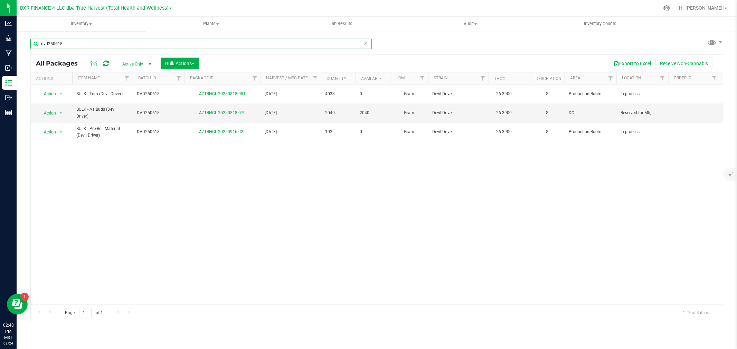
click at [75, 47] on input "dvd250618" at bounding box center [200, 44] width 341 height 10
type input "ddd25"
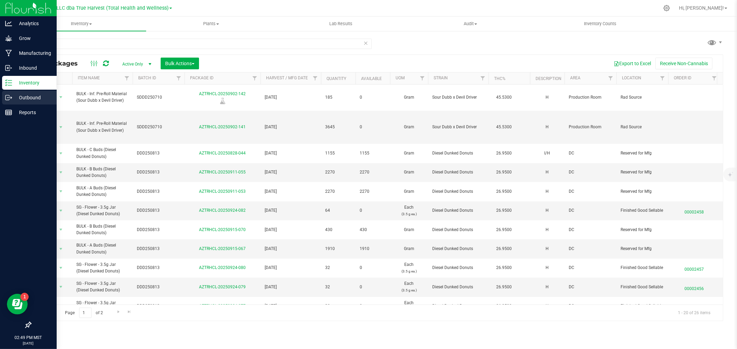
click at [12, 97] on div "Outbound" at bounding box center [29, 98] width 55 height 14
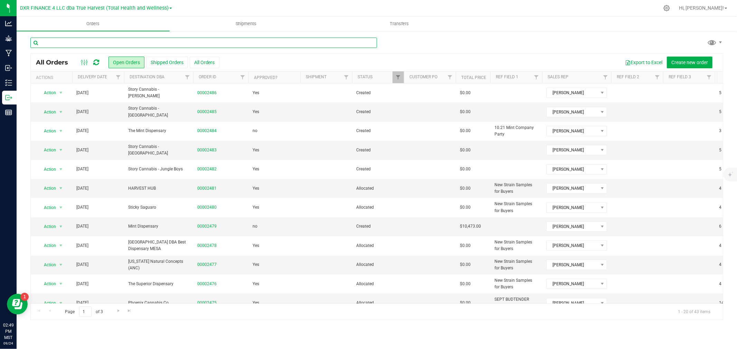
click at [153, 40] on input "text" at bounding box center [203, 43] width 346 height 10
type input "2453"
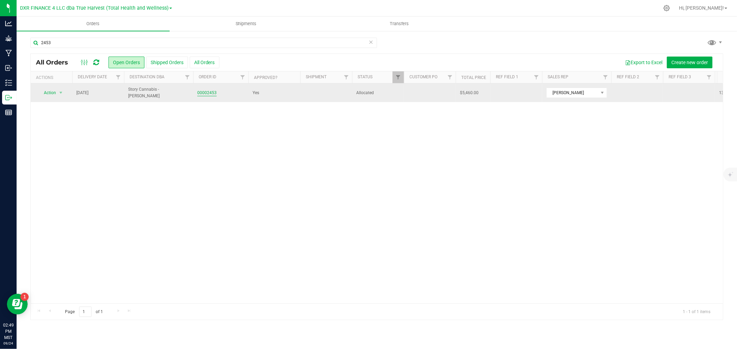
click at [207, 92] on link "00002453" at bounding box center [206, 93] width 19 height 7
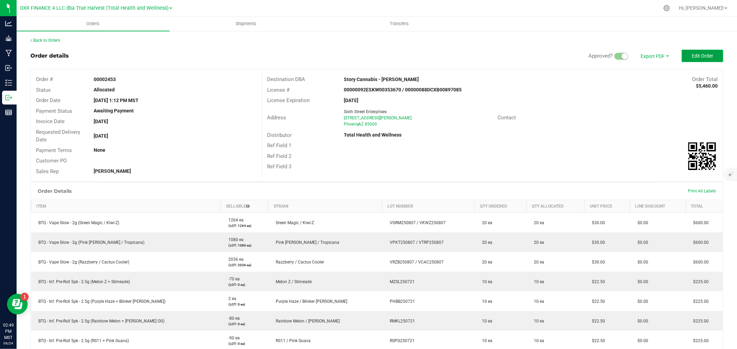
click at [685, 55] on button "Edit Order" at bounding box center [701, 56] width 41 height 12
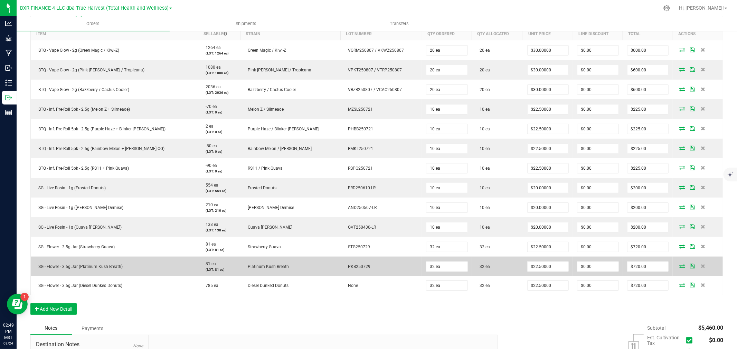
scroll to position [192, 0]
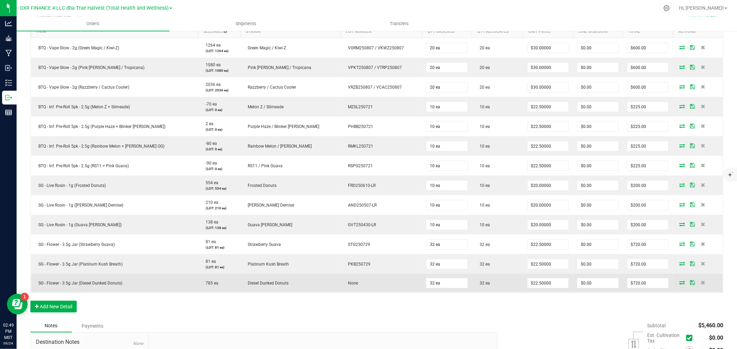
click at [340, 286] on td "None" at bounding box center [380, 283] width 81 height 19
click at [700, 282] on icon at bounding box center [702, 283] width 4 height 4
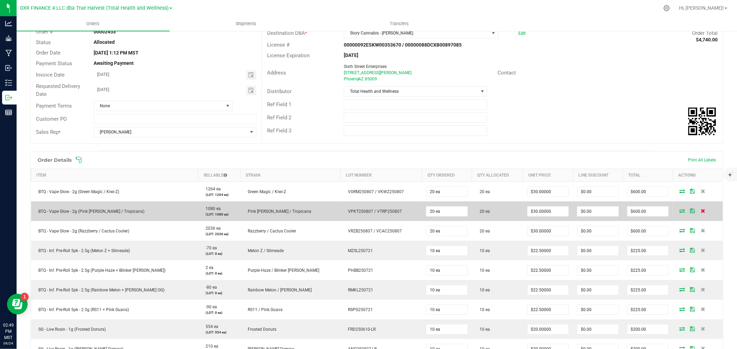
scroll to position [0, 0]
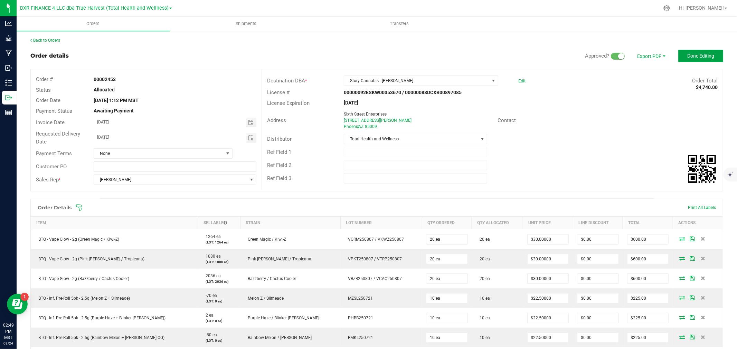
click at [687, 54] on span "Done Editing" at bounding box center [700, 56] width 27 height 6
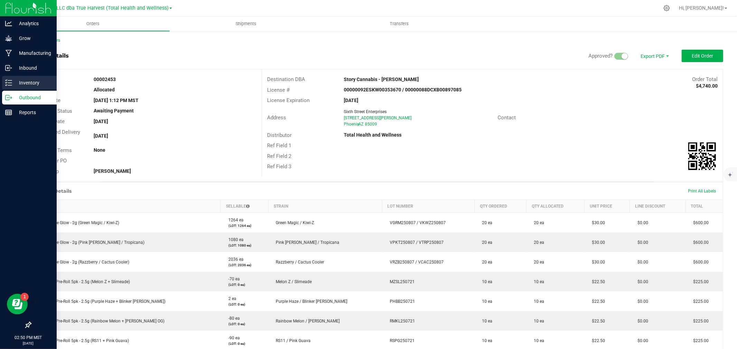
click at [11, 83] on icon at bounding box center [8, 82] width 7 height 7
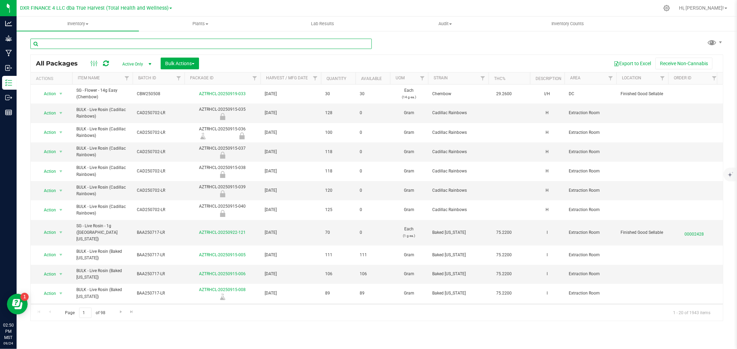
click at [109, 41] on input "text" at bounding box center [200, 44] width 341 height 10
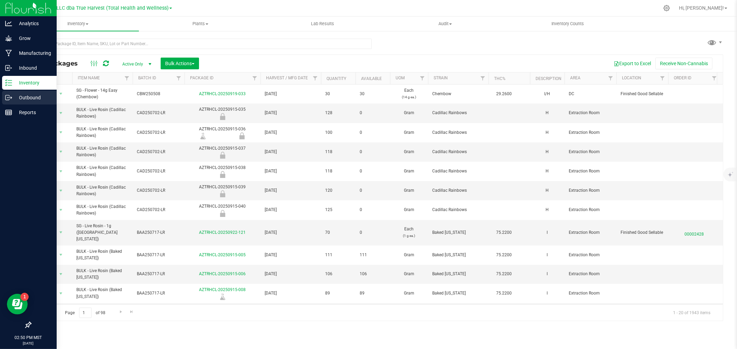
click at [15, 98] on p "Outbound" at bounding box center [32, 98] width 41 height 8
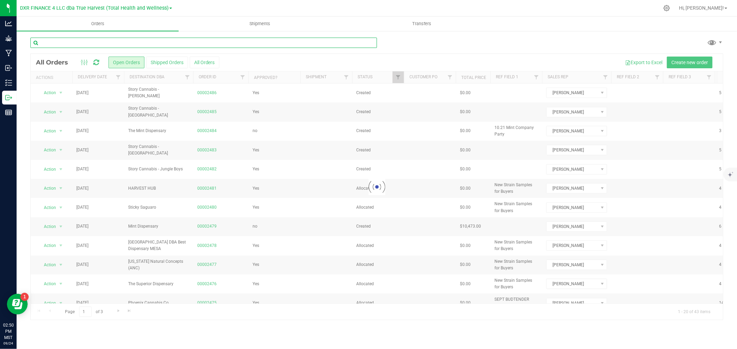
click at [95, 42] on input "text" at bounding box center [203, 43] width 346 height 10
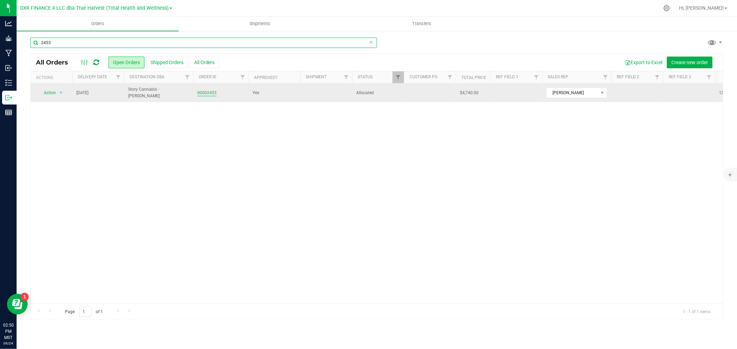
type input "2453"
click at [210, 91] on link "00002453" at bounding box center [206, 93] width 19 height 7
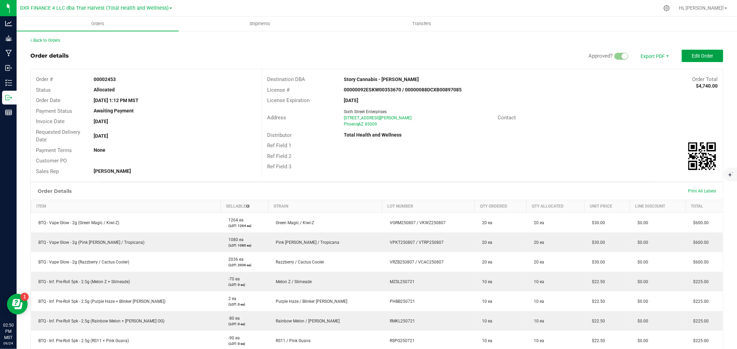
click at [692, 60] on button "Edit Order" at bounding box center [701, 56] width 41 height 12
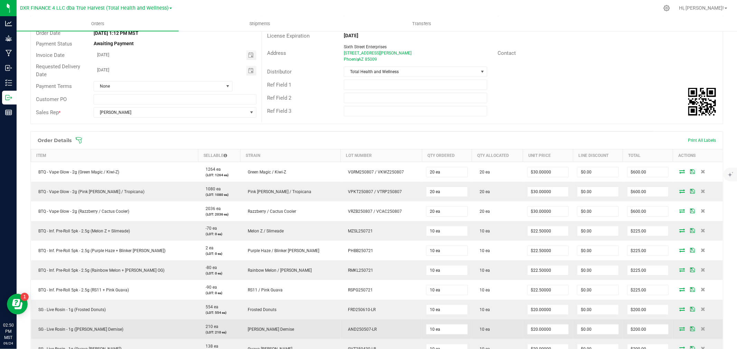
scroll to position [230, 0]
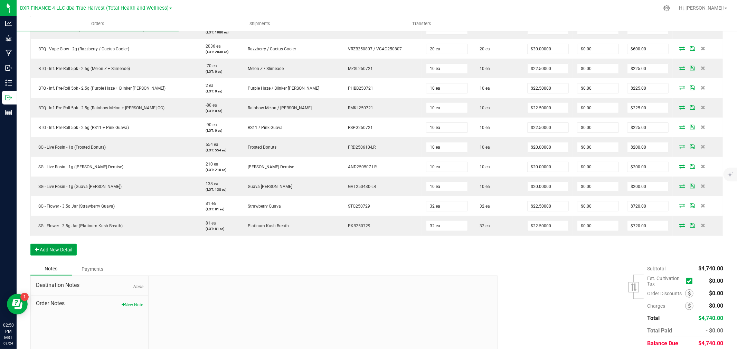
click at [69, 251] on button "Add New Detail" at bounding box center [53, 250] width 46 height 12
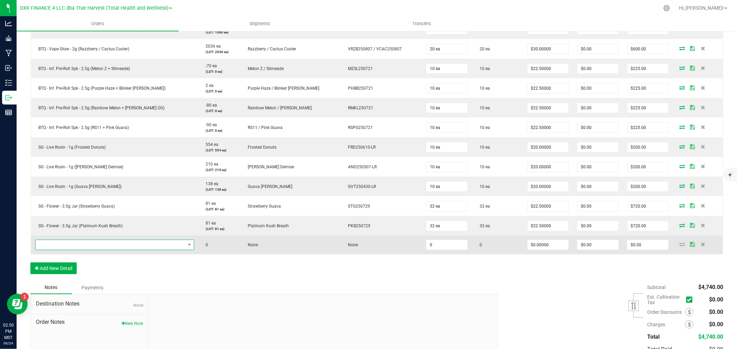
click at [81, 247] on span "NO DATA FOUND" at bounding box center [111, 245] width 150 height 10
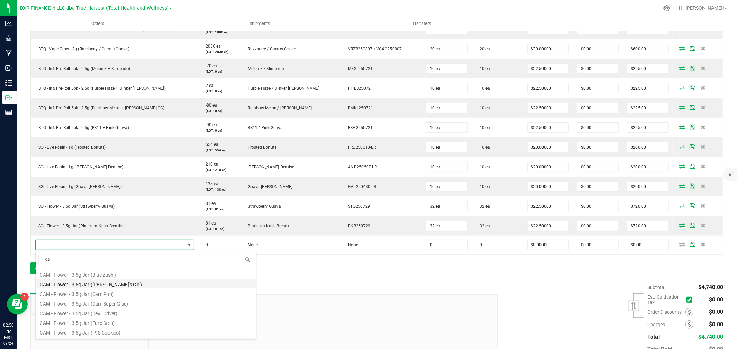
scroll to position [0, 0]
click at [88, 261] on input "3.5" at bounding box center [145, 260] width 215 height 11
type input "dies"
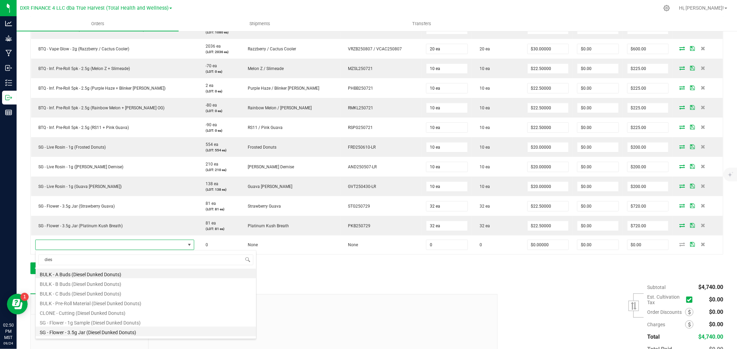
click at [127, 333] on li "SG - Flower - 3.5g Jar (Diesel Dunked Donuts)" at bounding box center [146, 332] width 220 height 10
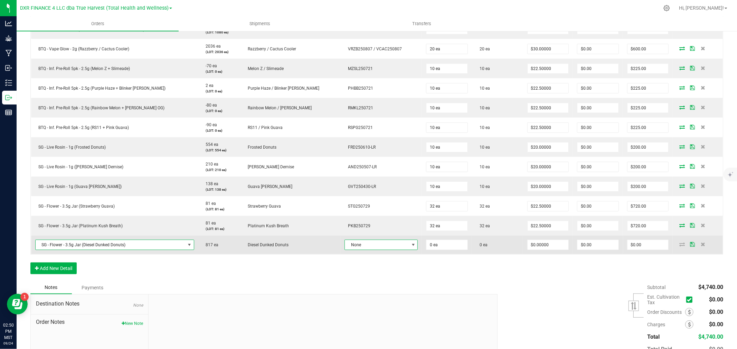
click at [410, 245] on span at bounding box center [413, 245] width 6 height 6
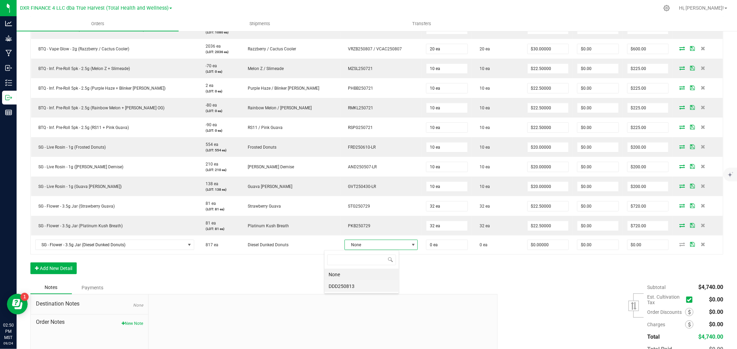
click at [360, 289] on li "DDD250813" at bounding box center [361, 287] width 74 height 12
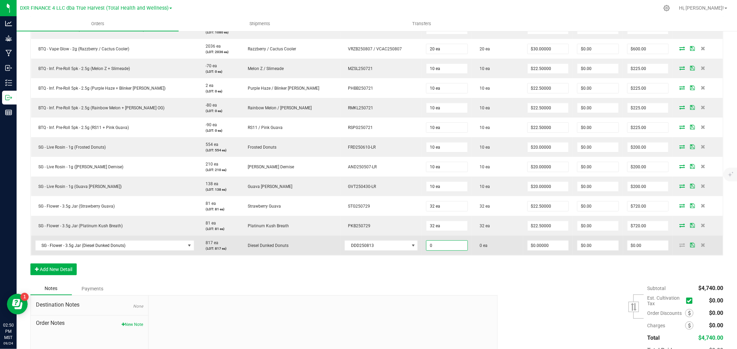
click at [444, 242] on input "0" at bounding box center [446, 246] width 41 height 10
type input "32 ea"
type input "0"
click at [527, 247] on input "0" at bounding box center [547, 246] width 41 height 10
type input "$22.50000"
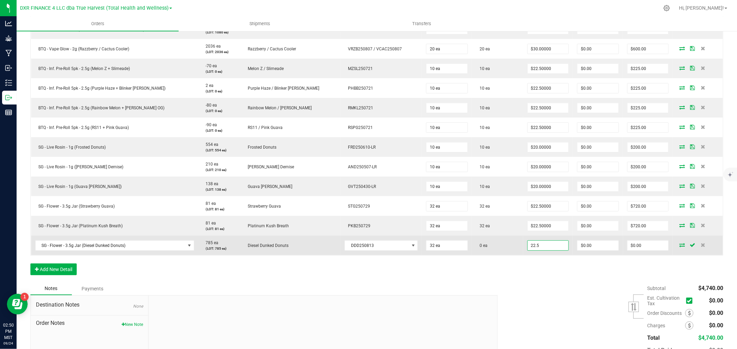
type input "0"
type input "$720.00"
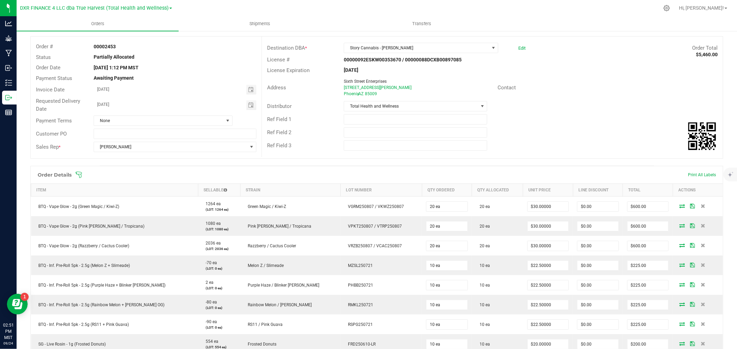
scroll to position [0, 0]
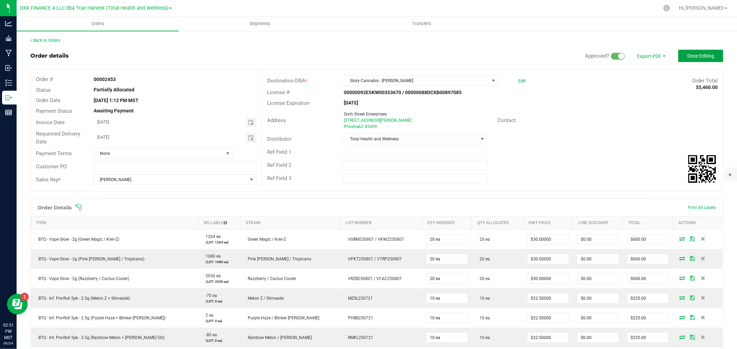
click at [689, 56] on span "Done Editing" at bounding box center [700, 56] width 27 height 6
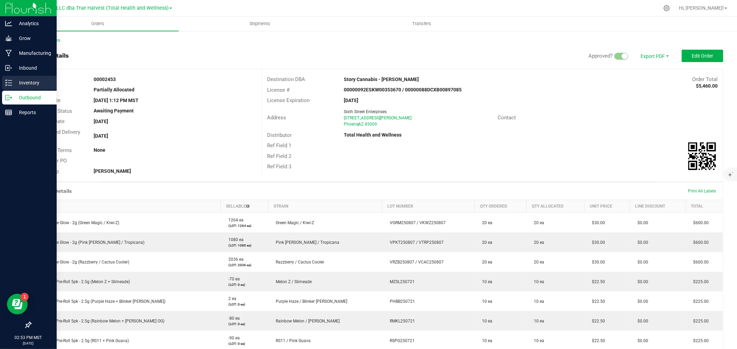
click at [14, 86] on p "Inventory" at bounding box center [32, 83] width 41 height 8
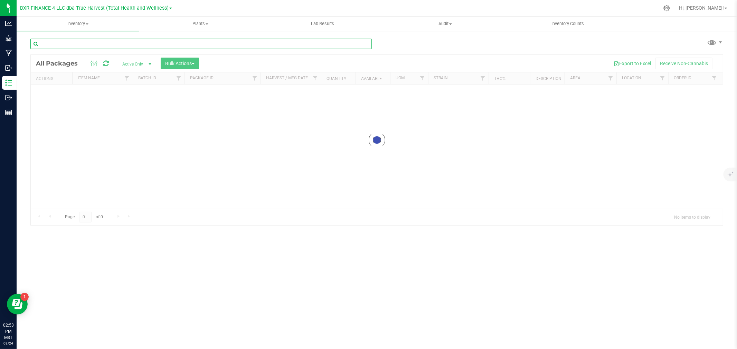
click at [102, 46] on input "text" at bounding box center [200, 44] width 341 height 10
paste input "AZTRHCL-20250827-063"
type input "AZTRHCL-20250827-063"
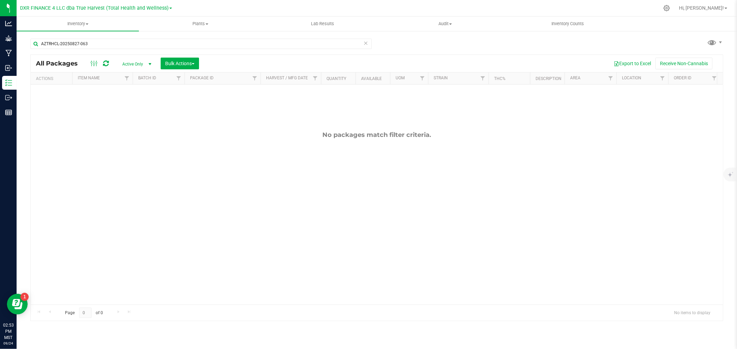
click at [140, 60] on span "Active Only" at bounding box center [135, 64] width 38 height 10
click at [134, 105] on li "All" at bounding box center [134, 106] width 37 height 10
click at [65, 35] on div "AZTRHCL-20250827-063" at bounding box center [203, 43] width 346 height 22
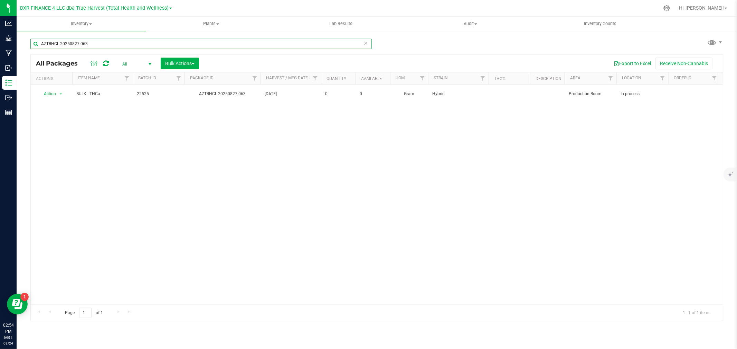
click at [66, 46] on input "AZTRHCL-20250827-063" at bounding box center [200, 44] width 341 height 10
click at [66, 47] on input "AZTRHCL-20250827-063" at bounding box center [200, 44] width 341 height 10
paste input "404-029"
type input "AZTRHCL-20250404-029"
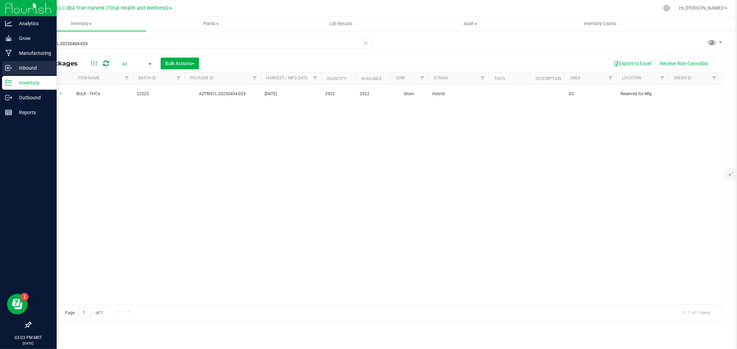
click at [13, 69] on p "Inbound" at bounding box center [32, 68] width 41 height 8
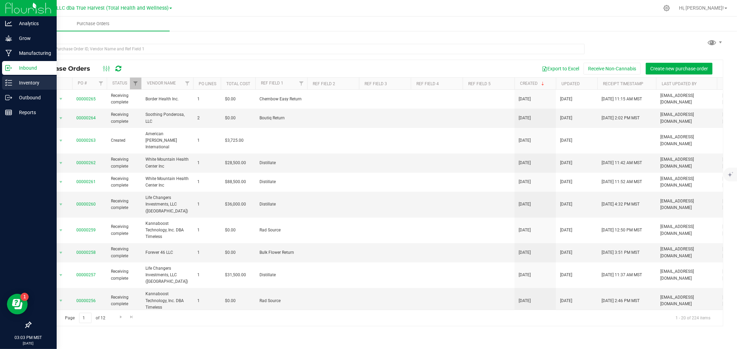
click at [28, 81] on p "Inventory" at bounding box center [32, 83] width 41 height 8
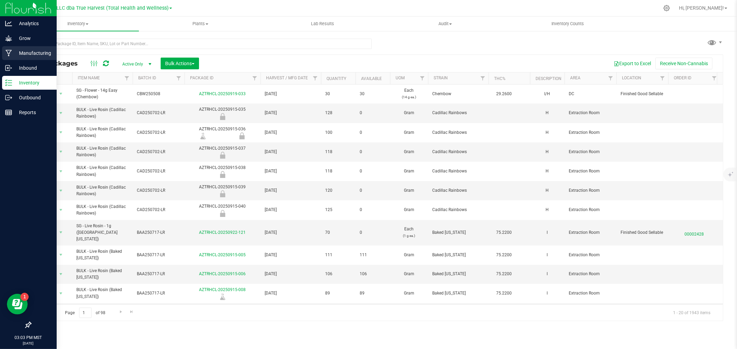
click at [16, 50] on p "Manufacturing" at bounding box center [32, 53] width 41 height 8
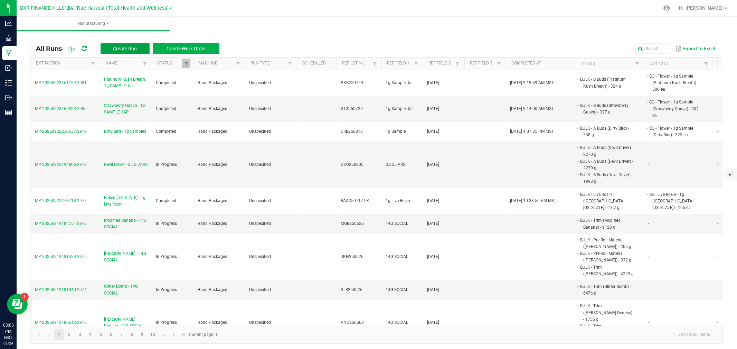
click at [134, 50] on span "Create Run" at bounding box center [125, 49] width 24 height 6
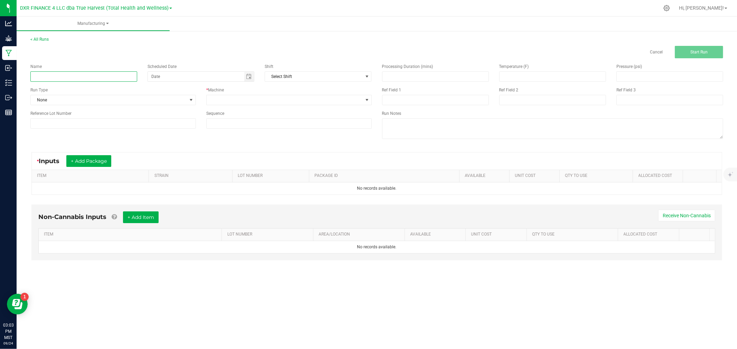
click at [107, 75] on input at bounding box center [83, 76] width 107 height 10
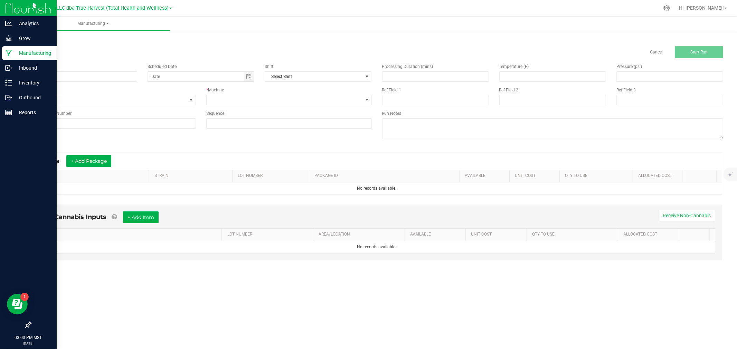
click at [8, 50] on icon at bounding box center [9, 53] width 7 height 7
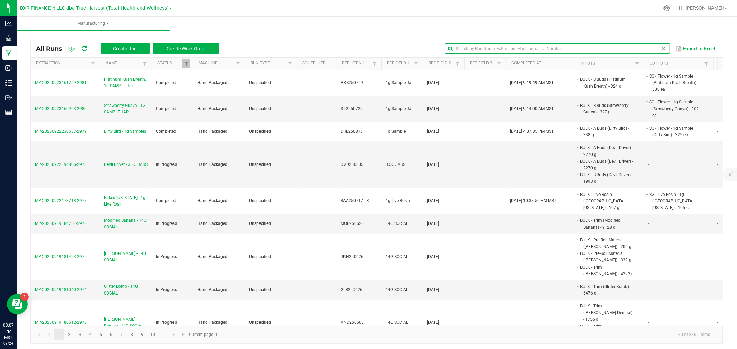
click at [645, 49] on input "text" at bounding box center [557, 49] width 224 height 10
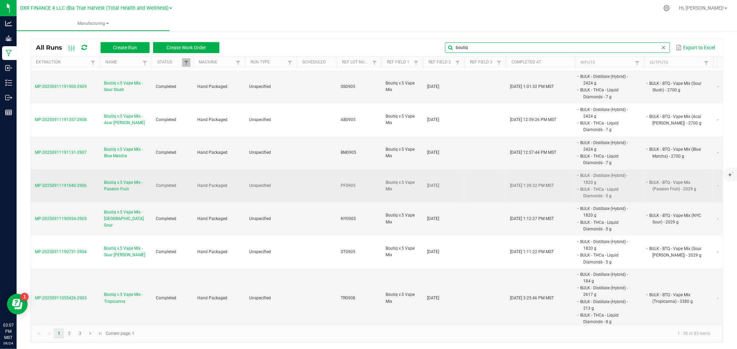
scroll to position [1, 0]
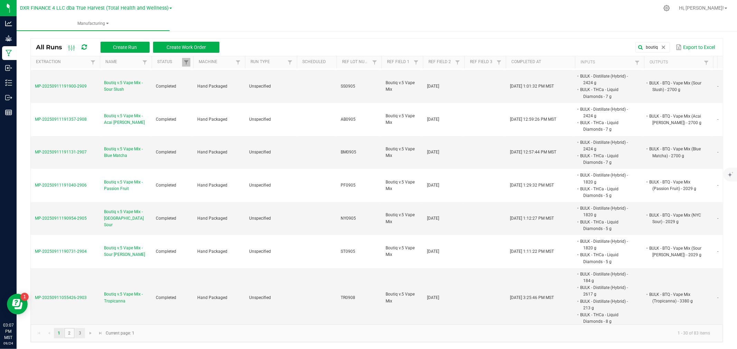
click at [75, 338] on ul "1 2 3" at bounding box center [69, 333] width 31 height 10
click at [78, 335] on link "3" at bounding box center [80, 333] width 10 height 10
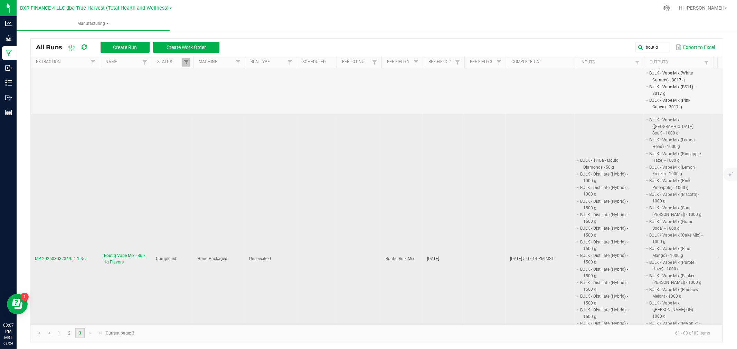
scroll to position [1329, 0]
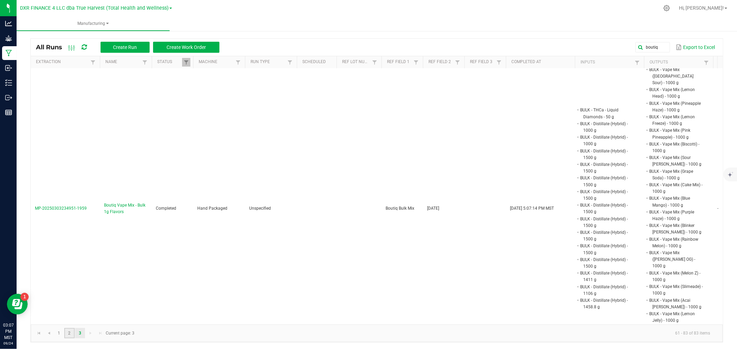
click at [68, 330] on link "2" at bounding box center [69, 333] width 10 height 10
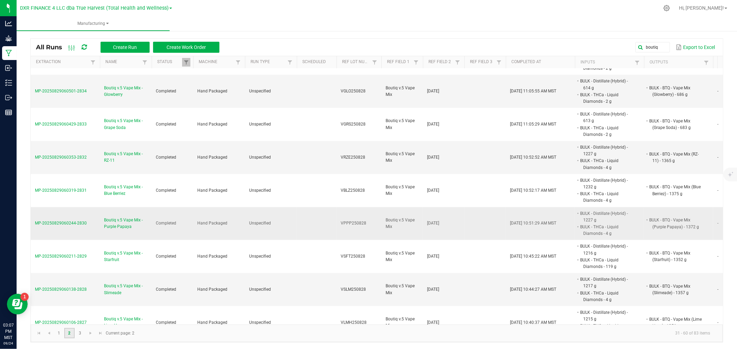
scroll to position [667, 0]
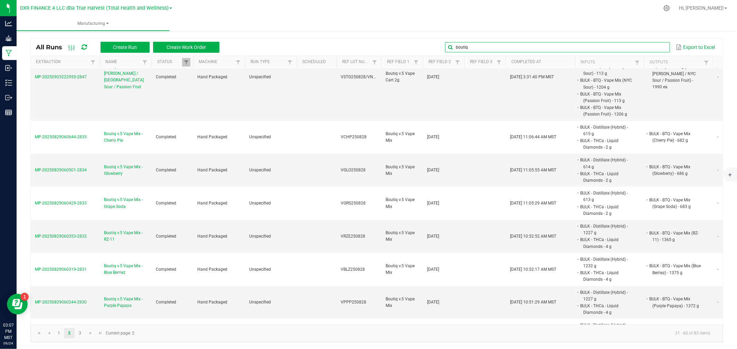
click at [651, 51] on input "boutiq" at bounding box center [557, 47] width 224 height 10
click at [620, 49] on input "boutiq" at bounding box center [557, 47] width 224 height 10
type input "btq"
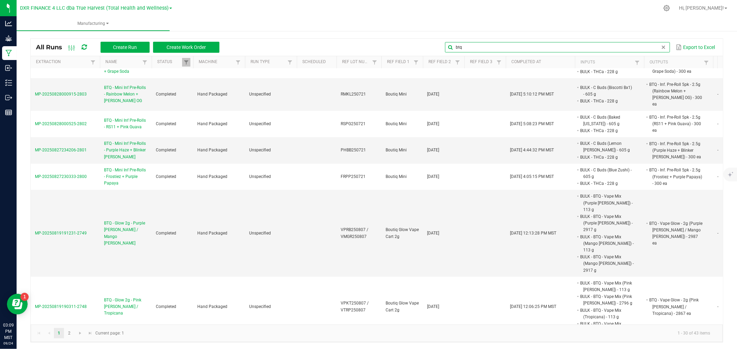
scroll to position [767, 0]
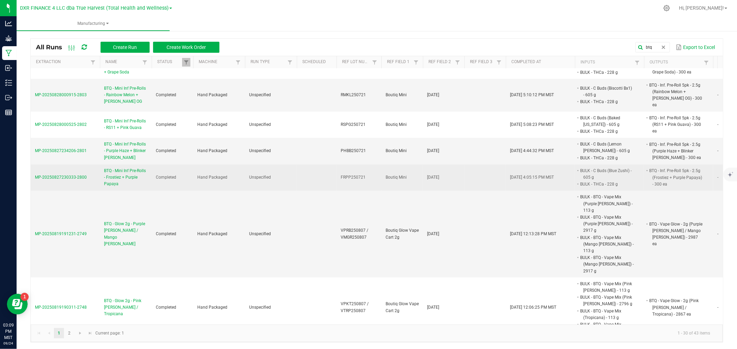
click at [112, 168] on span "BTQ - Mini Inf Pre-Rolls - Frostiez + Purple Papaya" at bounding box center [126, 178] width 44 height 20
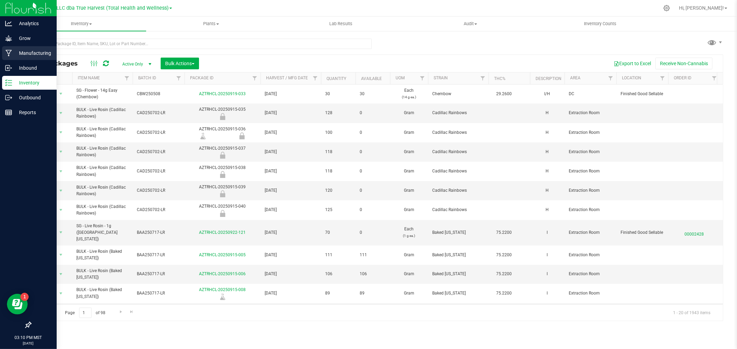
click at [26, 52] on p "Manufacturing" at bounding box center [32, 53] width 41 height 8
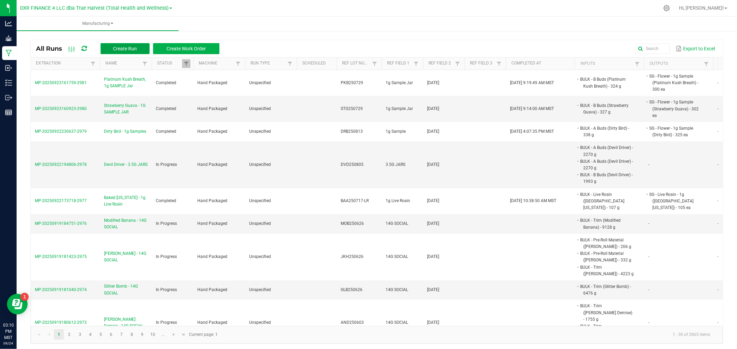
click at [131, 46] on span "Create Run" at bounding box center [125, 49] width 24 height 6
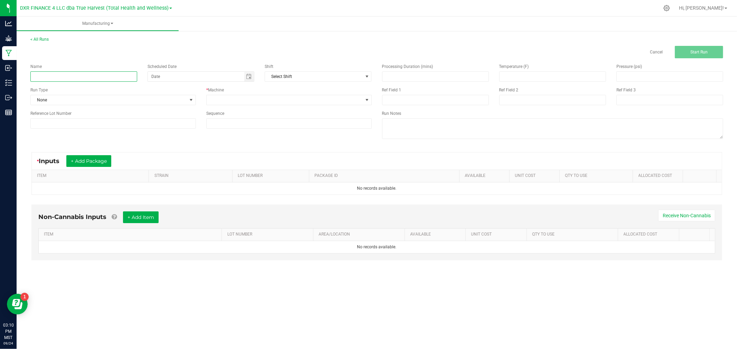
click at [108, 74] on input at bounding box center [83, 76] width 107 height 10
click at [119, 82] on div "Name Boutiq Bulk Inf Material Combo - RS11 + Scheduled Date Shift Select Shift …" at bounding box center [201, 96] width 352 height 76
click at [119, 80] on input "Boutiq Bulk Inf Material Combo - RS11 +" at bounding box center [83, 76] width 107 height 10
type input "Boutiq Bulk Inf Material Combo - RS11 + Pink Guava"
click at [142, 127] on input at bounding box center [112, 123] width 165 height 10
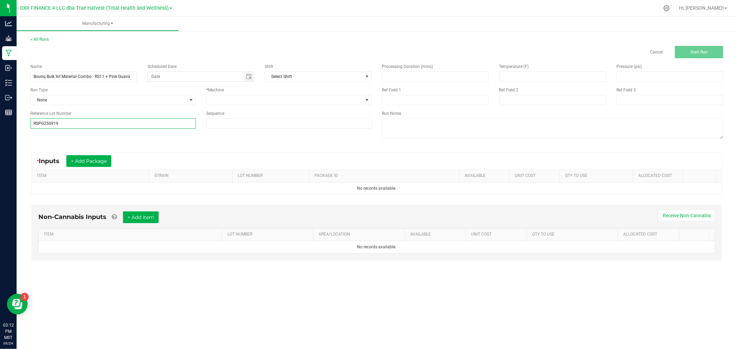
type input "RSPG250919"
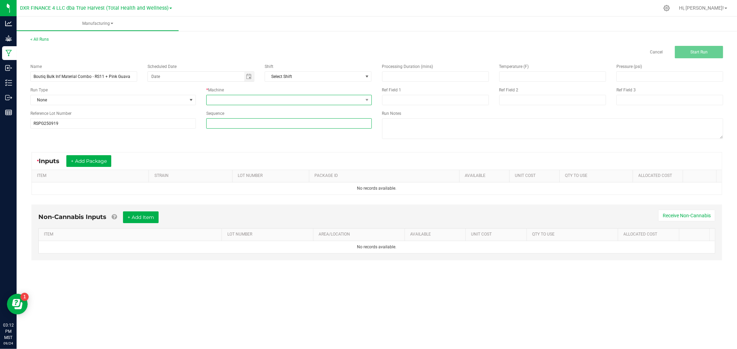
click at [223, 96] on span at bounding box center [284, 100] width 156 height 10
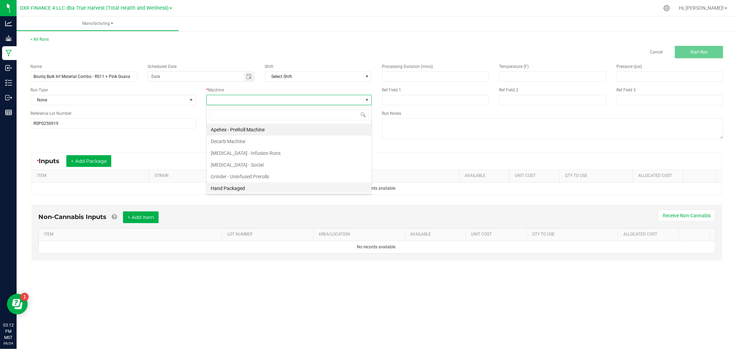
click at [233, 188] on li "Hand Packaged" at bounding box center [288, 189] width 165 height 12
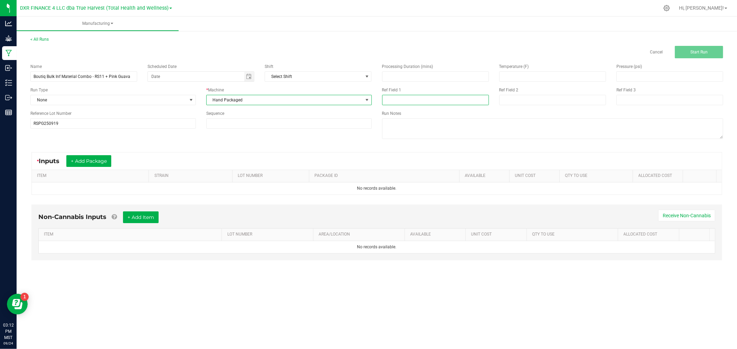
click at [401, 99] on input at bounding box center [435, 100] width 107 height 10
drag, startPoint x: 413, startPoint y: 98, endPoint x: 382, endPoint y: 99, distance: 30.7
click at [382, 99] on input "[DATE]" at bounding box center [435, 100] width 107 height 10
type input "Boutiq Mini Bulk"
type input "2"
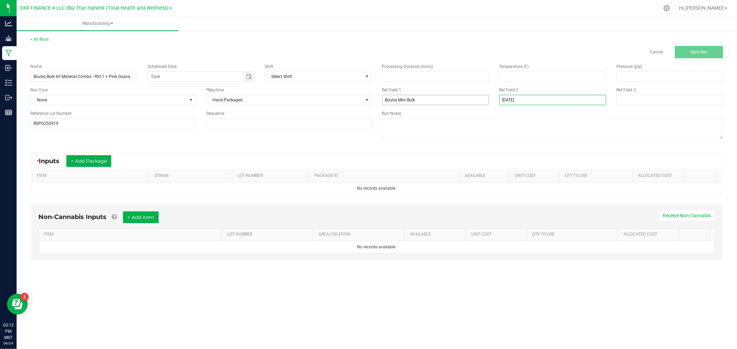
type input "[DATE]"
click at [99, 161] on button "+ Add Package" at bounding box center [88, 161] width 45 height 12
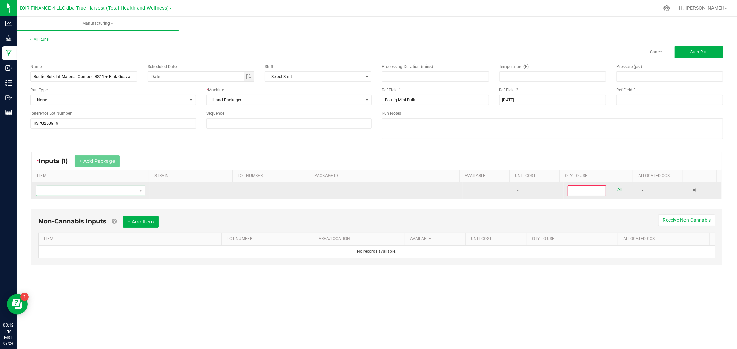
click at [96, 190] on span "NO DATA FOUND" at bounding box center [86, 191] width 100 height 10
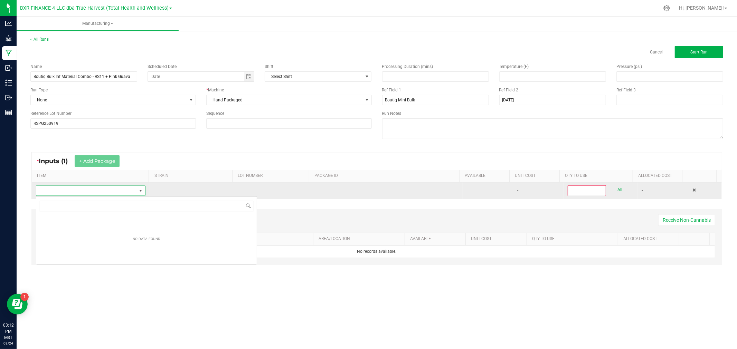
scroll to position [10, 108]
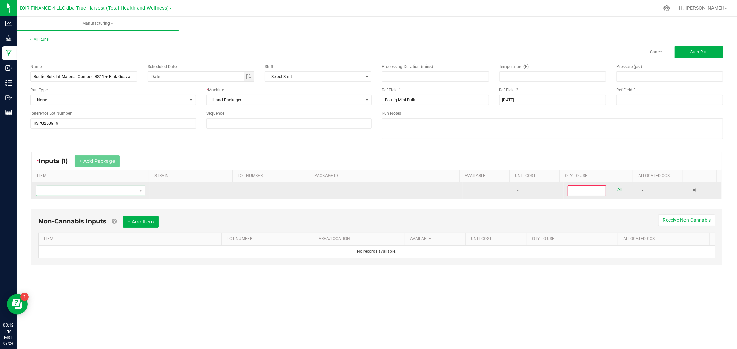
click at [111, 192] on span "NO DATA FOUND" at bounding box center [86, 191] width 100 height 10
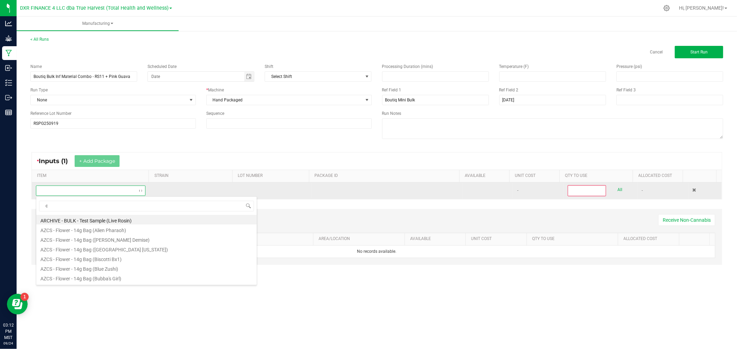
type input "c b"
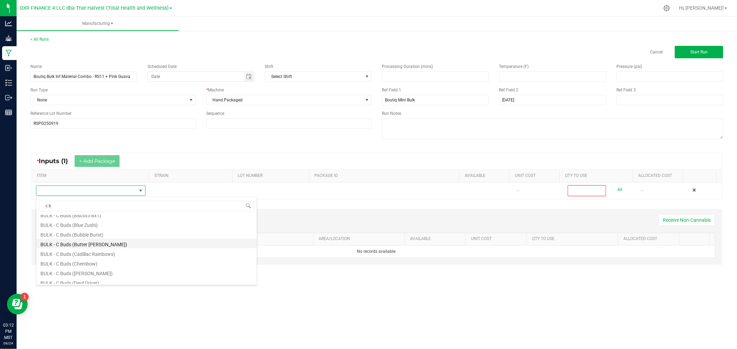
scroll to position [77, 0]
click at [93, 269] on li "BULK - C Buds (Devil Driver)" at bounding box center [146, 269] width 220 height 10
type input "0"
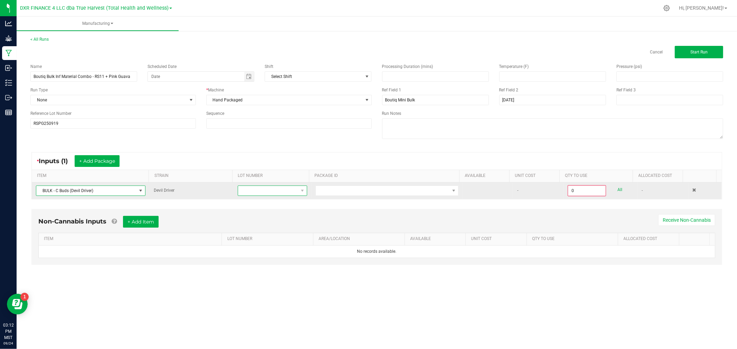
click at [258, 190] on span at bounding box center [268, 191] width 60 height 10
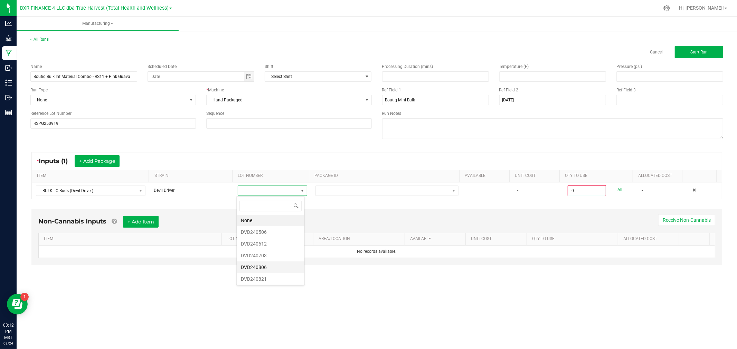
scroll to position [0, 0]
click at [289, 173] on th "LOT NUMBER" at bounding box center [270, 176] width 77 height 12
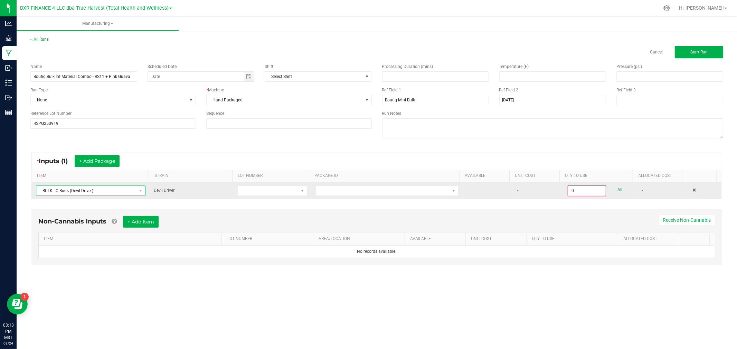
click at [101, 192] on span "BULK - C Buds (Devil Driver)" at bounding box center [86, 191] width 100 height 10
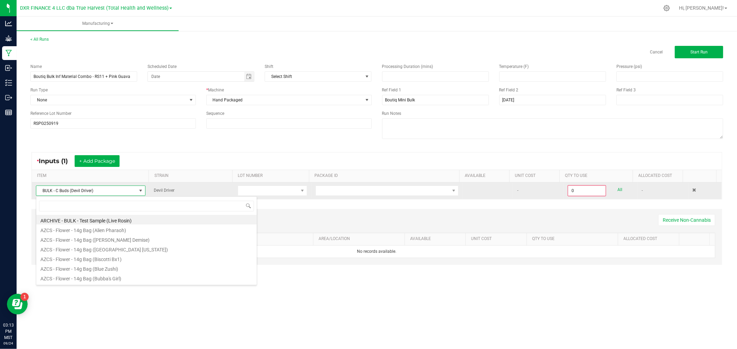
scroll to position [10, 108]
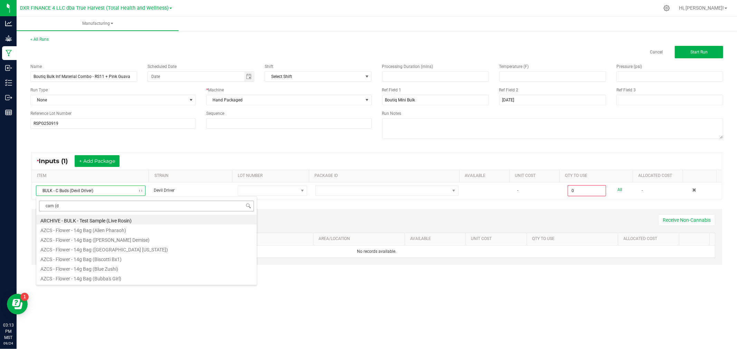
type input "cam (de"
click at [101, 258] on li "BULK - C Buds CAM (Devil Driver)" at bounding box center [146, 259] width 220 height 10
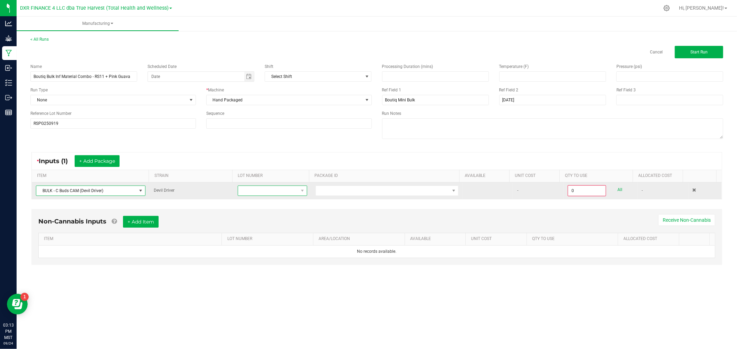
click at [277, 196] on span at bounding box center [272, 191] width 69 height 10
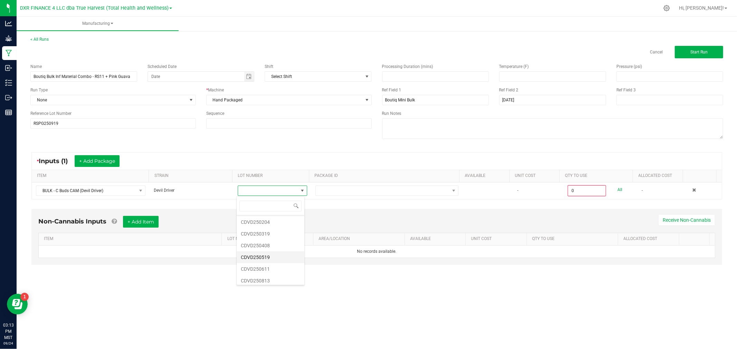
scroll to position [13, 0]
click at [260, 278] on li "CDVD250813" at bounding box center [271, 278] width 68 height 12
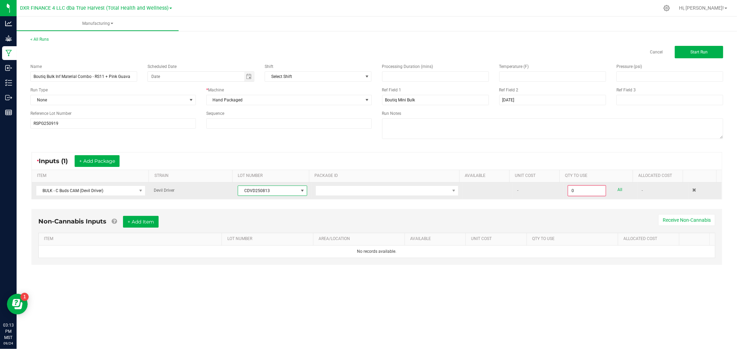
click at [353, 197] on td at bounding box center [386, 191] width 151 height 17
click at [353, 195] on span at bounding box center [383, 191] width 134 height 10
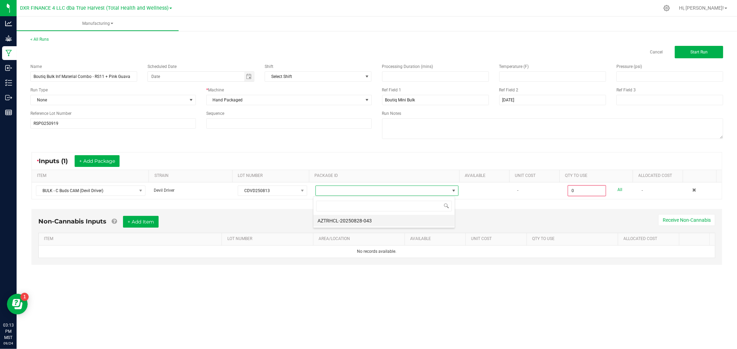
scroll to position [10, 142]
click at [356, 223] on li "AZTRHCL-20250828-043" at bounding box center [383, 221] width 141 height 12
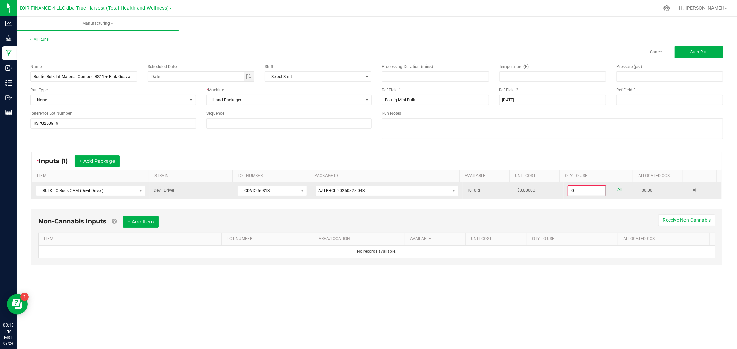
click at [595, 187] on input "0" at bounding box center [586, 191] width 37 height 10
click at [575, 189] on input "685" at bounding box center [587, 191] width 38 height 10
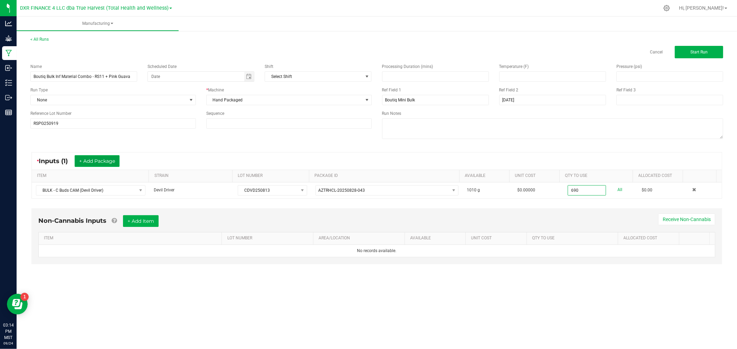
type input "690.0000 g"
click at [92, 160] on button "+ Add Package" at bounding box center [97, 161] width 45 height 12
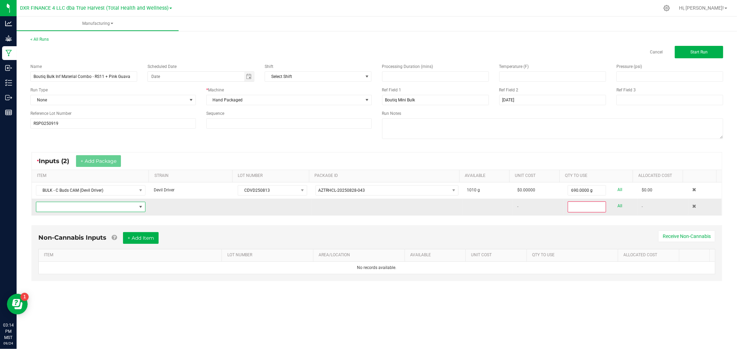
click at [106, 211] on span "NO DATA FOUND" at bounding box center [86, 207] width 100 height 10
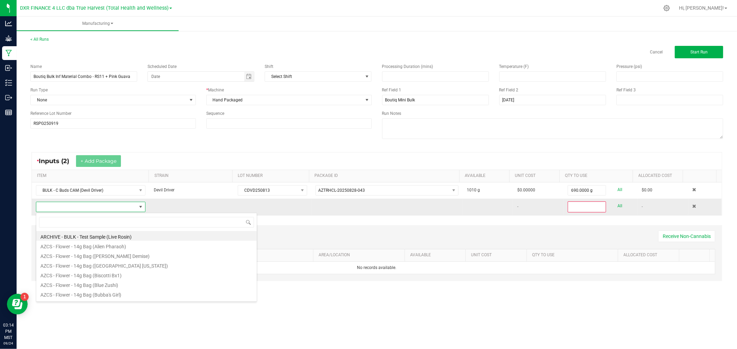
scroll to position [10, 107]
type input "k - thc"
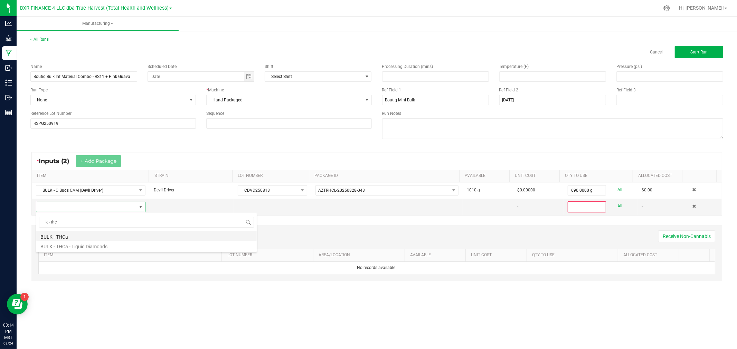
click at [111, 238] on li "BULK - THCa" at bounding box center [146, 236] width 220 height 10
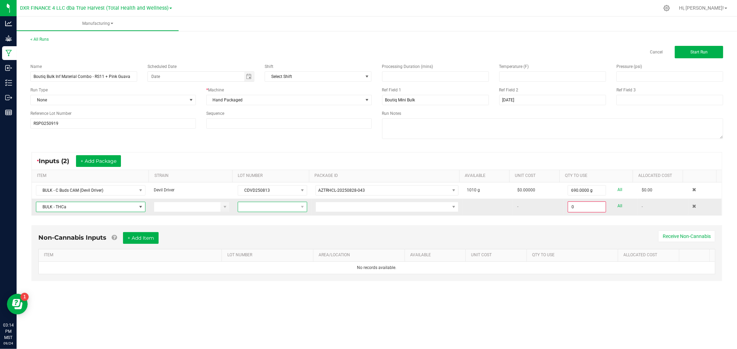
click at [259, 206] on span at bounding box center [268, 207] width 60 height 10
click at [264, 263] on li "22525" at bounding box center [271, 261] width 68 height 12
click at [325, 208] on span at bounding box center [383, 207] width 134 height 10
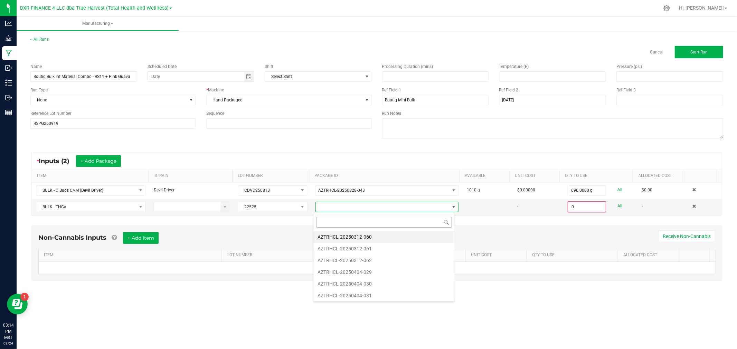
scroll to position [10, 142]
click at [370, 273] on li "AZTRHCL-20250404-029" at bounding box center [383, 273] width 141 height 12
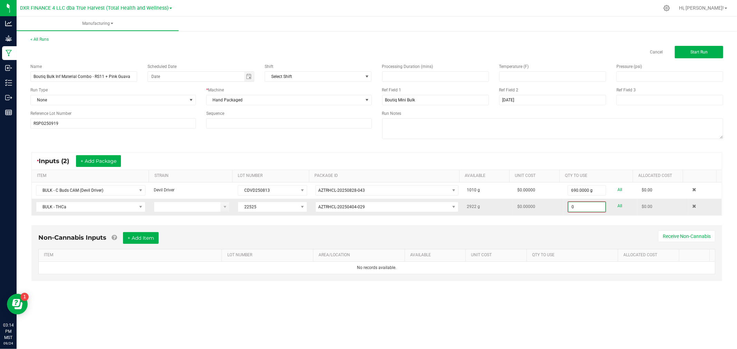
click at [570, 206] on input "0" at bounding box center [586, 207] width 37 height 10
type input "288.0000 g"
click at [686, 49] on button "Start Run" at bounding box center [698, 52] width 48 height 12
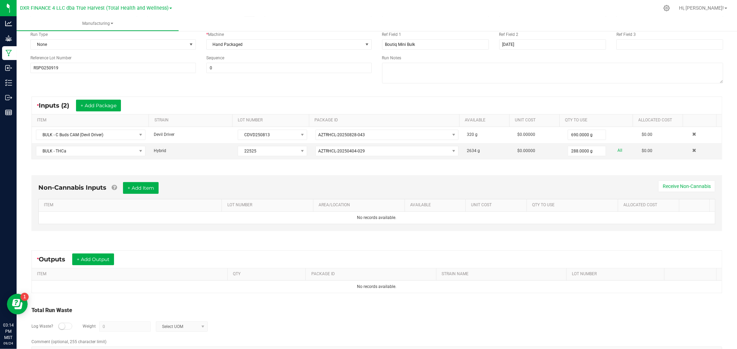
scroll to position [77, 0]
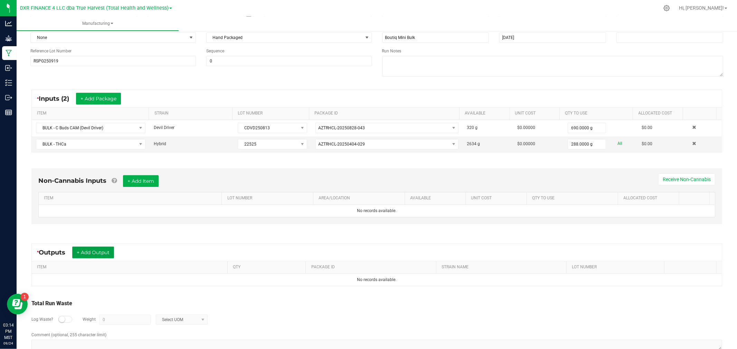
click at [104, 256] on button "+ Add Output" at bounding box center [93, 253] width 42 height 12
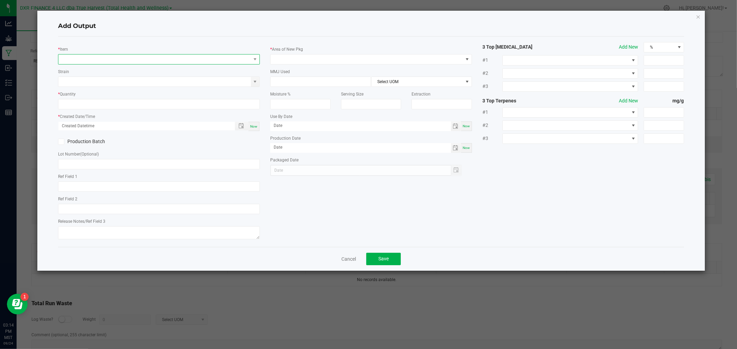
click at [122, 59] on span "NO DATA FOUND" at bounding box center [154, 60] width 192 height 10
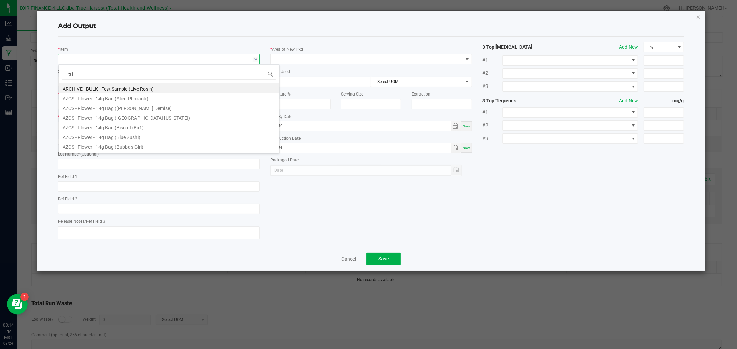
type input "rs11"
click at [129, 108] on li "BULK - BTQ - Inf. Pre-Roll Material (RS11 + Pink Guava)" at bounding box center [169, 108] width 220 height 10
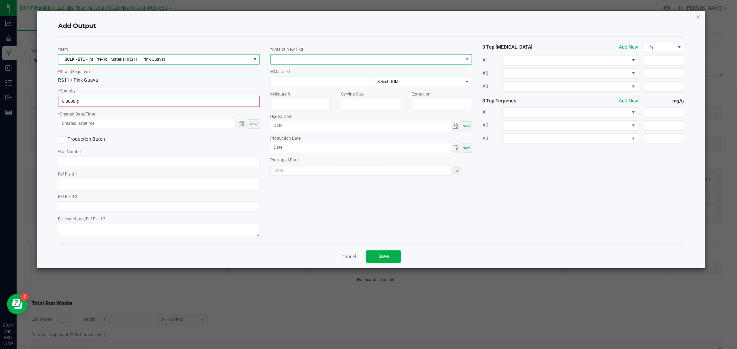
click at [339, 60] on span at bounding box center [366, 60] width 192 height 10
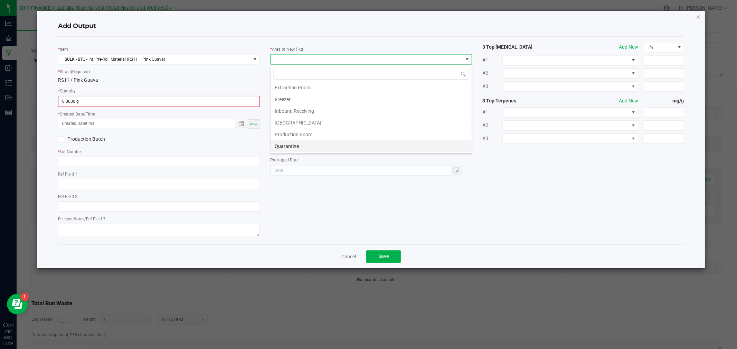
scroll to position [38, 0]
click at [303, 120] on li "Production Room" at bounding box center [370, 121] width 201 height 12
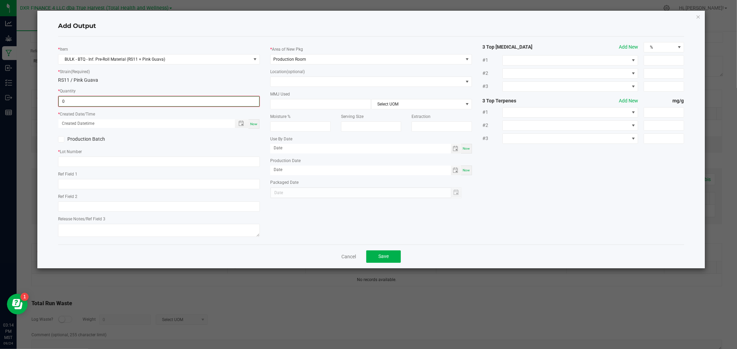
click at [227, 102] on input "0" at bounding box center [159, 102] width 200 height 10
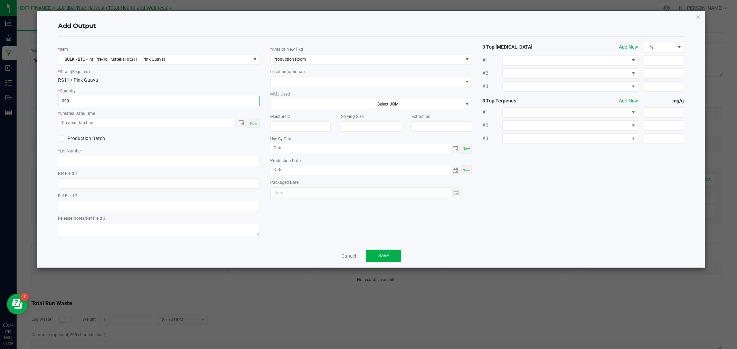
click at [241, 126] on span "Toggle popup" at bounding box center [241, 123] width 13 height 9
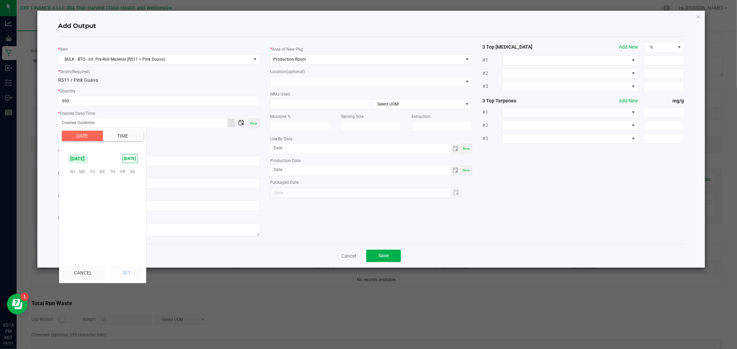
type input "990.0000 g"
click at [123, 202] on span "19" at bounding box center [122, 204] width 10 height 11
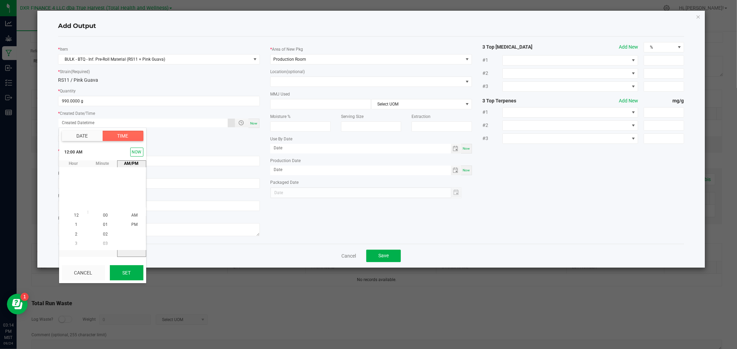
click at [132, 270] on button "Set" at bounding box center [126, 273] width 33 height 15
type input "09/19/2025 12:00 AM"
type input "09/19/2025"
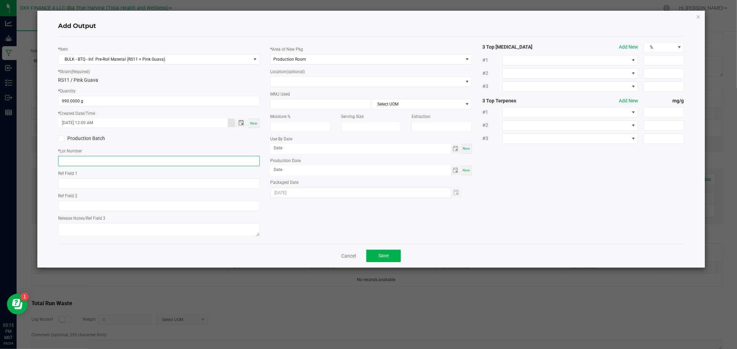
click at [106, 160] on input "text" at bounding box center [159, 161] width 202 height 10
click at [67, 161] on input "SRPG250919" at bounding box center [159, 161] width 202 height 10
click at [96, 161] on input "RSPG250919" at bounding box center [159, 161] width 202 height 10
type input "RSPG250919"
click at [82, 136] on label "Production Batch" at bounding box center [106, 138] width 96 height 7
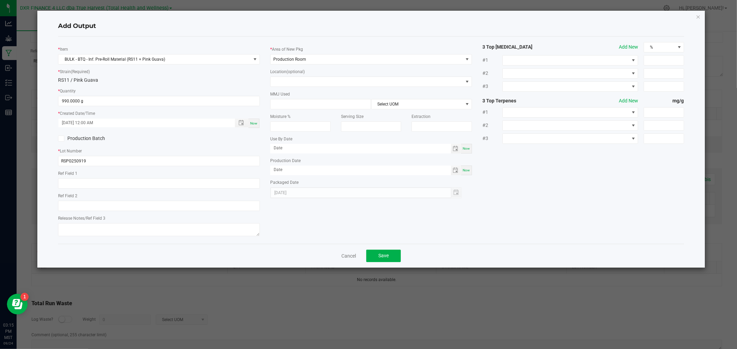
click at [0, 0] on input "Production Batch" at bounding box center [0, 0] width 0 height 0
click at [90, 185] on input "text" at bounding box center [159, 184] width 202 height 10
type input "2025-09-19"
click at [380, 255] on span "Save" at bounding box center [383, 256] width 10 height 6
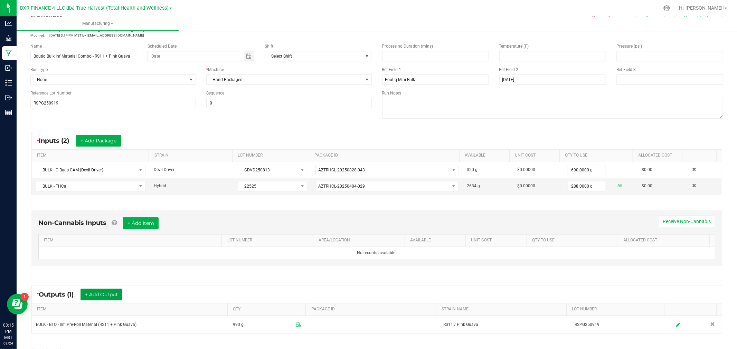
scroll to position [0, 0]
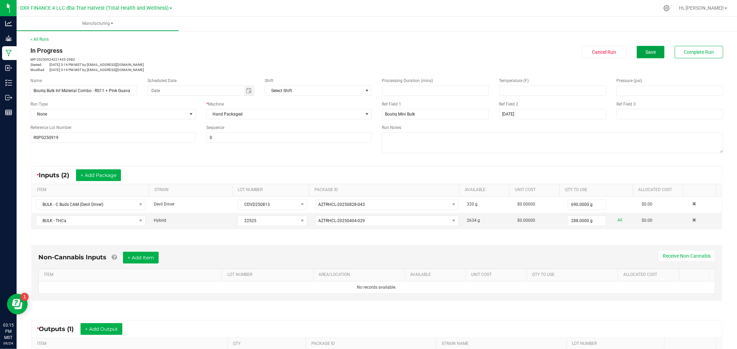
click at [645, 52] on span "Save" at bounding box center [650, 52] width 10 height 6
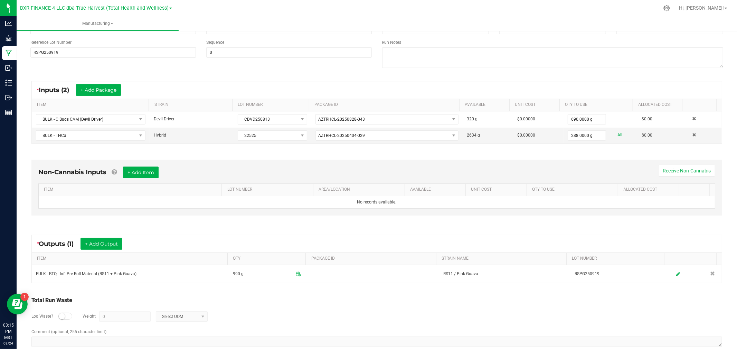
scroll to position [99, 0]
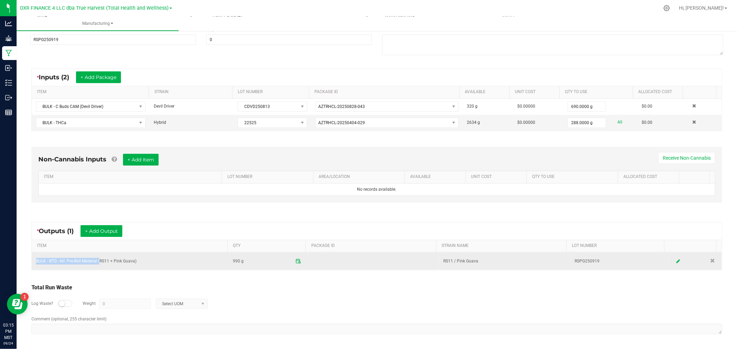
drag, startPoint x: 35, startPoint y: 260, endPoint x: 100, endPoint y: 259, distance: 65.3
click at [100, 259] on td "BULK - BTQ - Inf. Pre-Roll Material (RS11 + Pink Guava)" at bounding box center [130, 262] width 197 height 18
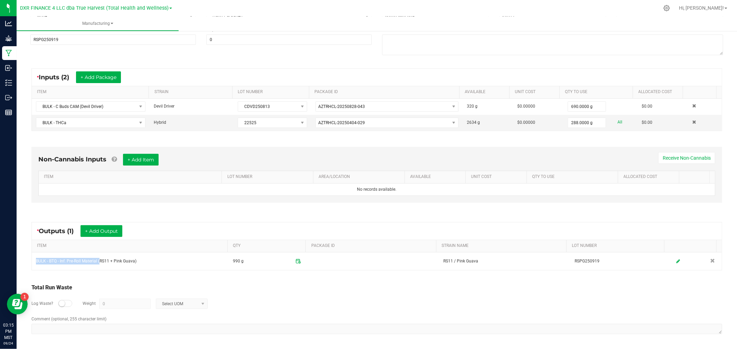
copy td "BULK - BTQ - Inf. Pre-Roll Material ("
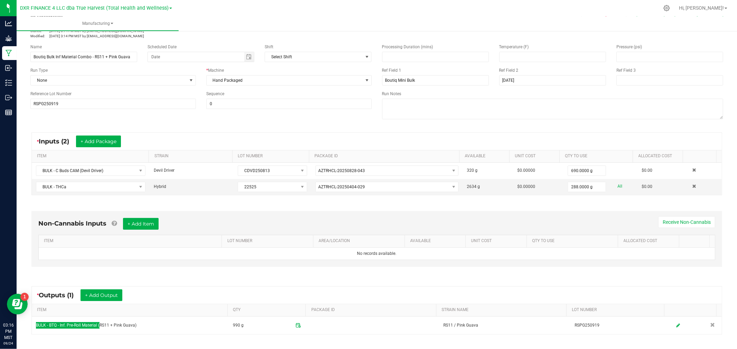
scroll to position [0, 0]
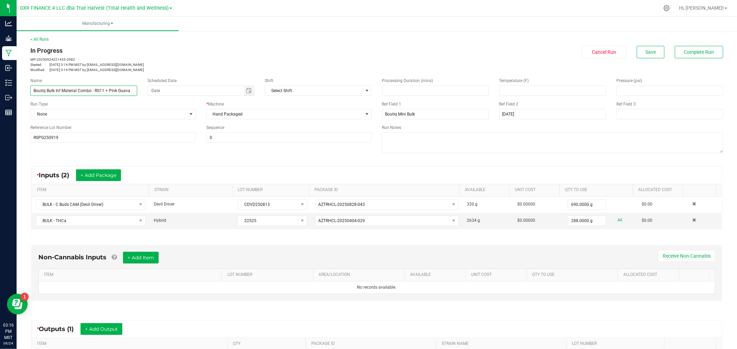
drag, startPoint x: 33, startPoint y: 89, endPoint x: 94, endPoint y: 91, distance: 61.5
click at [94, 91] on input "Boutiq Bulk Inf Material Combo - RS11 + Pink Guava" at bounding box center [83, 91] width 107 height 10
click at [403, 113] on input "Boutiq Mini Bulk" at bounding box center [435, 114] width 107 height 10
drag, startPoint x: 422, startPoint y: 116, endPoint x: 380, endPoint y: 119, distance: 41.5
click at [382, 119] on input "Boutiq Mini Bulk" at bounding box center [435, 114] width 107 height 10
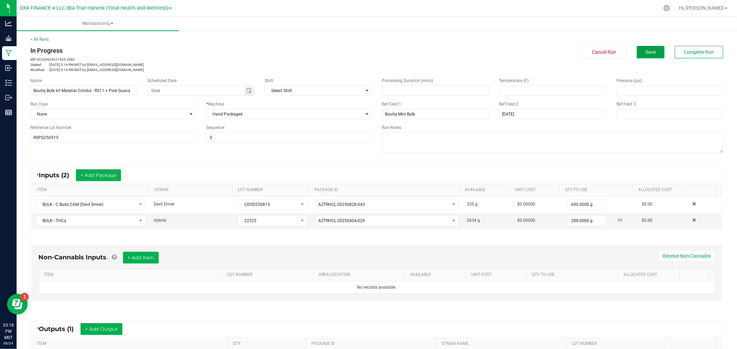
click at [645, 50] on span "Save" at bounding box center [650, 52] width 10 height 6
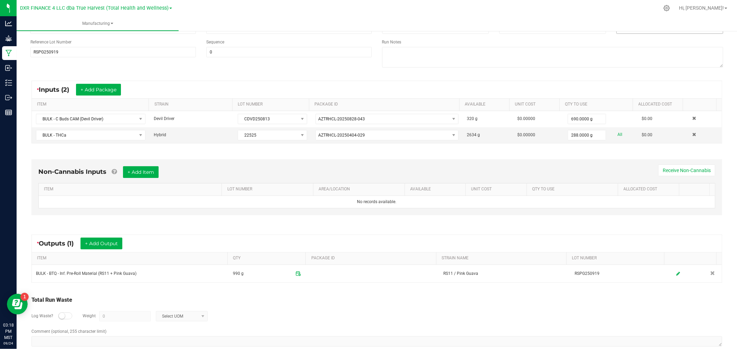
scroll to position [99, 0]
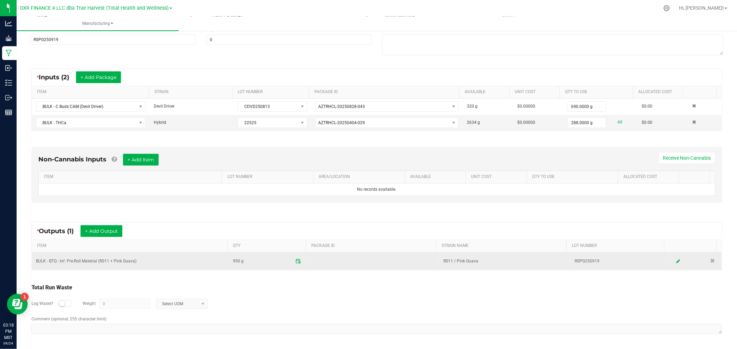
click at [239, 261] on span "990 g" at bounding box center [238, 261] width 11 height 11
click at [675, 260] on icon at bounding box center [677, 261] width 4 height 5
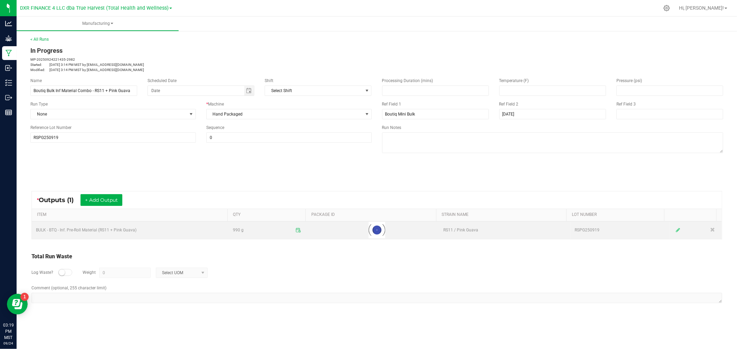
scroll to position [0, 0]
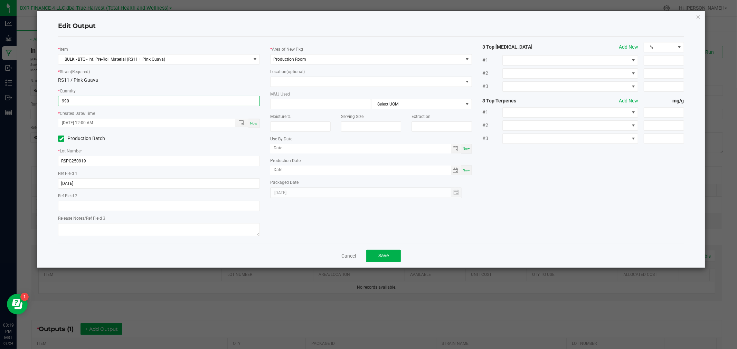
click at [67, 97] on input "990" at bounding box center [158, 101] width 201 height 10
type input "910"
click at [387, 251] on button "Save" at bounding box center [383, 256] width 35 height 12
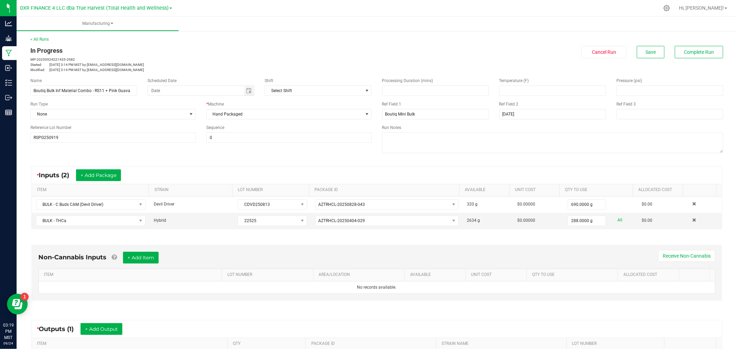
scroll to position [99, 0]
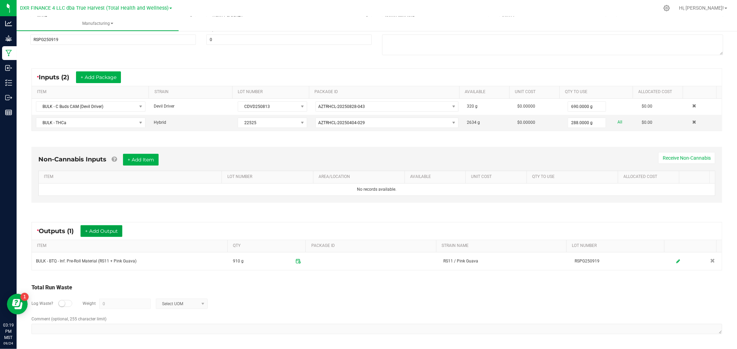
click at [101, 231] on button "+ Add Output" at bounding box center [101, 231] width 42 height 12
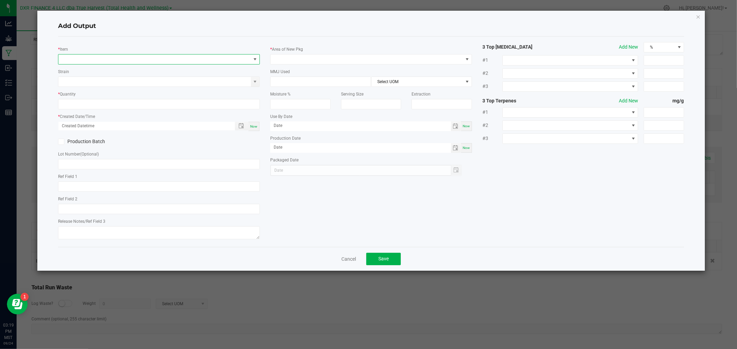
click at [140, 60] on span "NO DATA FOUND" at bounding box center [154, 60] width 192 height 10
click at [148, 88] on li "BULK - BTQ - Inf. Pre-Roll Material (RS11 + Pink Guava)" at bounding box center [169, 88] width 220 height 10
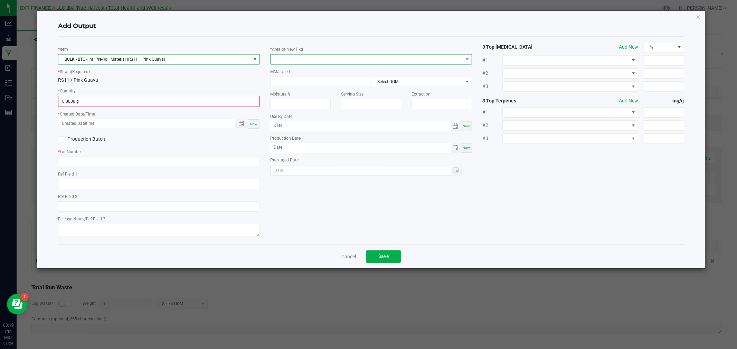
click at [296, 58] on span at bounding box center [366, 60] width 192 height 10
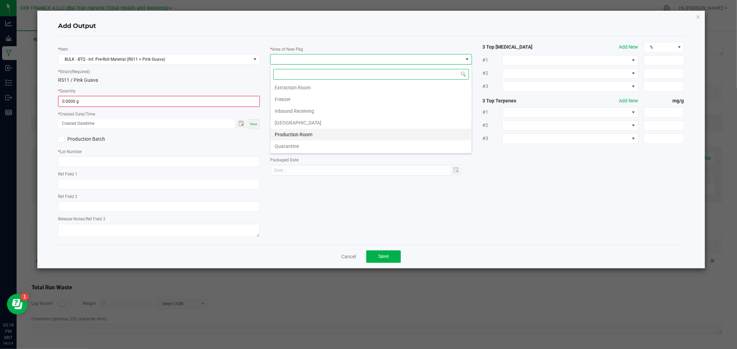
scroll to position [38, 0]
click at [290, 118] on li "Production Room" at bounding box center [370, 121] width 201 height 12
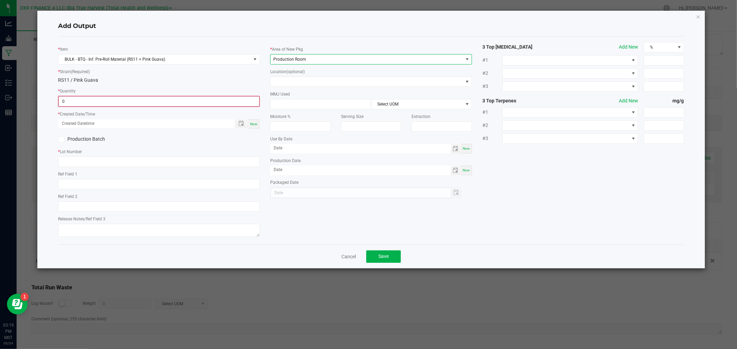
click at [250, 102] on input "0" at bounding box center [159, 102] width 200 height 10
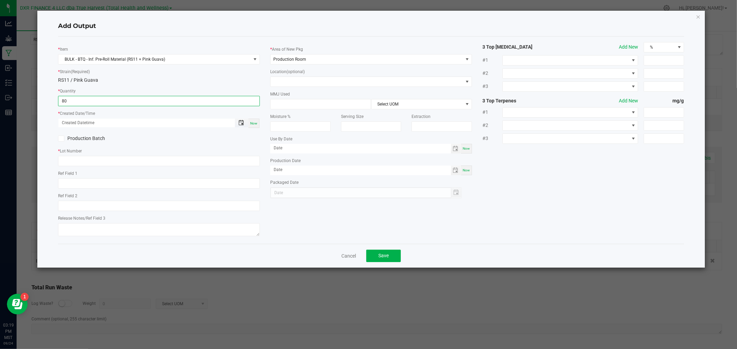
click at [240, 124] on span "Toggle popup" at bounding box center [241, 123] width 6 height 6
type input "80.0000 g"
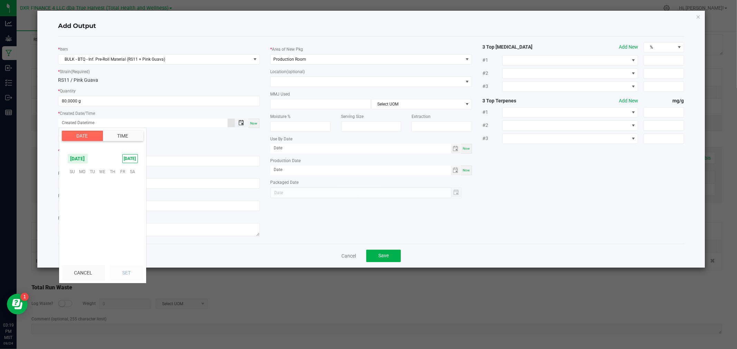
scroll to position [111989, 0]
click at [121, 201] on span "19" at bounding box center [122, 204] width 10 height 11
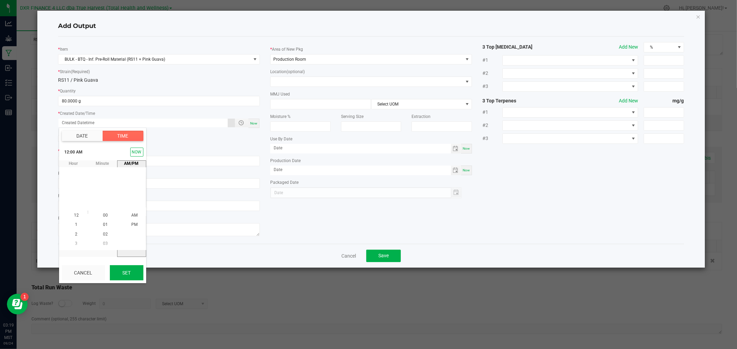
click at [126, 277] on button "Set" at bounding box center [126, 273] width 33 height 15
type input "09/19/2025 12:00 AM"
type input "09/19/2025"
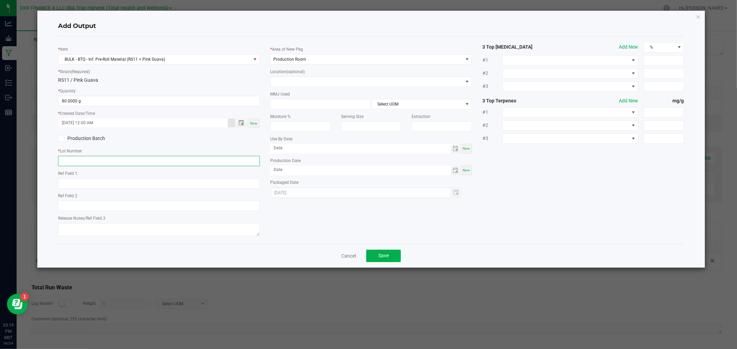
click at [103, 161] on input "text" at bounding box center [159, 161] width 202 height 10
type input "RSPG250919"
drag, startPoint x: 144, startPoint y: 191, endPoint x: 143, endPoint y: 187, distance: 4.2
click at [144, 191] on div "* Item BULK - BTQ - Inf. Pre-Roll Material (RS11 + Pink Guava) * Strain (Requir…" at bounding box center [159, 140] width 212 height 196
click at [143, 185] on input "text" at bounding box center [159, 184] width 202 height 10
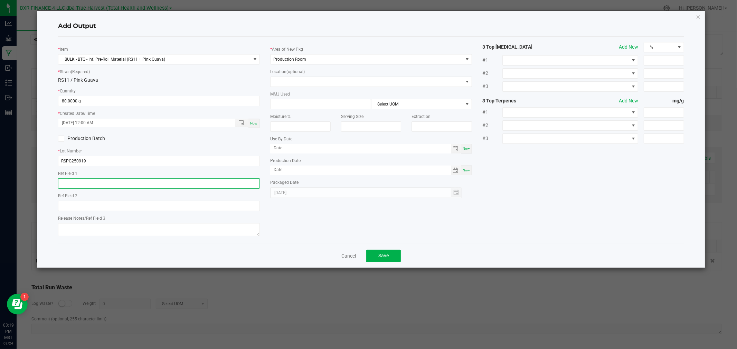
paste input "2025-09-19"
type input "2025-09-19"
click at [190, 157] on input "RSPG250919" at bounding box center [159, 161] width 202 height 10
click at [86, 140] on label "Production Batch" at bounding box center [106, 138] width 96 height 7
click at [0, 0] on input "Production Batch" at bounding box center [0, 0] width 0 height 0
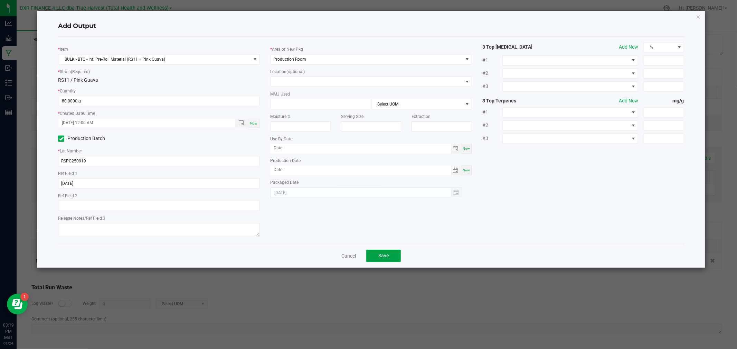
click at [374, 254] on button "Save" at bounding box center [383, 256] width 35 height 12
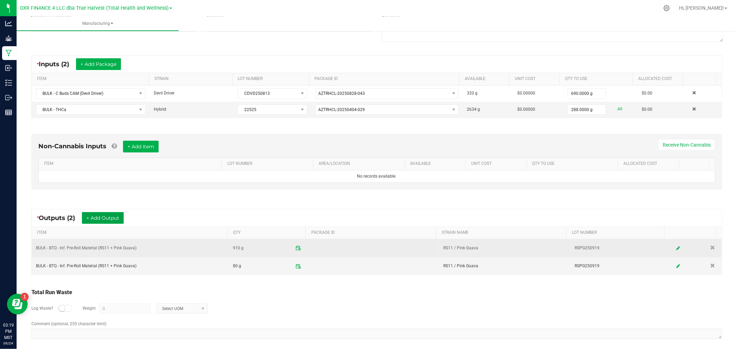
scroll to position [117, 0]
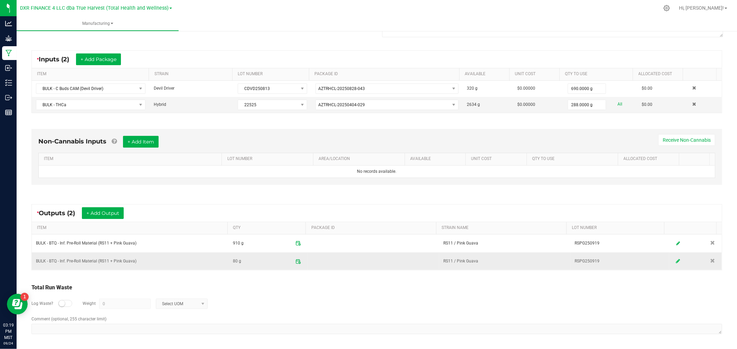
click at [675, 260] on icon at bounding box center [677, 261] width 4 height 5
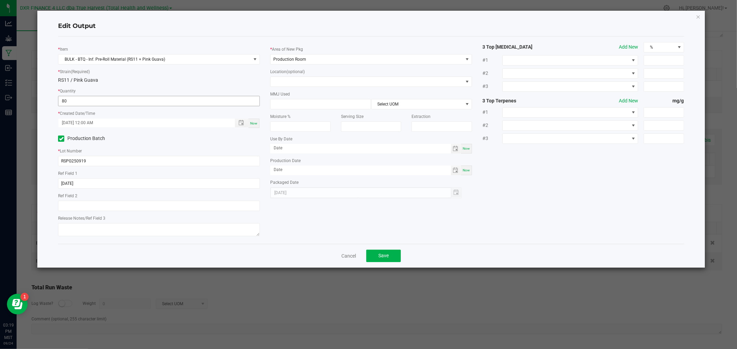
click at [70, 100] on input "80" at bounding box center [158, 101] width 201 height 10
type input "65.0000 g"
click at [386, 258] on span "Save" at bounding box center [383, 256] width 10 height 6
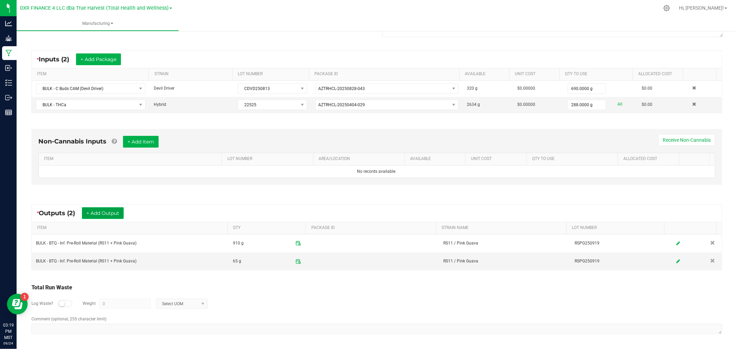
click at [107, 209] on button "+ Add Output" at bounding box center [103, 214] width 42 height 12
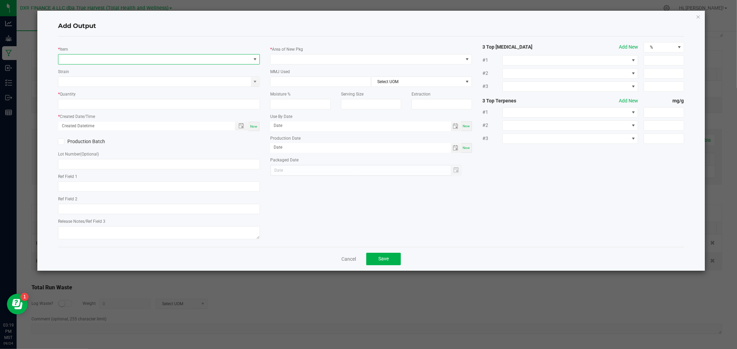
click at [110, 63] on span "NO DATA FOUND" at bounding box center [154, 60] width 192 height 10
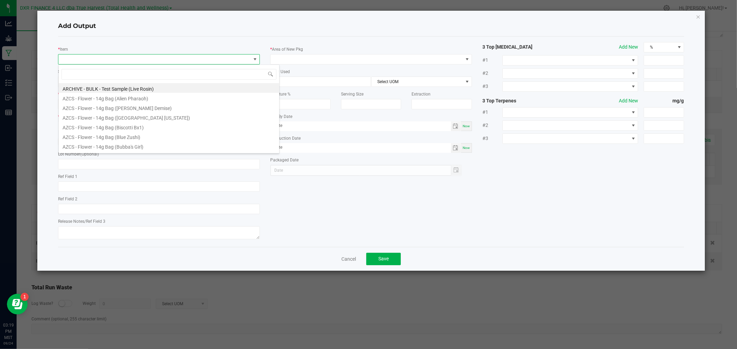
scroll to position [10, 202]
type input "test"
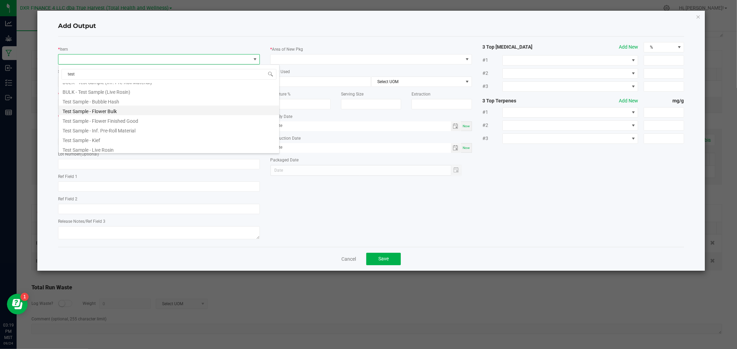
scroll to position [38, 0]
click at [123, 117] on li "Test Sample - Inf. Pre-Roll Material" at bounding box center [169, 118] width 220 height 10
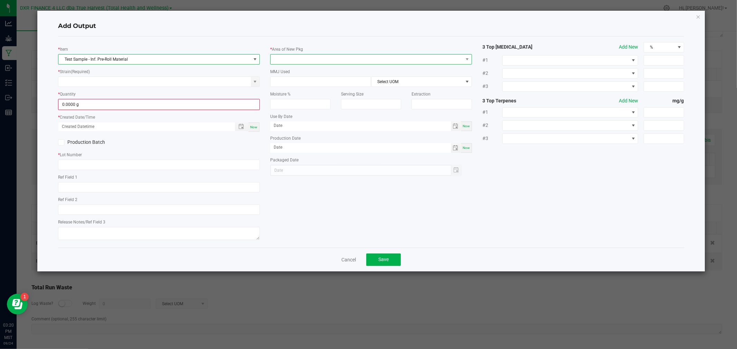
click at [280, 57] on span at bounding box center [366, 60] width 192 height 10
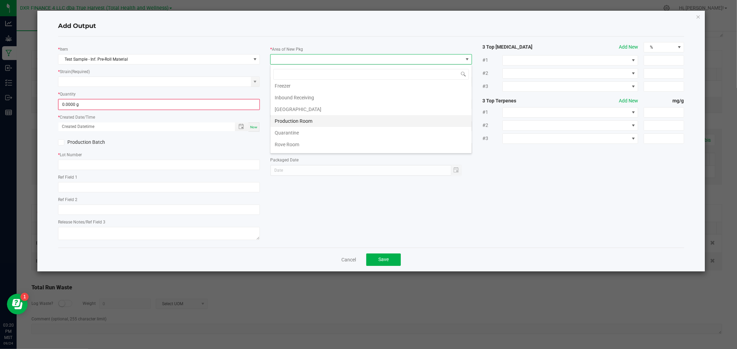
click at [290, 123] on li "Production Room" at bounding box center [370, 121] width 201 height 12
click at [246, 102] on input "0" at bounding box center [159, 105] width 200 height 10
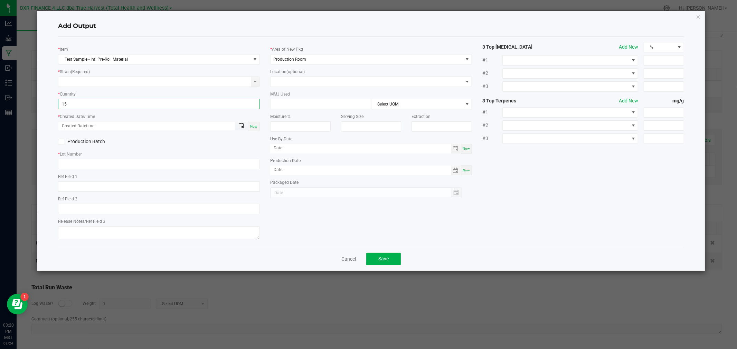
click at [241, 125] on span "Toggle popup" at bounding box center [241, 126] width 6 height 6
type input "15.0000 g"
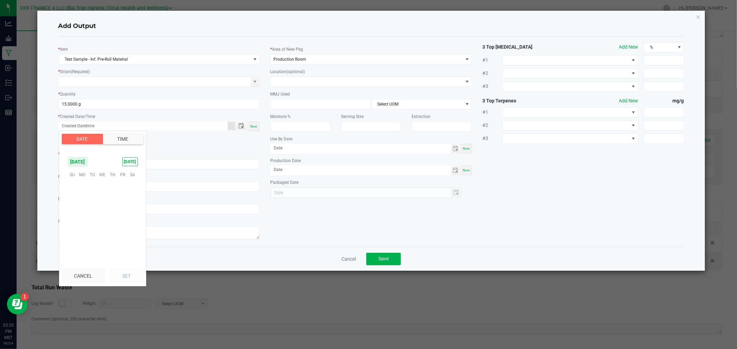
scroll to position [111989, 0]
click at [122, 203] on span "19" at bounding box center [122, 207] width 10 height 11
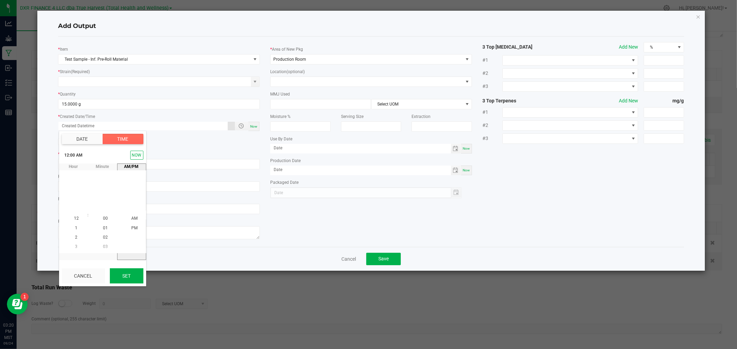
click at [128, 279] on button "Set" at bounding box center [126, 276] width 33 height 15
type input "09/19/2025 12:00 AM"
type input "09/19/2025"
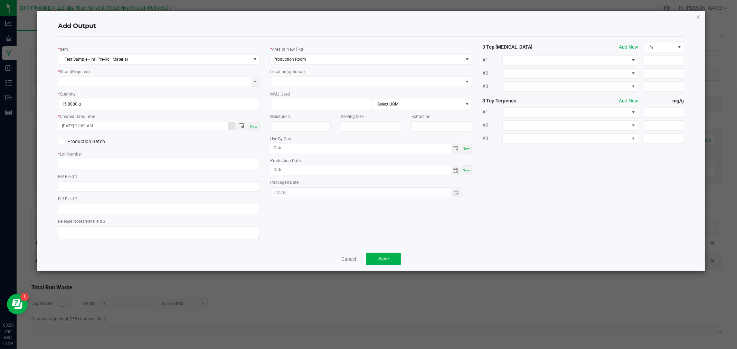
click at [118, 194] on div "* Item Test Sample - Inf. Pre-Roll Material * Strain (Required) * Quantity 15.0…" at bounding box center [159, 142] width 212 height 200
click at [117, 189] on input "text" at bounding box center [159, 187] width 202 height 10
paste input "2025-09-19"
type input "2025-09-19"
click at [123, 165] on input "text" at bounding box center [159, 164] width 202 height 10
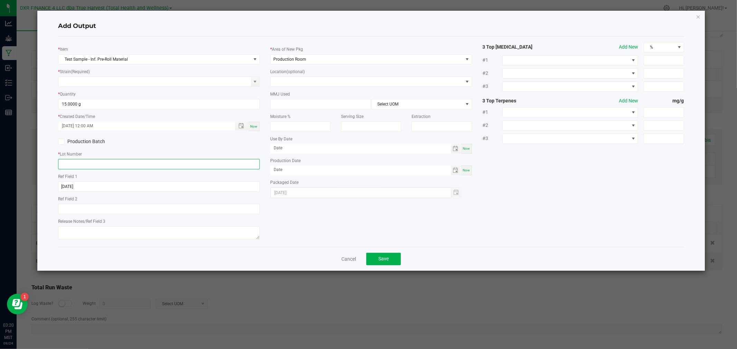
paste input "RSPG250919"
type input "RSPG250919"
click at [61, 142] on icon at bounding box center [61, 142] width 4 height 0
click at [0, 0] on input "Production Batch" at bounding box center [0, 0] width 0 height 0
click at [153, 83] on input at bounding box center [154, 82] width 192 height 10
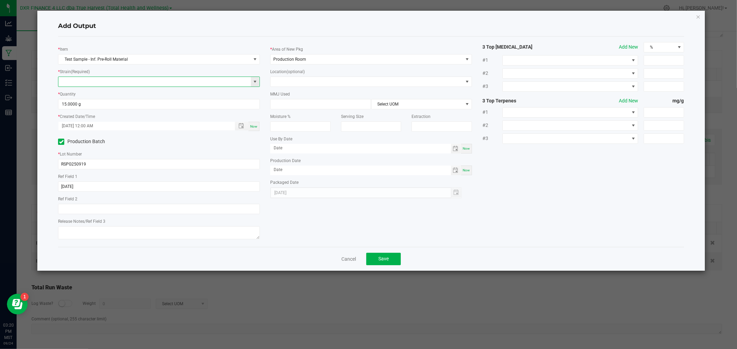
click at [253, 81] on span at bounding box center [255, 82] width 6 height 6
click at [113, 123] on li "RS11 / Pink Guava" at bounding box center [159, 123] width 201 height 10
type input "RS11 / Pink Guava"
click at [397, 259] on button "Save" at bounding box center [383, 259] width 35 height 12
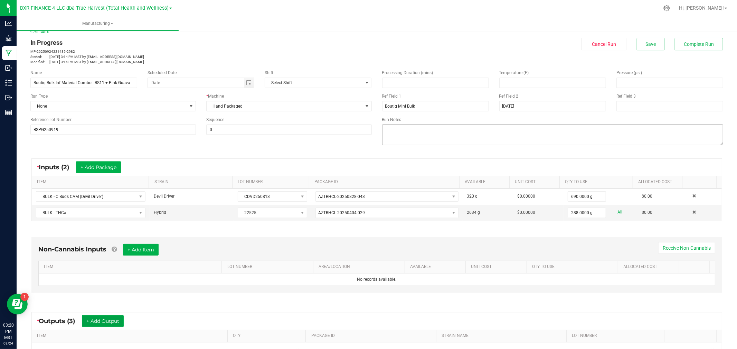
scroll to position [0, 0]
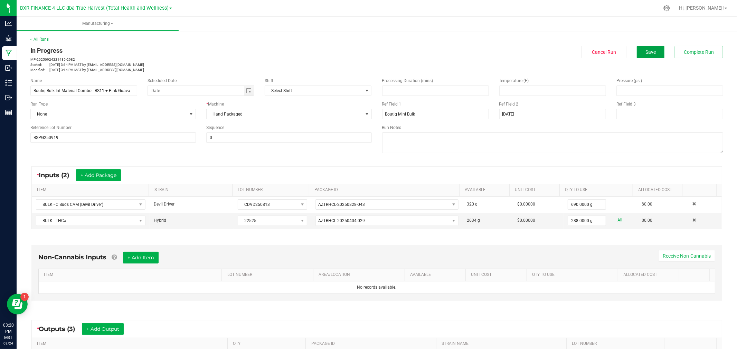
click at [645, 51] on span "Save" at bounding box center [650, 52] width 10 height 6
click at [674, 54] on button "Complete Run" at bounding box center [698, 52] width 48 height 12
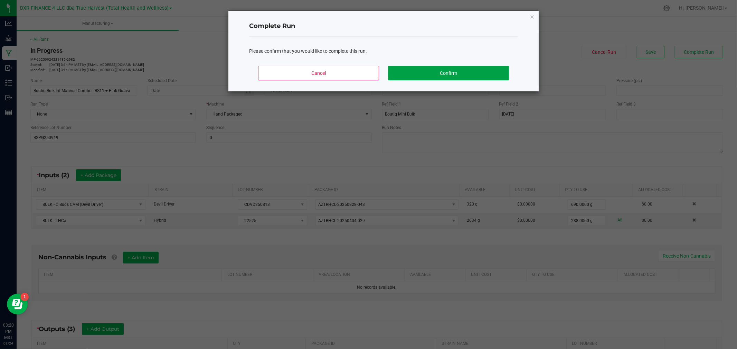
click at [491, 70] on button "Confirm" at bounding box center [448, 73] width 121 height 15
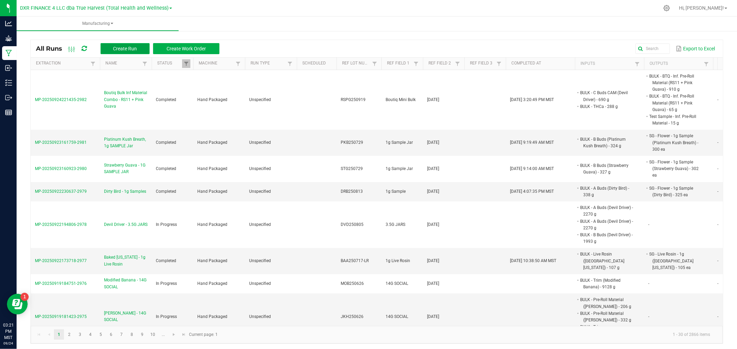
click at [109, 50] on button "Create Run" at bounding box center [124, 48] width 49 height 11
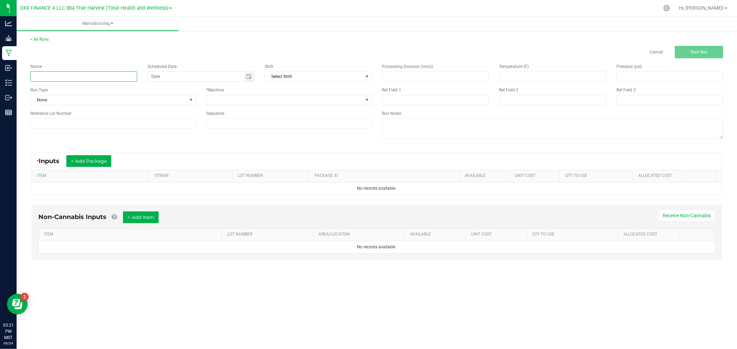
click at [83, 77] on input at bounding box center [83, 76] width 107 height 10
paste input "BULK - BTQ - Inf. Pre-Roll Material (Purple Haze + Blinker Berry)"
click at [71, 74] on input "BULK - BTQ - Inf. Pre-Roll Material (Purple Haze + Blinker Berry)" at bounding box center [83, 76] width 107 height 10
click at [72, 75] on input "BULK - BTQ - Inf. Pre-Roll Material (Purple Haze + Blinker Berry)" at bounding box center [83, 76] width 107 height 10
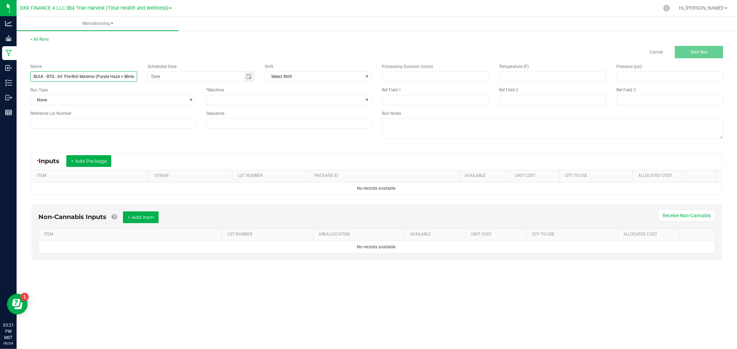
click at [72, 75] on input "BULK - BTQ - Inf. Pre-Roll Material (Purple Haze + Blinker Berry)" at bounding box center [83, 76] width 107 height 10
paste input "outiq Bulk Inf Material Combo - Purple Haze + Blinker Berry"
type input "Boutiq Bulk Inf Material Combo - Purple Haze + Blinker Berry"
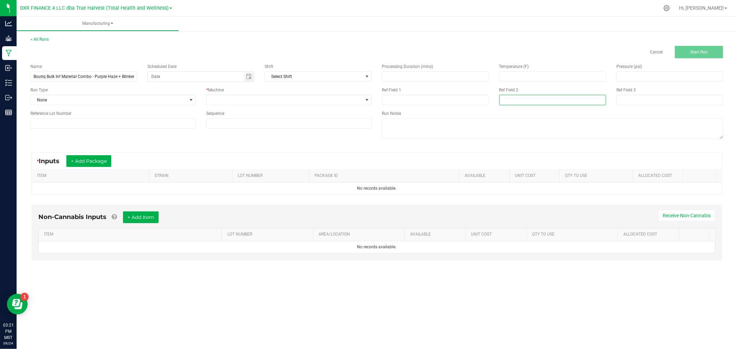
click at [504, 98] on input at bounding box center [552, 100] width 107 height 10
paste input "09-19-25"
type input "09-19-25"
drag, startPoint x: 444, startPoint y: 106, endPoint x: 439, endPoint y: 104, distance: 5.1
click at [444, 106] on div "Processing Duration (mins) Temperature (F) Pressure (psi) Ref Field 1 Ref Field…" at bounding box center [553, 102] width 352 height 88
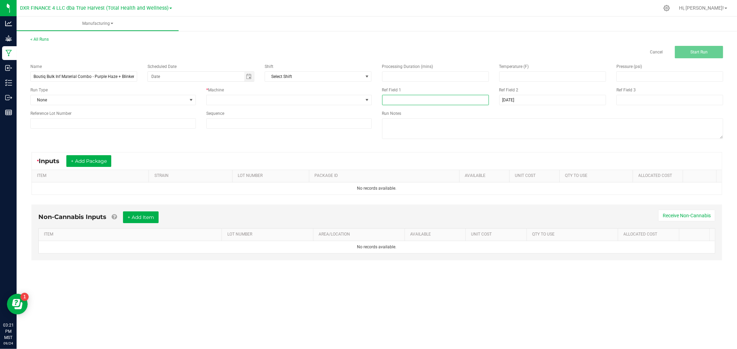
click at [439, 104] on input at bounding box center [435, 100] width 107 height 10
paste input "Boutiq Mini Bulk"
type input "Boutiq Mini Bulk"
click at [88, 123] on input at bounding box center [112, 123] width 165 height 10
paste input "PHBB250919"
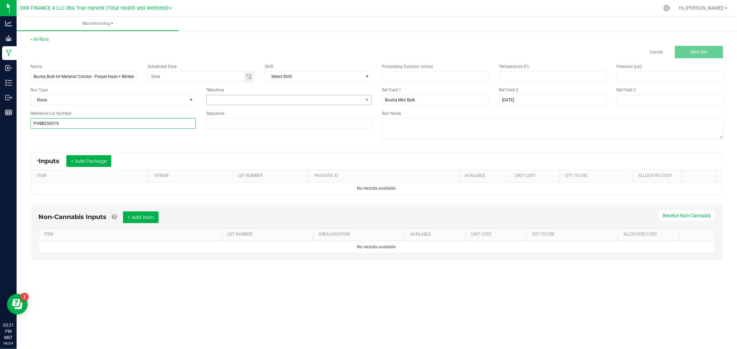
type input "PHBB250919"
click at [241, 102] on span at bounding box center [284, 100] width 156 height 10
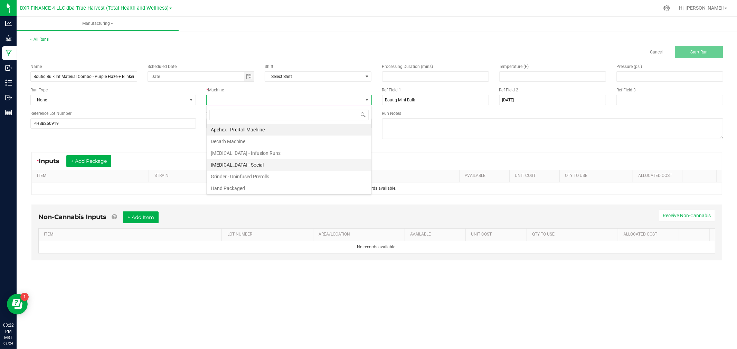
scroll to position [10, 165]
click at [234, 186] on li "Hand Packaged" at bounding box center [288, 189] width 165 height 12
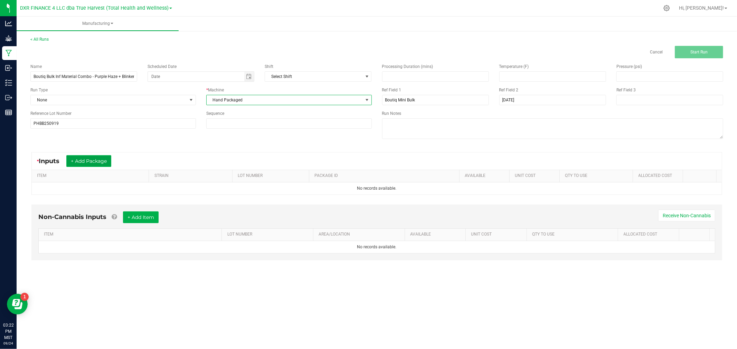
click at [78, 157] on button "+ Add Package" at bounding box center [88, 161] width 45 height 12
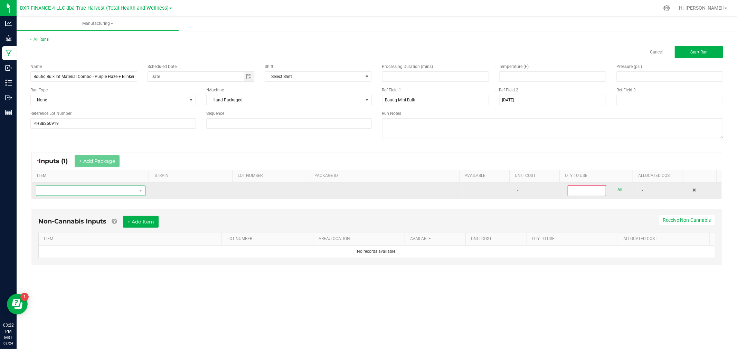
click at [87, 191] on span "NO DATA FOUND" at bounding box center [86, 191] width 100 height 10
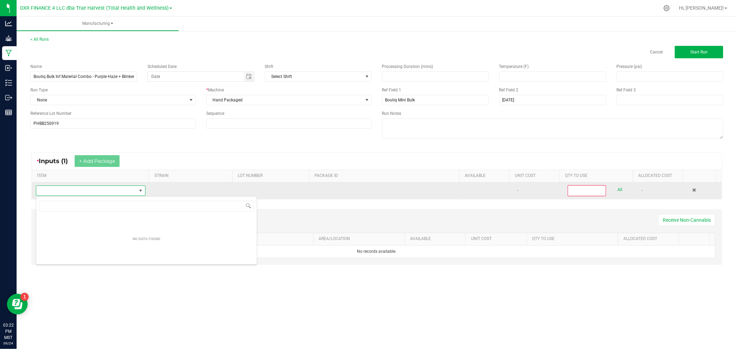
scroll to position [10, 108]
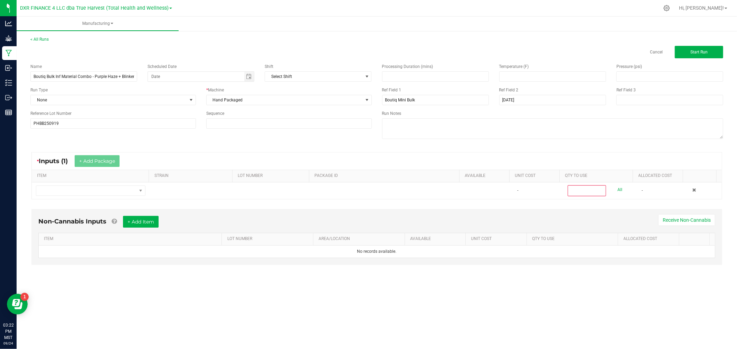
click at [349, 145] on div "Name Boutiq Bulk Inf Material Combo - Purple Haze + Blinker Berry Scheduled Dat…" at bounding box center [376, 102] width 703 height 88
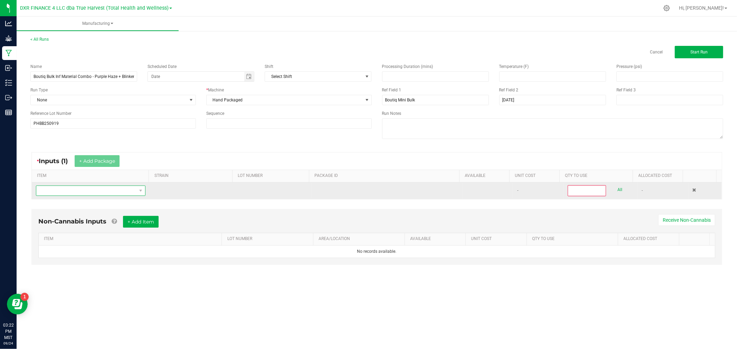
click at [113, 191] on span "NO DATA FOUND" at bounding box center [86, 191] width 100 height 10
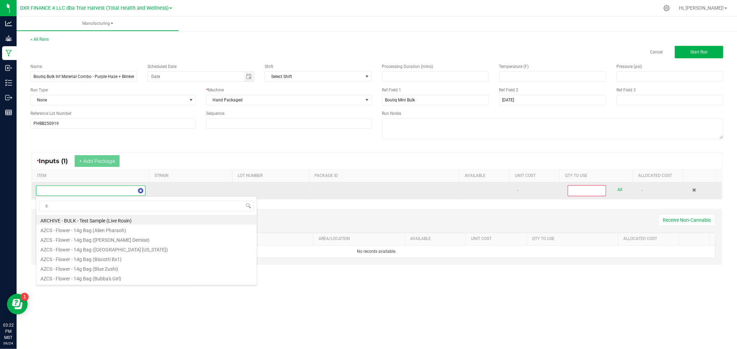
type input "c b"
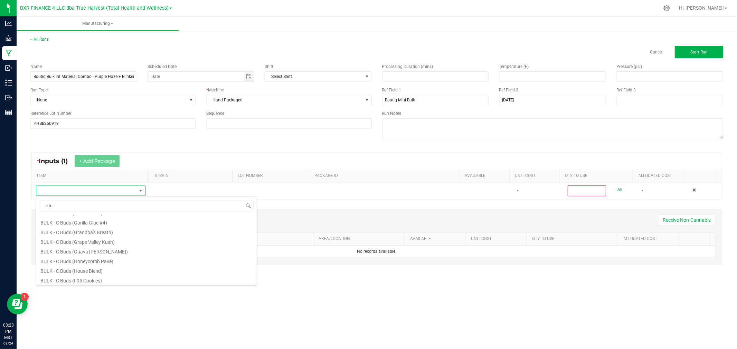
scroll to position [268, 0]
click at [105, 244] on li "BULK - C Buds (I-95 Cookies)" at bounding box center [146, 242] width 220 height 10
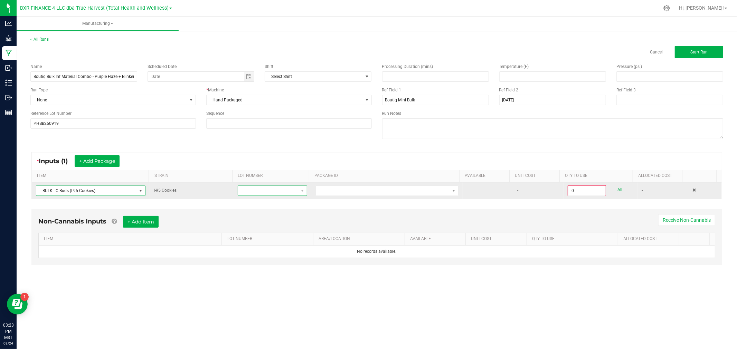
click at [293, 193] on span at bounding box center [268, 191] width 60 height 10
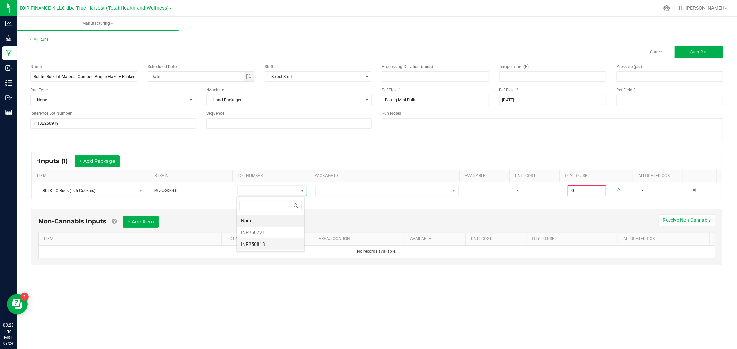
click at [264, 247] on li "INF250813" at bounding box center [271, 245] width 68 height 12
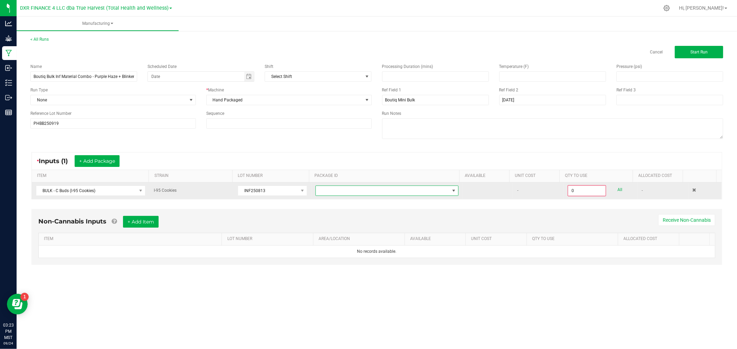
click at [394, 188] on span at bounding box center [383, 191] width 134 height 10
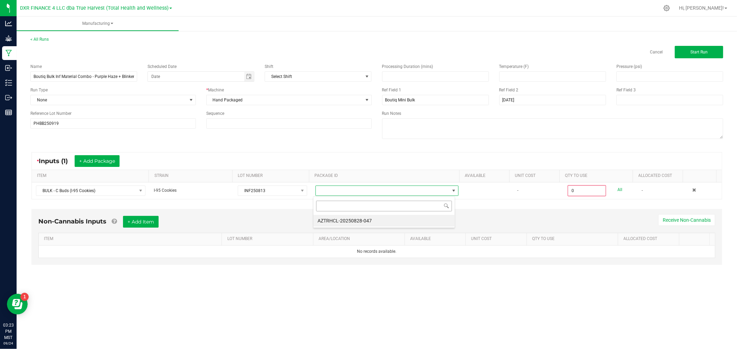
scroll to position [10, 142]
click at [373, 223] on li "AZTRHCL-20250828-047" at bounding box center [383, 221] width 141 height 12
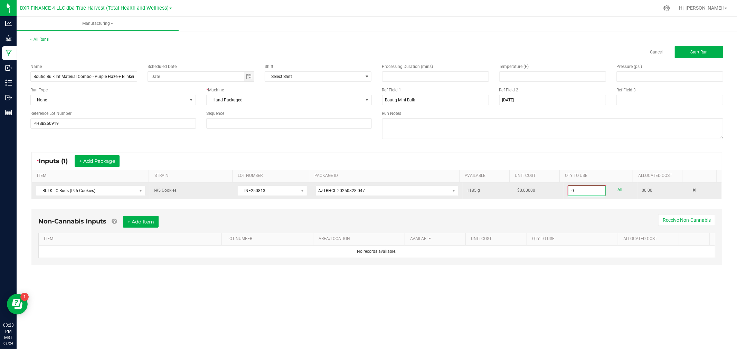
click at [586, 187] on input "0" at bounding box center [586, 191] width 37 height 10
type input "691.0000 g"
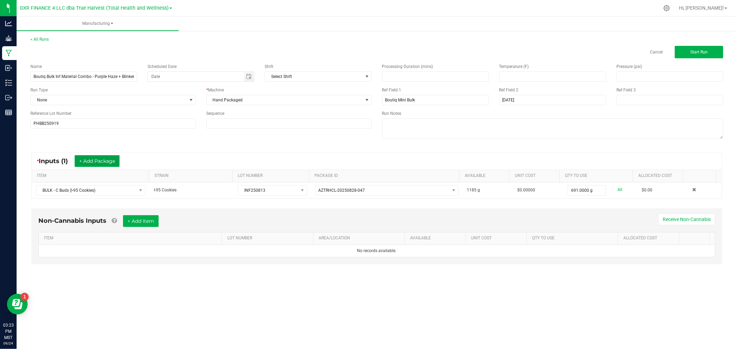
click at [82, 161] on button "+ Add Package" at bounding box center [97, 161] width 45 height 12
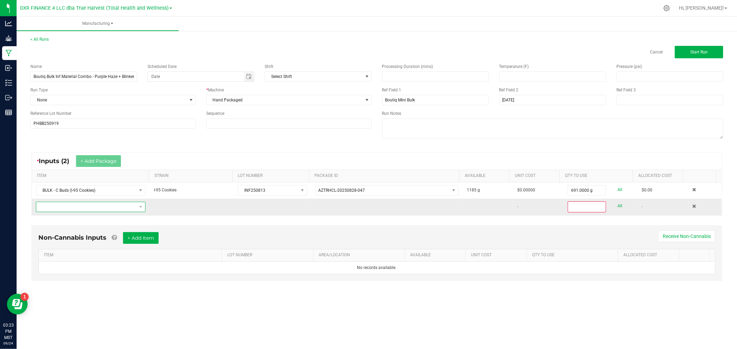
click at [94, 205] on span "NO DATA FOUND" at bounding box center [86, 207] width 100 height 10
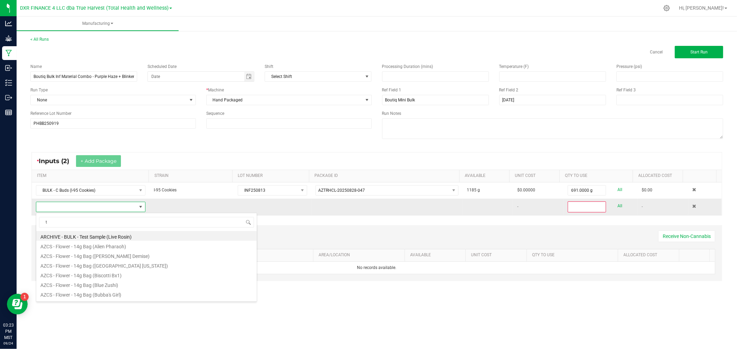
scroll to position [10, 107]
click at [43, 221] on input "thca" at bounding box center [146, 222] width 215 height 11
type input "k - thca"
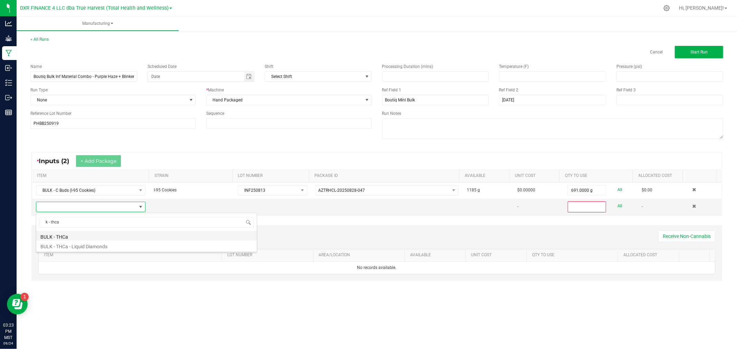
click at [66, 235] on li "BULK - THCa" at bounding box center [146, 236] width 220 height 10
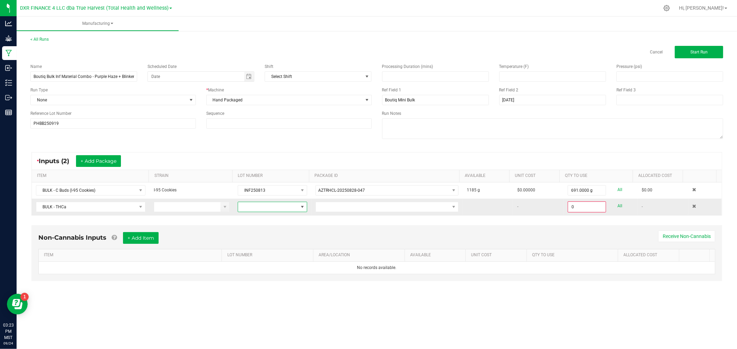
click at [287, 206] on span at bounding box center [268, 207] width 60 height 10
click at [250, 263] on li "22525" at bounding box center [271, 261] width 68 height 12
click at [336, 209] on span at bounding box center [383, 207] width 134 height 10
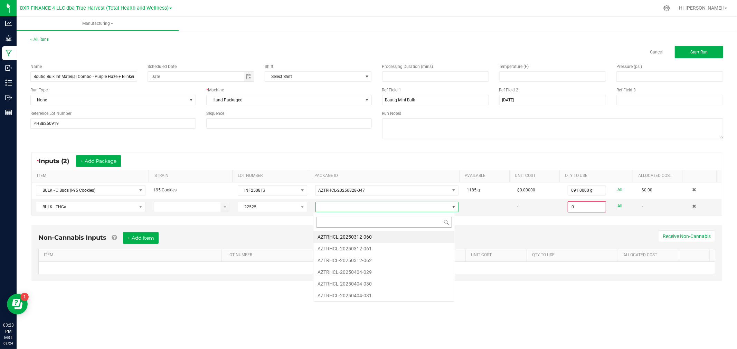
scroll to position [10, 142]
click at [355, 273] on li "AZTRHCL-20250404-029" at bounding box center [383, 273] width 141 height 12
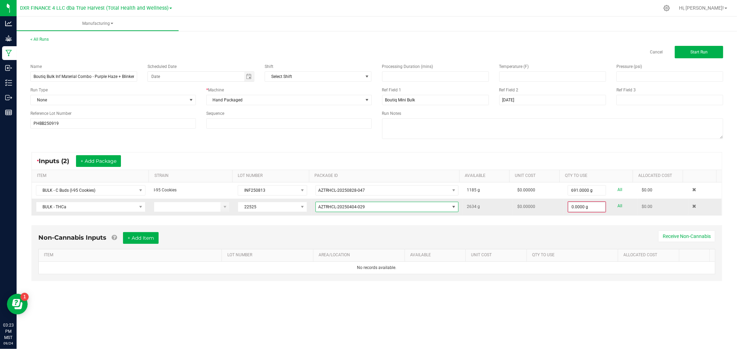
click at [576, 202] on span "0.0000 g" at bounding box center [587, 207] width 38 height 10
click at [577, 206] on input "0" at bounding box center [586, 207] width 37 height 10
click at [585, 209] on input "0" at bounding box center [586, 207] width 37 height 10
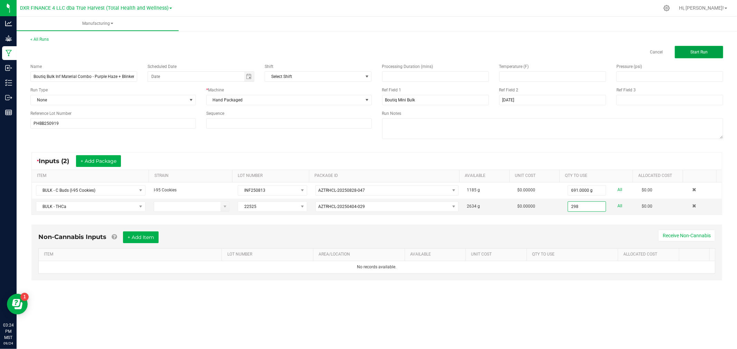
type input "298.0000 g"
click at [682, 51] on button "Start Run" at bounding box center [698, 52] width 48 height 12
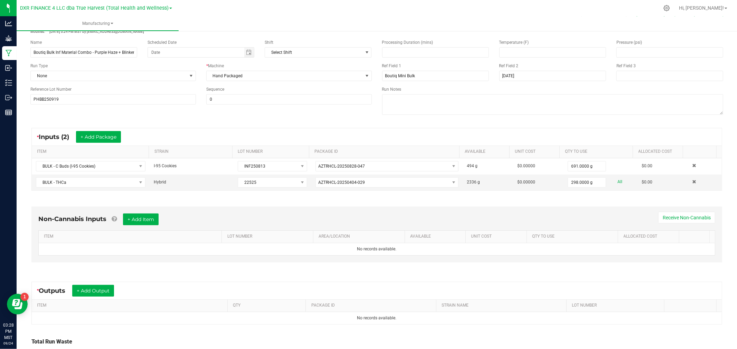
scroll to position [77, 0]
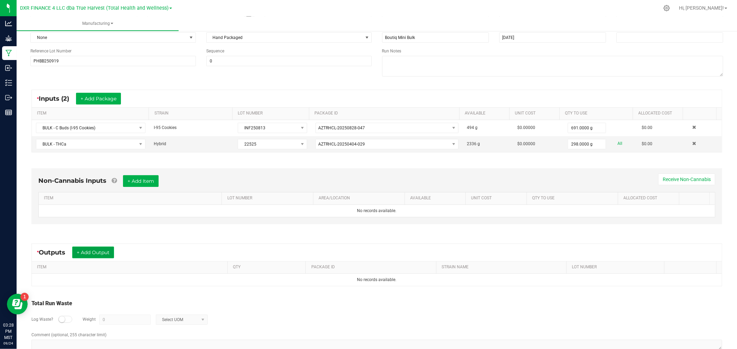
click at [101, 256] on button "+ Add Output" at bounding box center [93, 253] width 42 height 12
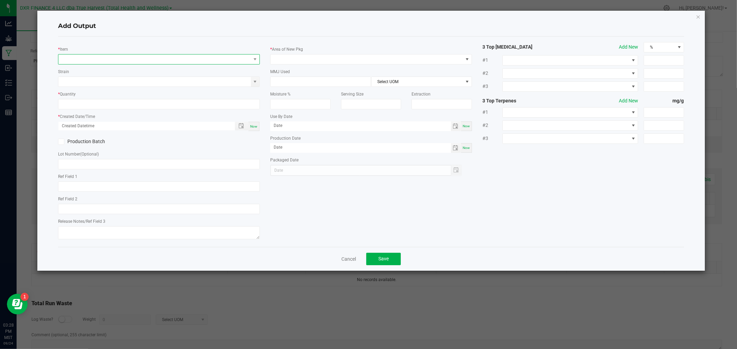
click at [205, 58] on span "NO DATA FOUND" at bounding box center [154, 60] width 192 height 10
type input "BULK - BTQ - Inf. Pre-Roll Material (Purple Haze + Blinker Berry)"
click at [160, 88] on li "BULK - BTQ - Inf. Pre-Roll Material (Purple Haze + Blinker Berry)" at bounding box center [169, 88] width 220 height 10
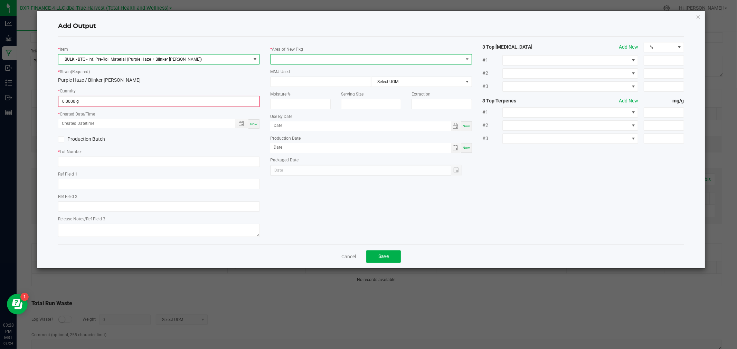
click at [301, 58] on span at bounding box center [366, 60] width 192 height 10
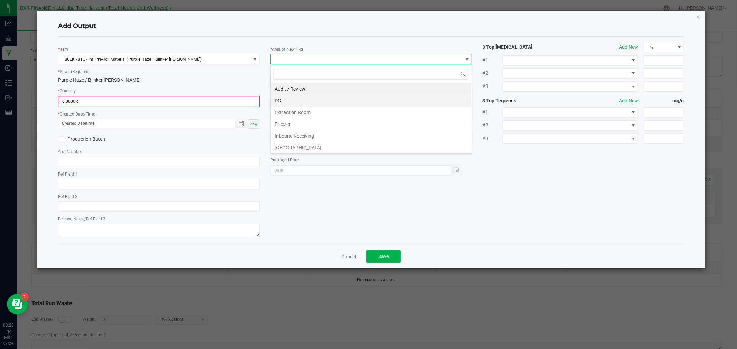
scroll to position [38, 0]
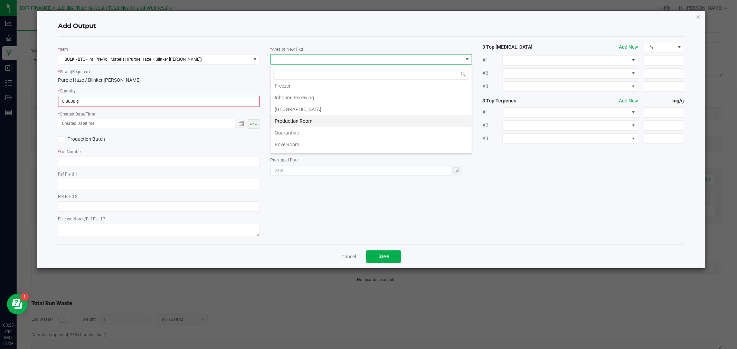
click at [296, 120] on li "Production Room" at bounding box center [370, 121] width 201 height 12
click at [249, 102] on input "0" at bounding box center [159, 102] width 200 height 10
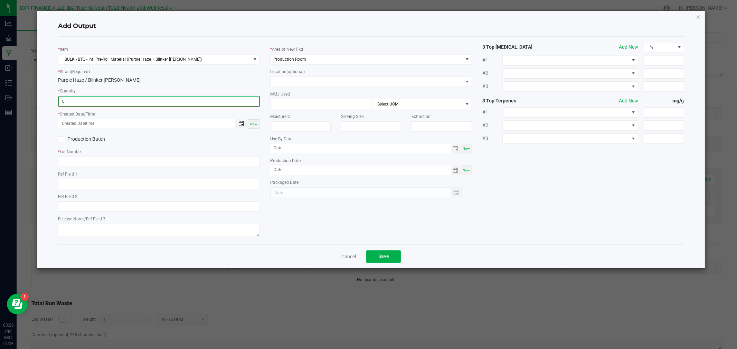
click at [239, 125] on span "Toggle popup" at bounding box center [241, 124] width 6 height 6
type input "0.0000 g"
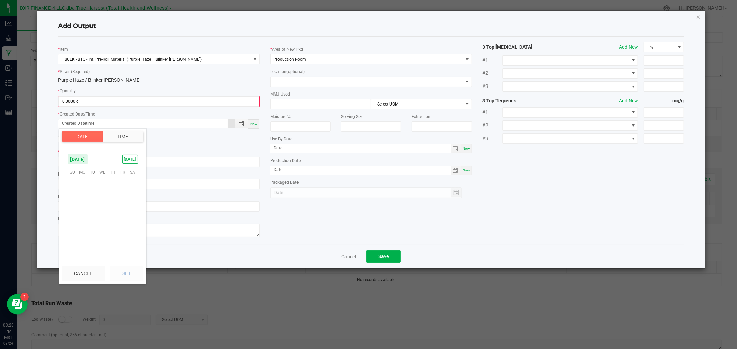
scroll to position [111989, 0]
click at [123, 206] on span "19" at bounding box center [122, 204] width 10 height 11
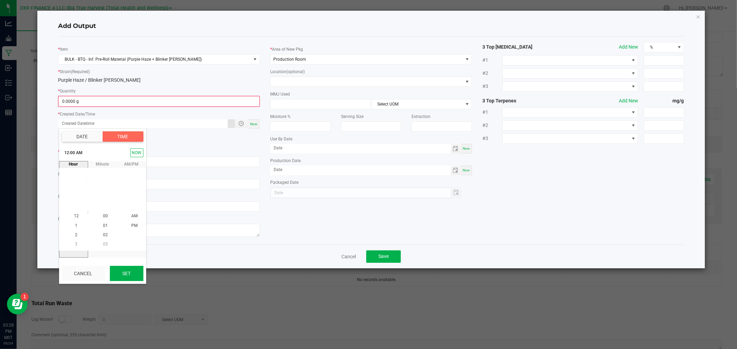
click at [130, 269] on button "Set" at bounding box center [126, 273] width 33 height 15
type input "09/19/2025 12:00 AM"
type input "09/19/2025"
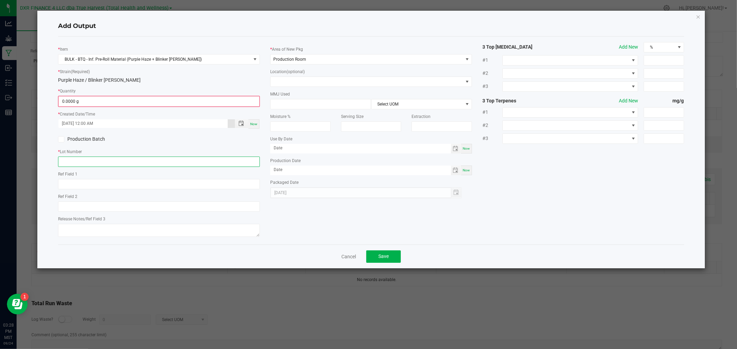
click at [160, 166] on input "text" at bounding box center [159, 162] width 202 height 10
paste input "PHBB250919"
type input "PHBB250919"
click at [78, 182] on input "text" at bounding box center [159, 184] width 202 height 10
paste input "2025-09-19"
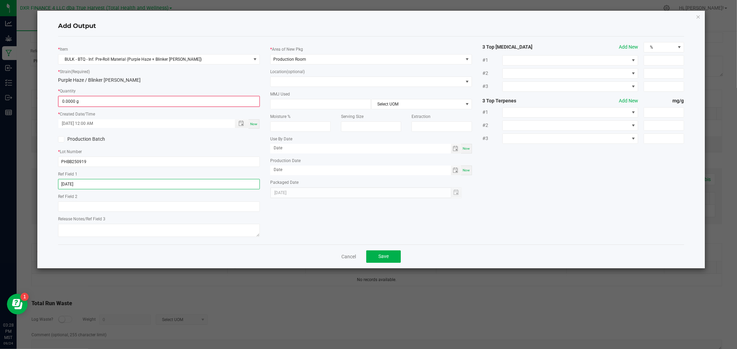
type input "2025-09-19"
click at [74, 137] on label "Production Batch" at bounding box center [106, 139] width 96 height 7
click at [0, 0] on input "Production Batch" at bounding box center [0, 0] width 0 height 0
click at [229, 102] on input "0" at bounding box center [159, 102] width 200 height 10
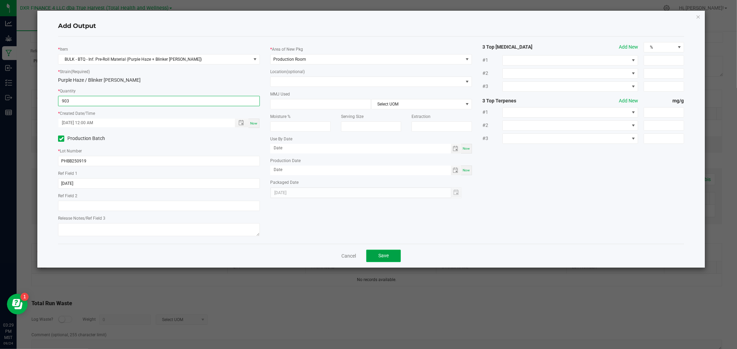
type input "903.0000 g"
click at [384, 257] on span "Save" at bounding box center [383, 256] width 10 height 6
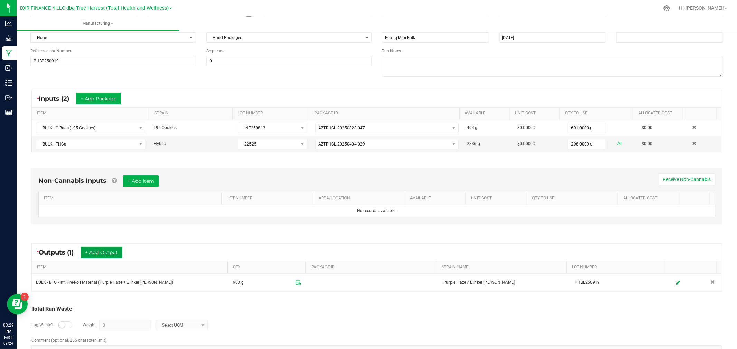
click at [113, 254] on button "+ Add Output" at bounding box center [101, 253] width 42 height 12
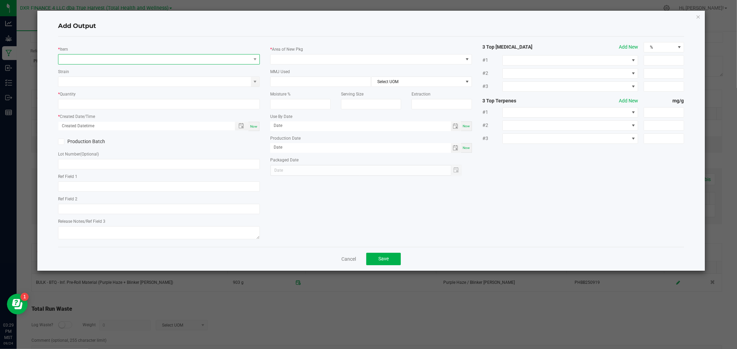
click at [167, 62] on span "NO DATA FOUND" at bounding box center [154, 60] width 192 height 10
type input "BULK - BTQ - Inf. Pre-Roll Material (Purple Haze + Blinker Berry)"
drag, startPoint x: 156, startPoint y: 83, endPoint x: 177, endPoint y: 81, distance: 21.1
click at [156, 87] on li "BULK - BTQ - Inf. Pre-Roll Material (Purple Haze + Blinker Berry)" at bounding box center [169, 88] width 220 height 10
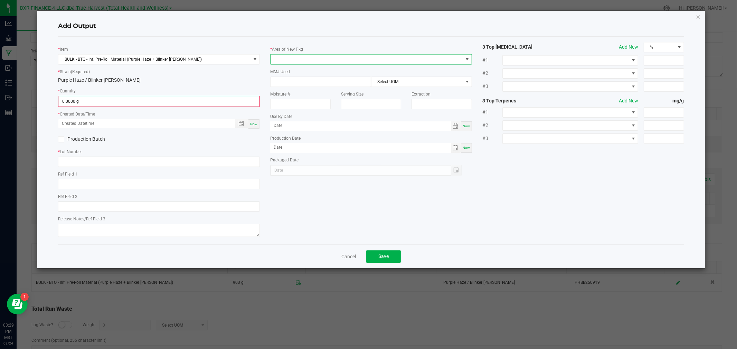
click at [314, 61] on span at bounding box center [366, 60] width 192 height 10
click at [306, 118] on li "Production Room" at bounding box center [370, 121] width 201 height 12
click at [233, 104] on input "0" at bounding box center [159, 102] width 200 height 10
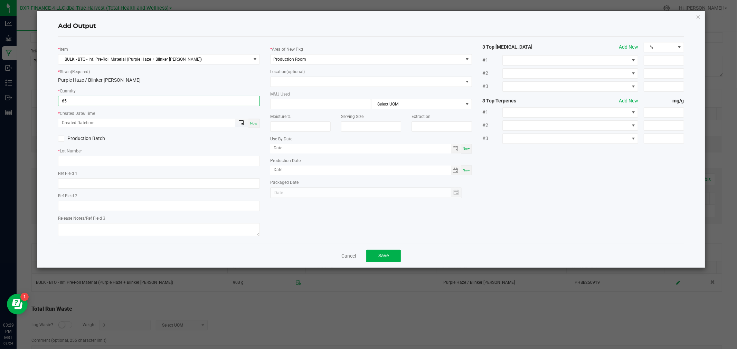
click at [243, 124] on span "Toggle popup" at bounding box center [241, 123] width 6 height 6
type input "65.0000 g"
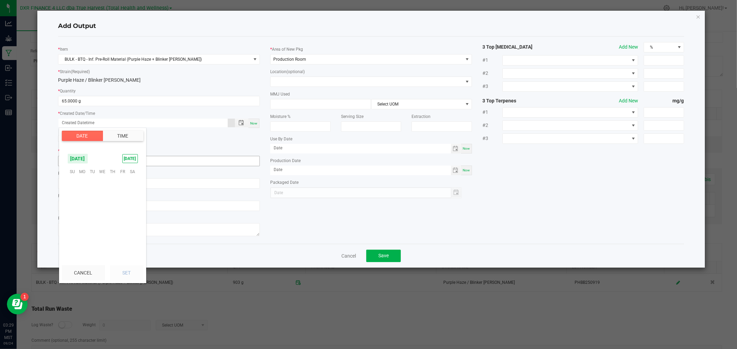
scroll to position [111989, 0]
click at [125, 202] on span "19" at bounding box center [122, 204] width 10 height 11
click at [127, 271] on button "Set" at bounding box center [126, 273] width 33 height 15
type input "09/19/2025 12:00 AM"
type input "09/19/2025"
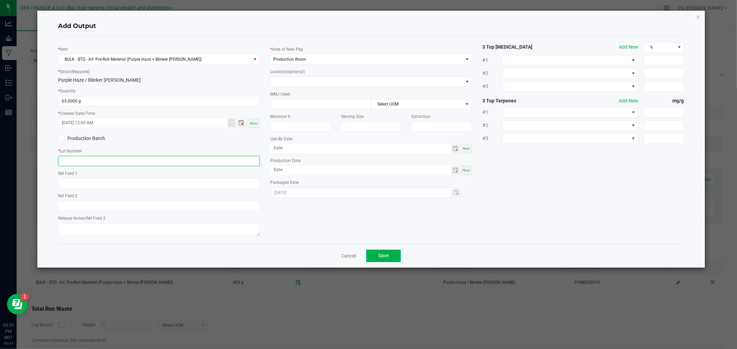
click at [112, 159] on input "text" at bounding box center [159, 161] width 202 height 10
paste input "PHBB250919"
type input "PHBB250919"
click at [74, 137] on label "Production Batch" at bounding box center [106, 138] width 96 height 7
click at [0, 0] on input "Production Batch" at bounding box center [0, 0] width 0 height 0
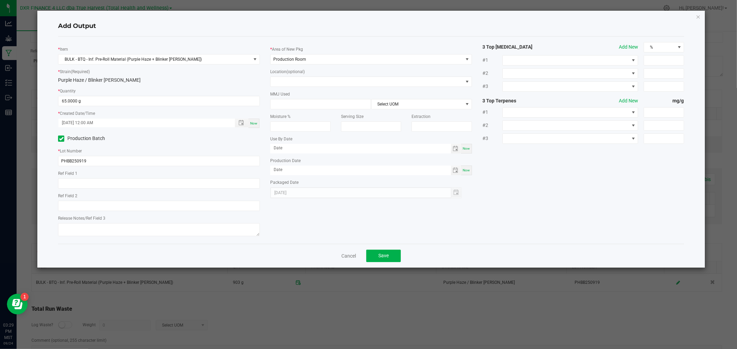
click at [106, 178] on div "Ref Field 1" at bounding box center [159, 179] width 202 height 19
click at [106, 180] on input "text" at bounding box center [159, 184] width 202 height 10
paste input "2025-09-19"
type input "2025-09-19"
click at [394, 258] on button "Save" at bounding box center [383, 256] width 35 height 12
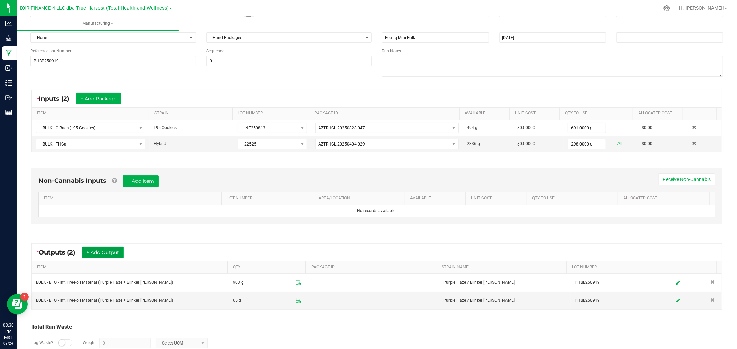
click at [113, 249] on button "+ Add Output" at bounding box center [103, 253] width 42 height 12
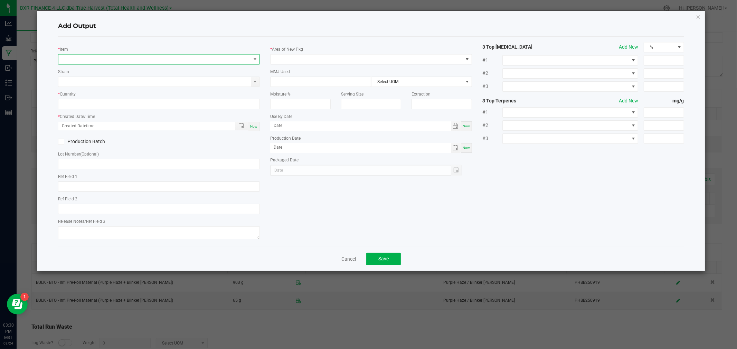
click at [118, 60] on span "NO DATA FOUND" at bounding box center [154, 60] width 192 height 10
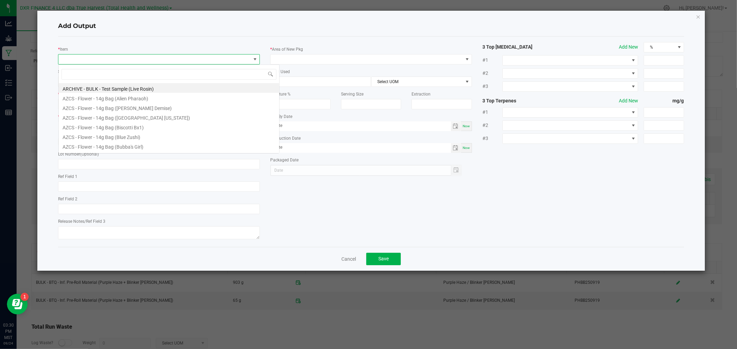
scroll to position [10, 202]
type input "test"
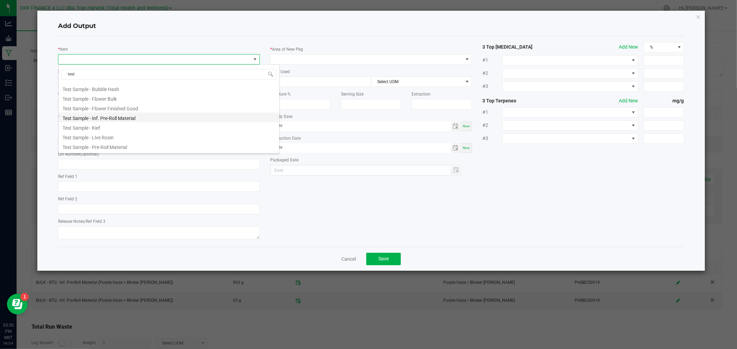
click at [112, 118] on li "Test Sample - Inf. Pre-Roll Material" at bounding box center [169, 118] width 220 height 10
type input "0.0000 g"
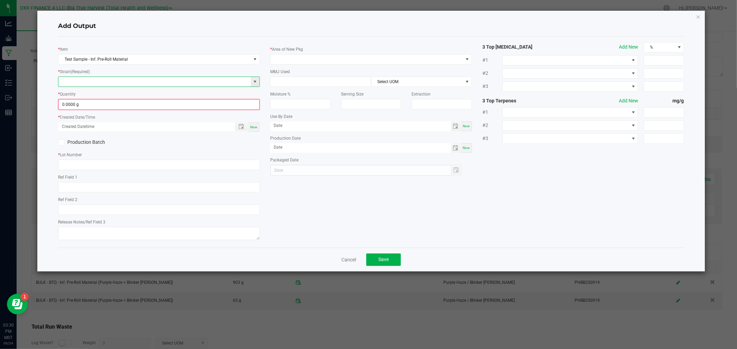
click at [116, 79] on input at bounding box center [154, 82] width 192 height 10
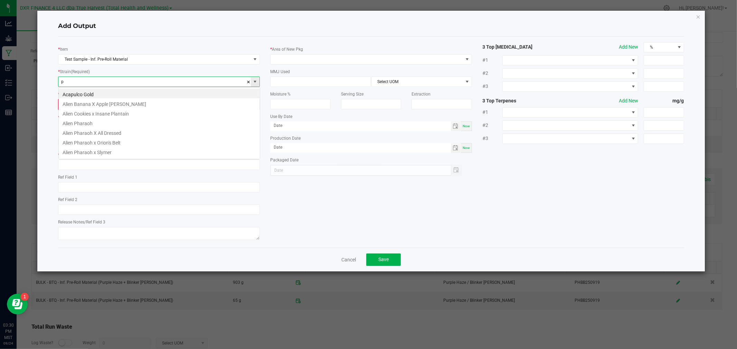
scroll to position [10, 202]
click at [125, 152] on li "Purple Haze / Blinker Berry" at bounding box center [159, 152] width 201 height 10
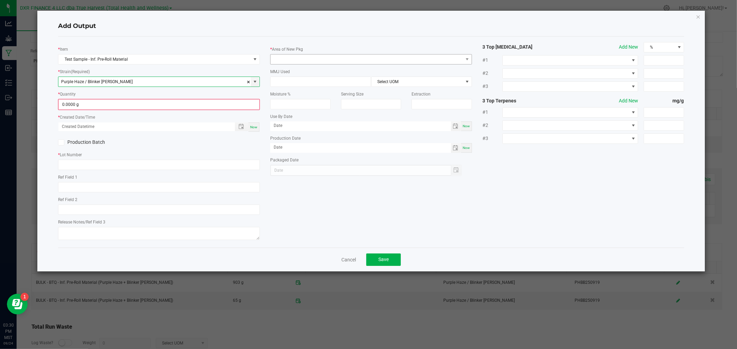
type input "Purple Haze / Blinker Berry"
click at [299, 61] on span at bounding box center [366, 60] width 192 height 10
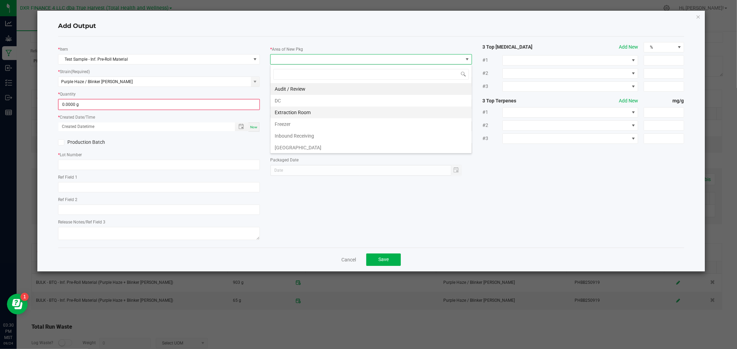
scroll to position [49, 0]
click at [292, 110] on li "Production Room" at bounding box center [370, 111] width 201 height 12
click at [253, 106] on input "0" at bounding box center [159, 105] width 200 height 10
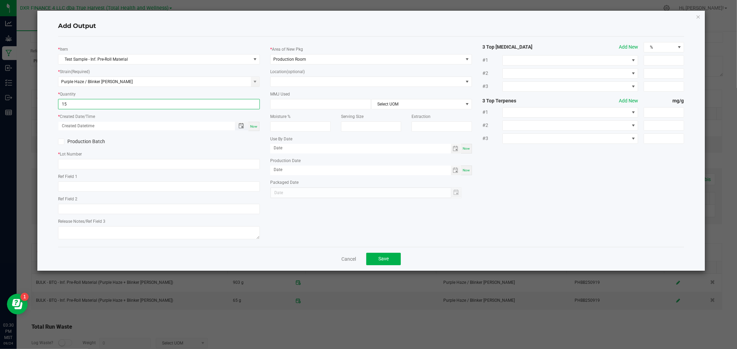
click at [245, 124] on span "Toggle popup" at bounding box center [241, 126] width 12 height 6
type input "15.0000 g"
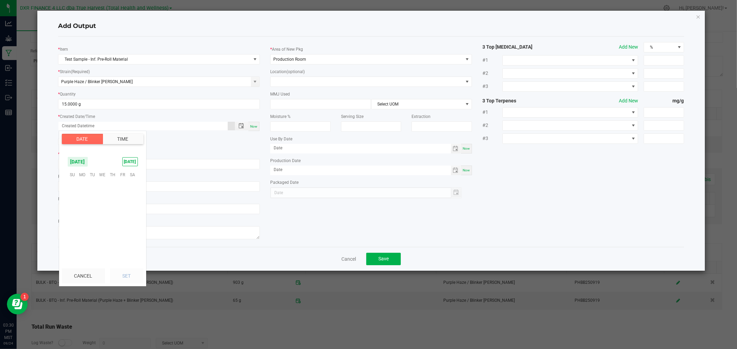
scroll to position [111989, 0]
click at [122, 205] on span "19" at bounding box center [122, 207] width 10 height 11
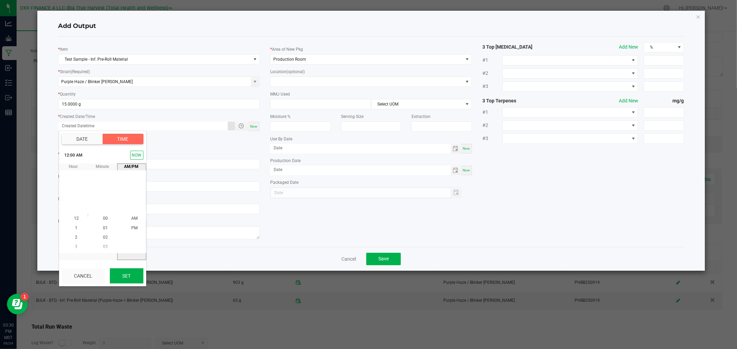
click at [133, 273] on button "Set" at bounding box center [126, 276] width 33 height 15
type input "09/19/2025 12:00 AM"
type input "09/19/2025"
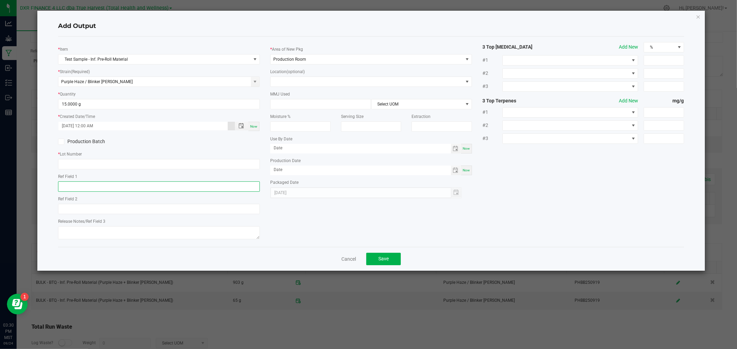
click at [146, 188] on input "text" at bounding box center [159, 187] width 202 height 10
paste input "2025-09-19"
type input "2025-09-19"
click at [113, 167] on input "text" at bounding box center [159, 164] width 202 height 10
paste input "PHBB250919"
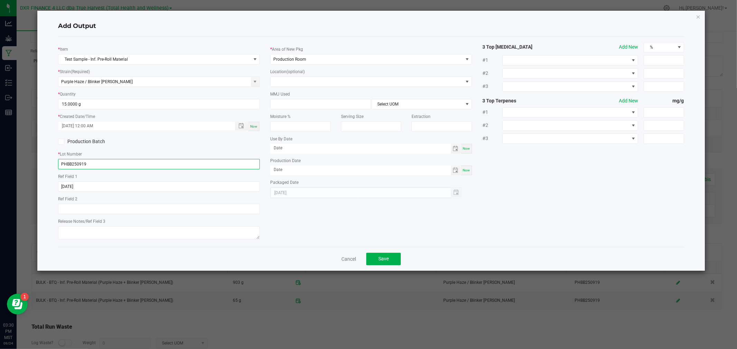
type input "PHBB250919"
click at [62, 142] on icon at bounding box center [61, 142] width 4 height 0
click at [0, 0] on input "Production Batch" at bounding box center [0, 0] width 0 height 0
click at [381, 257] on button "Save" at bounding box center [383, 259] width 35 height 12
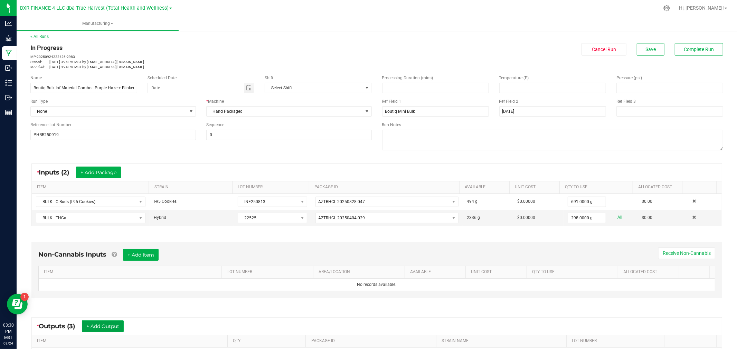
scroll to position [0, 0]
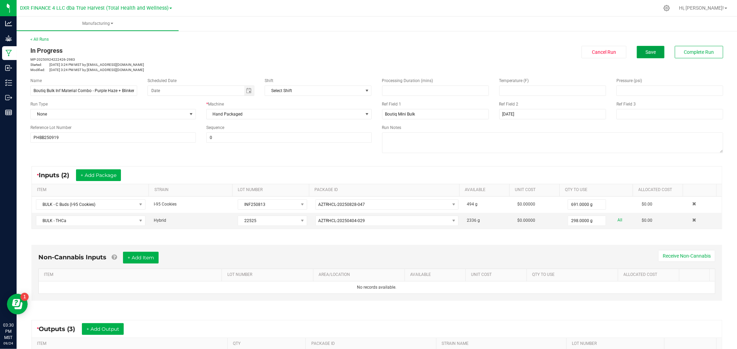
click at [645, 49] on span "Save" at bounding box center [650, 52] width 10 height 6
click at [674, 54] on button "Complete Run" at bounding box center [698, 52] width 48 height 12
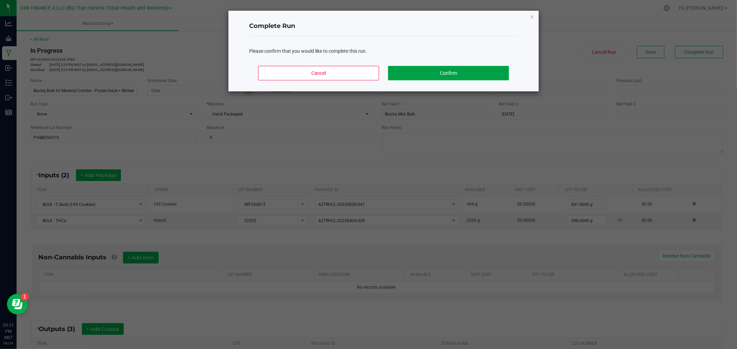
click at [450, 74] on button "Confirm" at bounding box center [448, 73] width 121 height 15
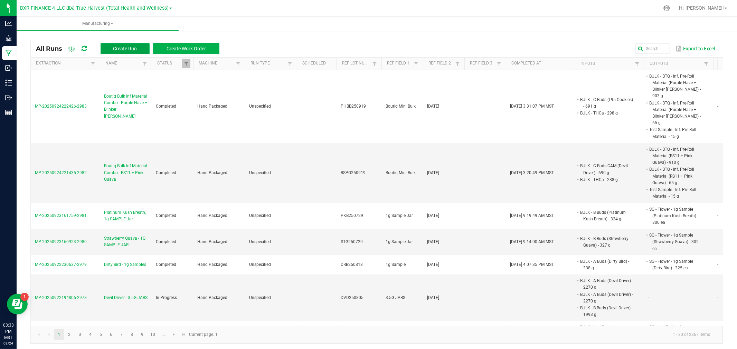
click at [139, 47] on button "Create Run" at bounding box center [124, 48] width 49 height 11
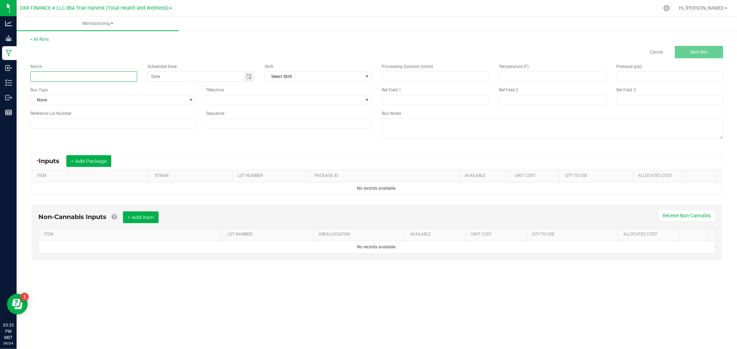
click at [122, 71] on input at bounding box center [83, 76] width 107 height 10
paste input "Boutiq Bulk Inf Material Combo - Melon Z + Slimeade"
type input "Boutiq Bulk Inf Material Combo - Melon Z + Slimeade"
click at [501, 97] on input at bounding box center [552, 100] width 107 height 10
paste input "09-19-25"
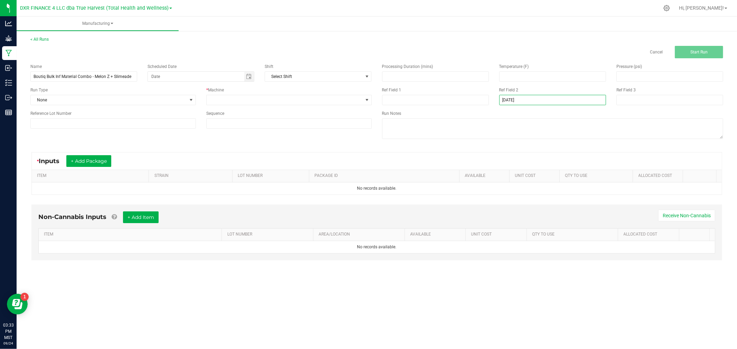
type input "09-19-25"
click at [463, 103] on input at bounding box center [435, 100] width 107 height 10
paste input "Boutiq Mini Bulk"
type input "Boutiq Mini Bulk"
click at [171, 125] on input at bounding box center [112, 123] width 165 height 10
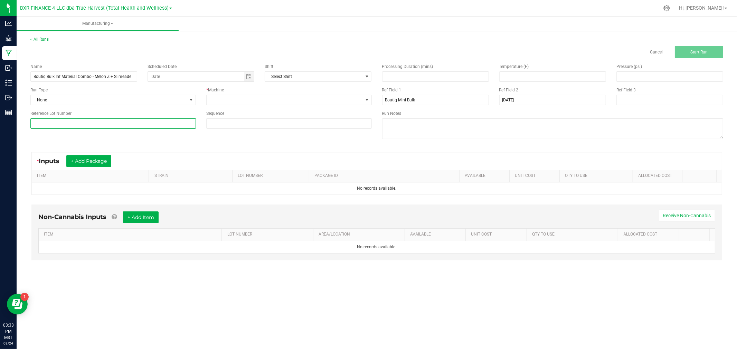
paste input "MLSL250919"
type input "MLSL250919"
click at [218, 104] on span at bounding box center [284, 100] width 156 height 10
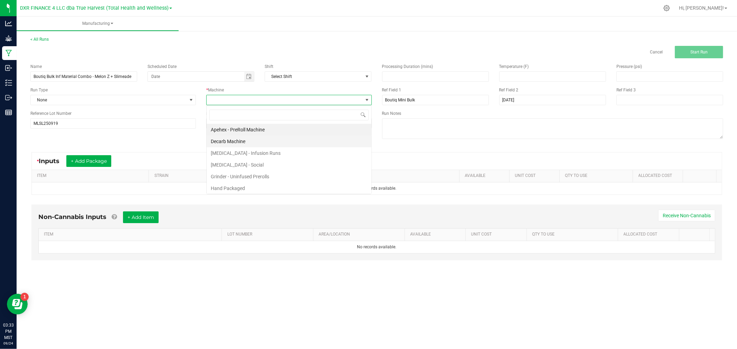
scroll to position [10, 165]
click at [229, 186] on li "Hand Packaged" at bounding box center [288, 189] width 165 height 12
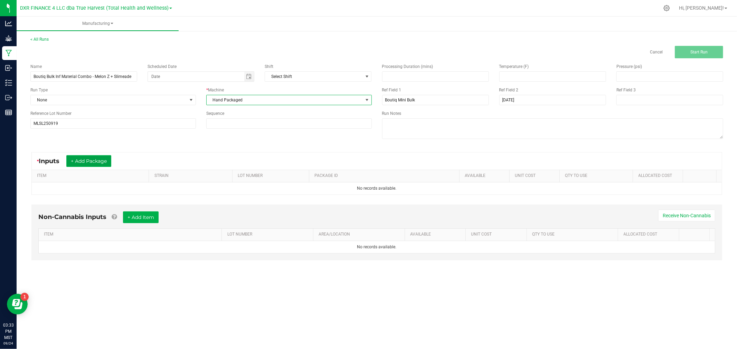
click at [91, 160] on button "+ Add Package" at bounding box center [88, 161] width 45 height 12
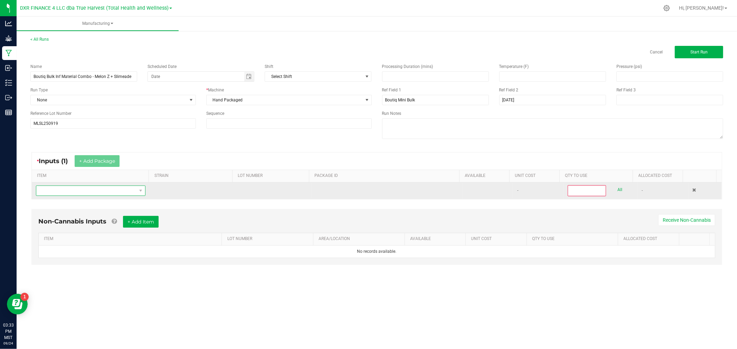
click at [96, 191] on span "NO DATA FOUND" at bounding box center [86, 191] width 100 height 10
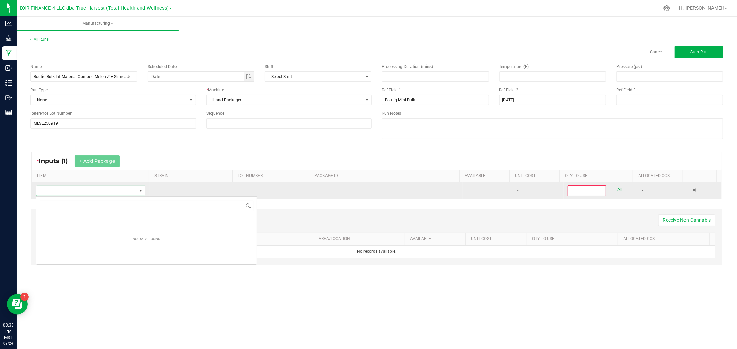
scroll to position [10, 108]
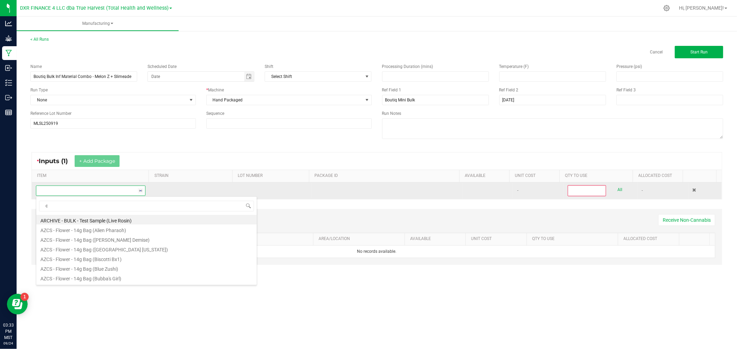
type input "c b"
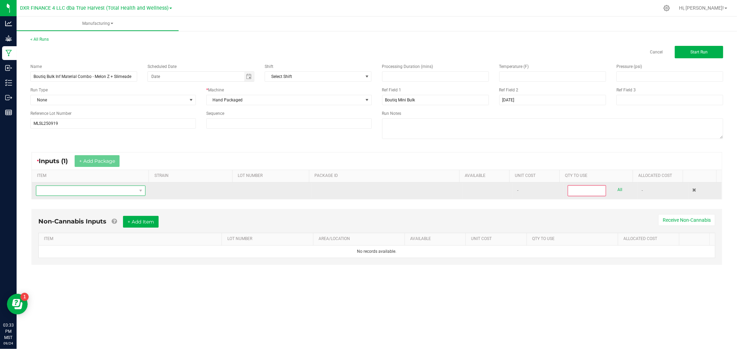
click at [111, 194] on span "NO DATA FOUND" at bounding box center [86, 191] width 100 height 10
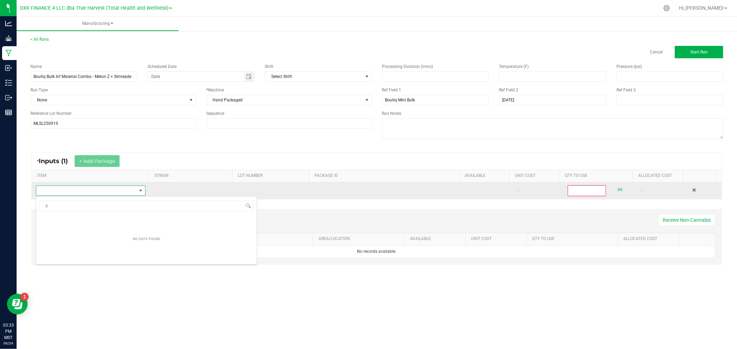
type input "c b"
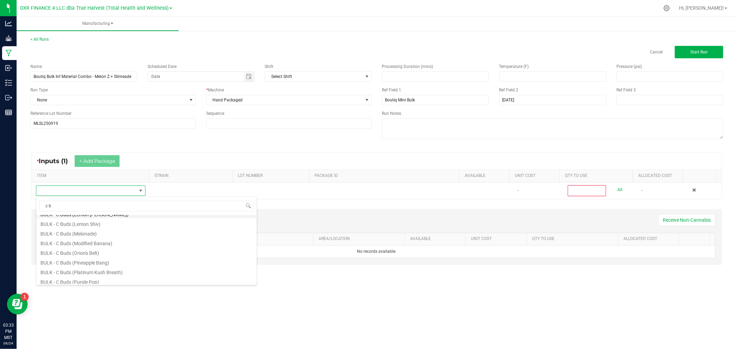
scroll to position [345, 0]
click at [102, 235] on li "BULK - C Buds (Melonade)" at bounding box center [146, 233] width 220 height 10
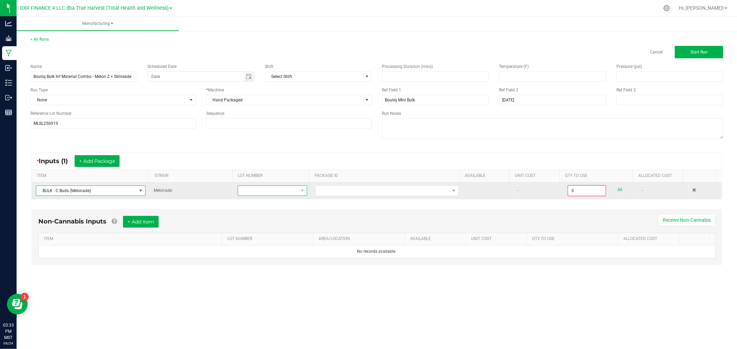
click at [254, 192] on span at bounding box center [268, 191] width 60 height 10
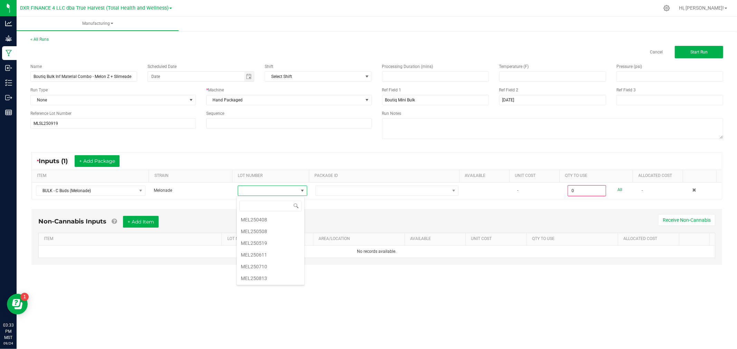
scroll to position [143, 0]
click at [268, 275] on li "MEL250813" at bounding box center [271, 278] width 68 height 12
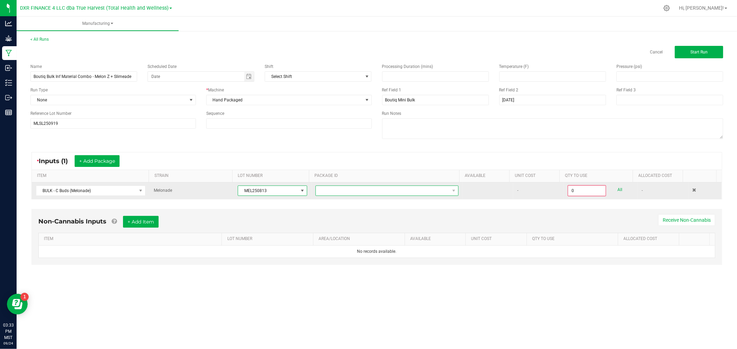
click at [363, 190] on span at bounding box center [383, 191] width 134 height 10
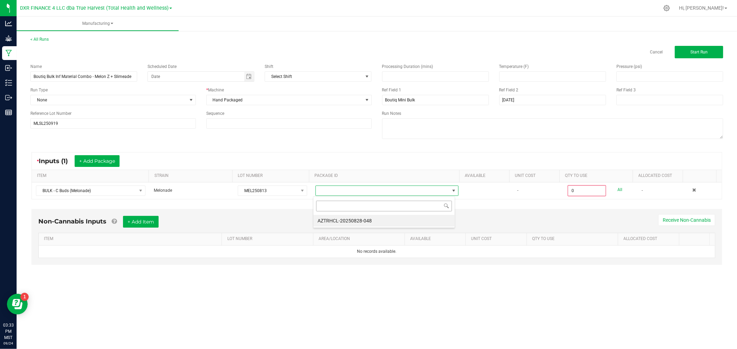
scroll to position [10, 142]
click at [369, 221] on li "AZTRHCL-20250828-048" at bounding box center [383, 221] width 141 height 12
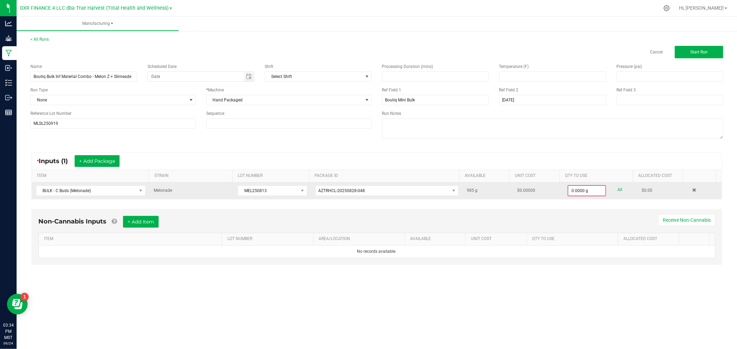
drag, startPoint x: 576, startPoint y: 185, endPoint x: 577, endPoint y: 190, distance: 4.9
click at [577, 190] on td "0.0000 g All" at bounding box center [600, 191] width 74 height 17
click at [577, 190] on input "0" at bounding box center [586, 191] width 37 height 10
type input "690.0000 g"
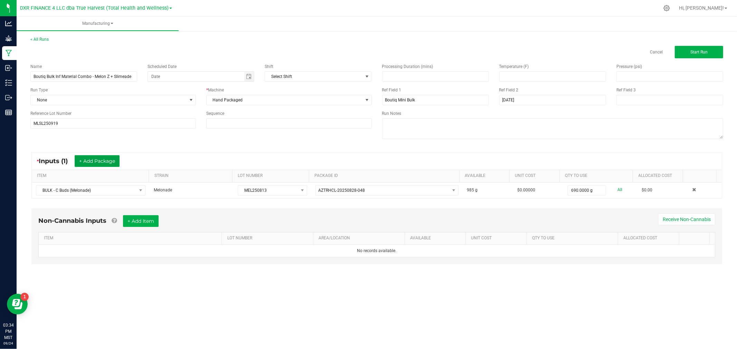
drag, startPoint x: 95, startPoint y: 163, endPoint x: 97, endPoint y: 170, distance: 7.1
click at [95, 163] on button "+ Add Package" at bounding box center [97, 161] width 45 height 12
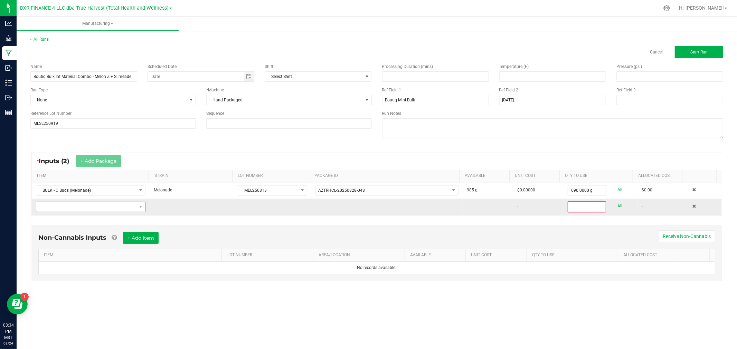
click at [92, 205] on span "NO DATA FOUND" at bounding box center [86, 207] width 100 height 10
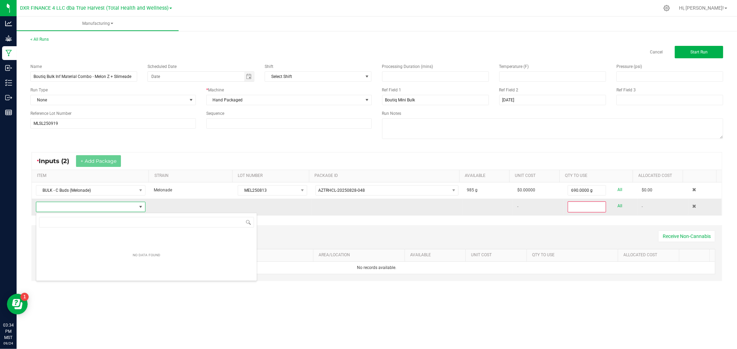
scroll to position [10, 107]
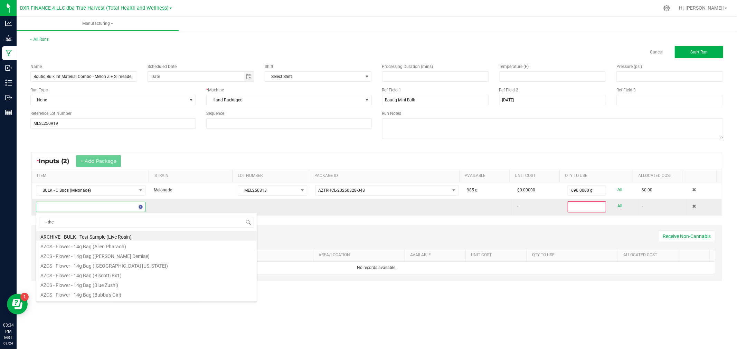
type input "- thca"
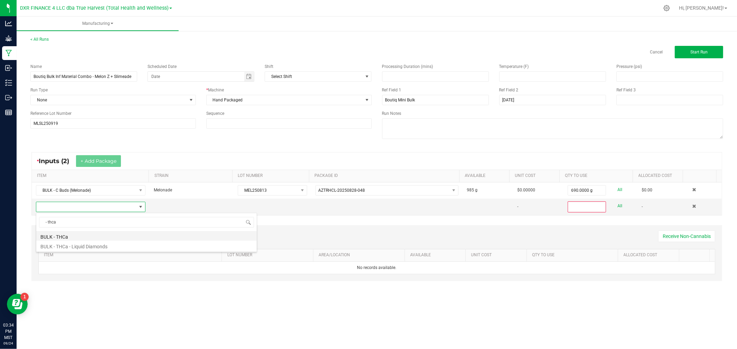
click at [88, 235] on li "BULK - THCa" at bounding box center [146, 236] width 220 height 10
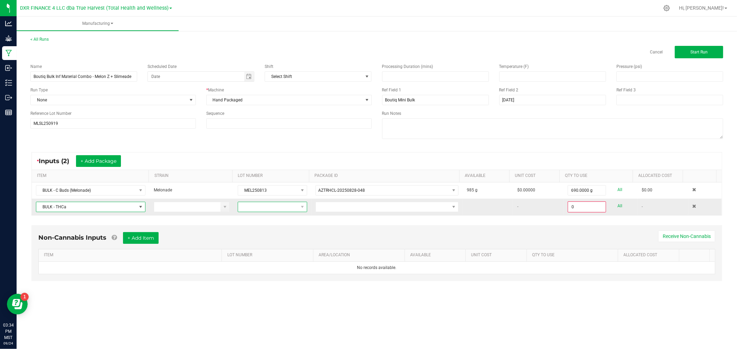
click at [256, 210] on span at bounding box center [268, 207] width 60 height 10
click at [253, 260] on li "22525" at bounding box center [271, 261] width 68 height 12
click at [322, 212] on span at bounding box center [386, 207] width 143 height 10
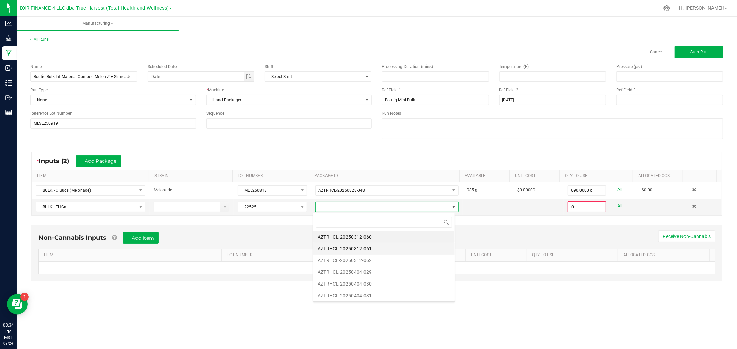
scroll to position [10, 142]
click at [346, 274] on li "AZTRHCL-20250404-029" at bounding box center [383, 273] width 141 height 12
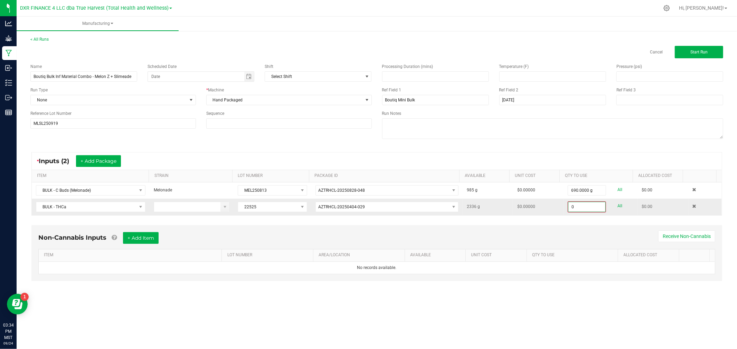
click at [574, 206] on input "0" at bounding box center [586, 207] width 37 height 10
click at [576, 208] on input "0" at bounding box center [586, 207] width 37 height 10
type input "290.0000 g"
click at [408, 234] on div "Non-Cannabis Inputs + Add Item Receive Non-Cannabis" at bounding box center [376, 240] width 676 height 17
click at [681, 52] on button "Start Run" at bounding box center [698, 52] width 48 height 12
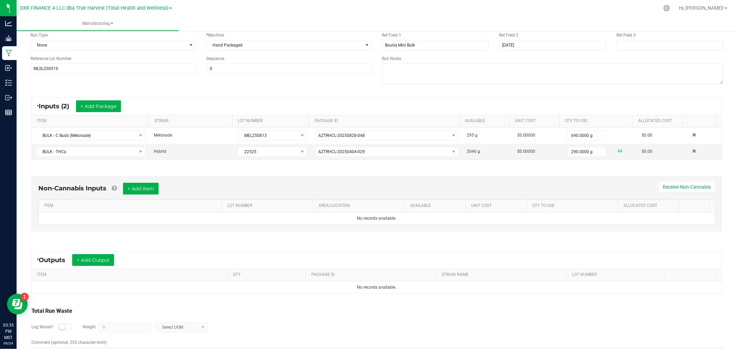
scroll to position [77, 0]
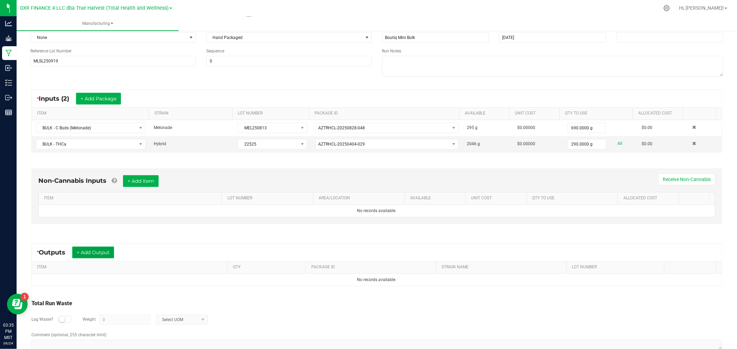
click at [98, 249] on button "+ Add Output" at bounding box center [93, 253] width 42 height 12
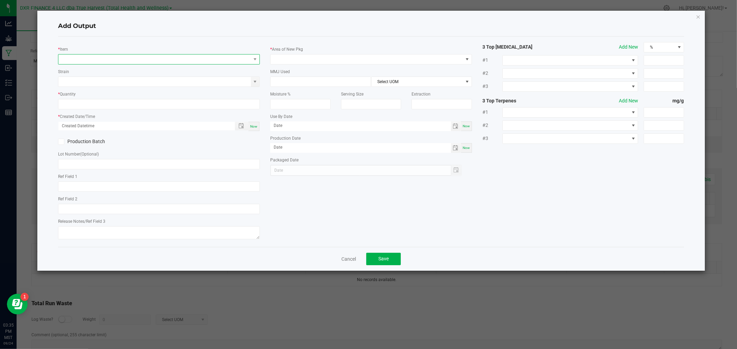
click at [139, 56] on span "NO DATA FOUND" at bounding box center [154, 60] width 192 height 10
type input "BULK - BTQ - Inf. Pre-Roll Material (Melon Z + Slimeade)"
click at [135, 88] on li "BULK - BTQ - Inf. Pre-Roll Material (Melon Z + Slimeade)" at bounding box center [169, 88] width 220 height 10
type input "0.0000 g"
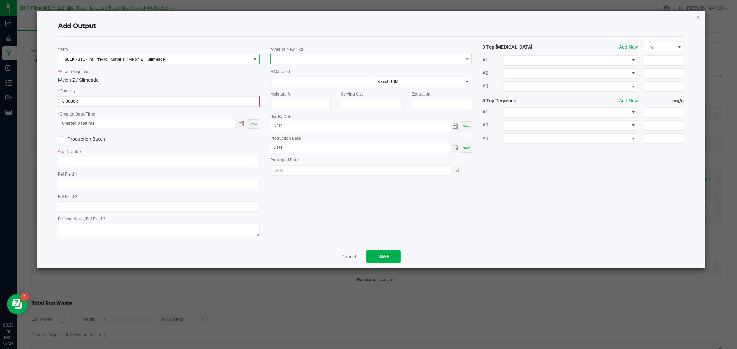
click at [281, 62] on span at bounding box center [366, 60] width 192 height 10
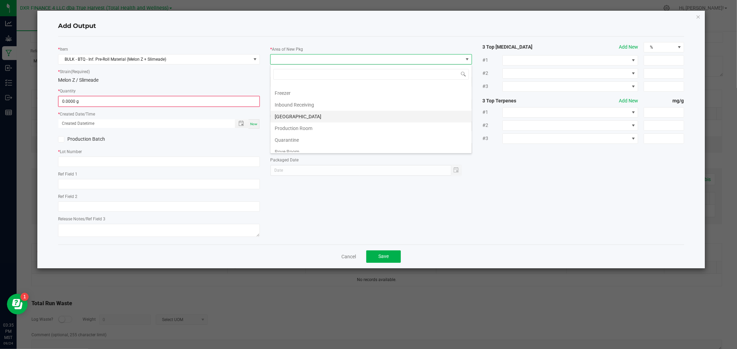
scroll to position [38, 0]
click at [301, 122] on li "Production Room" at bounding box center [370, 121] width 201 height 12
click at [242, 124] on span "Toggle popup" at bounding box center [241, 124] width 6 height 6
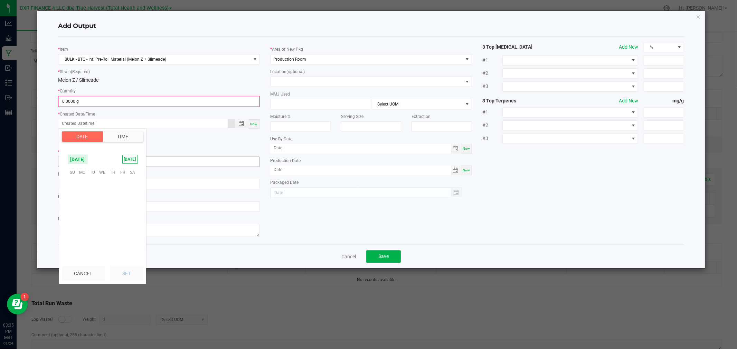
scroll to position [111989, 0]
click at [119, 203] on span "19" at bounding box center [122, 204] width 10 height 11
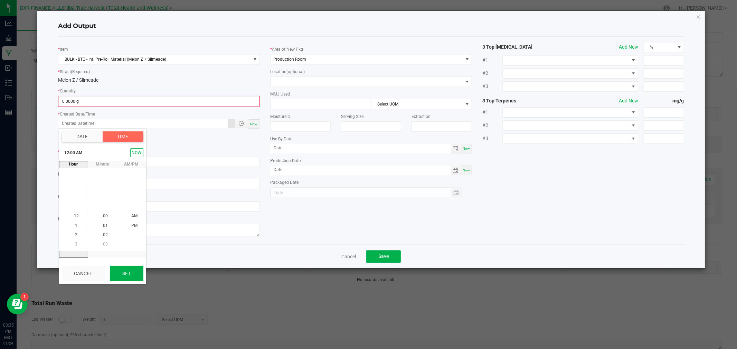
click at [119, 275] on button "Set" at bounding box center [126, 273] width 33 height 15
type input "09/19/2025 12:00 AM"
type input "09/19/2025"
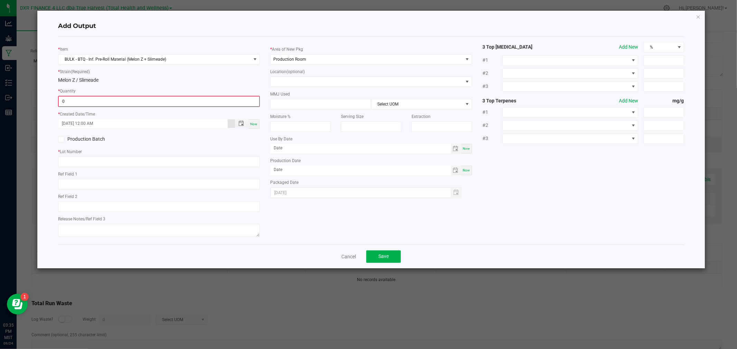
click at [119, 103] on input "0" at bounding box center [159, 102] width 200 height 10
type input "0.0000 g"
click at [133, 161] on input "text" at bounding box center [159, 162] width 202 height 10
paste input "MLSL250919"
type input "MLSL250919"
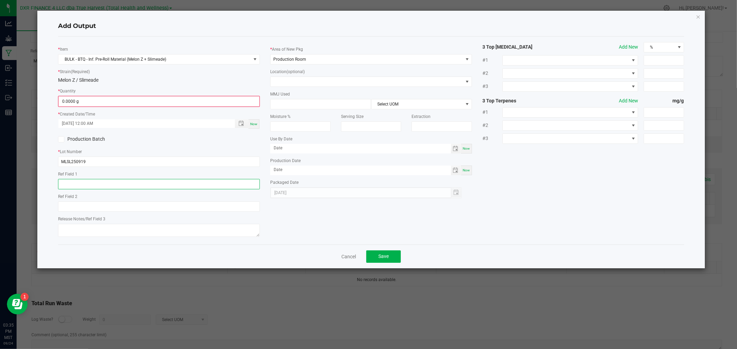
click at [98, 185] on input "text" at bounding box center [159, 184] width 202 height 10
paste input "2025-09-19"
type input "2025-09-19"
click at [75, 144] on div "Production Batch" at bounding box center [106, 139] width 106 height 10
click at [75, 140] on label "Production Batch" at bounding box center [106, 139] width 96 height 7
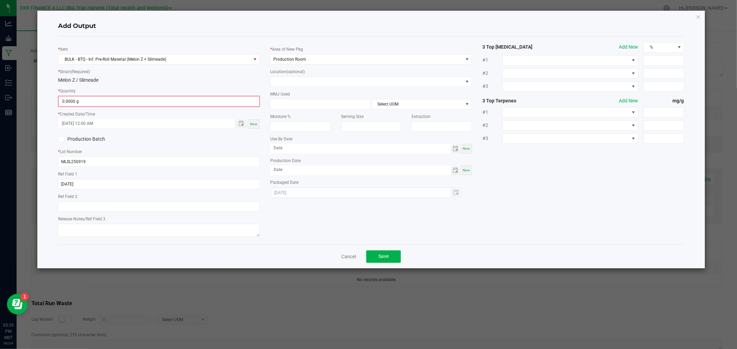
click at [0, 0] on input "Production Batch" at bounding box center [0, 0] width 0 height 0
click at [188, 101] on input "0" at bounding box center [159, 102] width 200 height 10
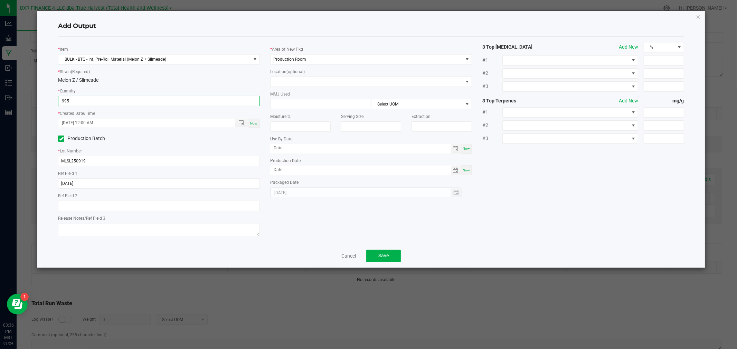
click at [66, 99] on input "995" at bounding box center [158, 101] width 201 height 10
type input "915.0000 g"
click at [380, 255] on span "Save" at bounding box center [383, 256] width 10 height 6
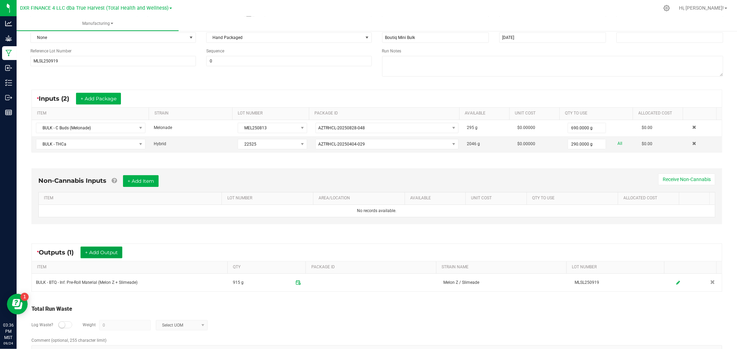
click at [92, 250] on button "+ Add Output" at bounding box center [101, 253] width 42 height 12
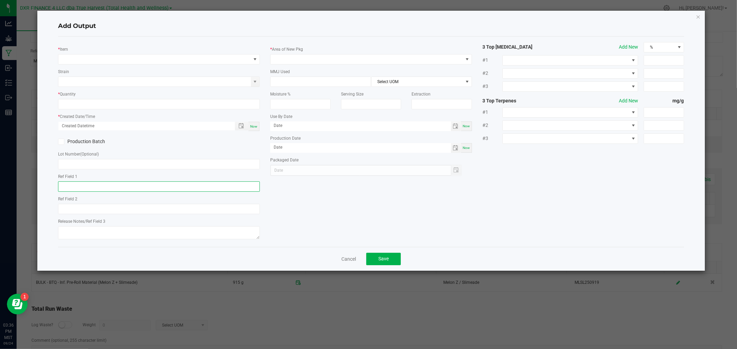
click at [116, 184] on input "text" at bounding box center [159, 187] width 202 height 10
paste input "2025-09-19"
type input "2025-09-19"
click at [98, 169] on input "text" at bounding box center [159, 164] width 202 height 10
paste input "MLSL250919"
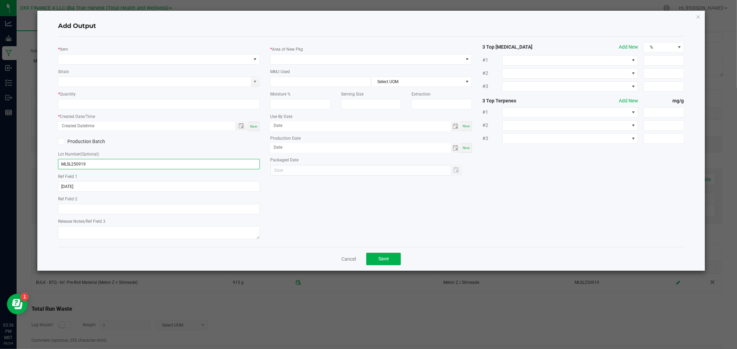
type input "MLSL250919"
click at [81, 143] on label "Production Batch" at bounding box center [106, 141] width 96 height 7
click at [0, 0] on input "Production Batch" at bounding box center [0, 0] width 0 height 0
click at [202, 61] on span "NO DATA FOUND" at bounding box center [154, 60] width 192 height 10
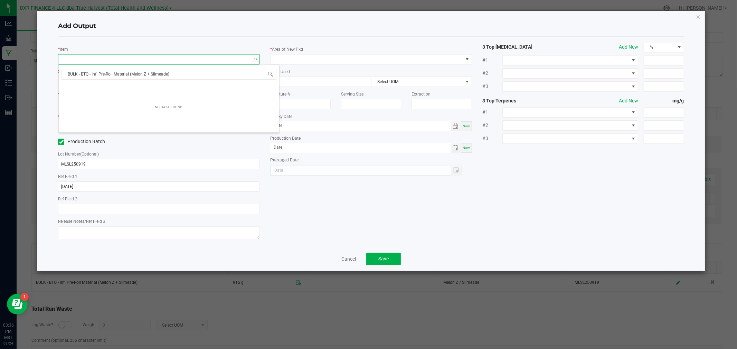
scroll to position [10, 202]
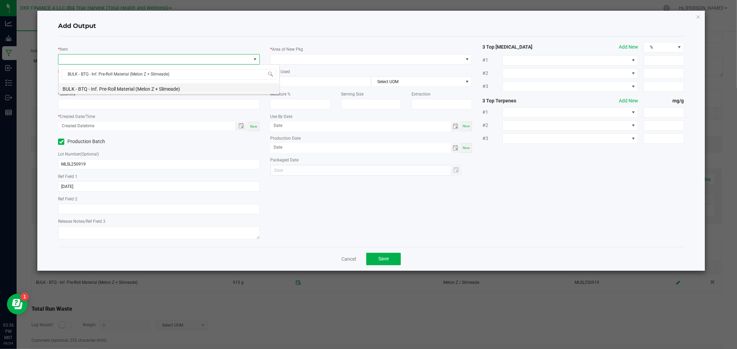
click at [142, 89] on li "BULK - BTQ - Inf. Pre-Roll Material (Melon Z + Slimeade)" at bounding box center [169, 88] width 220 height 10
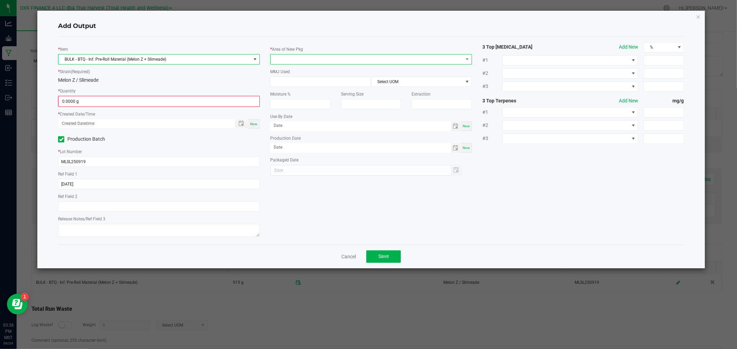
click at [311, 58] on span at bounding box center [366, 60] width 192 height 10
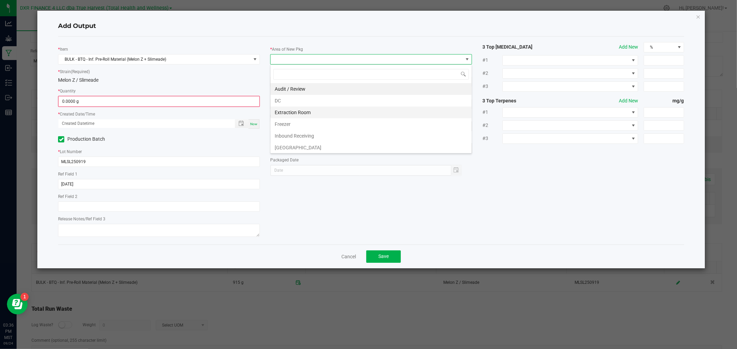
scroll to position [38, 0]
click at [306, 122] on li "Production Room" at bounding box center [370, 121] width 201 height 12
click at [249, 102] on input "0" at bounding box center [159, 102] width 200 height 10
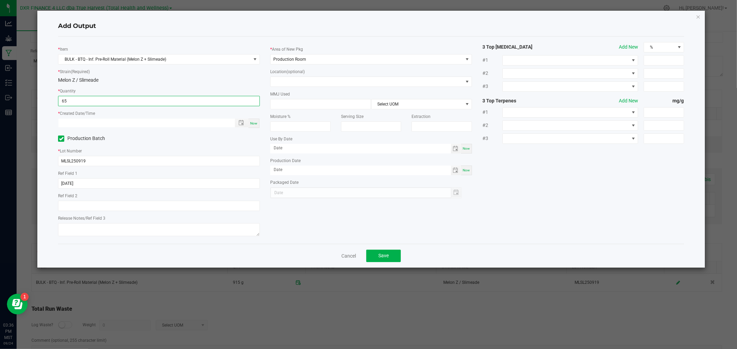
type input "65.0000 g"
type input "month/day/year hour:minute AM"
click at [241, 123] on span "Toggle popup" at bounding box center [241, 123] width 6 height 6
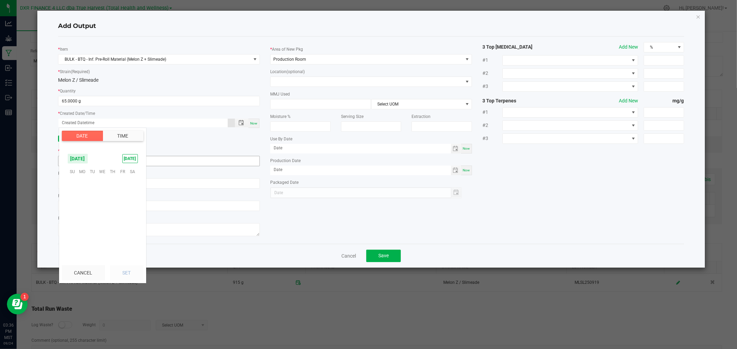
scroll to position [111989, 0]
click at [125, 202] on span "19" at bounding box center [122, 204] width 10 height 11
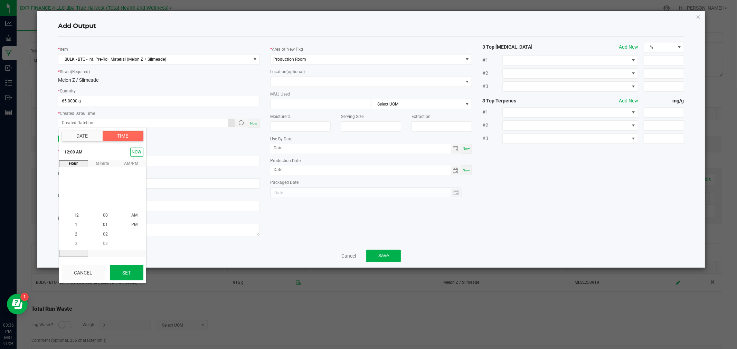
click at [126, 271] on button "Set" at bounding box center [126, 273] width 33 height 15
type input "09/19/2025 12:00 AM"
type input "09/19/2025"
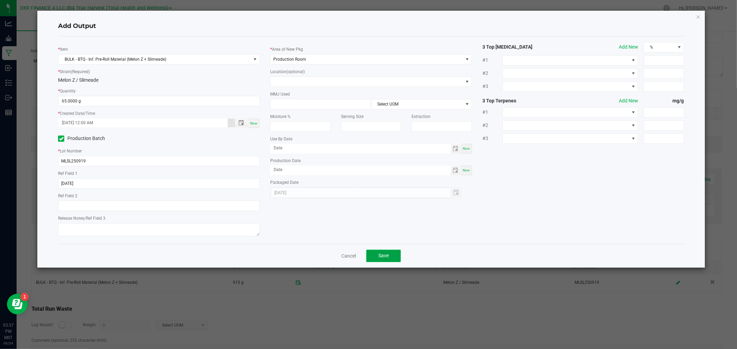
click at [382, 254] on span "Save" at bounding box center [383, 256] width 10 height 6
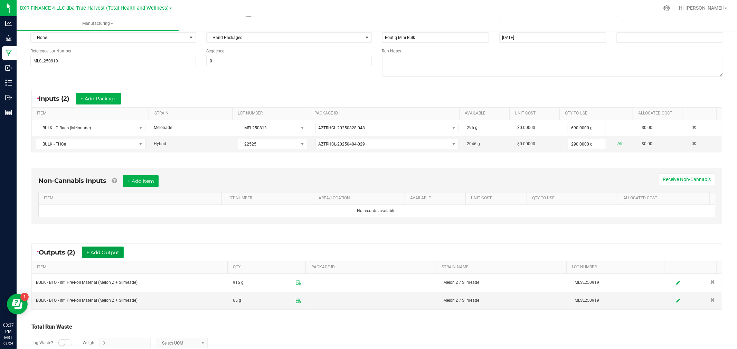
click at [119, 250] on button "+ Add Output" at bounding box center [103, 253] width 42 height 12
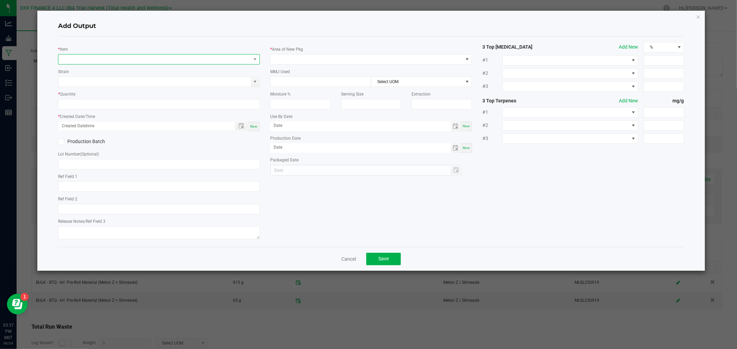
click at [126, 62] on span "NO DATA FOUND" at bounding box center [154, 60] width 192 height 10
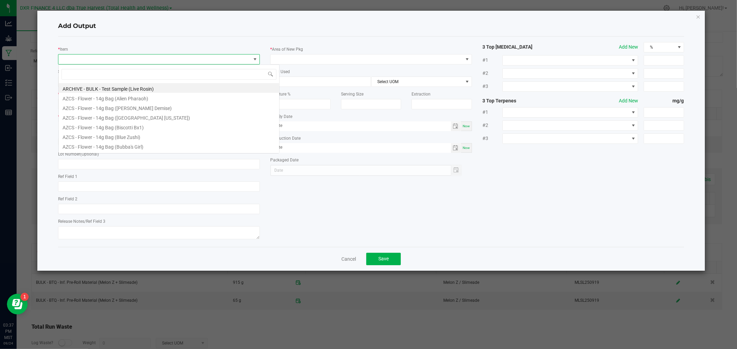
scroll to position [10, 202]
type input "test"
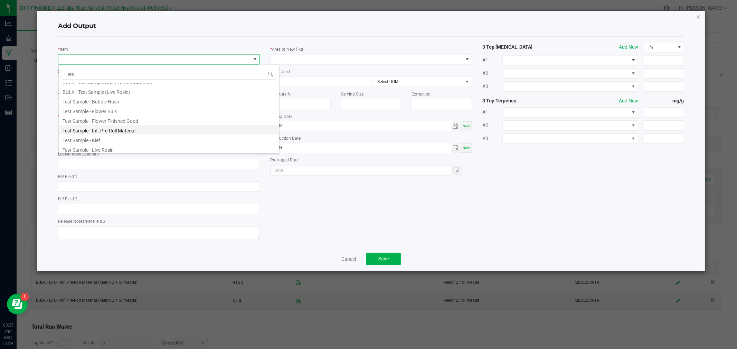
scroll to position [38, 0]
click at [117, 118] on li "Test Sample - Inf. Pre-Roll Material" at bounding box center [169, 118] width 220 height 10
type input "0.0000 g"
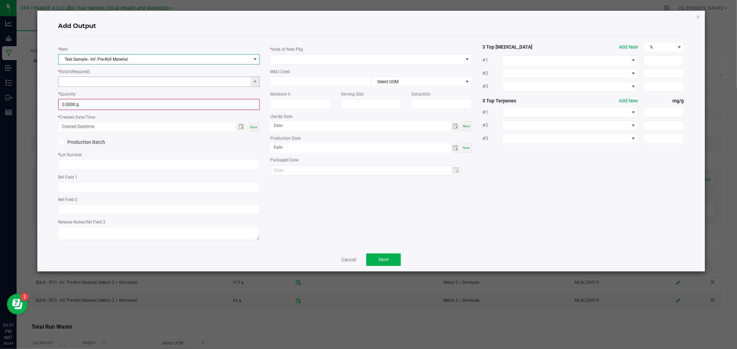
click at [118, 83] on input at bounding box center [154, 82] width 192 height 10
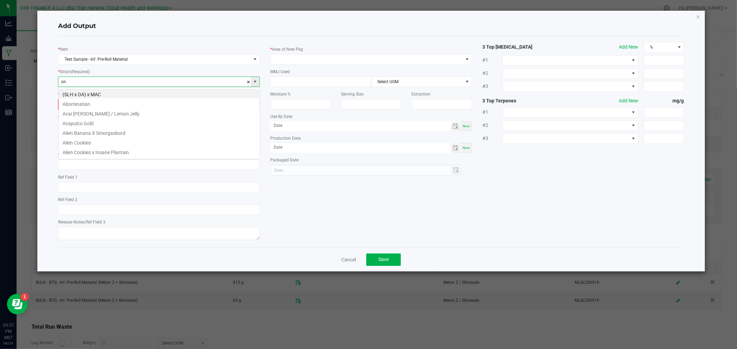
scroll to position [10, 202]
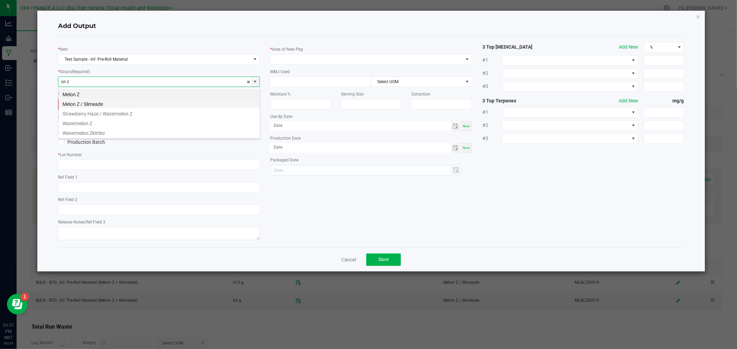
click at [118, 103] on li "Melon Z / Slimeade" at bounding box center [159, 103] width 201 height 10
type input "Melon Z / Slimeade"
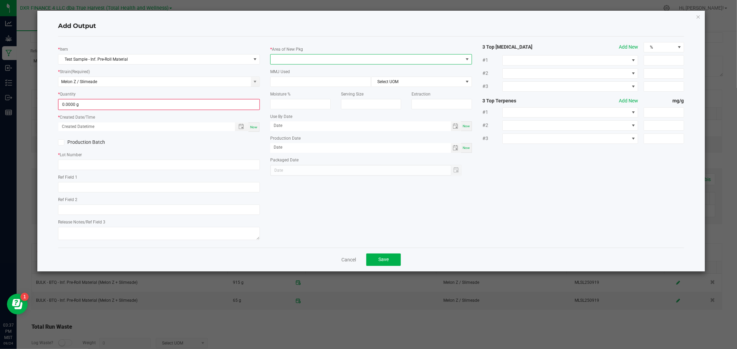
click at [295, 59] on span at bounding box center [366, 60] width 192 height 10
click at [294, 123] on li "Production Room" at bounding box center [370, 121] width 201 height 12
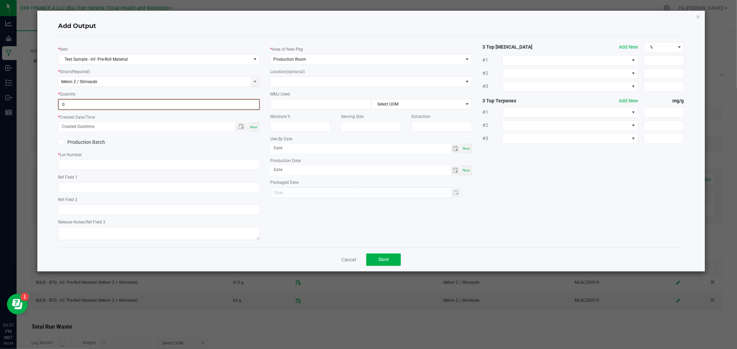
click at [243, 103] on input "0" at bounding box center [159, 105] width 200 height 10
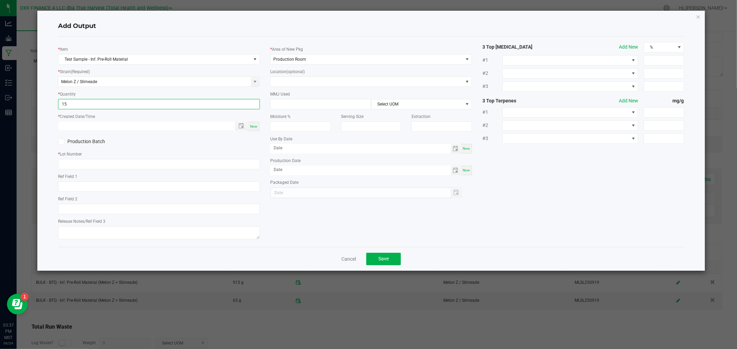
type input "15.0000 g"
type input "month/day/year hour:minute AM"
click at [240, 125] on span "Toggle popup" at bounding box center [241, 126] width 6 height 6
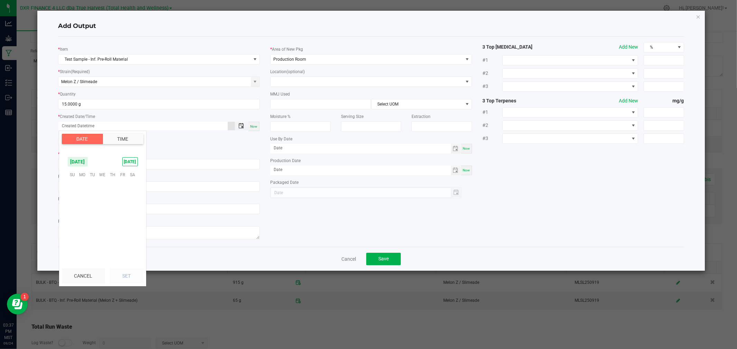
scroll to position [111989, 0]
click at [121, 204] on span "19" at bounding box center [122, 207] width 10 height 11
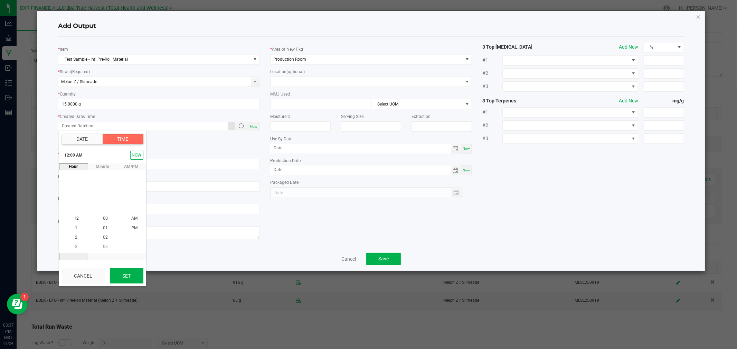
click at [119, 277] on button "Set" at bounding box center [126, 276] width 33 height 15
type input "09/19/2025 12:00 AM"
type input "09/19/2025"
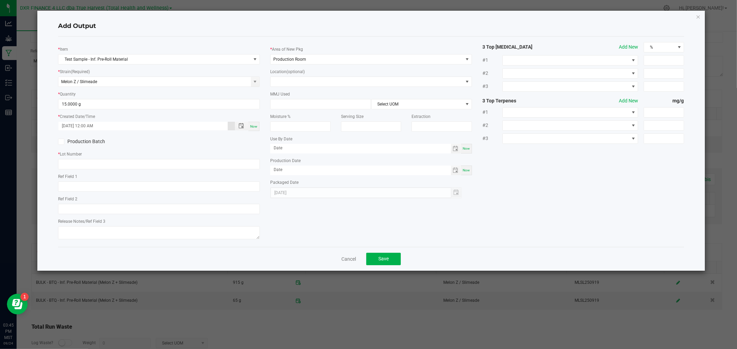
click at [95, 141] on label "Production Batch" at bounding box center [106, 141] width 96 height 7
click at [0, 0] on input "Production Batch" at bounding box center [0, 0] width 0 height 0
click at [106, 161] on div "* Lot Number" at bounding box center [159, 160] width 202 height 19
click at [105, 162] on input "text" at bounding box center [159, 164] width 202 height 10
paste input "MLSL250919"
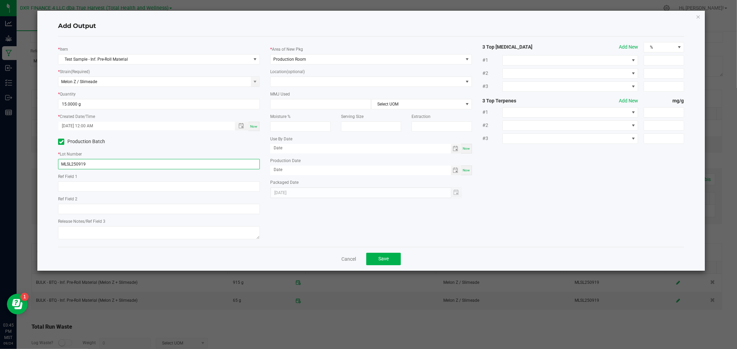
type input "MLSL250919"
click at [120, 184] on input "text" at bounding box center [159, 187] width 202 height 10
paste input "2025-09-19"
type input "2025-09-19"
click at [382, 257] on button "Save" at bounding box center [383, 259] width 35 height 12
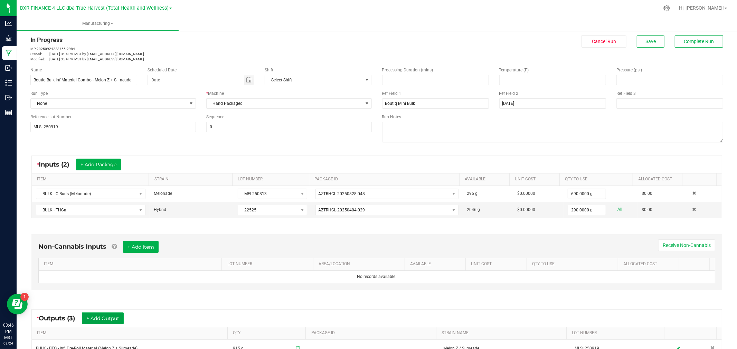
scroll to position [0, 0]
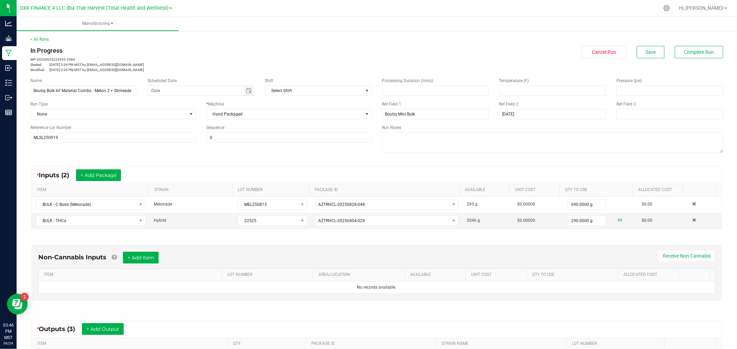
click at [638, 45] on div "< All Runs In Progress MP-20250924223455-2984 Started: Sep 24, 2025 3:34 PM MST…" at bounding box center [376, 54] width 692 height 36
click at [645, 50] on span "Save" at bounding box center [650, 52] width 10 height 6
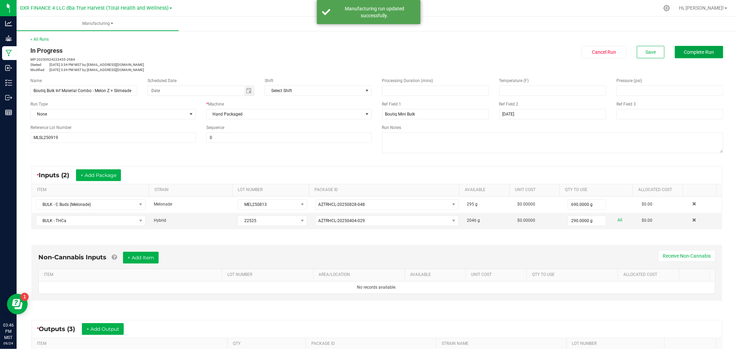
click at [699, 51] on span "Complete Run" at bounding box center [699, 52] width 30 height 6
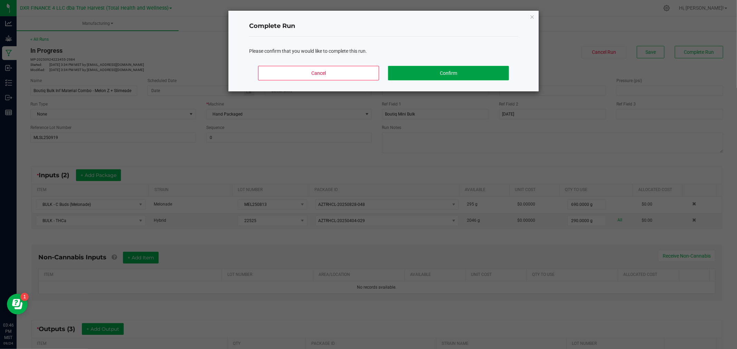
click at [465, 71] on button "Confirm" at bounding box center [448, 73] width 121 height 15
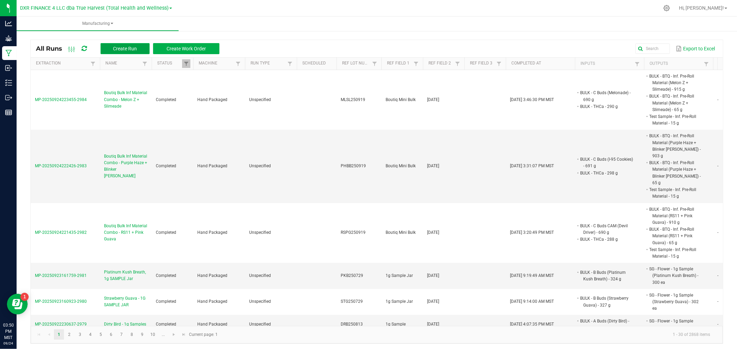
click at [125, 46] on span "Create Run" at bounding box center [125, 49] width 24 height 6
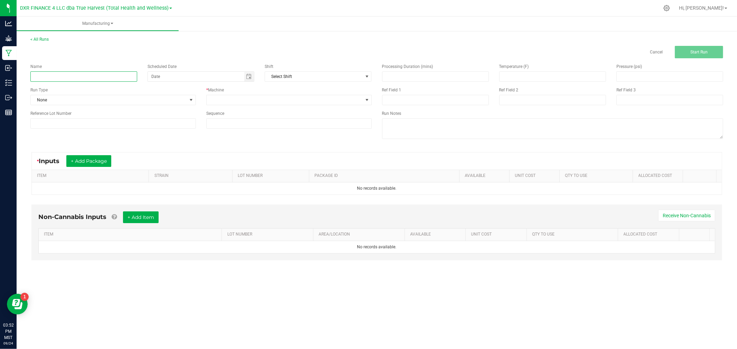
click at [61, 79] on input at bounding box center [83, 76] width 107 height 10
paste input "Boutiq Bulk Inf Material Combo - Rainbow Melon + King Louis OG"
type input "Boutiq Bulk Inf Material Combo - Rainbow Melon + King Louis OG"
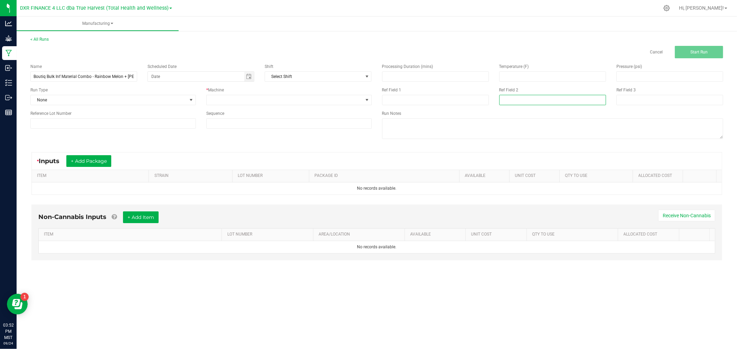
drag, startPoint x: 560, startPoint y: 103, endPoint x: 570, endPoint y: 104, distance: 10.4
click at [560, 103] on input at bounding box center [552, 100] width 107 height 10
paste input "09-19-25"
type input "09-19-25"
click at [440, 97] on input at bounding box center [435, 100] width 107 height 10
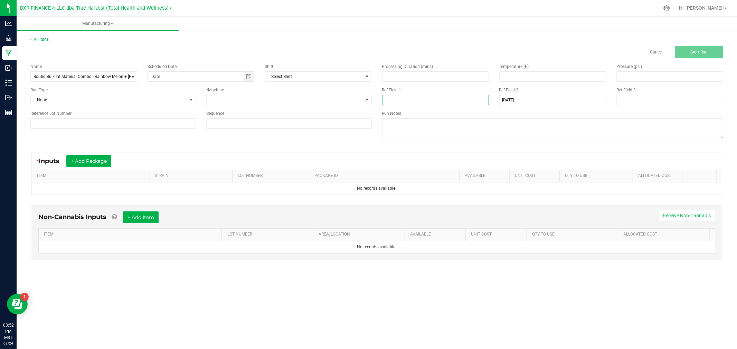
paste input "Boutiq Mini Bulk"
type input "Boutiq Mini Bulk"
click at [129, 118] on input at bounding box center [112, 123] width 165 height 10
paste input "RMKL250919"
type input "RMKL250919"
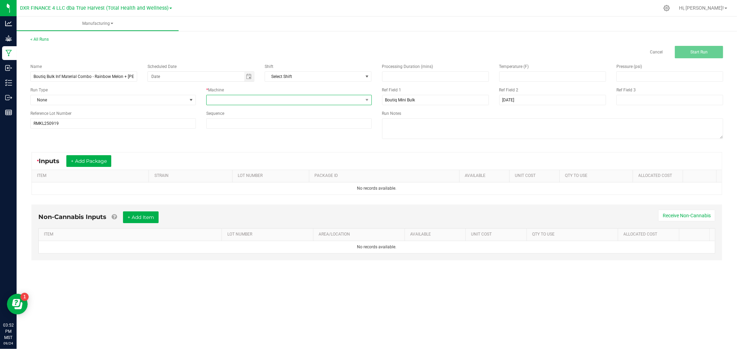
click at [285, 100] on span at bounding box center [284, 100] width 156 height 10
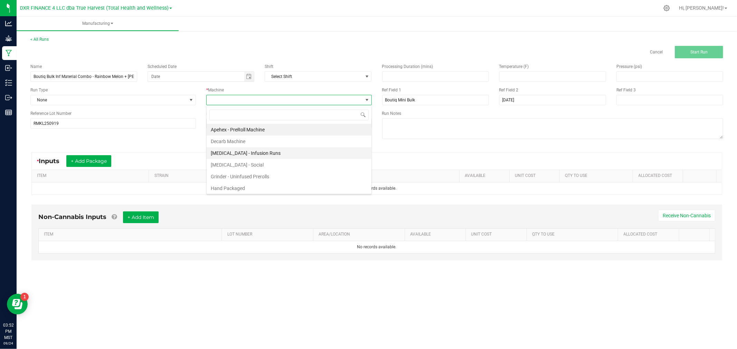
scroll to position [10, 165]
click at [240, 186] on li "Hand Packaged" at bounding box center [288, 189] width 165 height 12
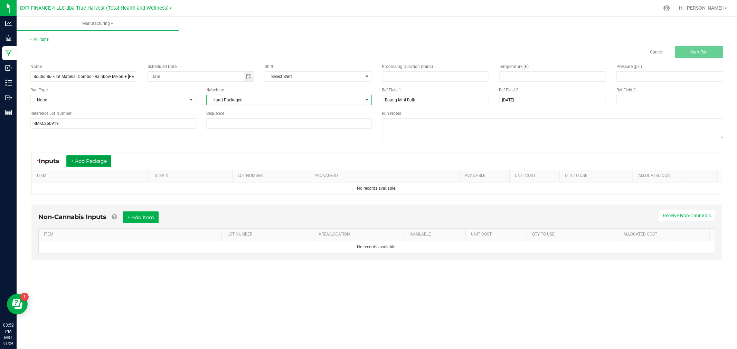
click at [85, 161] on button "+ Add Package" at bounding box center [88, 161] width 45 height 12
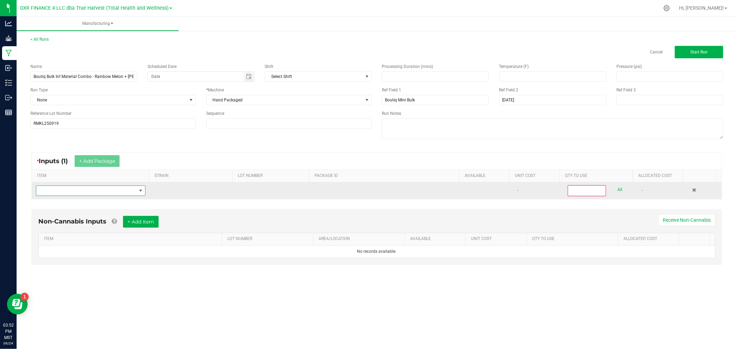
click at [84, 193] on span "NO DATA FOUND" at bounding box center [86, 191] width 100 height 10
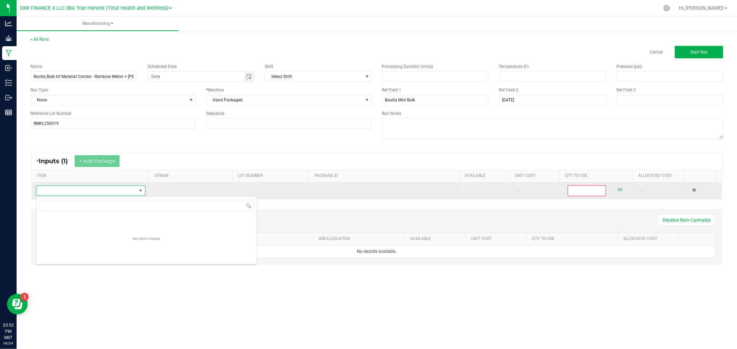
scroll to position [10, 108]
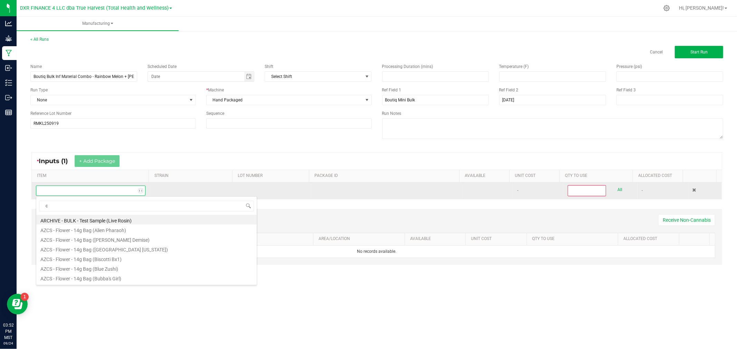
type input "c b"
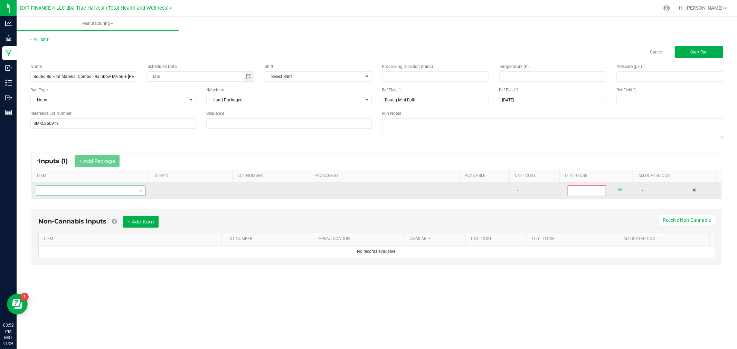
click at [73, 193] on span "NO DATA FOUND" at bounding box center [86, 191] width 100 height 10
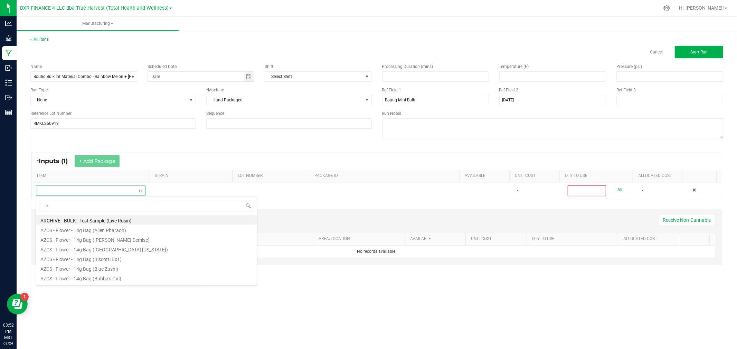
type input "c b"
click at [83, 266] on li "BULK - C Buds (Baked Alaska)" at bounding box center [146, 268] width 220 height 10
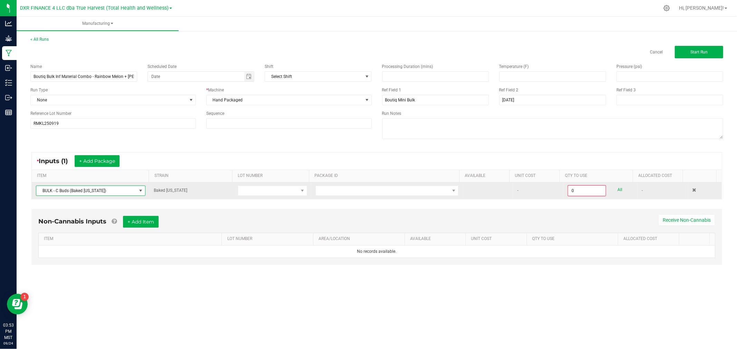
click at [306, 188] on td at bounding box center [271, 191] width 77 height 17
click at [305, 188] on td at bounding box center [271, 191] width 77 height 17
click at [300, 188] on span at bounding box center [302, 191] width 6 height 6
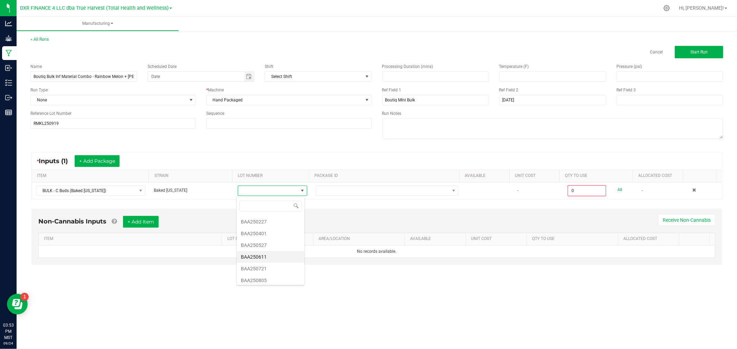
scroll to position [73, 0]
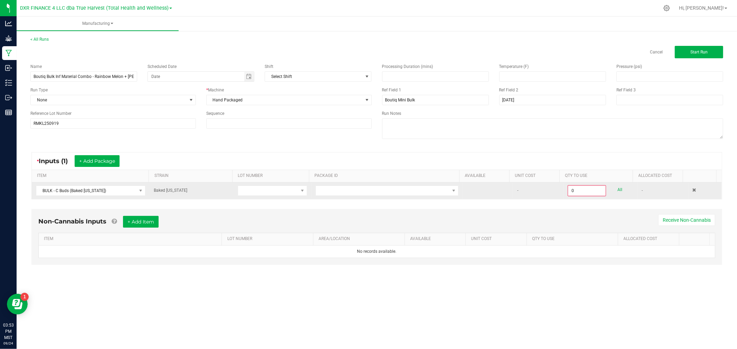
click at [211, 195] on td "Baked Alaska" at bounding box center [192, 191] width 84 height 17
click at [265, 195] on span at bounding box center [268, 191] width 60 height 10
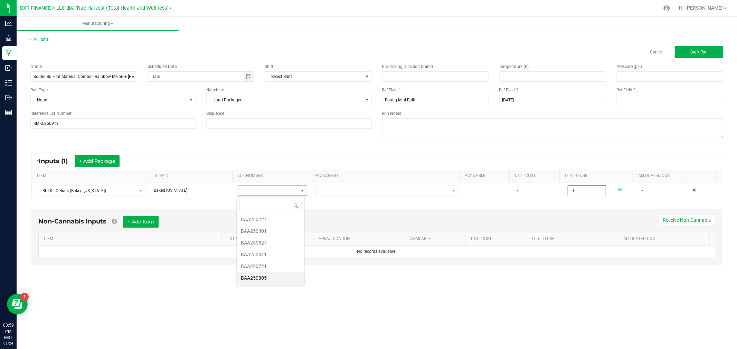
click at [270, 276] on li "BAA250805" at bounding box center [271, 278] width 68 height 12
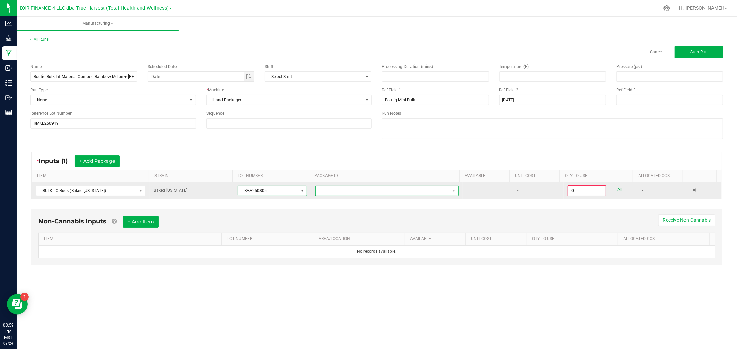
click at [353, 194] on span at bounding box center [383, 191] width 134 height 10
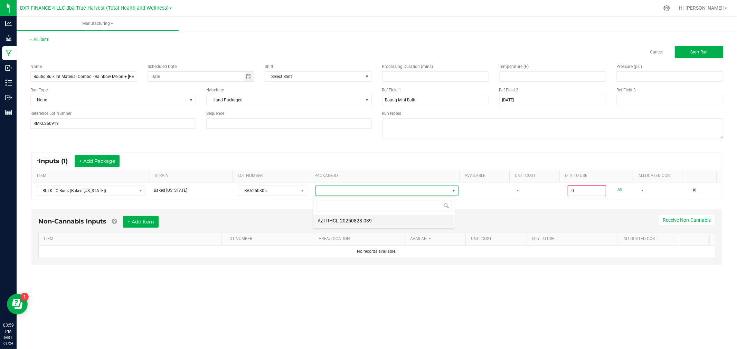
click at [360, 222] on li "AZTRHCL-20250828-039" at bounding box center [383, 221] width 141 height 12
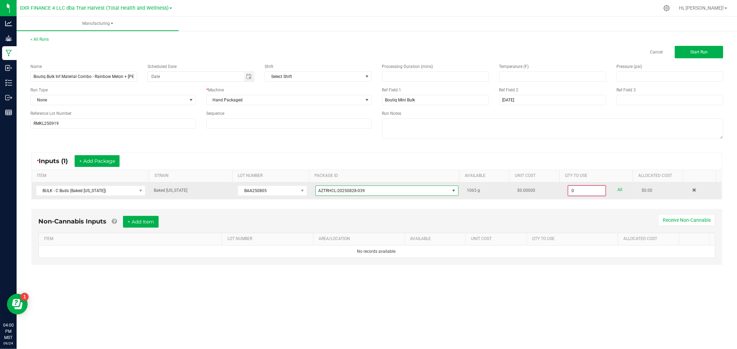
click at [571, 186] on input "0" at bounding box center [586, 191] width 37 height 10
type input "710.0000 g"
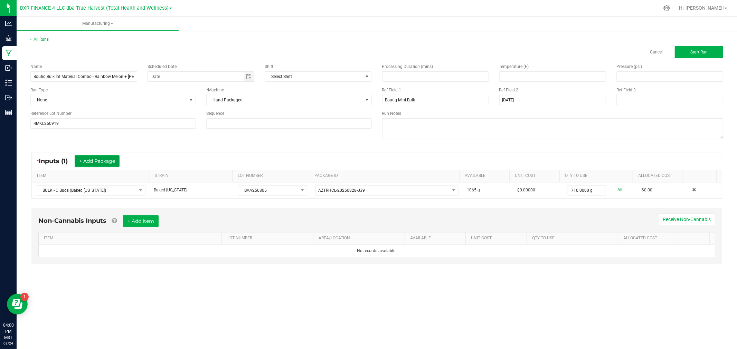
click at [104, 163] on button "+ Add Package" at bounding box center [97, 161] width 45 height 12
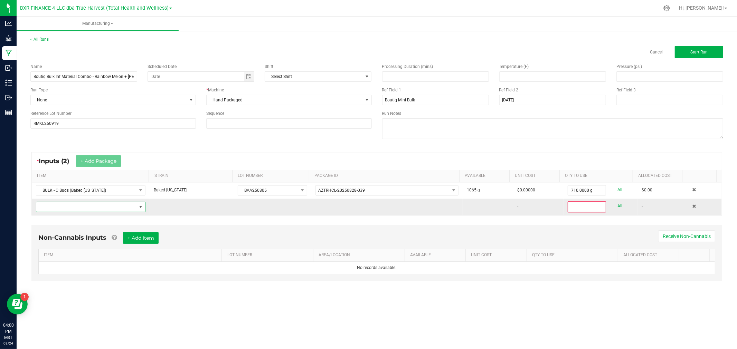
click at [102, 205] on span "NO DATA FOUND" at bounding box center [86, 207] width 100 height 10
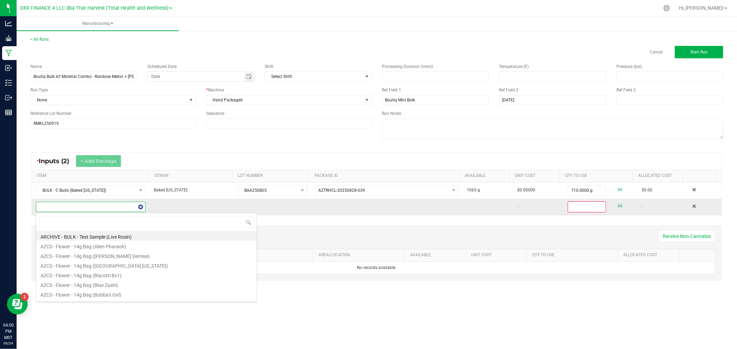
scroll to position [10, 107]
type input "- thca"
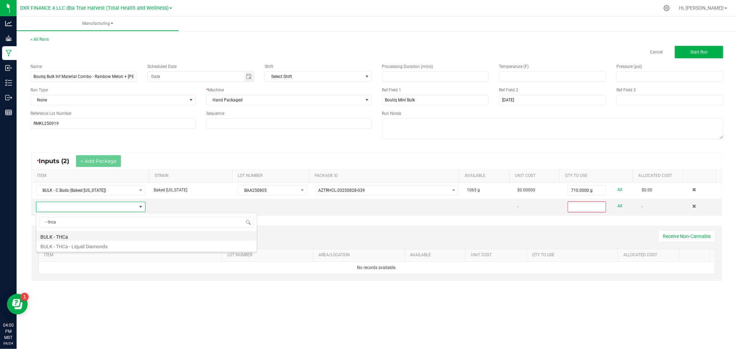
click at [94, 234] on li "BULK - THCa" at bounding box center [146, 236] width 220 height 10
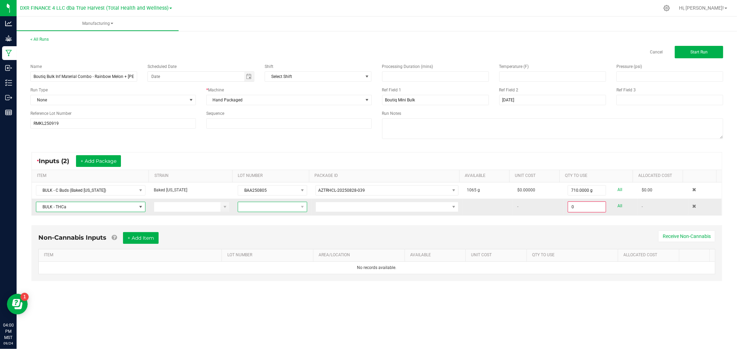
click at [263, 206] on span at bounding box center [268, 207] width 60 height 10
click at [260, 260] on li "22525" at bounding box center [271, 261] width 68 height 12
click at [353, 206] on span at bounding box center [383, 207] width 134 height 10
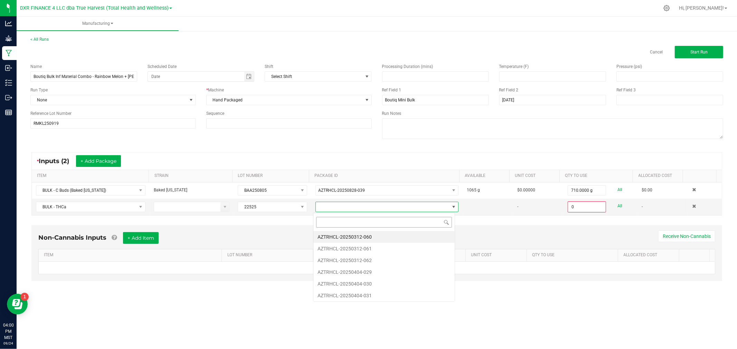
scroll to position [10, 142]
click at [354, 271] on li "AZTRHCL-20250404-029" at bounding box center [383, 273] width 141 height 12
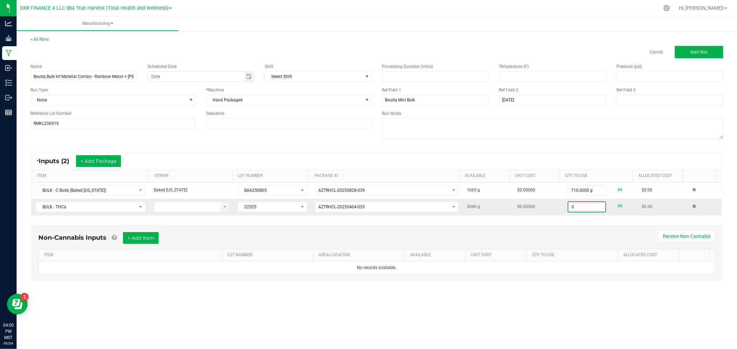
click at [580, 212] on input "0" at bounding box center [586, 207] width 37 height 10
type input "299.0000 g"
click at [687, 52] on button "Start Run" at bounding box center [698, 52] width 48 height 12
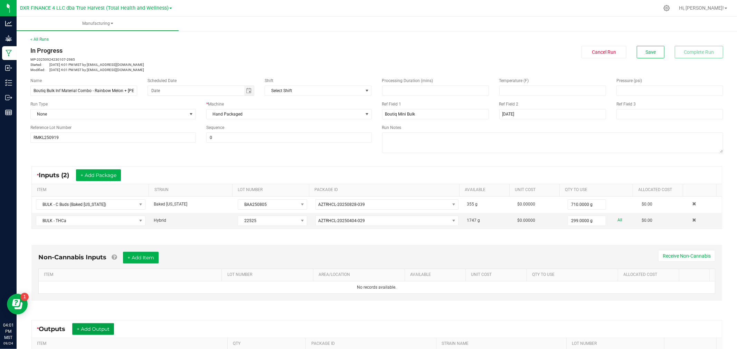
click at [105, 329] on button "+ Add Output" at bounding box center [93, 330] width 42 height 12
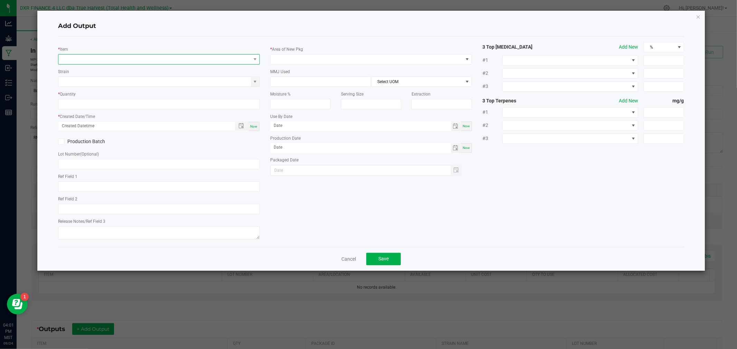
click at [181, 60] on span "NO DATA FOUND" at bounding box center [154, 60] width 192 height 10
click at [172, 91] on li "BULK - BTQ - Inf. Pre-Roll Material (Rainbow Melon + King Louis OG)" at bounding box center [169, 88] width 220 height 10
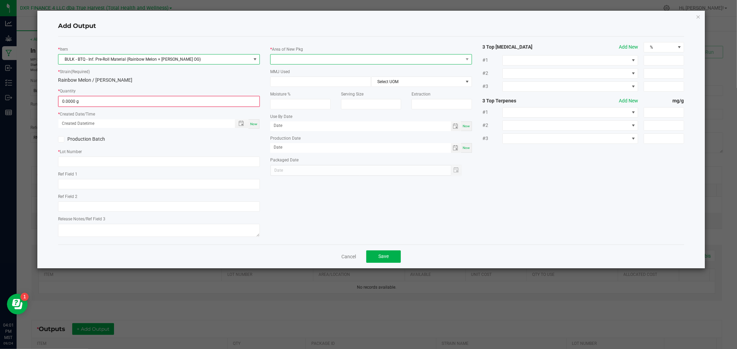
click at [283, 60] on span at bounding box center [366, 60] width 192 height 10
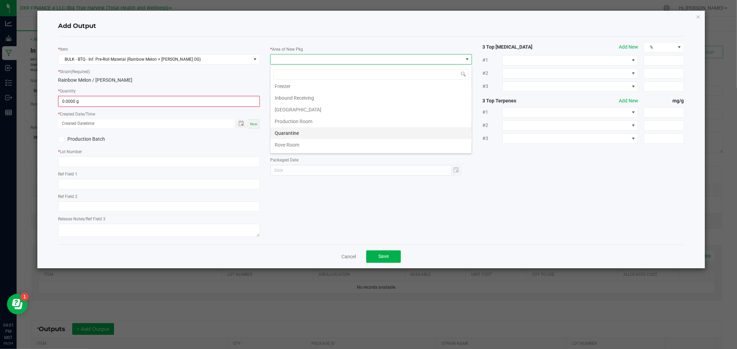
scroll to position [38, 0]
click at [298, 122] on li "Production Room" at bounding box center [370, 121] width 201 height 12
click at [241, 101] on input "0" at bounding box center [159, 102] width 200 height 10
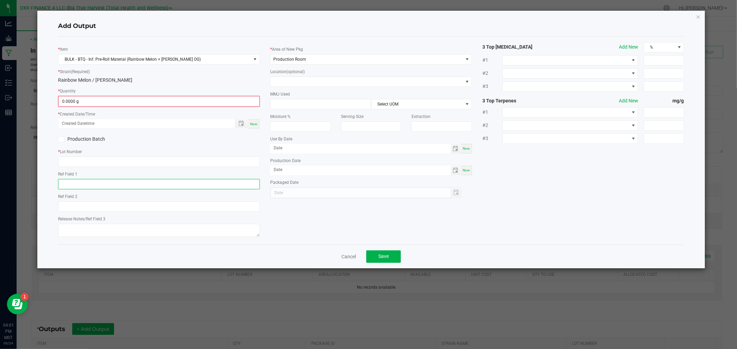
type input "0.0000 g"
click at [98, 188] on input "text" at bounding box center [159, 184] width 202 height 10
paste input "2025-09-19"
type input "2025-09-19"
click at [74, 162] on input "text" at bounding box center [159, 162] width 202 height 10
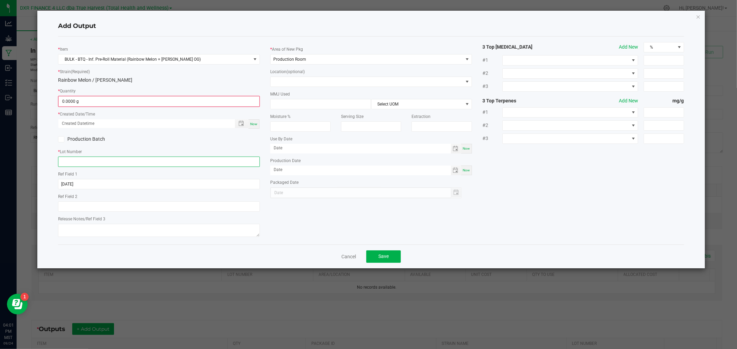
paste input "RMKL250919"
type input "RMKL250919"
click at [71, 138] on label "Production Batch" at bounding box center [106, 139] width 96 height 7
click at [0, 0] on input "Production Batch" at bounding box center [0, 0] width 0 height 0
click at [241, 124] on span "Toggle popup" at bounding box center [241, 124] width 6 height 6
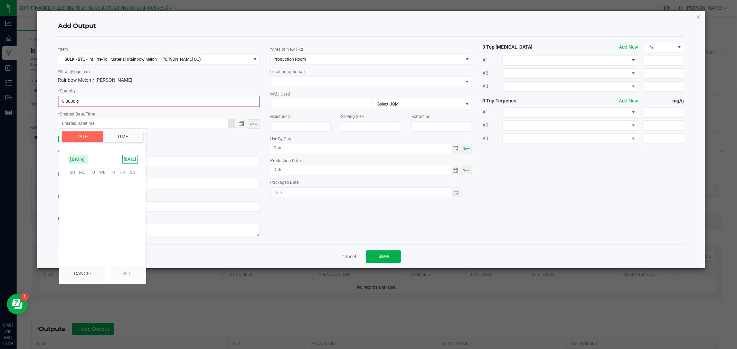
scroll to position [111989, 0]
click at [123, 204] on span "19" at bounding box center [122, 204] width 10 height 11
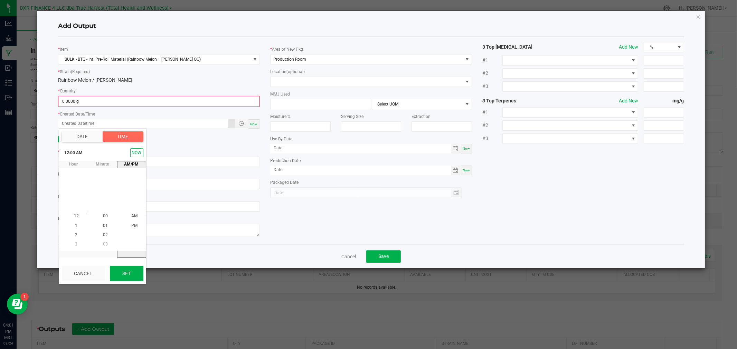
click at [123, 273] on button "Set" at bounding box center [126, 273] width 33 height 15
type input "09/19/2025 12:00 AM"
type input "09/19/2025"
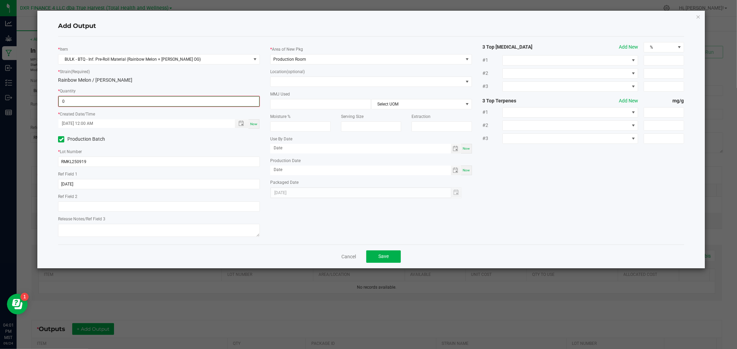
click at [81, 97] on input "0" at bounding box center [159, 102] width 200 height 10
click at [229, 98] on input "0" at bounding box center [159, 102] width 200 height 10
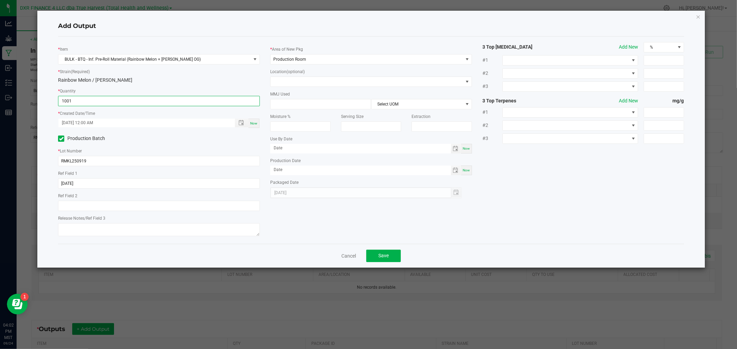
click at [90, 97] on input "1001" at bounding box center [158, 101] width 201 height 10
type input "921.0000 g"
click at [374, 252] on button "Save" at bounding box center [383, 256] width 35 height 12
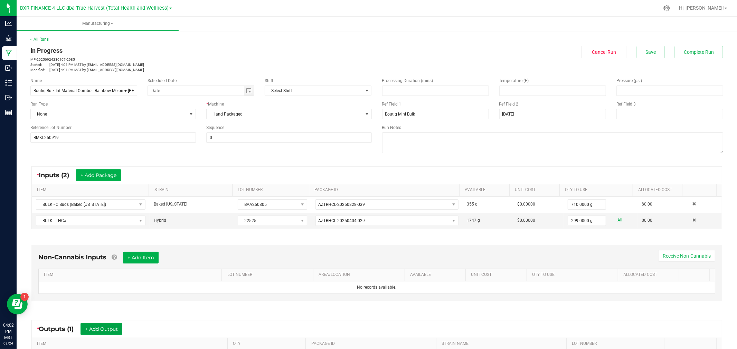
scroll to position [77, 0]
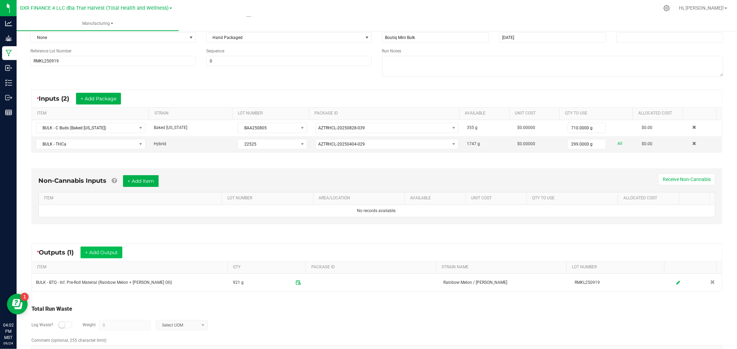
click at [82, 254] on div "* Outputs (1) + Add Output" at bounding box center [82, 253] width 90 height 12
click at [90, 254] on button "+ Add Output" at bounding box center [101, 253] width 42 height 12
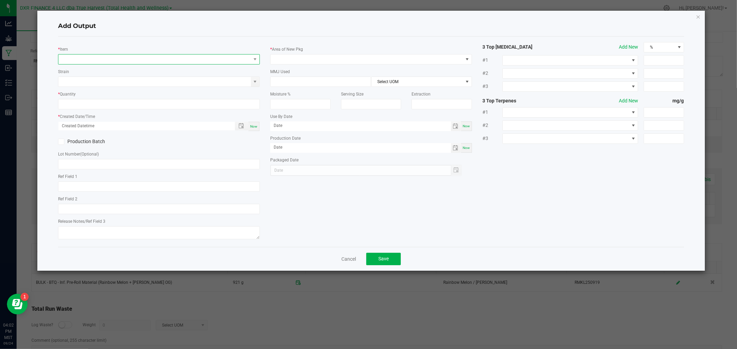
click at [137, 60] on span "NO DATA FOUND" at bounding box center [154, 60] width 192 height 10
click at [142, 87] on li "BULK - BTQ - Inf. Pre-Roll Material (Rainbow Melon + King Louis OG)" at bounding box center [169, 88] width 220 height 10
type input "0.0000 g"
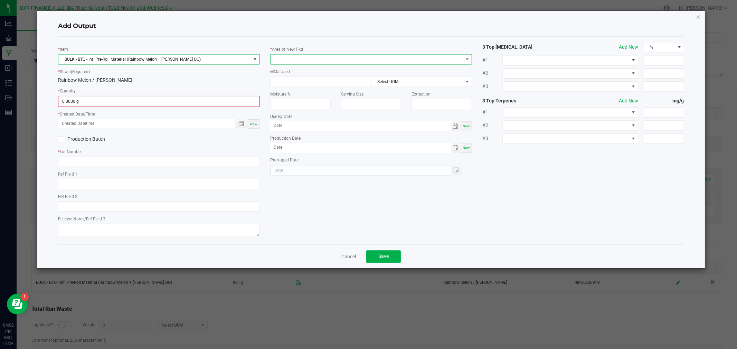
click at [317, 60] on span at bounding box center [366, 60] width 192 height 10
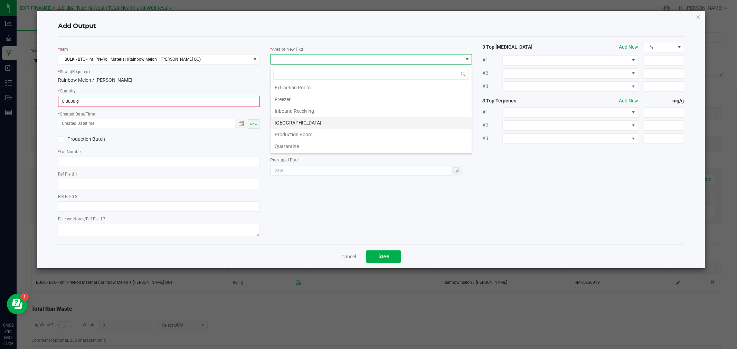
scroll to position [38, 0]
click at [307, 119] on li "Production Room" at bounding box center [370, 121] width 201 height 12
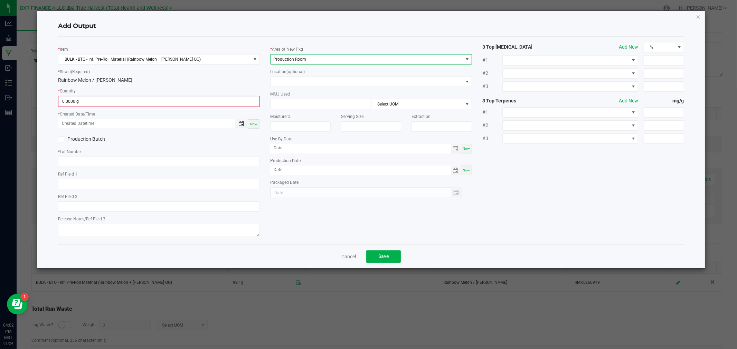
click at [242, 126] on span "Toggle popup" at bounding box center [241, 124] width 6 height 6
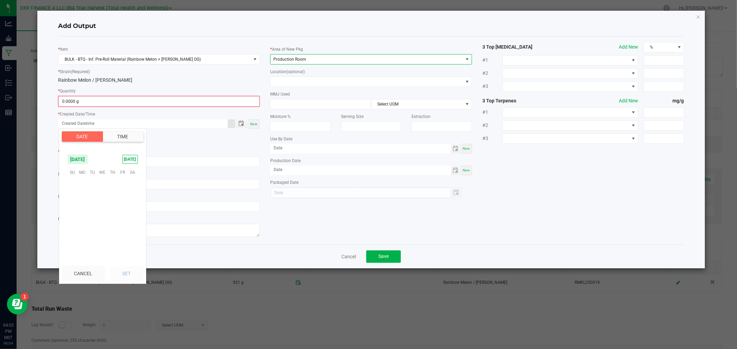
scroll to position [111989, 0]
click at [125, 205] on span "19" at bounding box center [122, 204] width 10 height 11
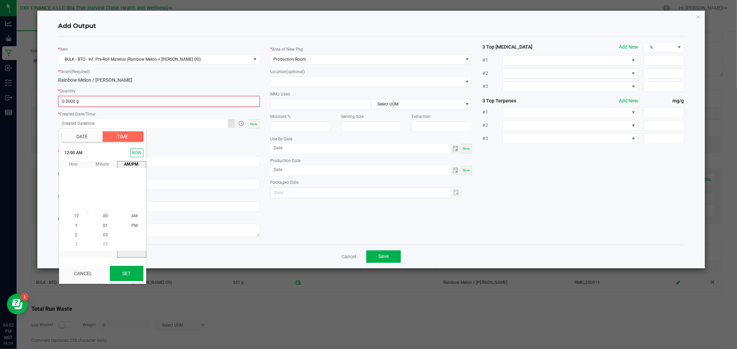
click at [125, 271] on button "Set" at bounding box center [126, 273] width 33 height 15
type input "09/19/2025 12:00 AM"
type input "09/19/2025"
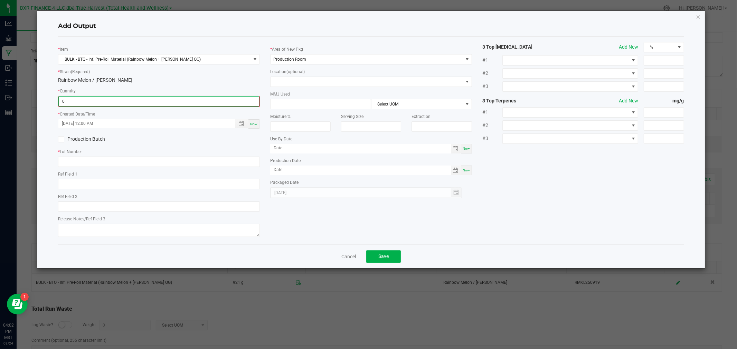
click at [90, 103] on input "0" at bounding box center [159, 102] width 200 height 10
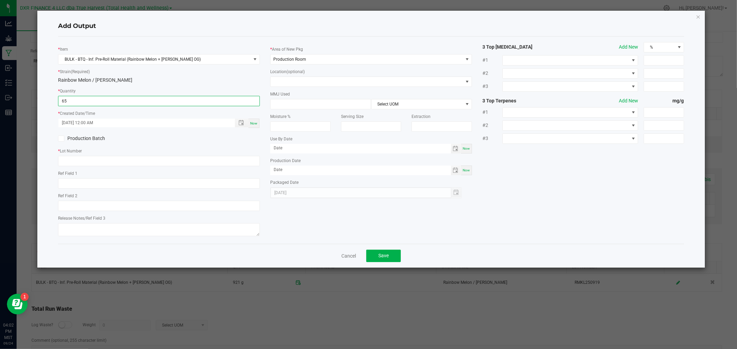
type input "65.0000 g"
click at [60, 139] on icon at bounding box center [61, 139] width 4 height 0
click at [0, 0] on input "Production Batch" at bounding box center [0, 0] width 0 height 0
click at [125, 162] on input "text" at bounding box center [159, 161] width 202 height 10
paste input "RMKL250919"
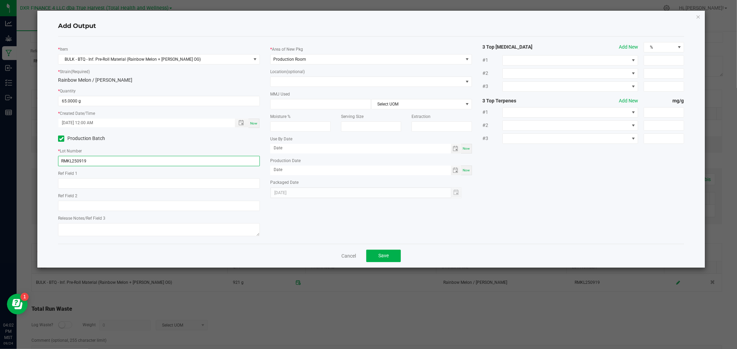
type input "RMKL250919"
click at [77, 186] on input "text" at bounding box center [159, 184] width 202 height 10
paste input "2025-09-19"
type input "2025-09-19"
click at [388, 257] on button "Save" at bounding box center [383, 256] width 35 height 12
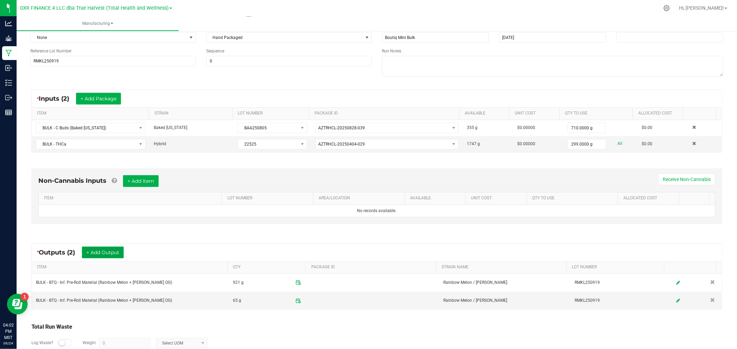
click at [95, 257] on button "+ Add Output" at bounding box center [103, 253] width 42 height 12
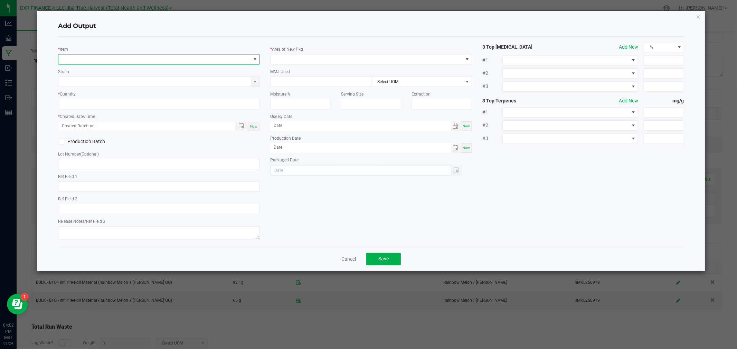
click at [135, 58] on span "NO DATA FOUND" at bounding box center [154, 60] width 192 height 10
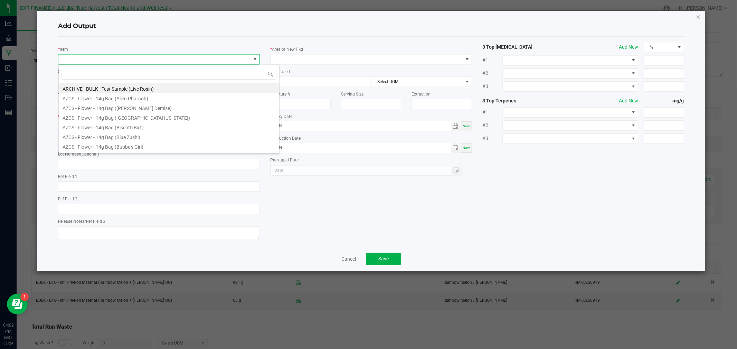
scroll to position [10, 202]
type input "test"
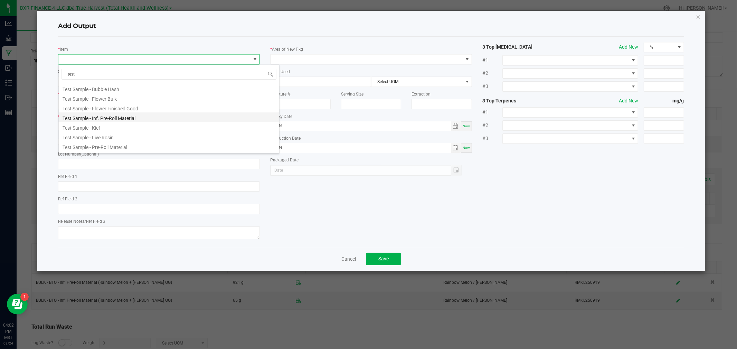
click at [117, 118] on li "Test Sample - Inf. Pre-Roll Material" at bounding box center [169, 118] width 220 height 10
type input "0.0000 g"
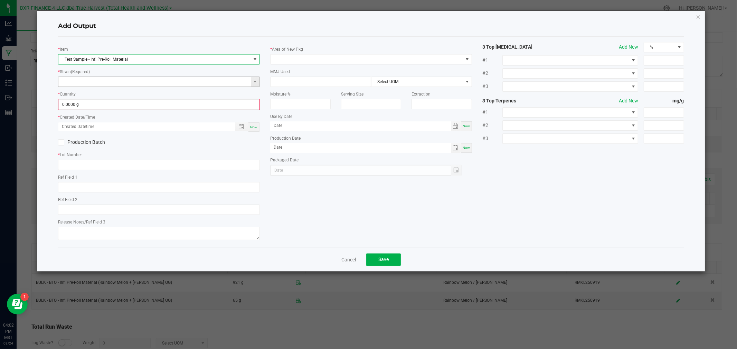
click at [118, 82] on input at bounding box center [154, 82] width 192 height 10
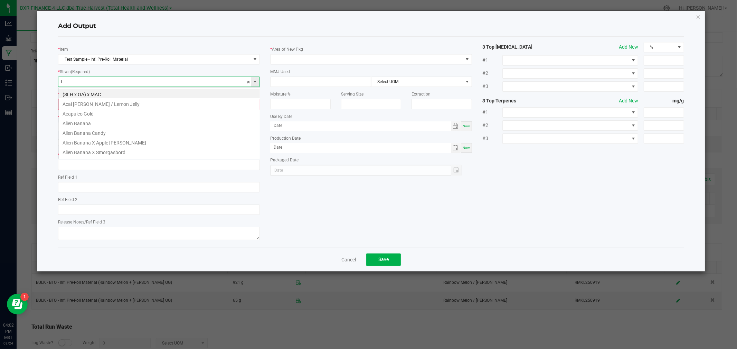
scroll to position [10, 202]
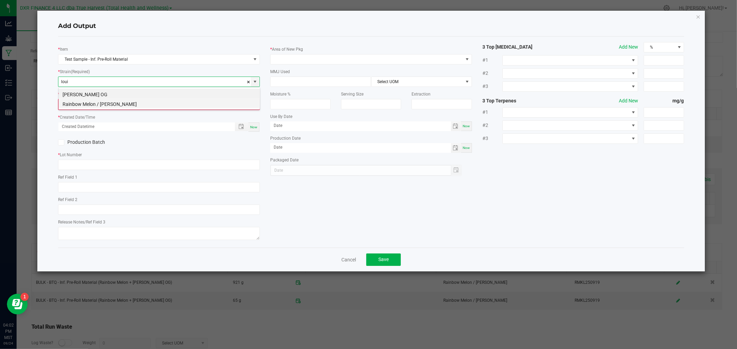
click at [124, 104] on li "Rainbow Melon / King Louis OG" at bounding box center [159, 103] width 201 height 10
type input "Rainbow Melon / King Louis OG"
click at [127, 106] on input "0" at bounding box center [159, 105] width 200 height 10
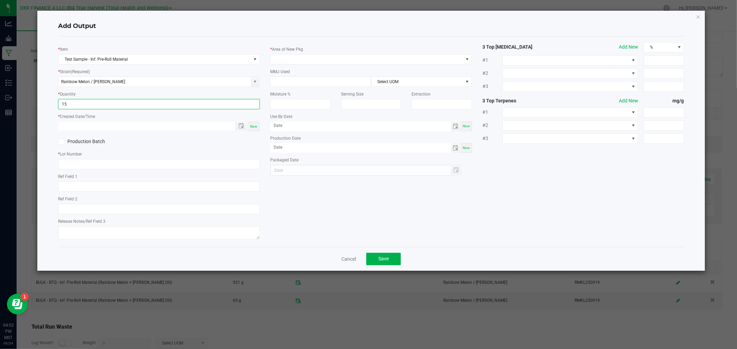
type input "15.0000 g"
type input "month/day/year hour:minute AM"
click at [131, 125] on input "month/day/year hour:minute AM" at bounding box center [142, 126] width 169 height 9
click at [239, 127] on span "Toggle popup" at bounding box center [241, 126] width 12 height 6
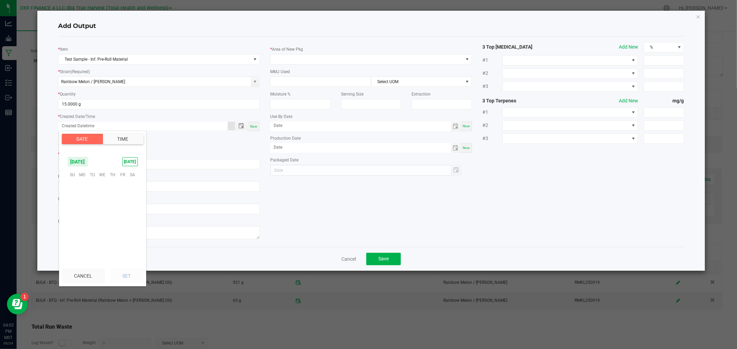
scroll to position [111989, 0]
click at [124, 205] on span "19" at bounding box center [122, 207] width 10 height 11
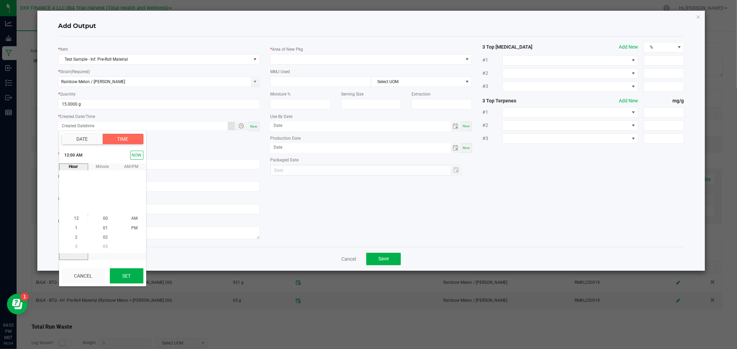
click at [128, 281] on button "Set" at bounding box center [126, 276] width 33 height 15
type input "09/19/2025 12:00 AM"
type input "09/19/2025"
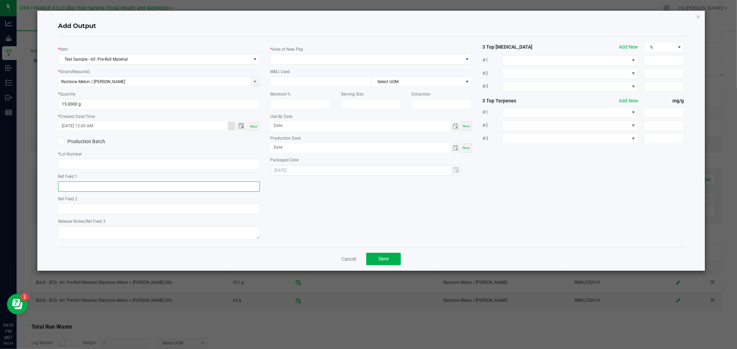
click at [161, 189] on input "text" at bounding box center [159, 187] width 202 height 10
paste input "2025-09-19"
type input "2025-09-19"
click at [92, 167] on input "text" at bounding box center [159, 164] width 202 height 10
paste input "RMKL250919"
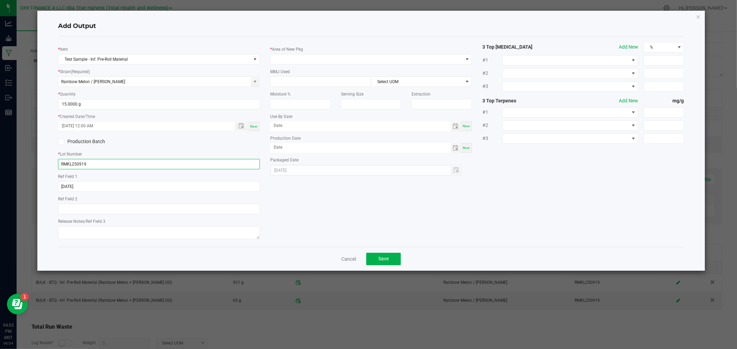
type input "RMKL250919"
click at [84, 144] on label "Production Batch" at bounding box center [106, 141] width 96 height 7
click at [0, 0] on input "Production Batch" at bounding box center [0, 0] width 0 height 0
click at [326, 56] on span at bounding box center [366, 60] width 192 height 10
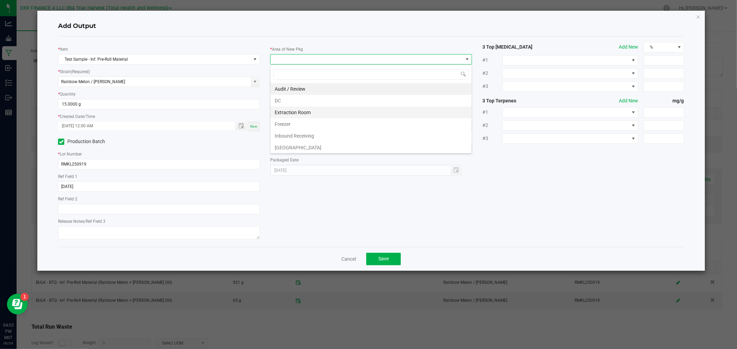
scroll to position [38, 0]
click at [303, 118] on li "Production Room" at bounding box center [370, 121] width 201 height 12
click at [387, 261] on span "Save" at bounding box center [383, 259] width 10 height 6
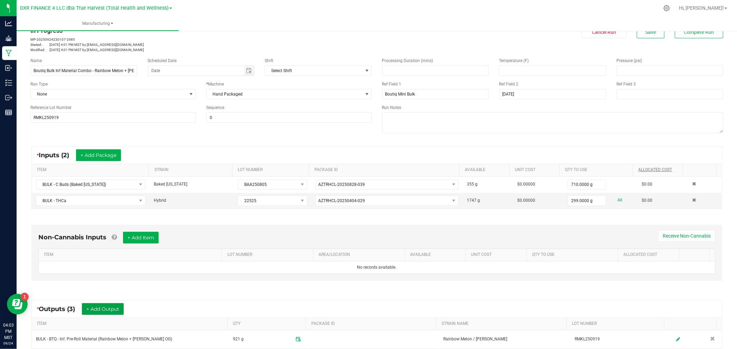
scroll to position [0, 0]
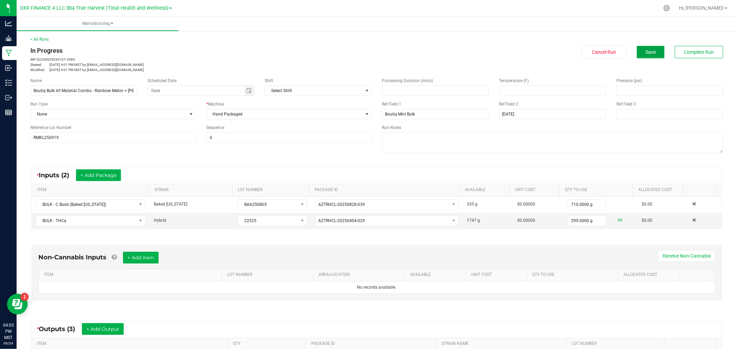
click at [649, 51] on span "Save" at bounding box center [650, 52] width 10 height 6
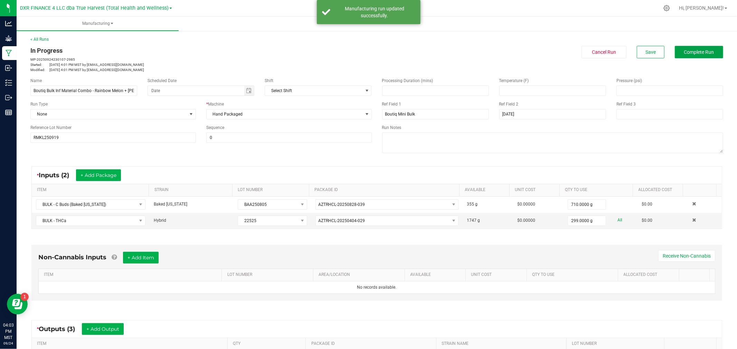
click at [686, 54] on span "Complete Run" at bounding box center [699, 52] width 30 height 6
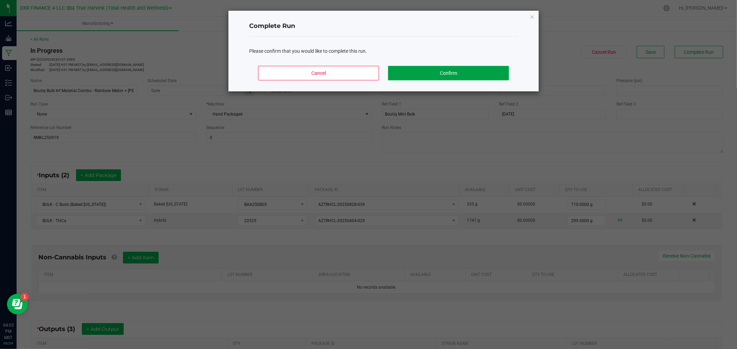
click at [432, 77] on button "Confirm" at bounding box center [448, 73] width 121 height 15
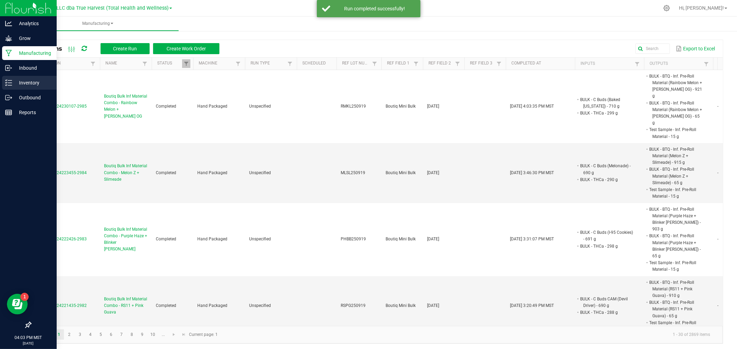
click at [21, 84] on p "Inventory" at bounding box center [32, 83] width 41 height 8
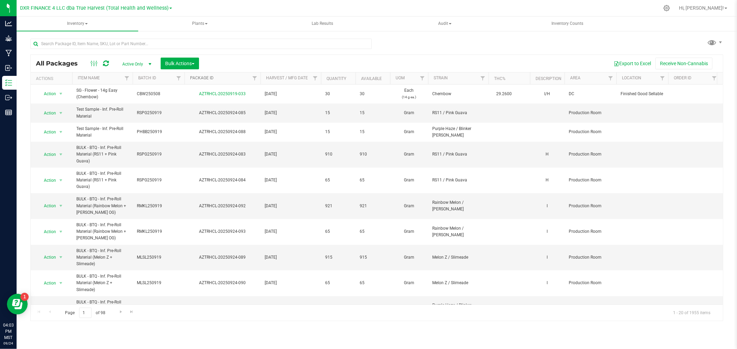
click at [205, 77] on link "Package ID" at bounding box center [201, 78] width 23 height 5
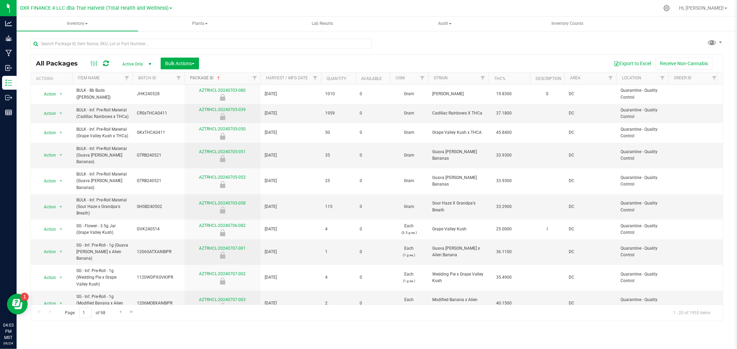
click at [205, 77] on link "Package ID" at bounding box center [205, 78] width 31 height 5
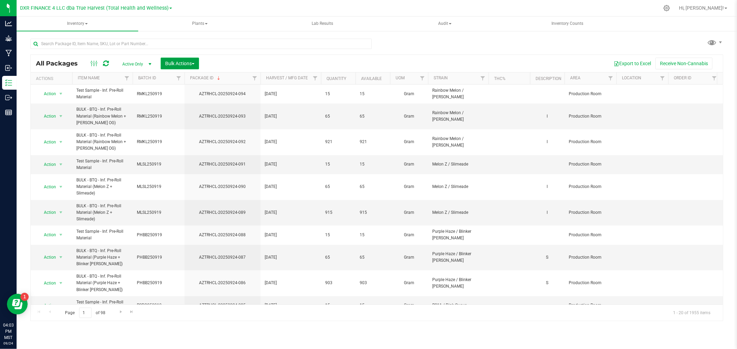
click at [190, 62] on span "Bulk Actions" at bounding box center [179, 64] width 29 height 6
click at [186, 91] on span "Add to outbound order" at bounding box center [188, 92] width 47 height 6
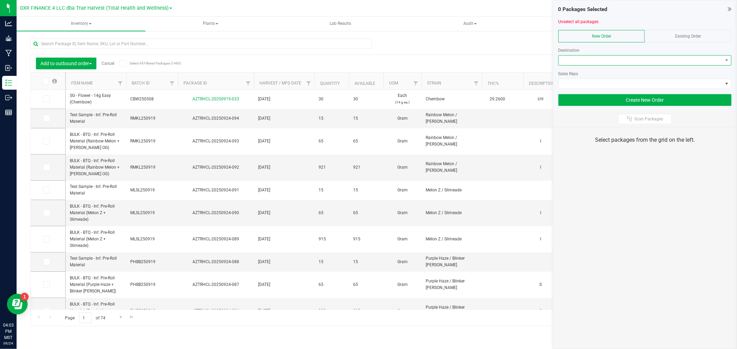
click at [648, 60] on span at bounding box center [640, 61] width 164 height 10
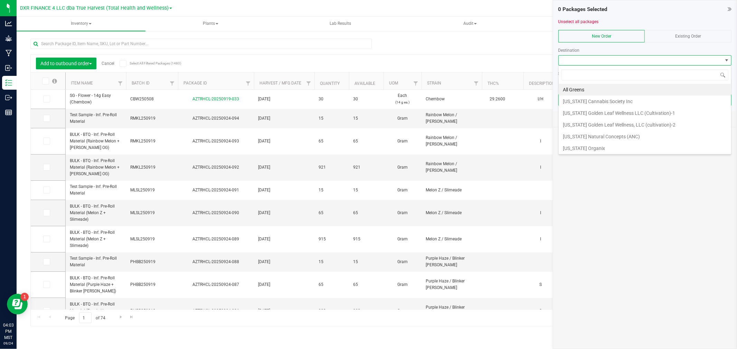
scroll to position [10, 173]
type input "ka"
click at [612, 85] on li "Kaycha Labs" at bounding box center [644, 90] width 172 height 12
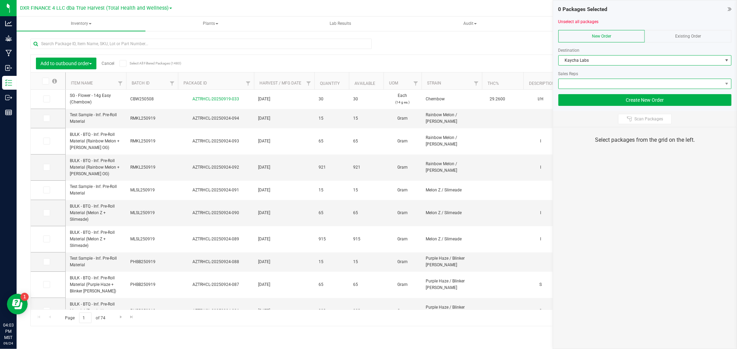
click at [609, 83] on span at bounding box center [640, 84] width 164 height 10
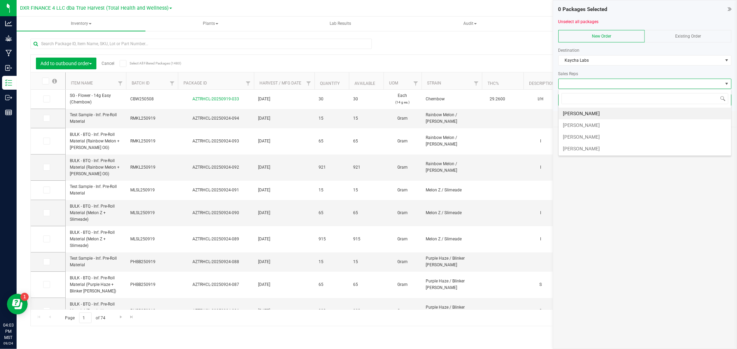
click at [595, 146] on li "Brandon Rexroad" at bounding box center [644, 149] width 172 height 12
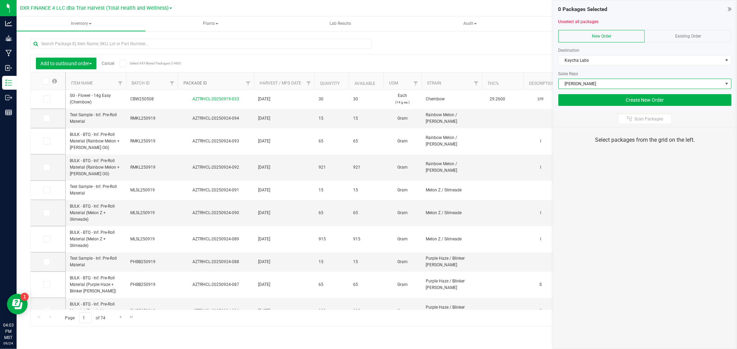
click at [204, 81] on link "Package ID" at bounding box center [194, 83] width 23 height 5
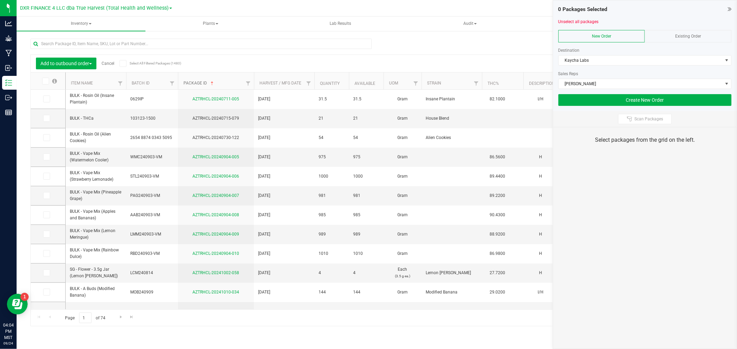
click at [204, 81] on link "Package ID" at bounding box center [198, 83] width 31 height 5
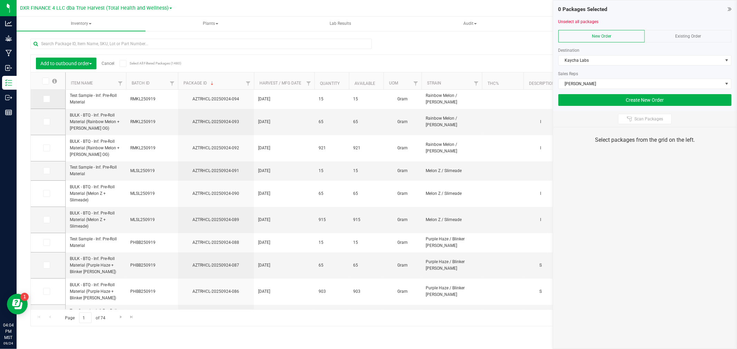
click at [46, 99] on icon at bounding box center [46, 99] width 4 height 0
click at [0, 0] on input "checkbox" at bounding box center [0, 0] width 0 height 0
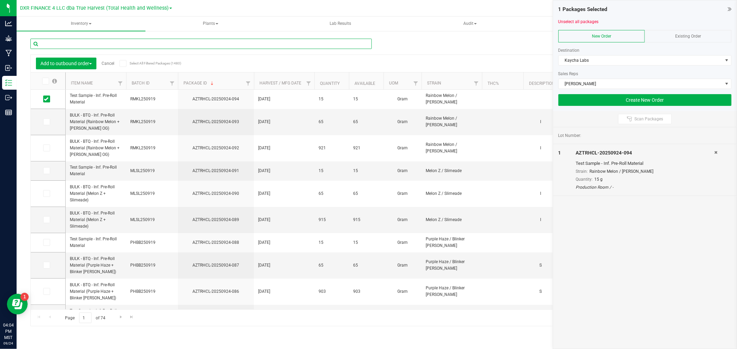
click at [85, 44] on input "text" at bounding box center [200, 44] width 341 height 10
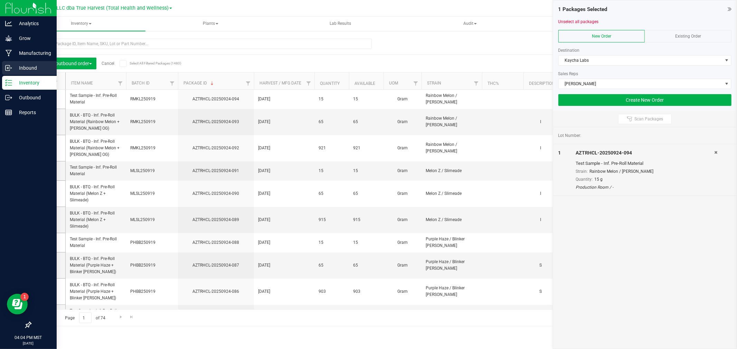
click at [15, 70] on p "Inbound" at bounding box center [32, 68] width 41 height 8
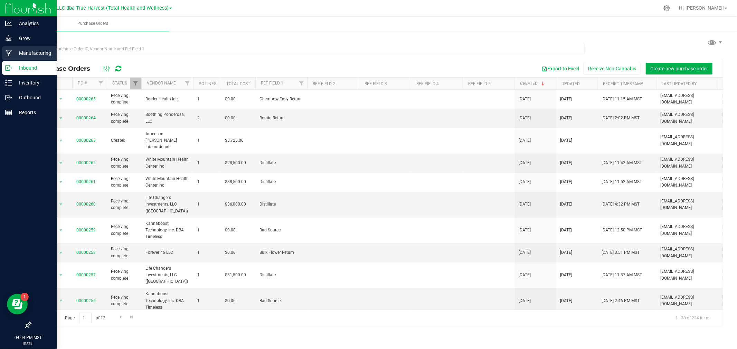
click at [27, 53] on p "Manufacturing" at bounding box center [32, 53] width 41 height 8
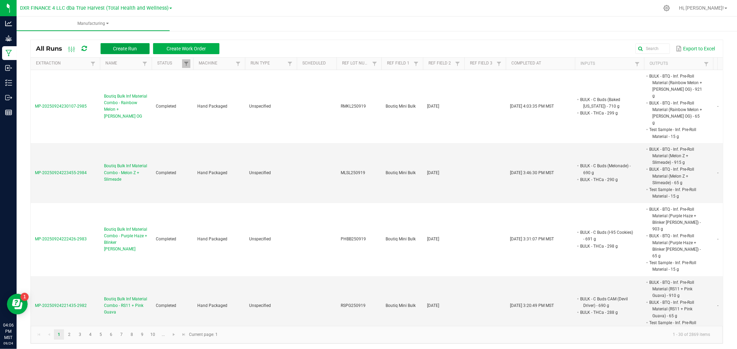
click at [124, 51] on button "Create Run" at bounding box center [124, 48] width 49 height 11
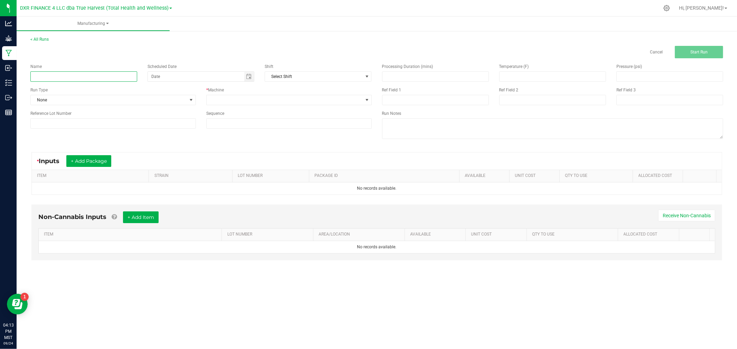
click at [64, 77] on input at bounding box center [83, 76] width 107 height 10
paste input "Boutiq Mini Inf Pre-Roll - RS11 + Pink Guava"
type input "Boutiq Mini Inf Pre-Roll - RS11 + Pink Guava"
drag, startPoint x: 518, startPoint y: 104, endPoint x: 535, endPoint y: 104, distance: 16.2
click at [519, 104] on input at bounding box center [552, 100] width 107 height 10
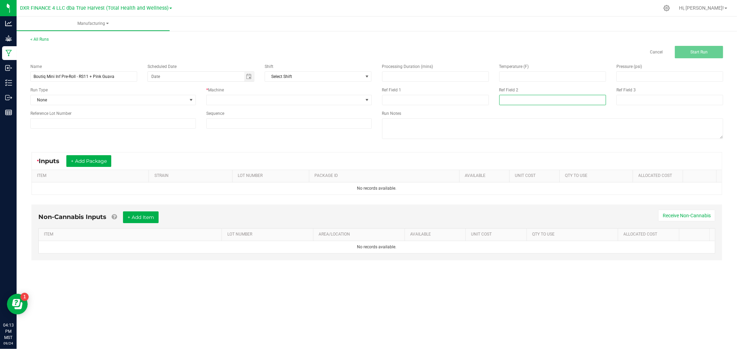
paste input "09-08-25"
click at [505, 100] on input "09-08-25" at bounding box center [552, 100] width 107 height 10
paste input "19"
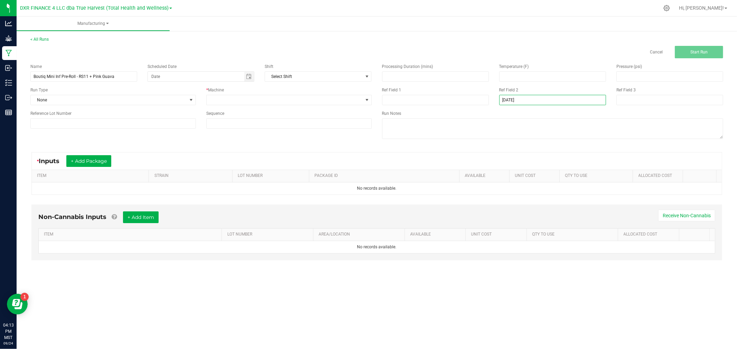
type input "09-19-25"
click at [430, 96] on input at bounding box center [435, 100] width 107 height 10
paste input "Boutiq Mini"
type input "Boutiq Mini"
click at [221, 102] on span at bounding box center [284, 100] width 156 height 10
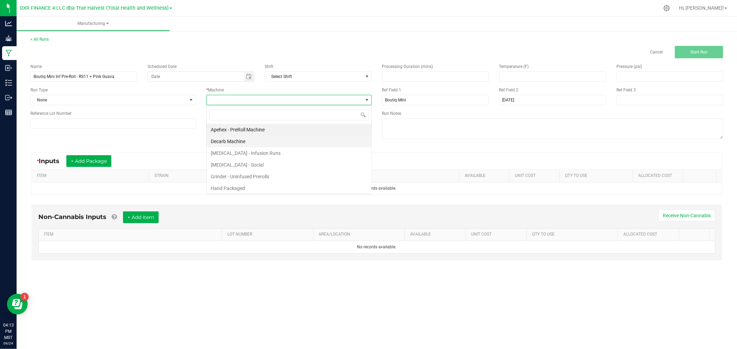
scroll to position [10, 165]
click at [221, 186] on li "Hand Packaged" at bounding box center [288, 189] width 165 height 12
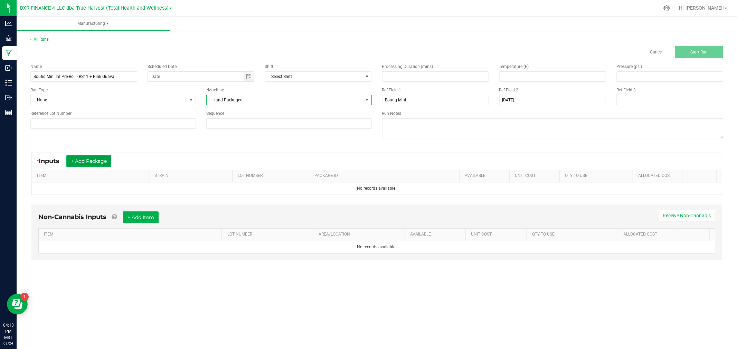
click at [101, 161] on button "+ Add Package" at bounding box center [88, 161] width 45 height 12
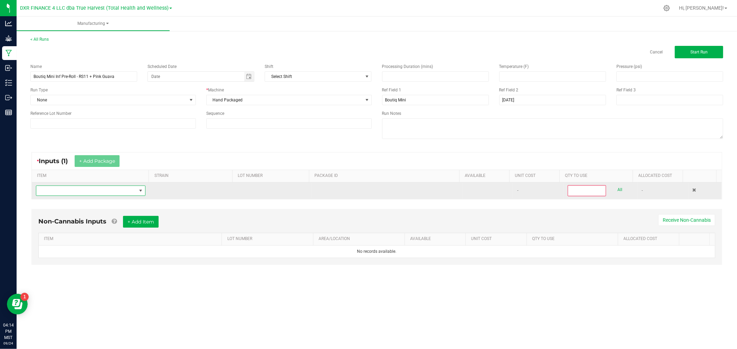
click at [100, 189] on span "NO DATA FOUND" at bounding box center [86, 191] width 100 height 10
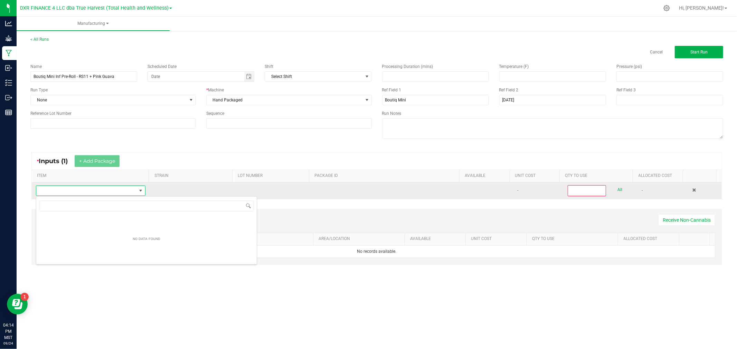
scroll to position [10, 108]
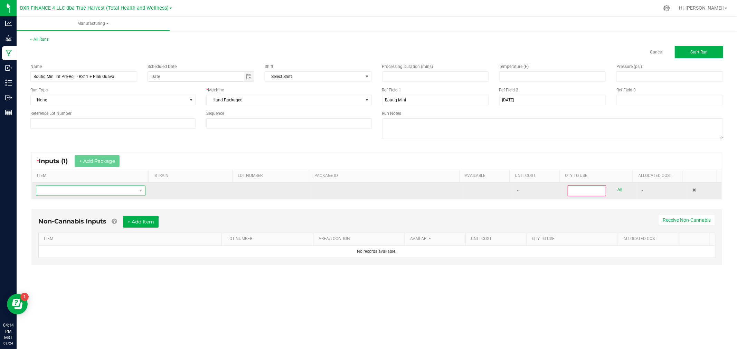
click at [114, 188] on span "NO DATA FOUND" at bounding box center [86, 191] width 100 height 10
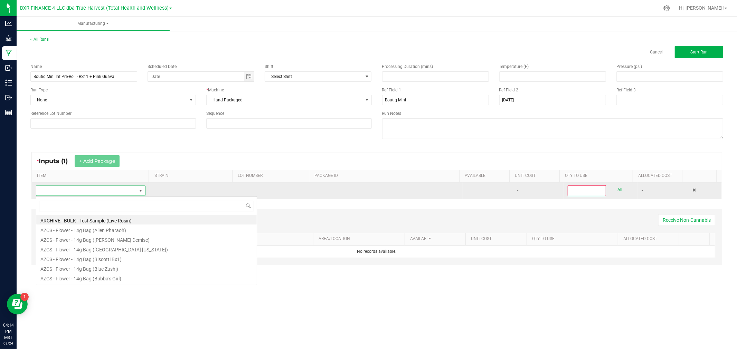
type input "BULK - BTQ - Inf. Pre-Roll Material (RS11 + Pink Guava)"
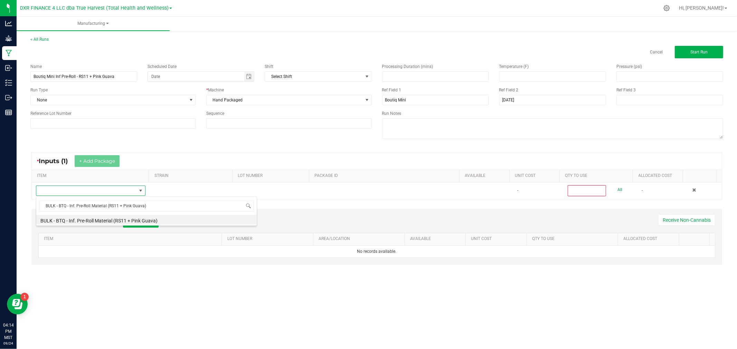
click at [133, 219] on li "BULK - BTQ - Inf. Pre-Roll Material (RS11 + Pink Guava)" at bounding box center [146, 220] width 220 height 10
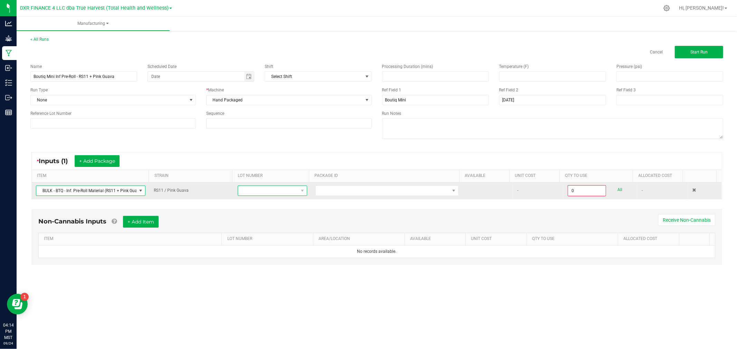
click at [289, 193] on span at bounding box center [268, 191] width 60 height 10
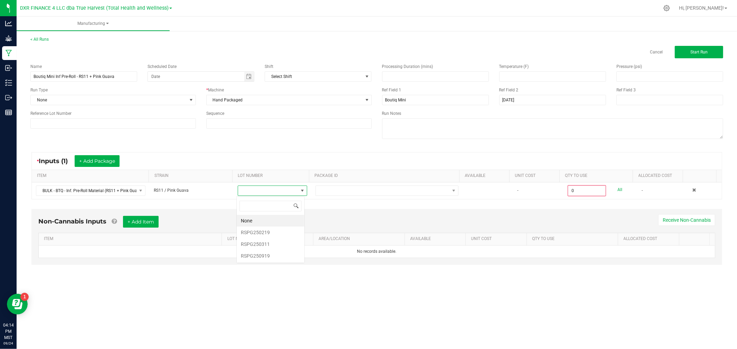
scroll to position [10, 68]
click at [275, 256] on li "RSPG250919" at bounding box center [271, 256] width 68 height 12
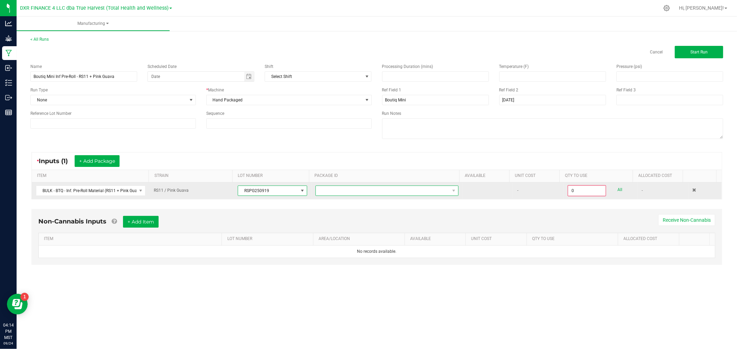
click at [343, 190] on span at bounding box center [383, 191] width 134 height 10
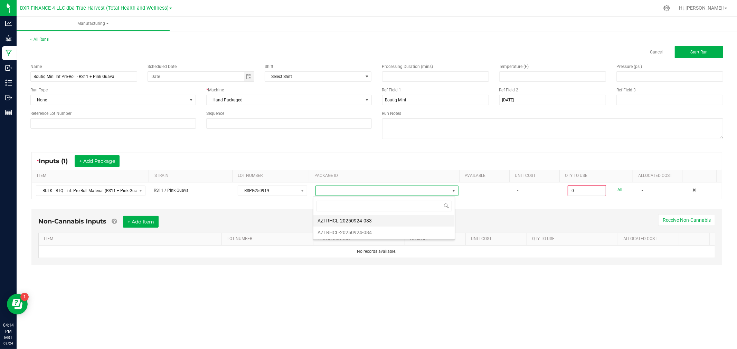
click at [351, 222] on li "AZTRHCL-20250924-083" at bounding box center [383, 221] width 141 height 12
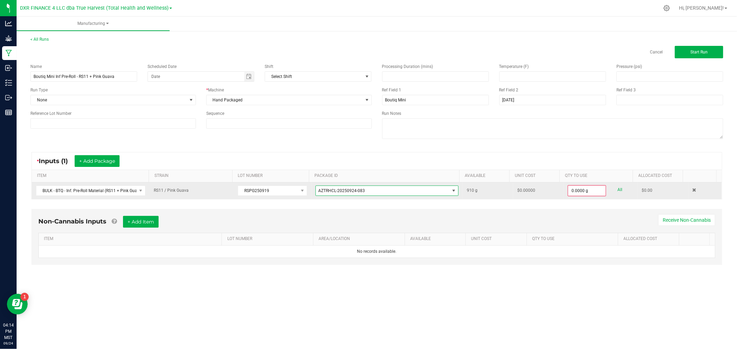
click at [618, 187] on div "0.0000 g All" at bounding box center [600, 190] width 66 height 11
click at [617, 189] on link "All" at bounding box center [619, 189] width 5 height 9
type input "910.0000 g"
click at [109, 160] on button "+ Add Package" at bounding box center [97, 161] width 45 height 12
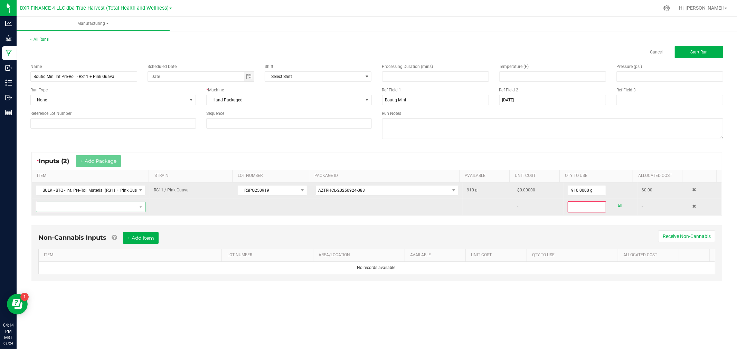
click at [109, 210] on span "NO DATA FOUND" at bounding box center [86, 207] width 100 height 10
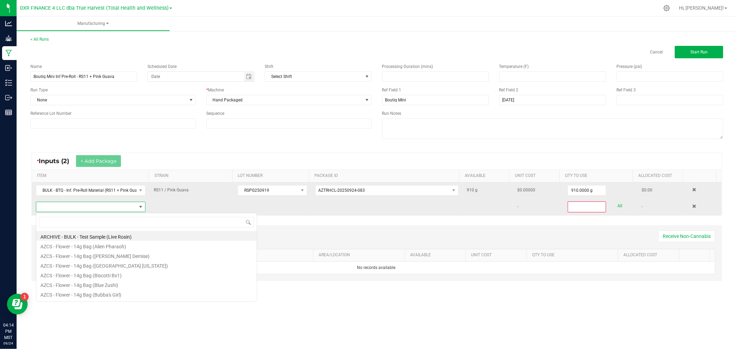
scroll to position [10, 107]
type input "BULK - BTQ - Inf. Pre-Roll Material (RS11 + Pink Guava)"
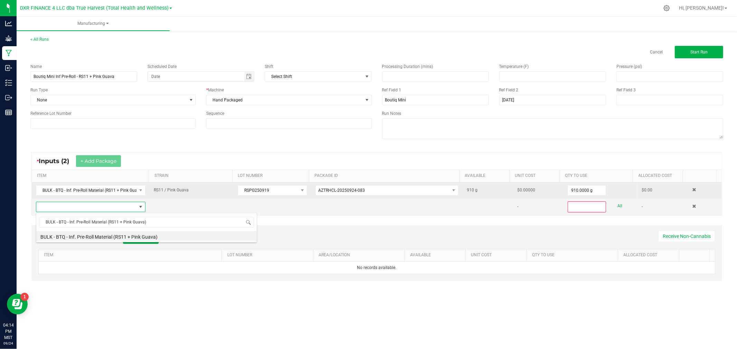
click at [109, 234] on li "BULK - BTQ - Inf. Pre-Roll Material (RS11 + Pink Guava)" at bounding box center [146, 236] width 220 height 10
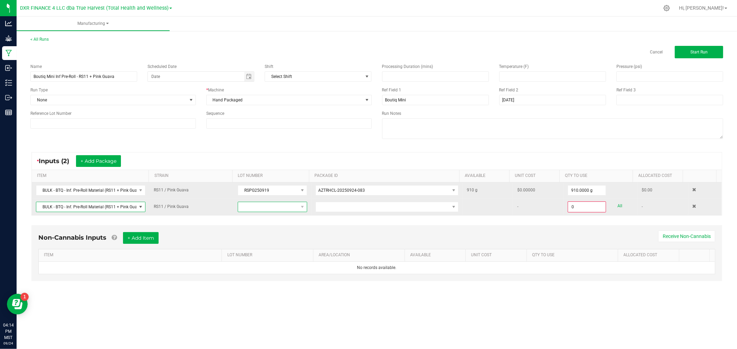
click at [267, 205] on span at bounding box center [268, 207] width 60 height 10
click at [257, 275] on li "RSPG250919" at bounding box center [271, 273] width 68 height 12
click at [337, 206] on span at bounding box center [383, 207] width 134 height 10
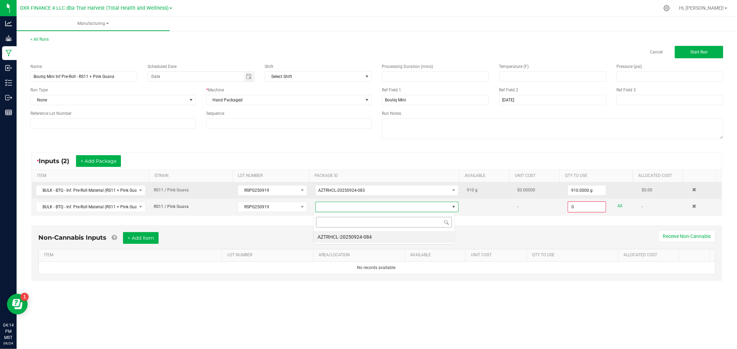
scroll to position [10, 142]
click at [346, 234] on li "AZTRHCL-20250924-084" at bounding box center [383, 237] width 141 height 12
click at [617, 206] on link "All" at bounding box center [619, 206] width 5 height 9
type input "65.0000 g"
click at [704, 52] on span "Start Run" at bounding box center [698, 52] width 17 height 5
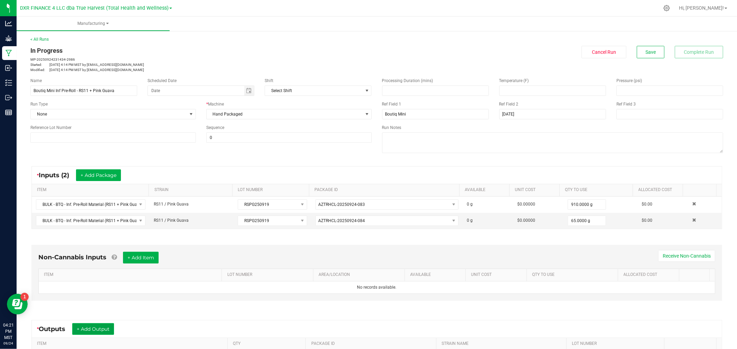
click at [102, 326] on button "+ Add Output" at bounding box center [93, 330] width 42 height 12
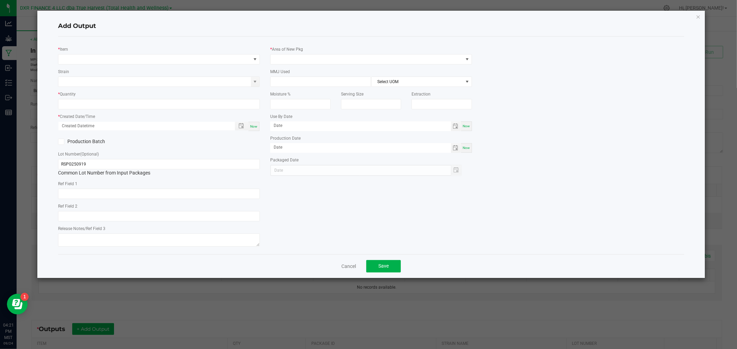
type input "2025-09-19"
click at [132, 58] on span "NO DATA FOUND" at bounding box center [154, 60] width 192 height 10
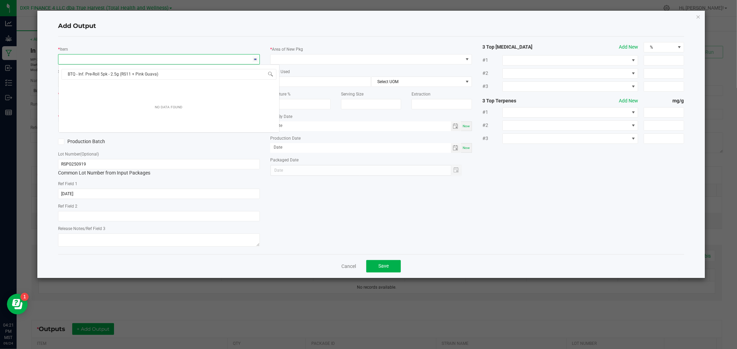
scroll to position [10, 202]
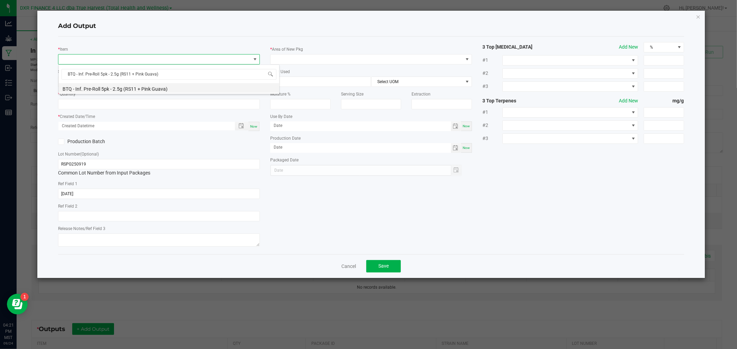
click at [136, 88] on li "BTQ - Inf. Pre-Roll 5pk - 2.5g (RS11 + Pink Guava)" at bounding box center [169, 88] width 220 height 10
type input "0 ea"
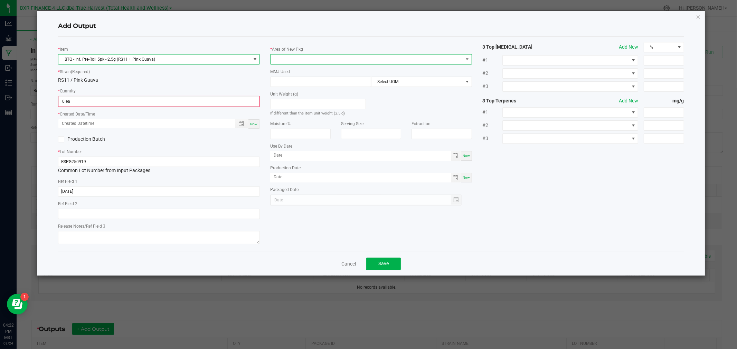
click at [278, 59] on span at bounding box center [366, 60] width 192 height 10
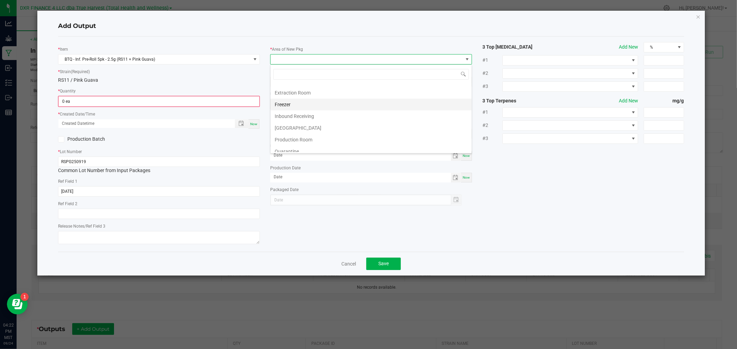
scroll to position [38, 0]
click at [303, 123] on li "Production Room" at bounding box center [370, 121] width 201 height 12
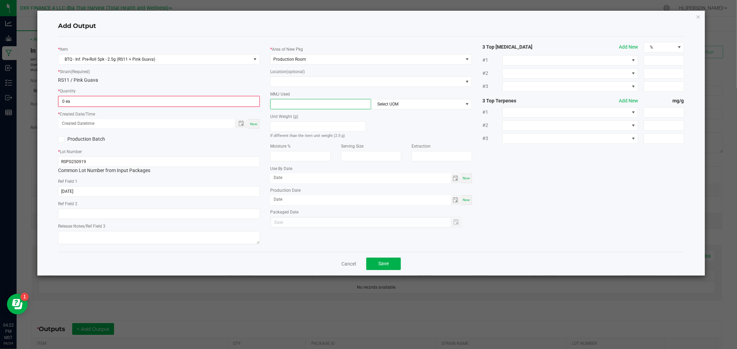
click at [299, 105] on input at bounding box center [320, 104] width 100 height 10
type input "2.5"
drag, startPoint x: 384, startPoint y: 107, endPoint x: 380, endPoint y: 103, distance: 6.4
click at [384, 106] on span "Select UOM" at bounding box center [417, 104] width 92 height 10
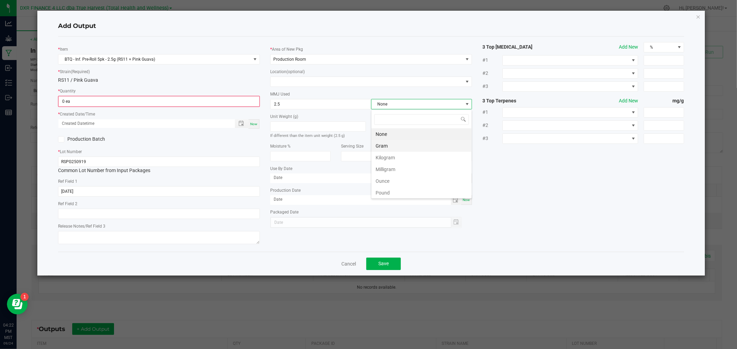
click at [383, 146] on li "Gram" at bounding box center [421, 146] width 100 height 12
click at [176, 106] on input "0" at bounding box center [159, 102] width 200 height 10
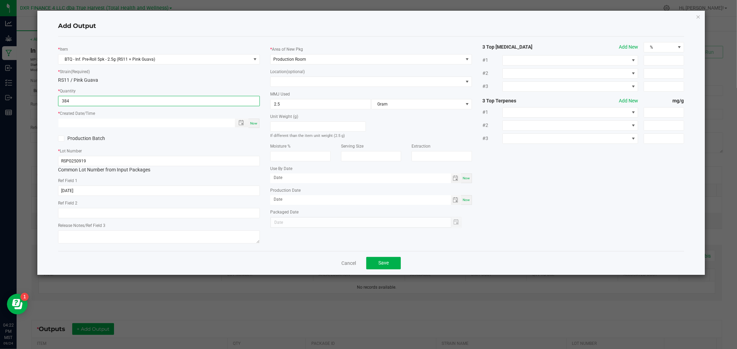
type input "384 ea"
type input "month/day/year hour:minute AM"
click at [239, 123] on span "Toggle popup" at bounding box center [241, 123] width 6 height 6
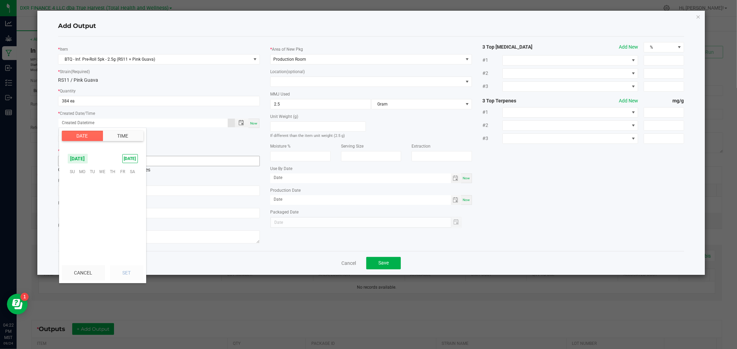
scroll to position [111989, 0]
click at [118, 205] on span "19" at bounding box center [122, 204] width 10 height 11
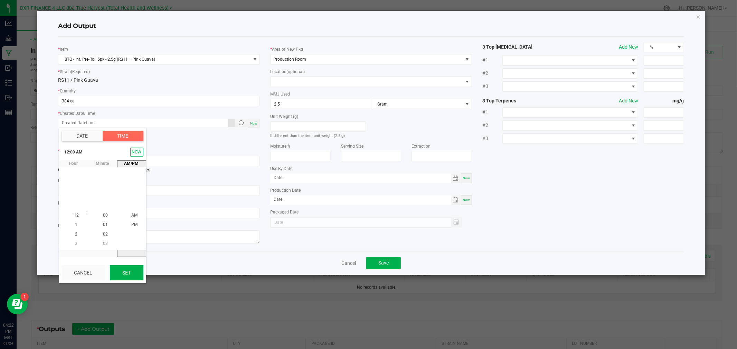
click at [127, 269] on button "Set" at bounding box center [126, 273] width 33 height 15
type input "09/19/2025 12:00 AM"
type input "09/19/2025"
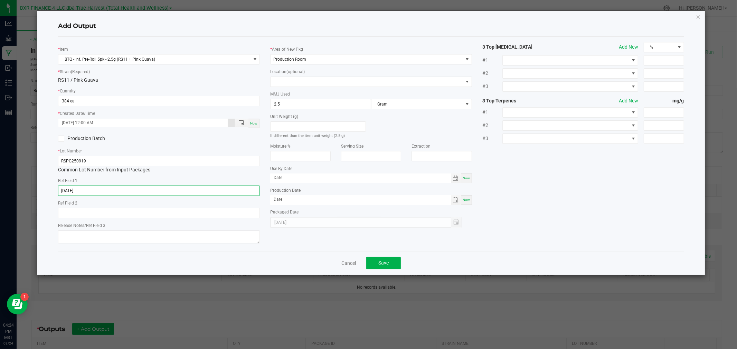
click at [80, 194] on input "2025-09-19" at bounding box center [159, 191] width 202 height 10
click at [79, 193] on input "2025-09-19" at bounding box center [159, 191] width 202 height 10
paste input "8-13"
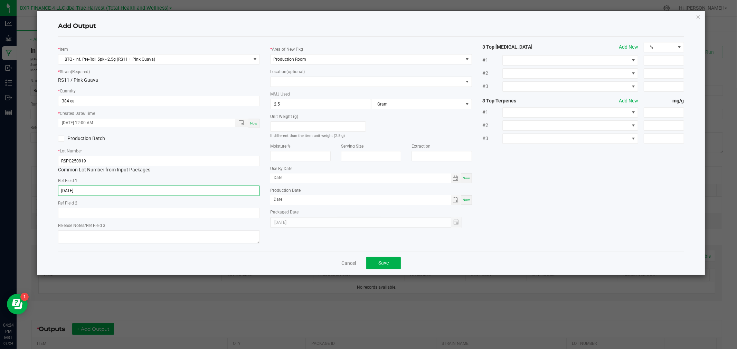
type input "[DATE]"
click at [76, 142] on label "Production Batch" at bounding box center [106, 138] width 96 height 7
click at [0, 0] on input "Production Batch" at bounding box center [0, 0] width 0 height 0
click at [383, 264] on span "Save" at bounding box center [383, 263] width 10 height 6
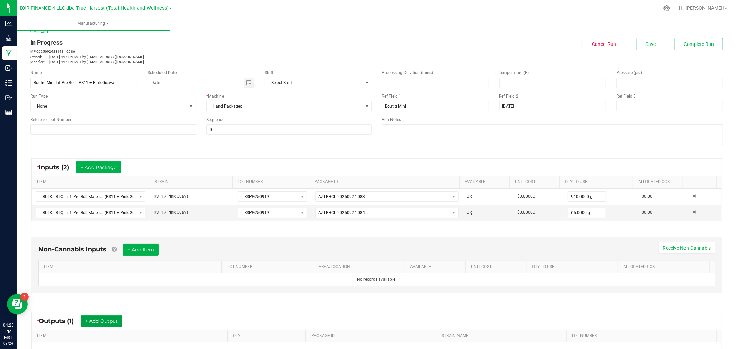
scroll to position [0, 0]
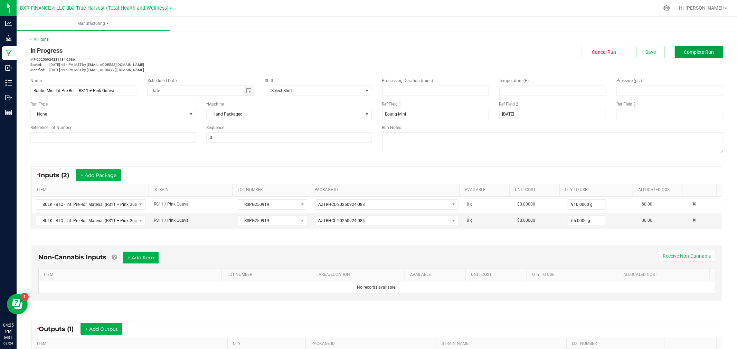
click at [692, 50] on span "Complete Run" at bounding box center [699, 52] width 30 height 6
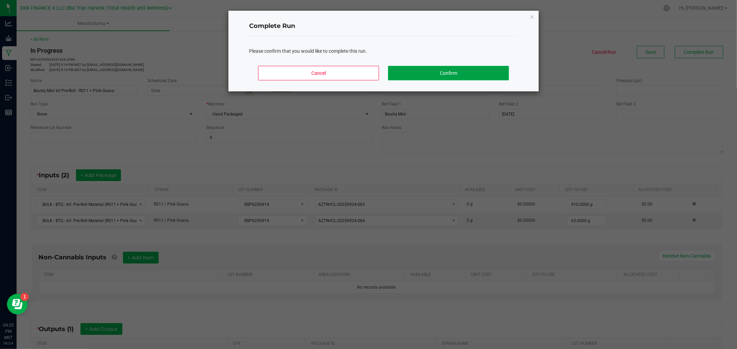
click at [448, 70] on button "Confirm" at bounding box center [448, 73] width 121 height 15
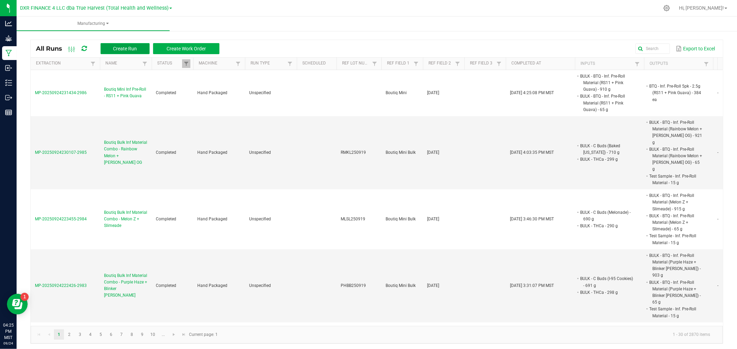
click at [119, 50] on span "Create Run" at bounding box center [125, 49] width 24 height 6
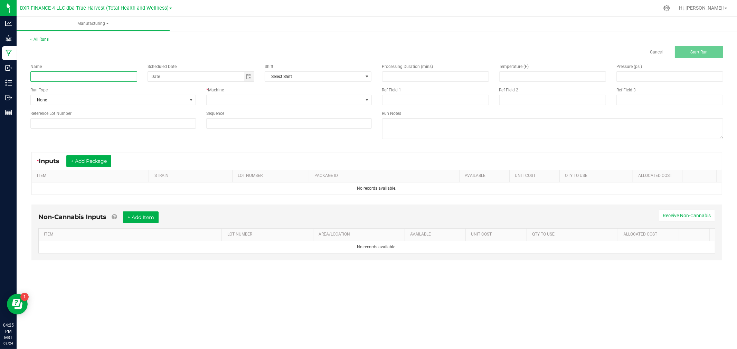
click at [116, 76] on input at bounding box center [83, 76] width 107 height 10
paste input "Boutiq Mini Inf Pre-Roll - Melon Z + Slimeade"
type input "Boutiq Mini Inf Pre-Roll - Melon Z + Slimeade"
click at [523, 100] on input at bounding box center [552, 100] width 107 height 10
paste input "09-19-25"
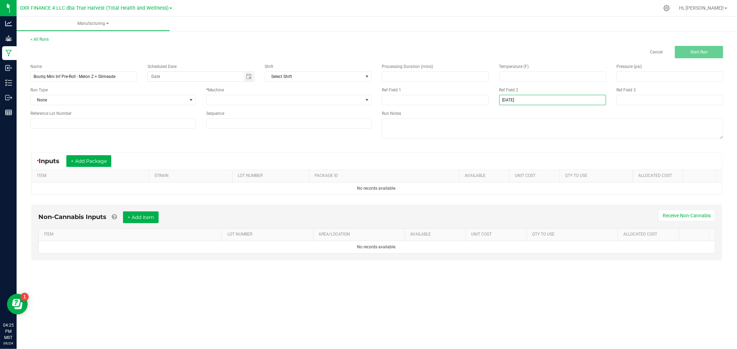
type input "09-19-25"
click at [461, 104] on input at bounding box center [435, 100] width 107 height 10
paste input "Boutiq Mini"
type input "Boutiq Mini"
click at [141, 122] on input at bounding box center [112, 123] width 165 height 10
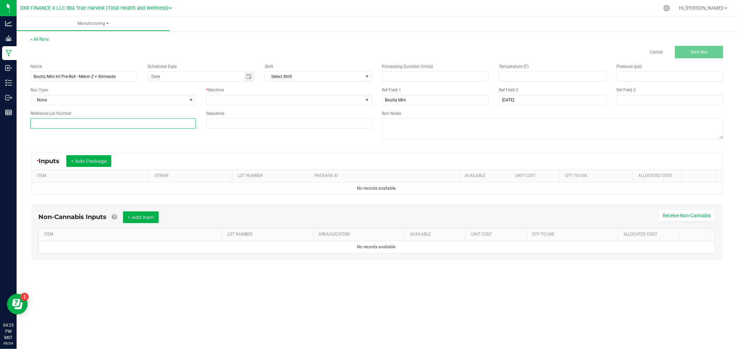
paste input "MLSL250919"
type input "MLSL250919"
click at [248, 100] on span at bounding box center [284, 100] width 156 height 10
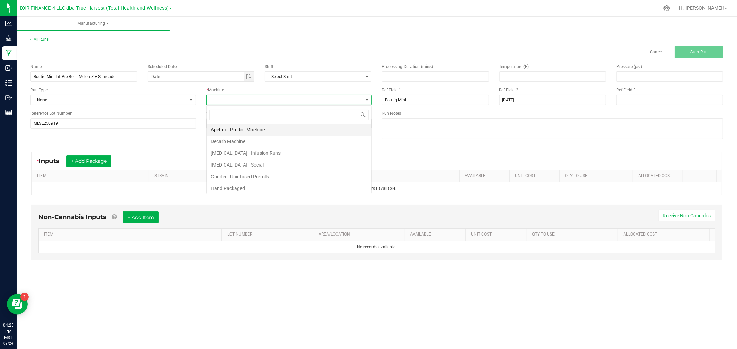
scroll to position [10, 165]
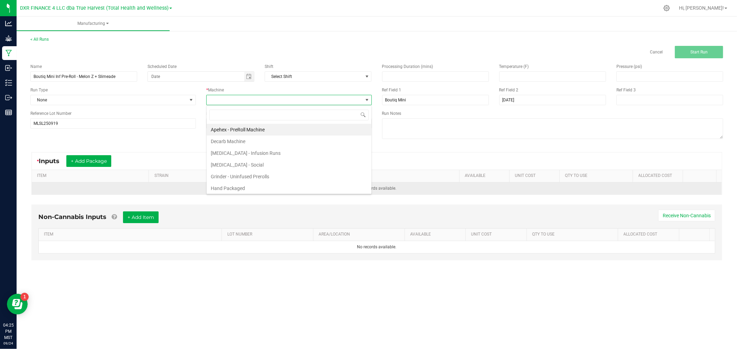
click at [239, 185] on li "Hand Packaged" at bounding box center [288, 189] width 165 height 12
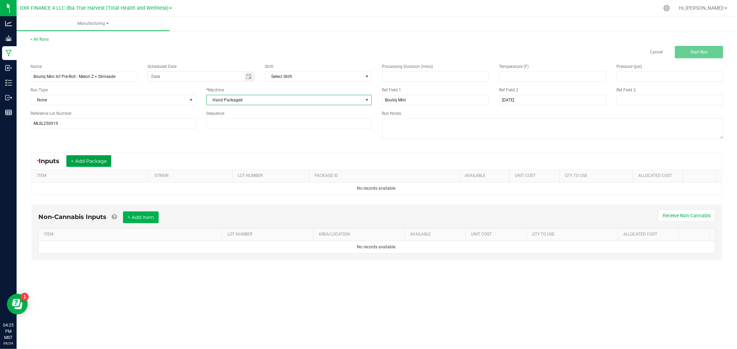
click at [108, 161] on button "+ Add Package" at bounding box center [88, 161] width 45 height 12
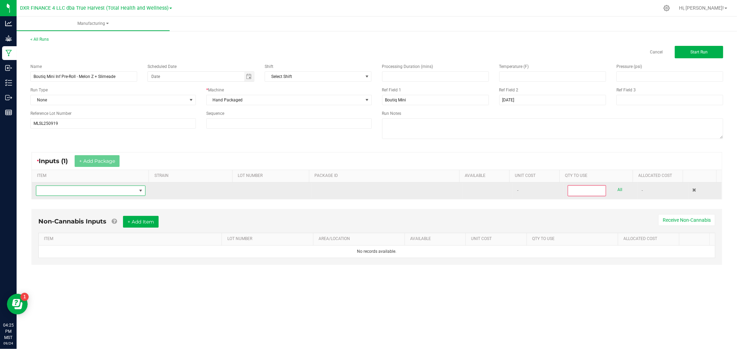
click at [111, 193] on span "NO DATA FOUND" at bounding box center [86, 191] width 100 height 10
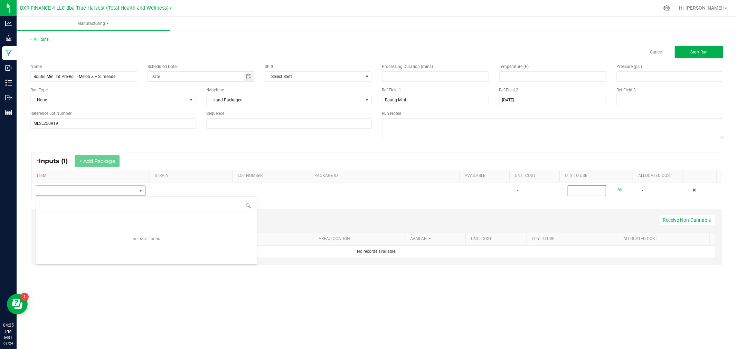
scroll to position [10, 108]
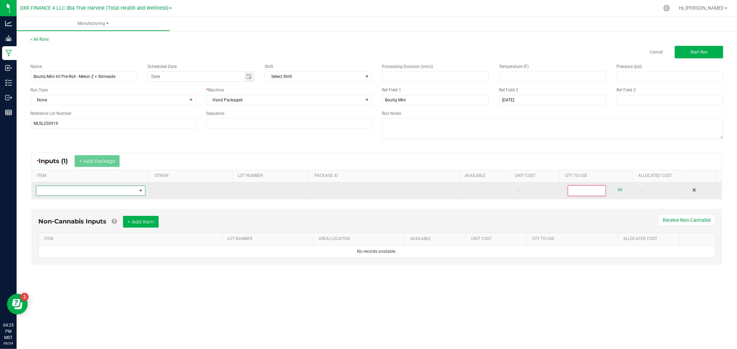
click at [109, 189] on span "NO DATA FOUND" at bounding box center [86, 191] width 100 height 10
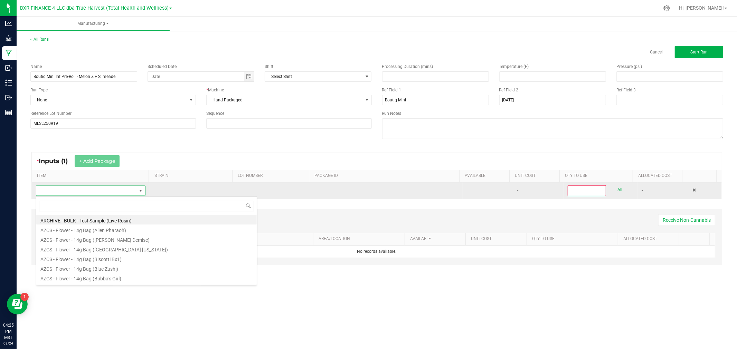
type input "BULK - BTQ - Inf. Pre-Roll Material (Melon Z + Slimeade)"
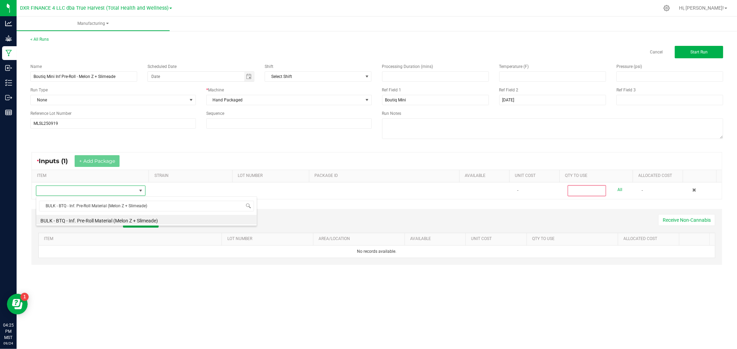
click at [106, 220] on li "BULK - BTQ - Inf. Pre-Roll Material (Melon Z + Slimeade)" at bounding box center [146, 220] width 220 height 10
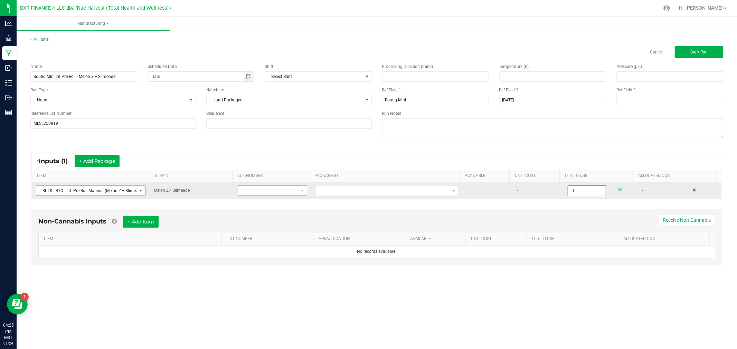
click at [295, 188] on span at bounding box center [272, 191] width 69 height 10
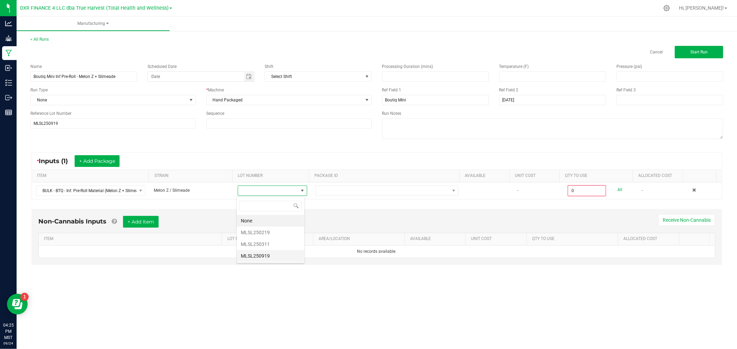
click at [262, 257] on li "MLSL250919" at bounding box center [271, 256] width 68 height 12
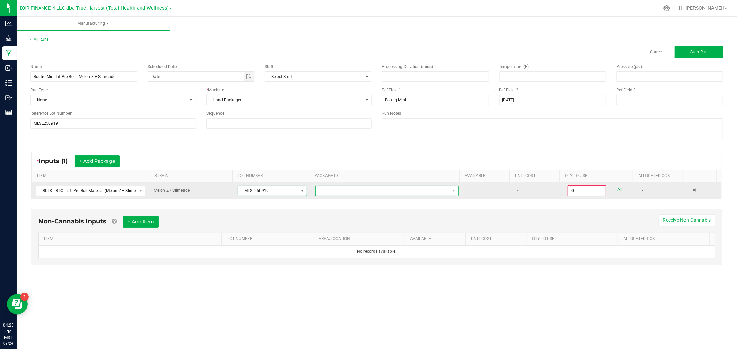
click at [320, 190] on span at bounding box center [383, 191] width 134 height 10
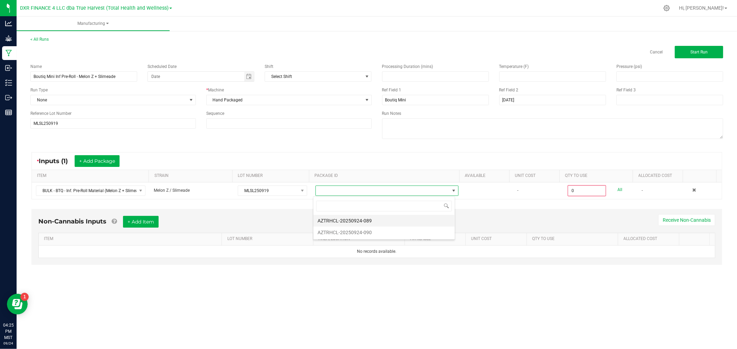
click at [340, 220] on li "AZTRHCL-20250924-089" at bounding box center [383, 221] width 141 height 12
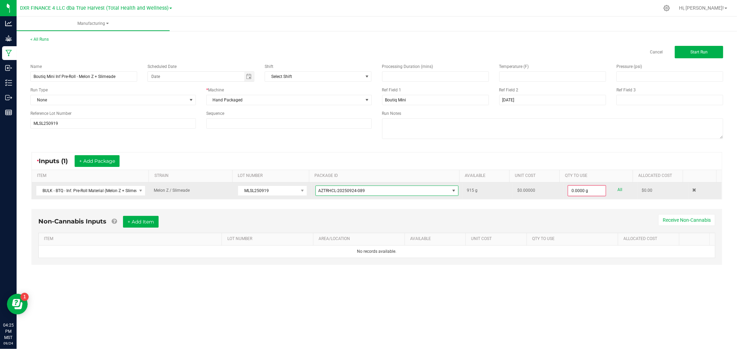
click at [617, 190] on link "All" at bounding box center [619, 189] width 5 height 9
type input "915.0000 g"
click at [111, 164] on button "+ Add Package" at bounding box center [97, 161] width 45 height 12
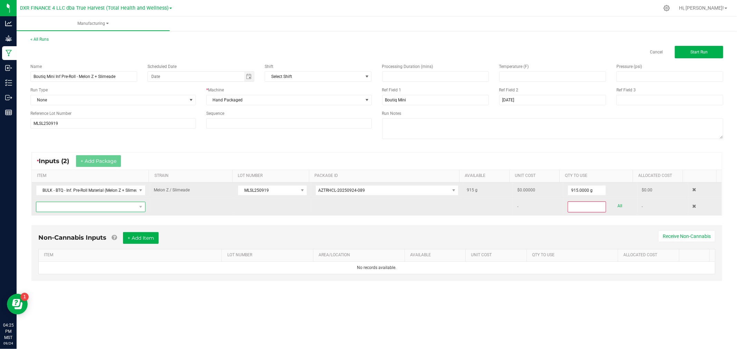
click at [115, 208] on span "NO DATA FOUND" at bounding box center [86, 207] width 100 height 10
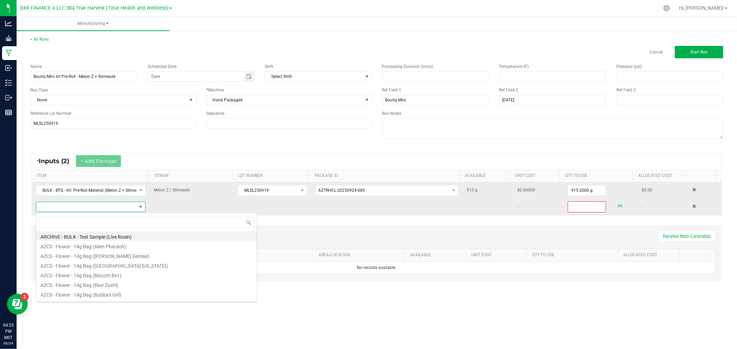
type input "BULK - BTQ - Inf. Pre-Roll Material (Melon Z + Slimeade)"
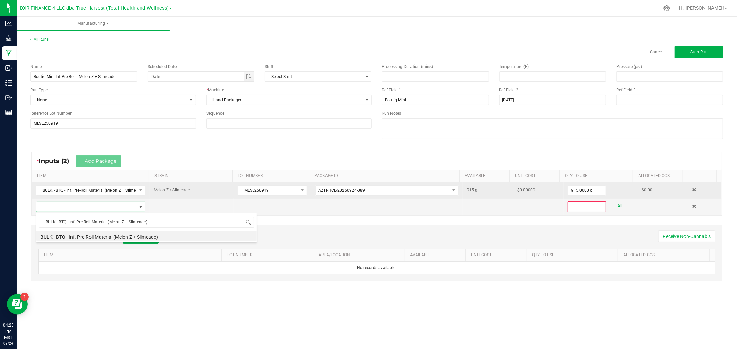
click at [116, 234] on li "BULK - BTQ - Inf. Pre-Roll Material (Melon Z + Slimeade)" at bounding box center [146, 236] width 220 height 10
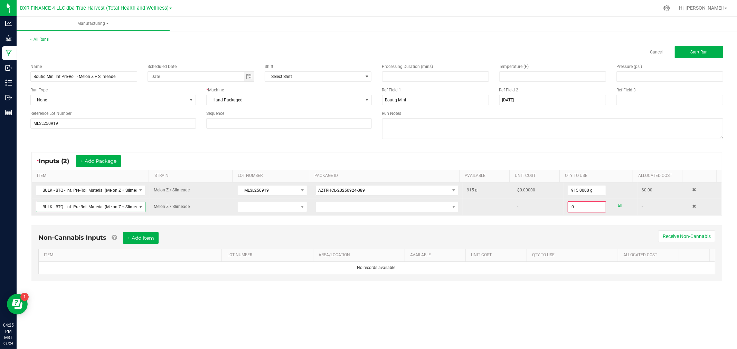
click at [292, 201] on td at bounding box center [271, 207] width 77 height 17
click at [292, 206] on span at bounding box center [268, 207] width 60 height 10
click at [273, 270] on li "MLSL250919" at bounding box center [271, 273] width 68 height 12
click at [329, 210] on span at bounding box center [383, 207] width 134 height 10
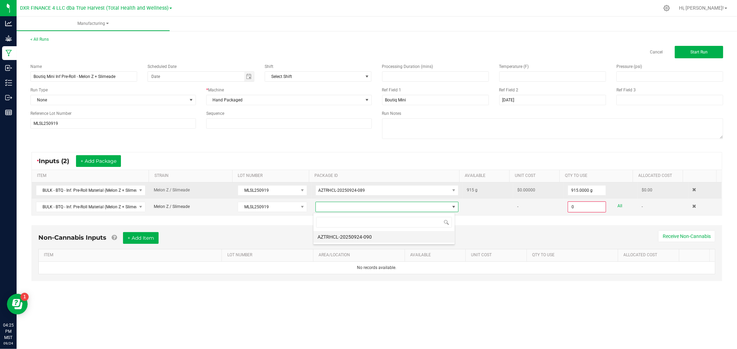
scroll to position [10, 142]
click at [342, 238] on li "AZTRHCL-20250924-090" at bounding box center [383, 237] width 141 height 12
click at [617, 205] on div "0.0000 g All" at bounding box center [600, 207] width 66 height 11
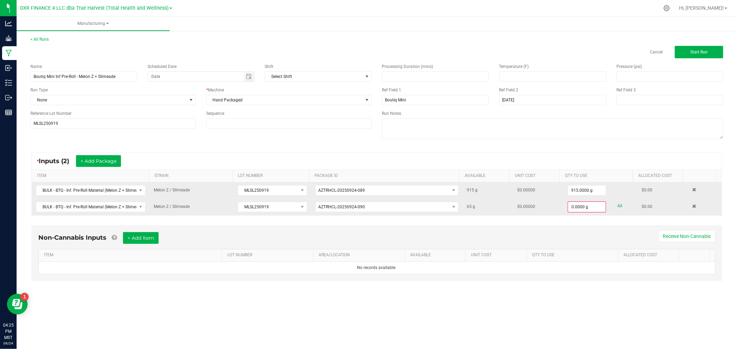
click at [617, 205] on link "All" at bounding box center [619, 206] width 5 height 9
type input "65.0000 g"
click at [691, 47] on button "Start Run" at bounding box center [698, 52] width 48 height 12
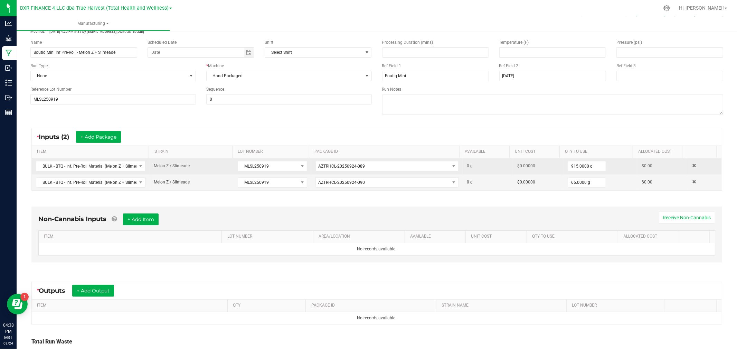
scroll to position [77, 0]
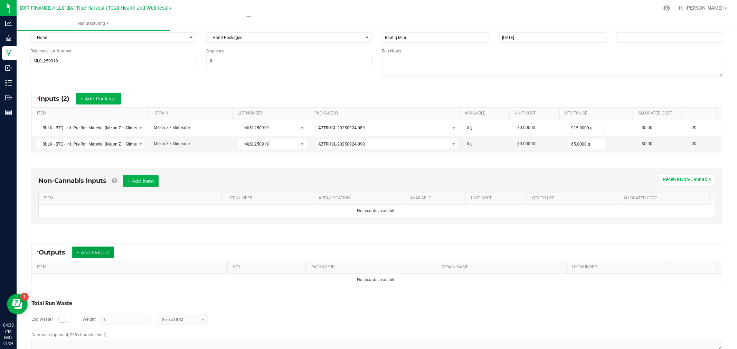
click at [104, 251] on button "+ Add Output" at bounding box center [93, 253] width 42 height 12
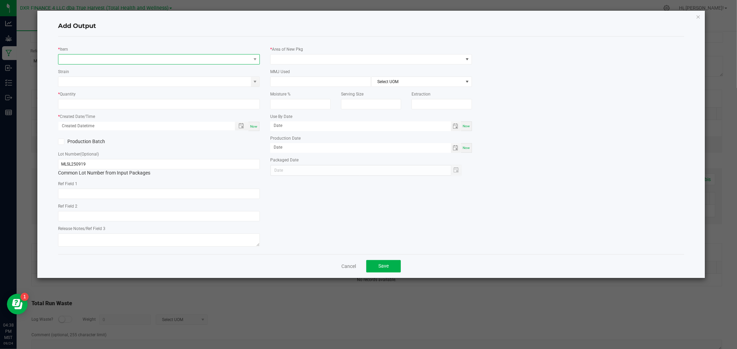
type input "2025-09-19"
click at [111, 61] on span "NO DATA FOUND" at bounding box center [154, 60] width 192 height 10
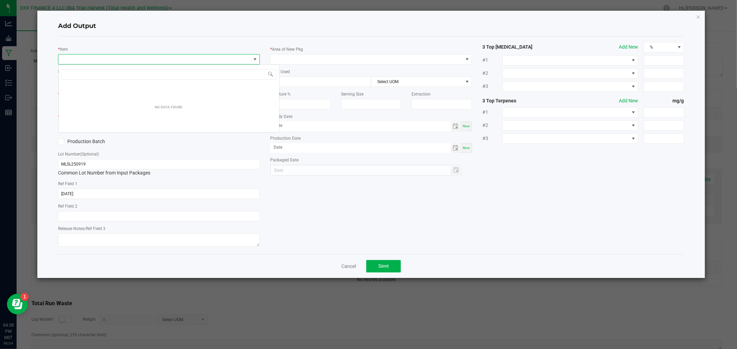
type input "BTQ - Inf. Pre-Roll 5pk - 2.5g (Melon Z + Slimeade)"
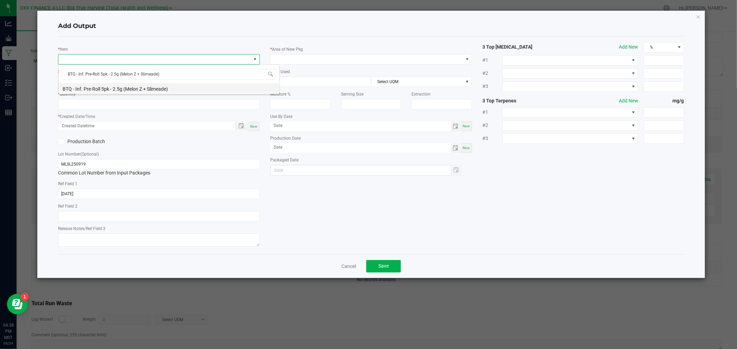
click at [118, 87] on li "BTQ - Inf. Pre-Roll 5pk - 2.5g (Melon Z + Slimeade)" at bounding box center [169, 88] width 220 height 10
type input "0 ea"
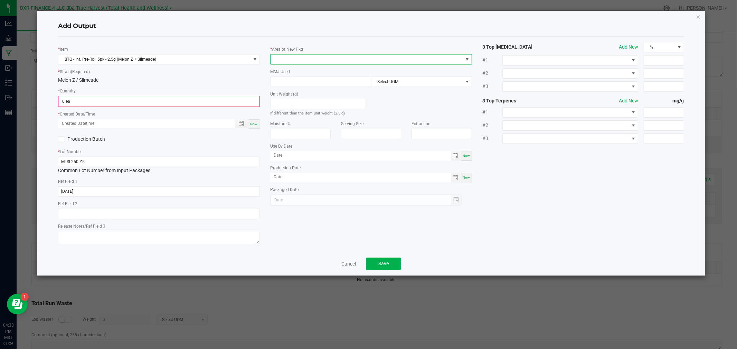
click at [322, 58] on span at bounding box center [366, 60] width 192 height 10
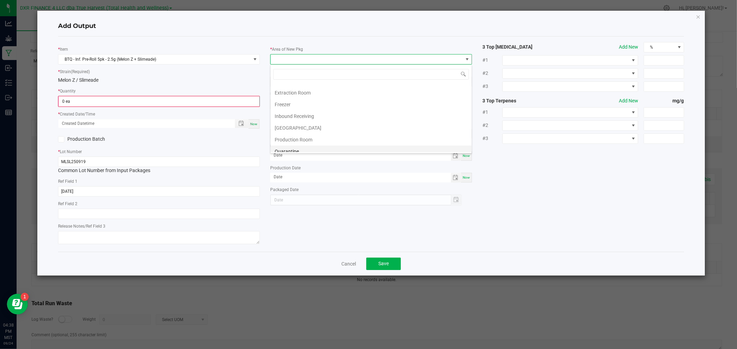
scroll to position [38, 0]
click at [309, 123] on li "Production Room" at bounding box center [370, 121] width 201 height 12
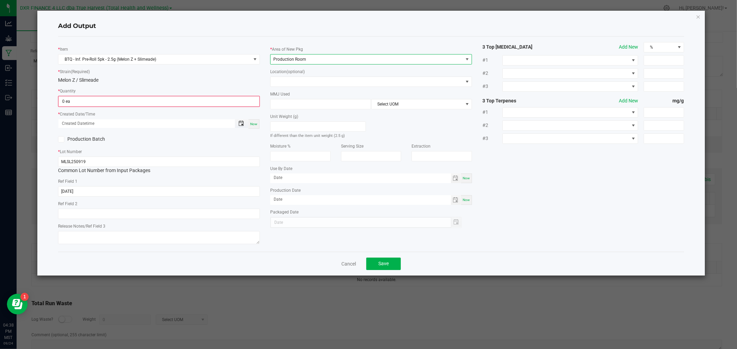
click at [241, 123] on span "Toggle popup" at bounding box center [241, 124] width 6 height 6
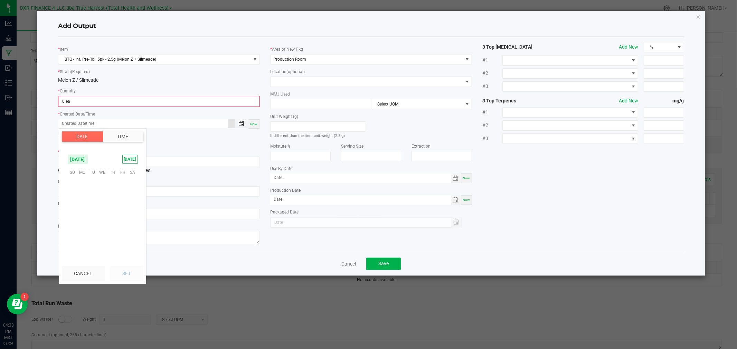
scroll to position [111989, 0]
click at [120, 204] on span "19" at bounding box center [122, 204] width 10 height 11
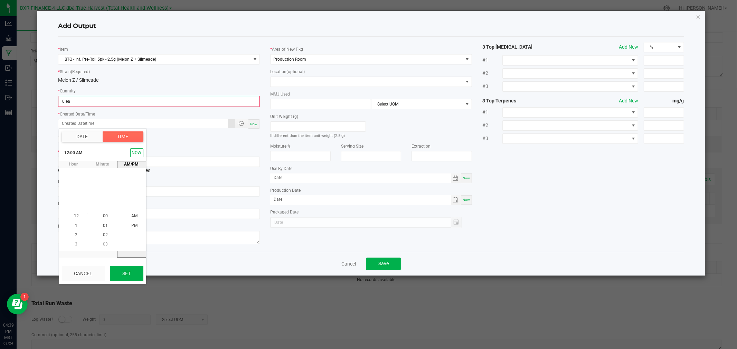
click at [130, 273] on button "Set" at bounding box center [126, 273] width 33 height 15
type input "09/19/2025 12:00 AM"
type input "09/19/2025"
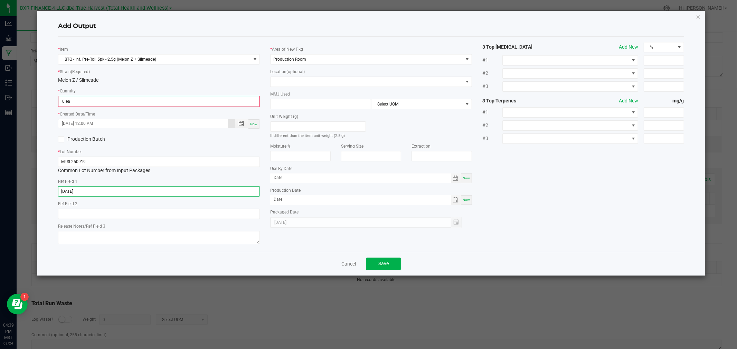
click at [93, 195] on input "2025-09-19" at bounding box center [159, 191] width 202 height 10
paste input "8-13"
type input "[DATE]"
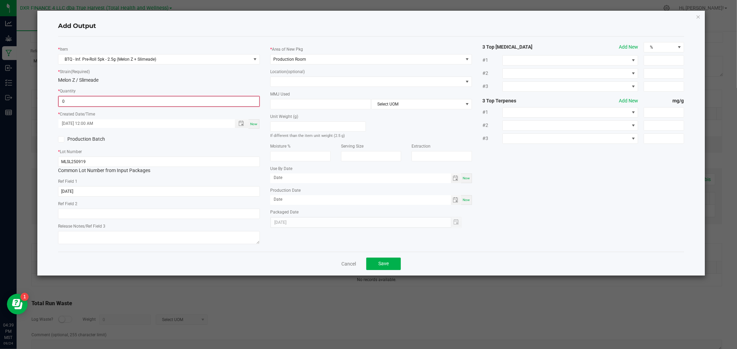
click at [196, 102] on input "0" at bounding box center [159, 102] width 200 height 10
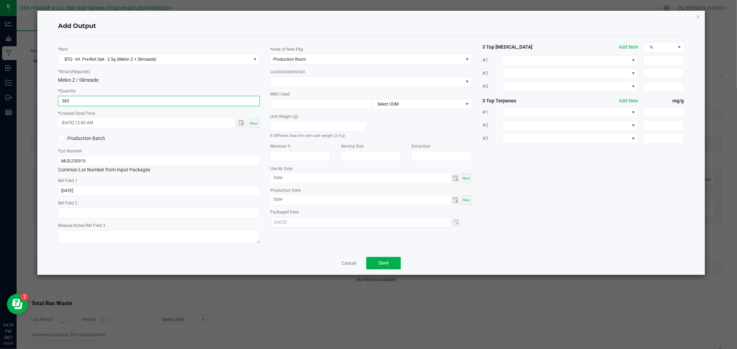
type input "385 ea"
click at [61, 139] on icon at bounding box center [61, 139] width 4 height 0
click at [0, 0] on input "Production Batch" at bounding box center [0, 0] width 0 height 0
click at [285, 103] on input at bounding box center [320, 104] width 100 height 10
type input "2.5"
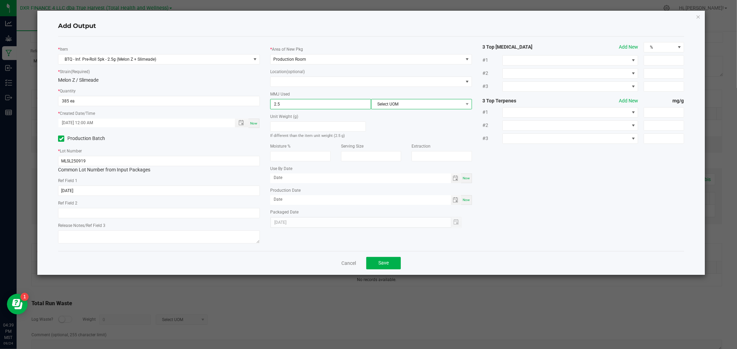
click at [450, 103] on span "Select UOM" at bounding box center [417, 104] width 92 height 10
click at [405, 148] on li "Gram" at bounding box center [421, 146] width 100 height 12
click at [392, 263] on button "Save" at bounding box center [383, 263] width 35 height 12
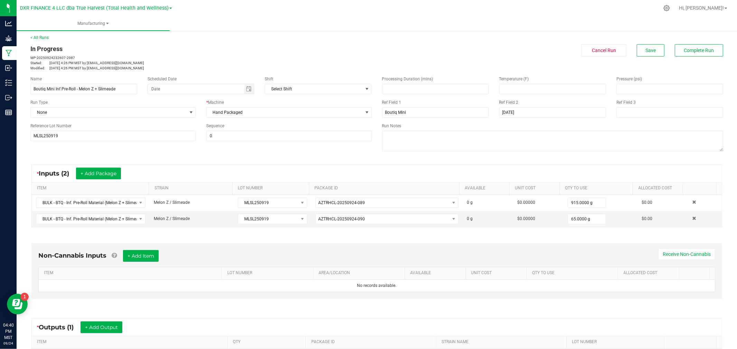
scroll to position [0, 0]
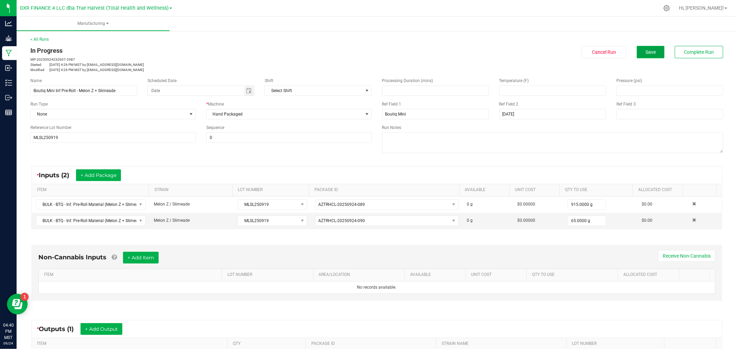
click at [647, 47] on button "Save" at bounding box center [650, 52] width 28 height 12
click at [684, 53] on span "Complete Run" at bounding box center [699, 52] width 30 height 6
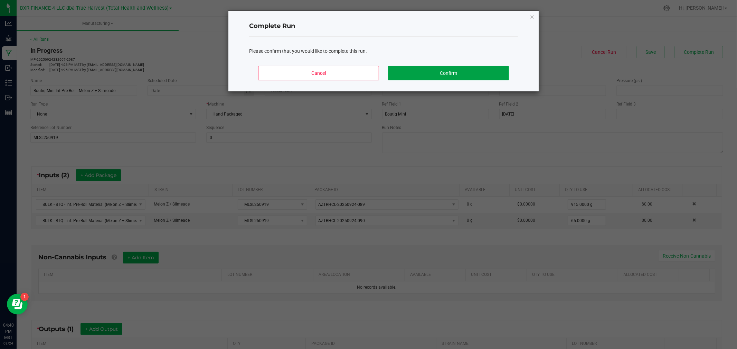
click at [439, 74] on button "Confirm" at bounding box center [448, 73] width 121 height 15
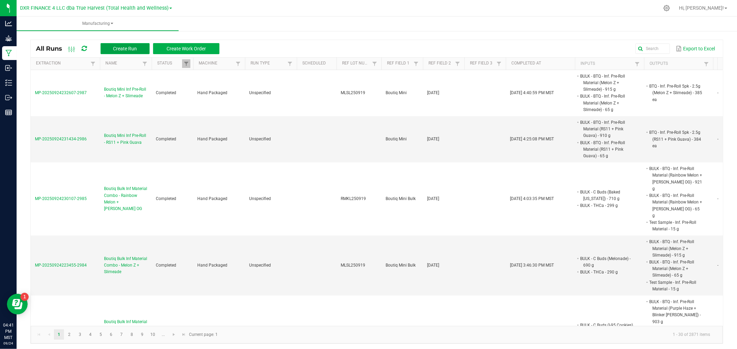
click at [106, 48] on button "Create Run" at bounding box center [124, 48] width 49 height 11
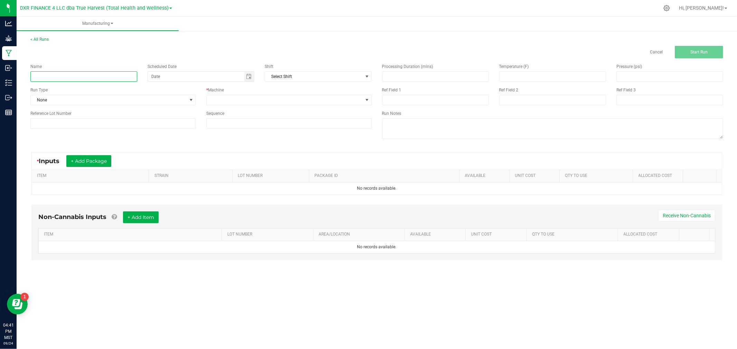
click at [119, 78] on input at bounding box center [83, 76] width 107 height 10
paste input "Boutiq Mini Inf Pre-Roll - Rainbow Melon + King Louis OG"
type input "Boutiq Mini Inf Pre-Roll - Rainbow Melon + King Louis OG"
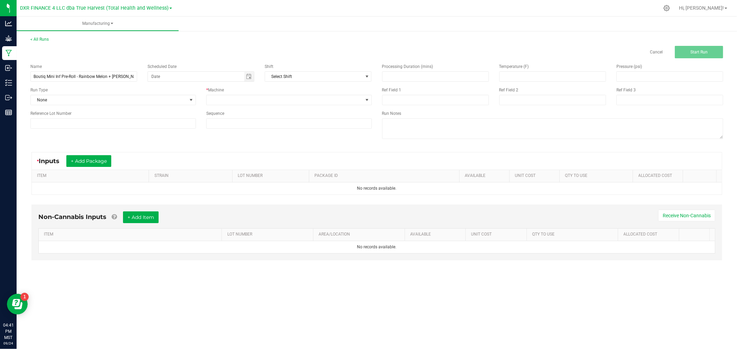
click at [525, 88] on div "Ref Field 2" at bounding box center [552, 90] width 107 height 6
click at [527, 95] on input at bounding box center [552, 100] width 107 height 10
paste input "09-19-25"
type input "09-19-25"
click at [433, 99] on input at bounding box center [435, 100] width 107 height 10
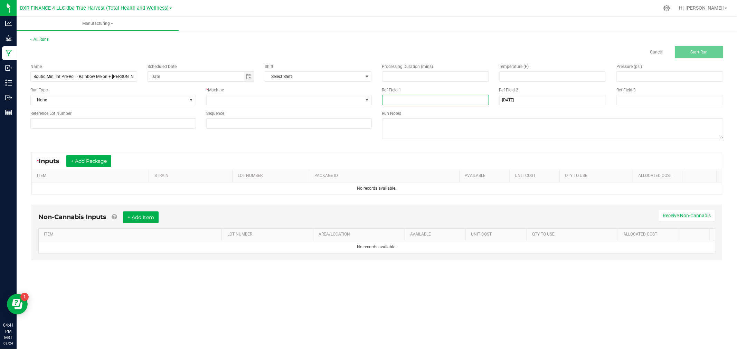
paste input "Boutiq Mini"
type input "Boutiq Mini"
click at [143, 122] on input at bounding box center [112, 123] width 165 height 10
paste input "RMKL250919"
type input "RMKL250919"
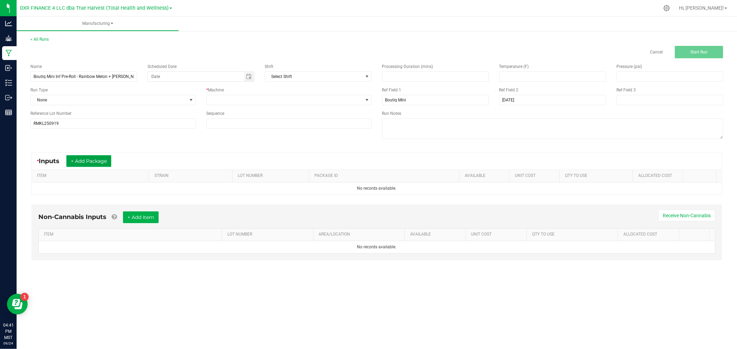
click at [102, 161] on button "+ Add Package" at bounding box center [88, 161] width 45 height 12
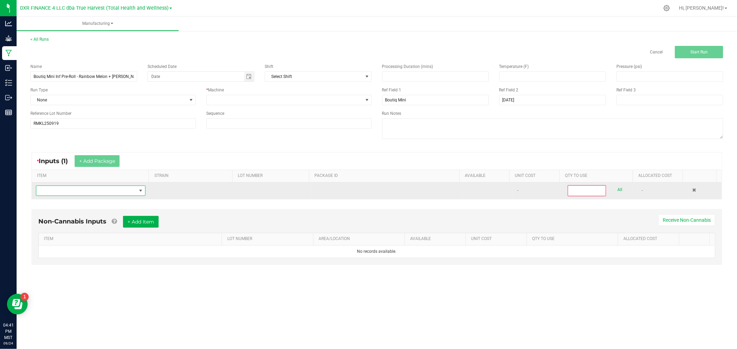
click at [100, 189] on span "NO DATA FOUND" at bounding box center [86, 191] width 100 height 10
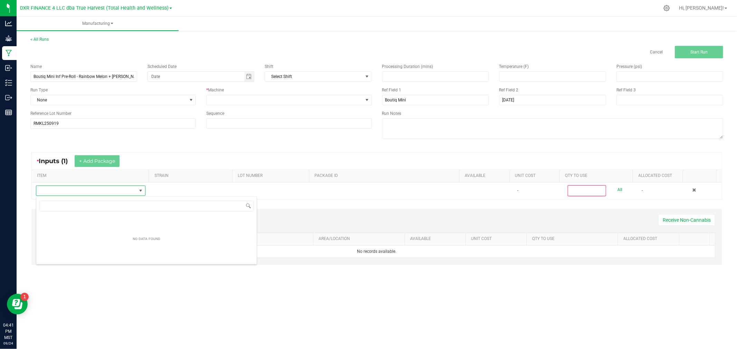
scroll to position [10, 108]
type input "BULK - BTQ - Inf. Pre-Roll Material (Rainbow Melon + King Louis OG)"
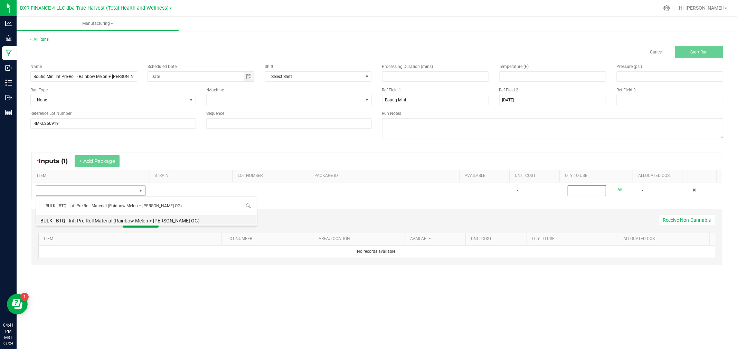
click at [94, 222] on li "BULK - BTQ - Inf. Pre-Roll Material (Rainbow Melon + King Louis OG)" at bounding box center [146, 220] width 220 height 10
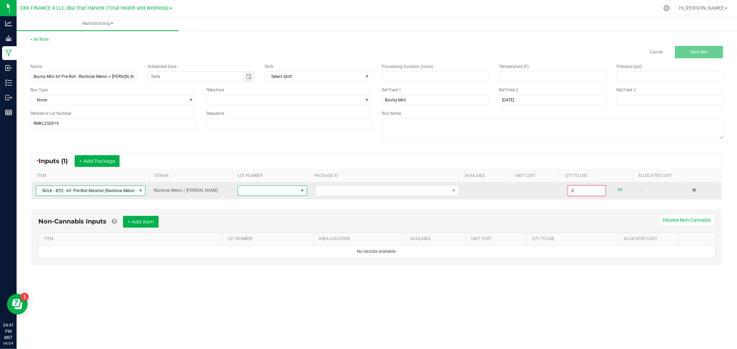
click at [299, 188] on span at bounding box center [302, 191] width 6 height 6
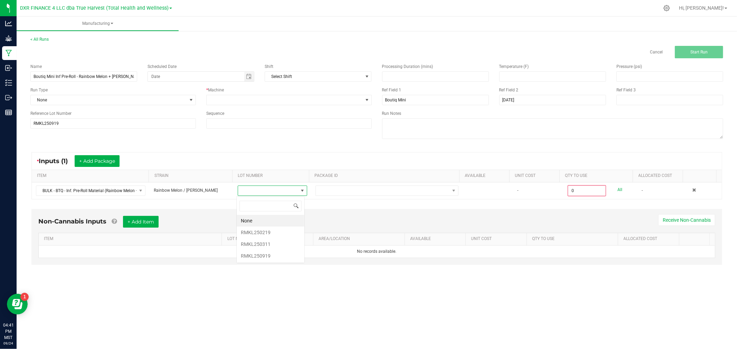
scroll to position [10, 68]
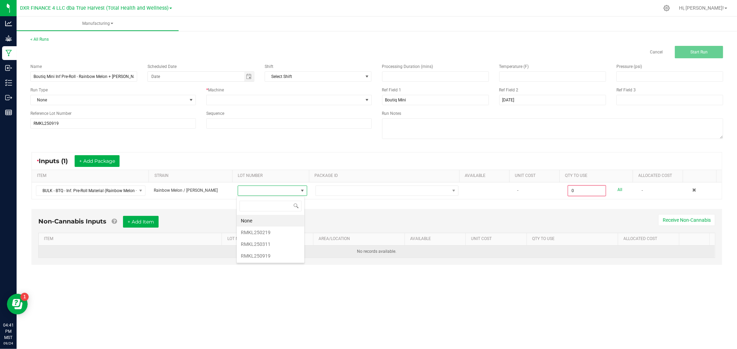
drag, startPoint x: 267, startPoint y: 253, endPoint x: 270, endPoint y: 250, distance: 4.4
click at [267, 253] on li "RMKL250919" at bounding box center [271, 256] width 68 height 12
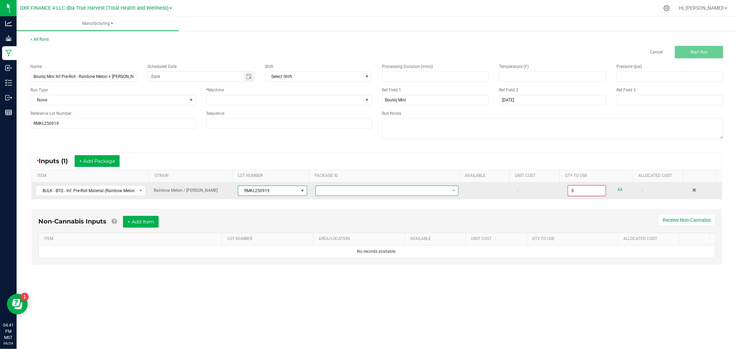
click at [318, 192] on span at bounding box center [383, 191] width 134 height 10
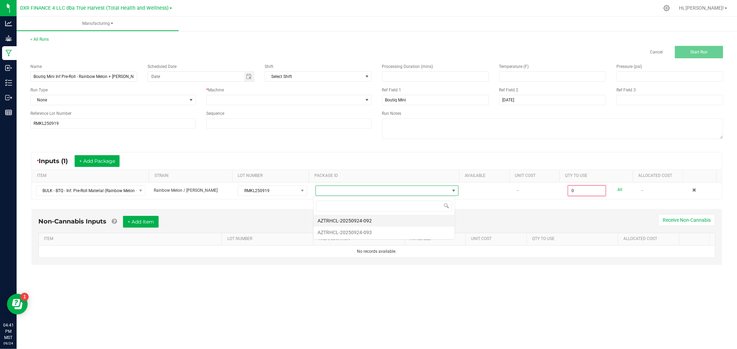
scroll to position [10, 142]
click at [339, 223] on li "AZTRHCL-20250924-092" at bounding box center [383, 221] width 141 height 12
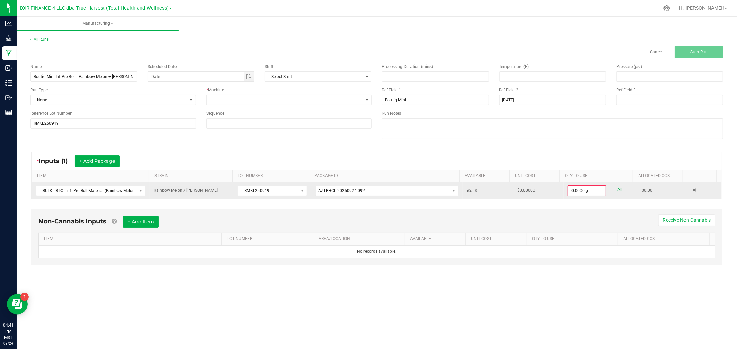
click at [617, 189] on link "All" at bounding box center [619, 189] width 5 height 9
type input "921.0000 g"
click at [97, 163] on button "+ Add Package" at bounding box center [97, 161] width 45 height 12
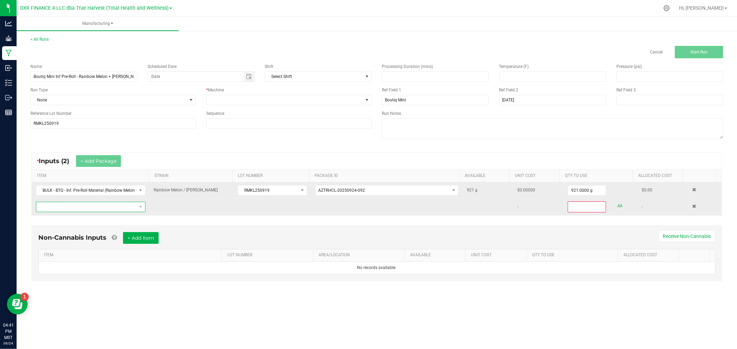
click at [109, 206] on span "NO DATA FOUND" at bounding box center [86, 207] width 100 height 10
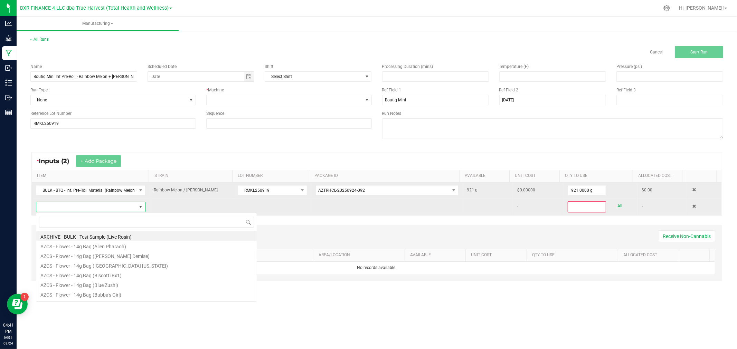
type input "BULK - BTQ - Inf. Pre-Roll Material (Rainbow Melon + King Louis OG)"
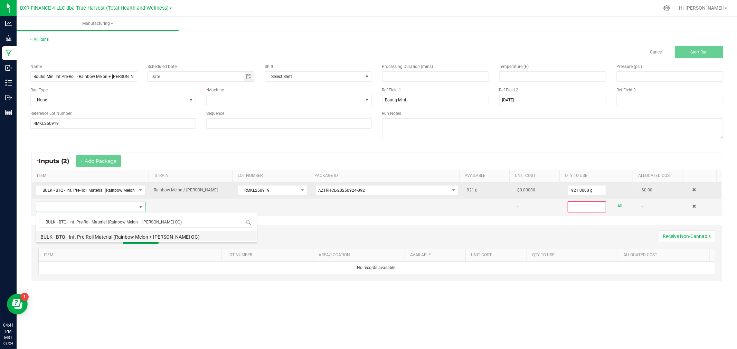
click at [115, 237] on li "BULK - BTQ - Inf. Pre-Roll Material (Rainbow Melon + King Louis OG)" at bounding box center [146, 236] width 220 height 10
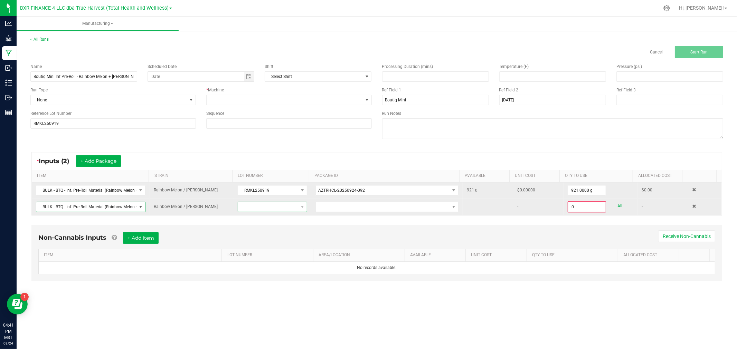
click at [280, 209] on span at bounding box center [268, 207] width 60 height 10
click at [271, 273] on li "RMKL250919" at bounding box center [271, 273] width 68 height 12
click at [326, 209] on span at bounding box center [383, 207] width 134 height 10
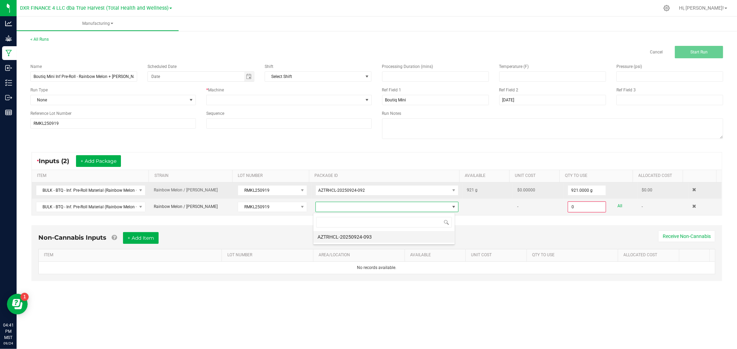
scroll to position [10, 142]
click at [334, 236] on li "AZTRHCL-20250924-093" at bounding box center [383, 237] width 141 height 12
click at [617, 206] on link "All" at bounding box center [619, 206] width 5 height 9
type input "65.0000 g"
click at [330, 95] on div "* Machine" at bounding box center [289, 96] width 176 height 18
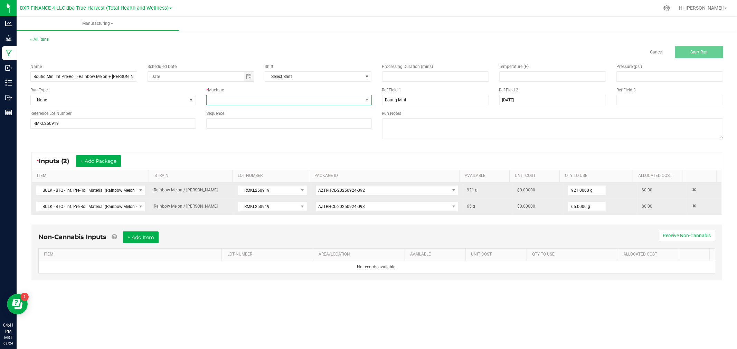
click at [329, 99] on span at bounding box center [284, 100] width 156 height 10
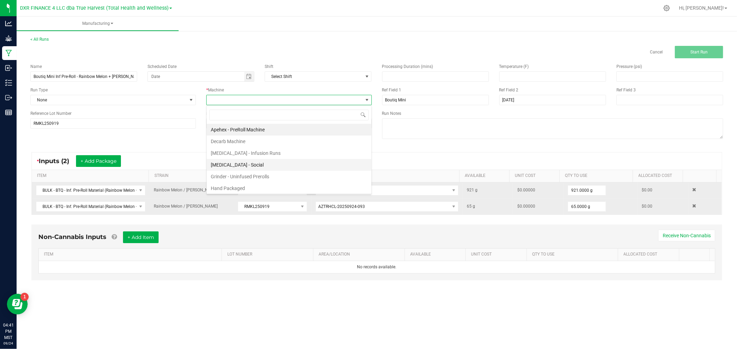
scroll to position [10, 165]
click at [253, 185] on li "Hand Packaged" at bounding box center [288, 189] width 165 height 12
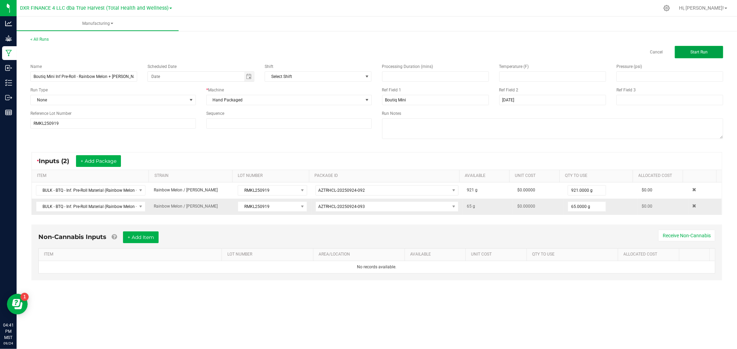
click at [692, 54] on button "Start Run" at bounding box center [698, 52] width 48 height 12
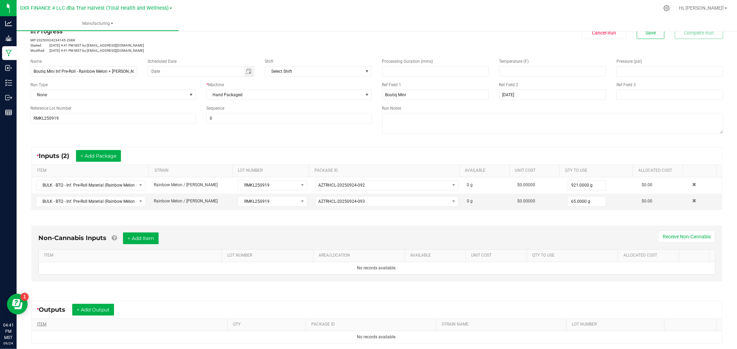
scroll to position [38, 0]
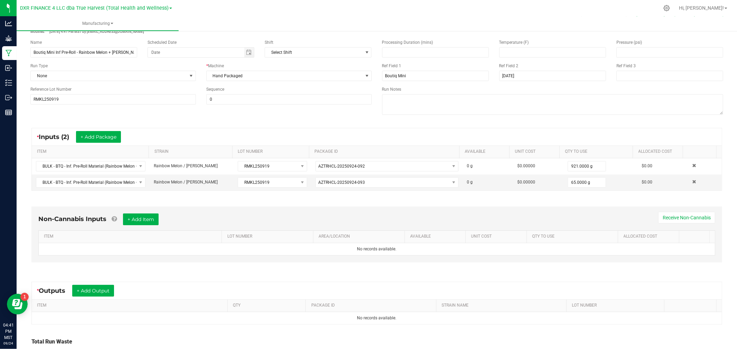
click at [92, 285] on div "* Outputs + Add Output" at bounding box center [377, 290] width 690 height 17
click at [96, 289] on button "+ Add Output" at bounding box center [93, 291] width 42 height 12
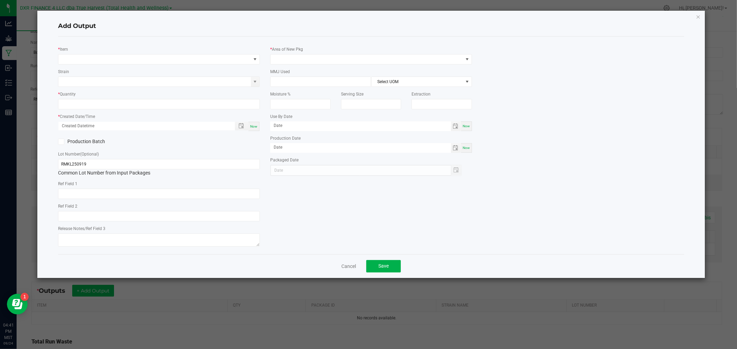
type input "2025-09-19"
click at [112, 65] on div "* Item Strain * Quantity * Created Date/Time Now Production Batch Lot Number (O…" at bounding box center [159, 145] width 212 height 207
click at [112, 60] on span "NO DATA FOUND" at bounding box center [154, 60] width 192 height 10
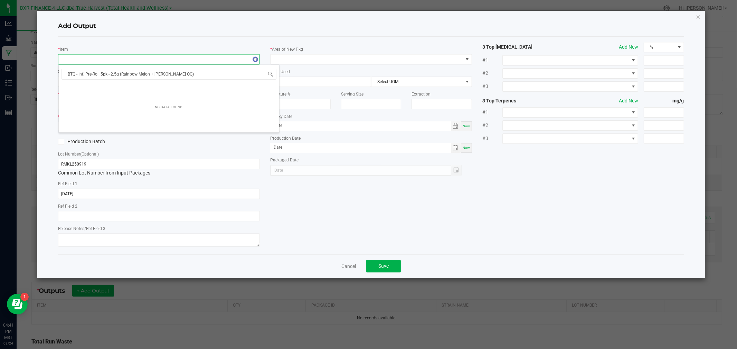
scroll to position [10, 202]
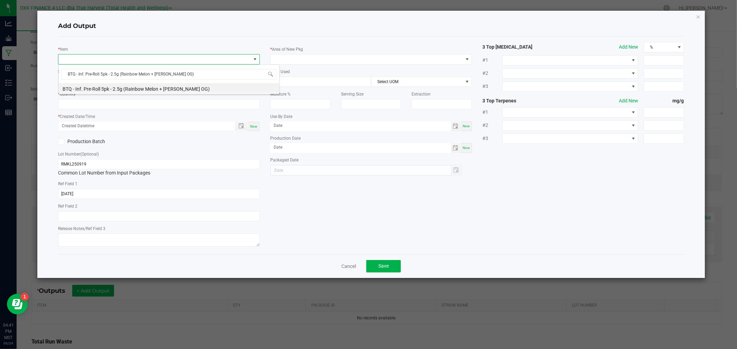
click at [115, 86] on li "BTQ - Inf. Pre-Roll 5pk - 2.5g (Rainbow Melon + King Louis OG)" at bounding box center [169, 88] width 220 height 10
type input "0 ea"
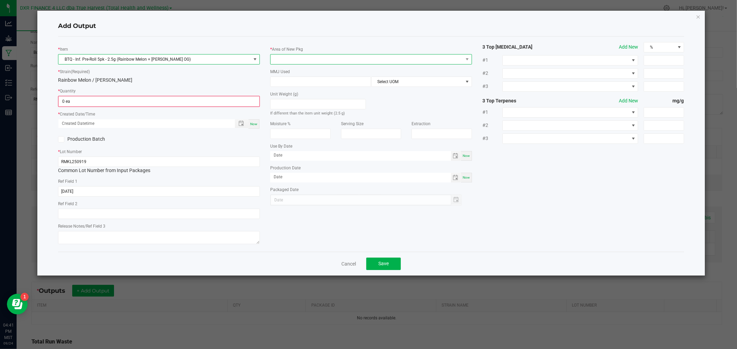
click at [299, 56] on span at bounding box center [366, 60] width 192 height 10
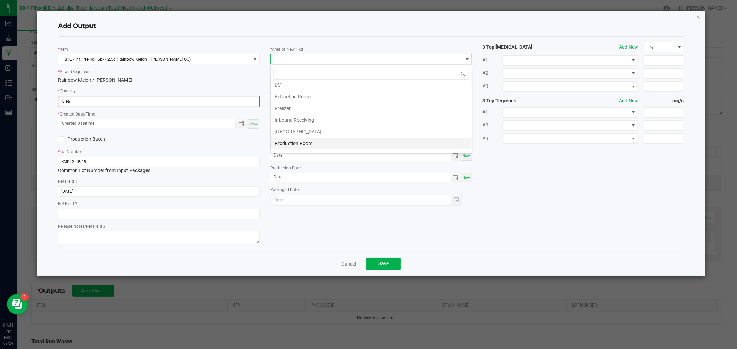
scroll to position [38, 0]
click at [289, 116] on li "Production Room" at bounding box center [370, 121] width 201 height 12
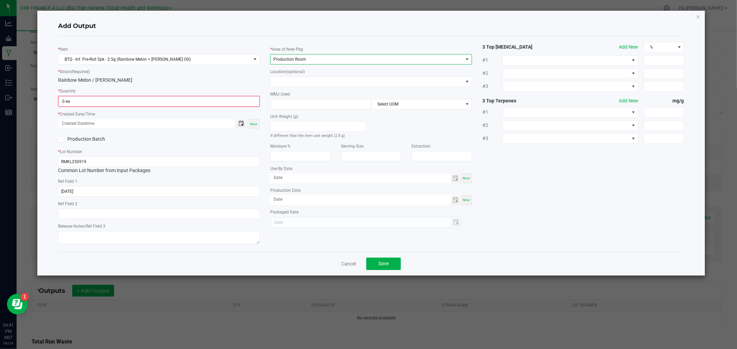
click at [243, 125] on span "Toggle popup" at bounding box center [241, 124] width 6 height 6
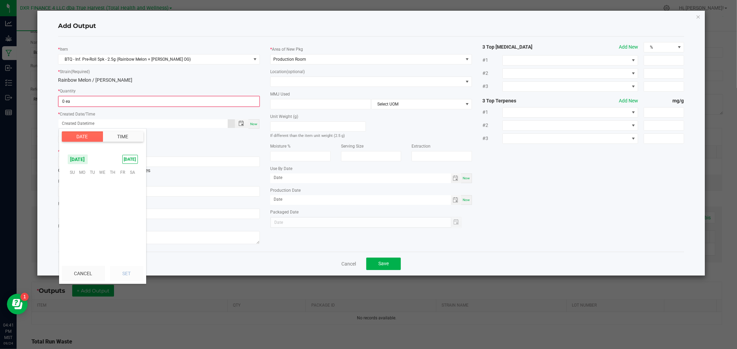
scroll to position [111989, 0]
click at [122, 204] on span "19" at bounding box center [122, 204] width 10 height 11
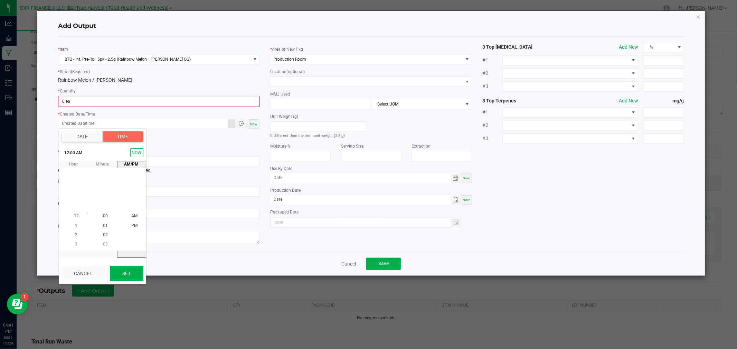
click at [129, 277] on button "Set" at bounding box center [126, 273] width 33 height 15
type input "09/19/2025 12:00 AM"
type input "09/19/2025"
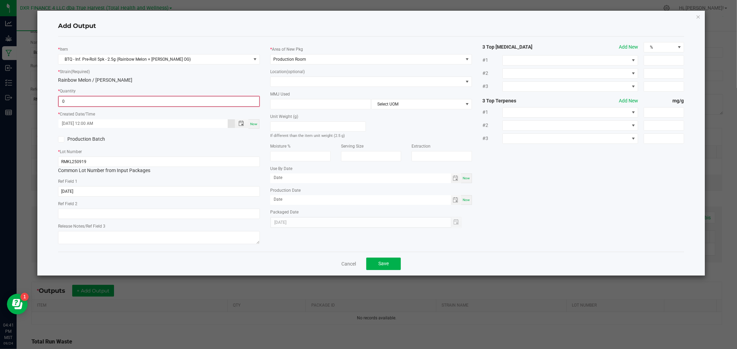
click at [113, 102] on input "0" at bounding box center [159, 102] width 200 height 10
type input "0 ea"
click at [67, 138] on label "Production Batch" at bounding box center [106, 139] width 96 height 7
click at [0, 0] on input "Production Batch" at bounding box center [0, 0] width 0 height 0
click at [81, 191] on input "2025-09-19" at bounding box center [159, 191] width 202 height 10
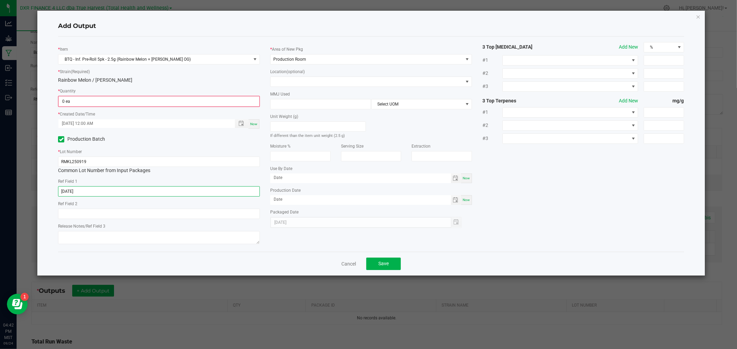
click at [81, 191] on input "2025-09-19" at bounding box center [159, 191] width 202 height 10
paste input "8-05"
type input "2025-08-05"
click at [74, 100] on input "0" at bounding box center [159, 102] width 200 height 10
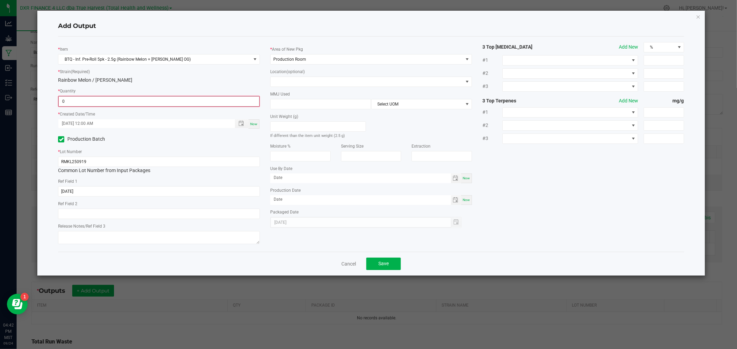
click at [156, 98] on input "0" at bounding box center [159, 102] width 200 height 10
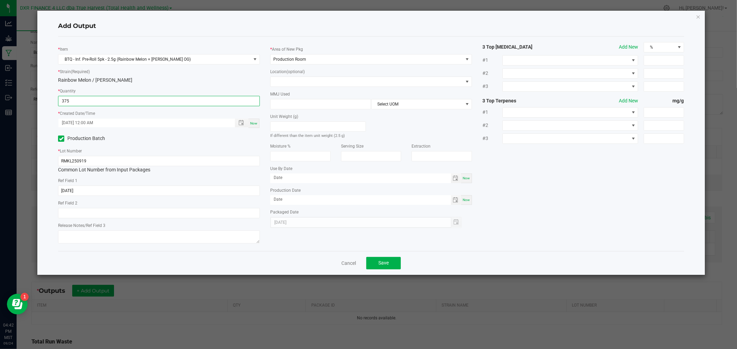
type input "375 ea"
click at [382, 261] on span "Save" at bounding box center [383, 263] width 10 height 6
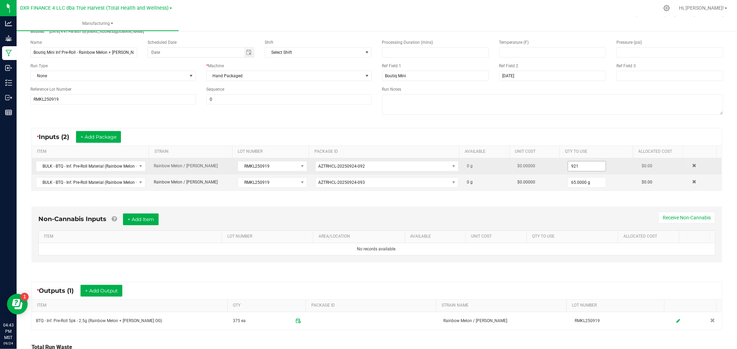
click at [571, 164] on input "921" at bounding box center [587, 167] width 38 height 10
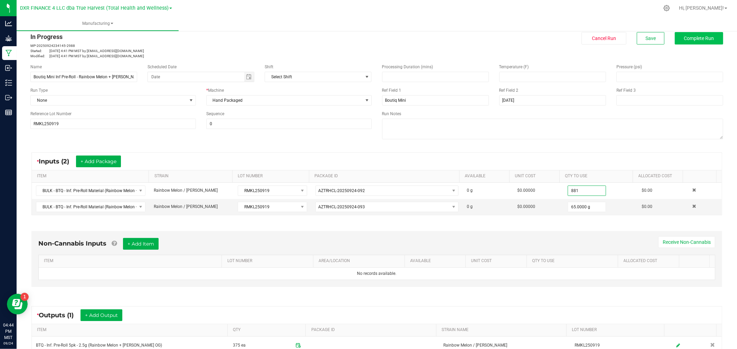
scroll to position [0, 0]
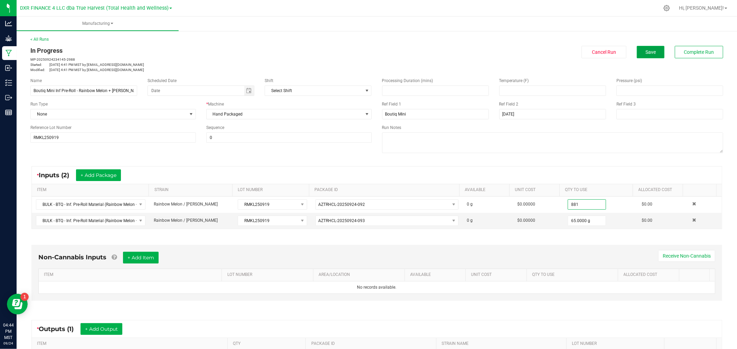
type input "881.0000 g"
click at [637, 48] on button "Save" at bounding box center [650, 52] width 28 height 12
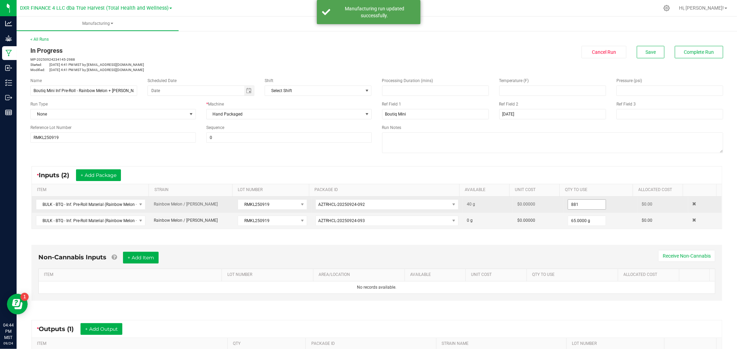
click at [568, 208] on input "881" at bounding box center [587, 205] width 38 height 10
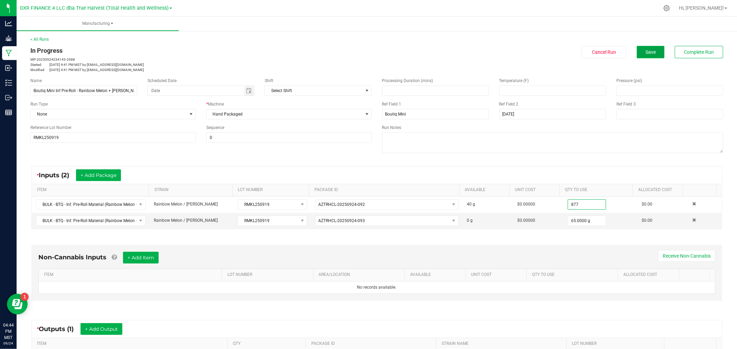
type input "877.0000 g"
click at [648, 55] on button "Save" at bounding box center [650, 52] width 28 height 12
click at [683, 56] on button "Complete Run" at bounding box center [698, 52] width 48 height 12
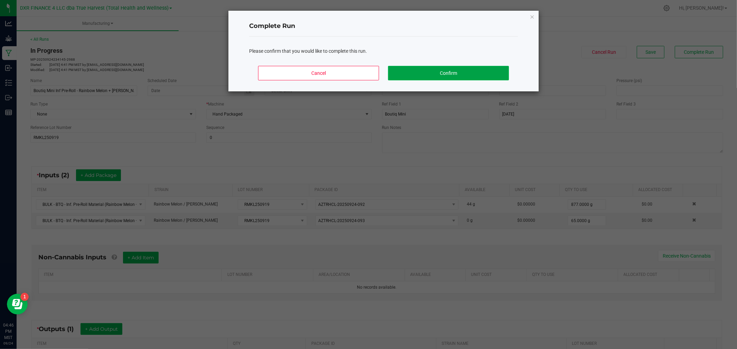
click at [479, 67] on button "Confirm" at bounding box center [448, 73] width 121 height 15
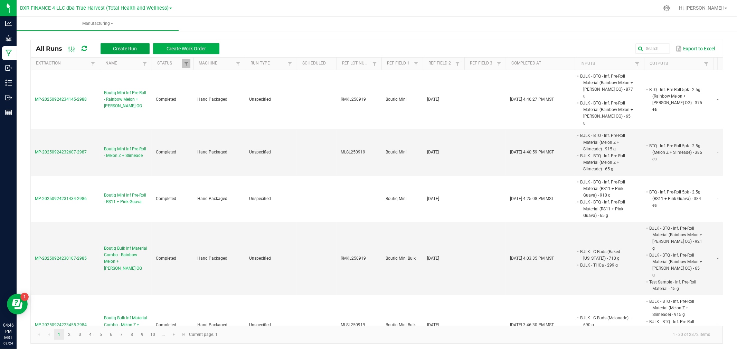
click at [116, 47] on span "Create Run" at bounding box center [125, 49] width 24 height 6
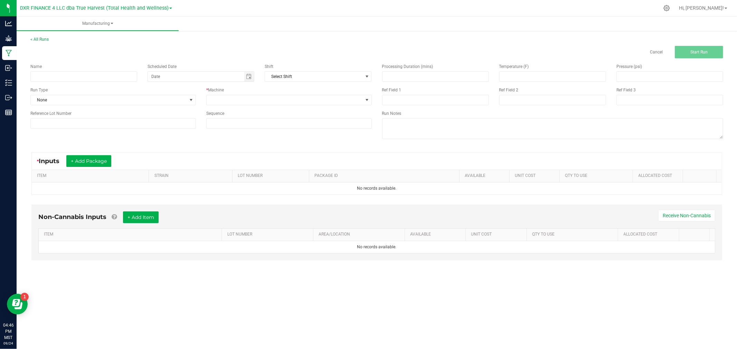
click at [111, 67] on div "Name" at bounding box center [83, 67] width 107 height 6
click at [115, 71] on div "Name" at bounding box center [83, 73] width 117 height 18
click at [122, 77] on input at bounding box center [83, 76] width 107 height 10
paste input "Boutiq Mini Inf Pre-Roll - Purple Haze + Blinker Berry"
type input "Boutiq Mini Inf Pre-Roll - Purple Haze + Blinker Berry"
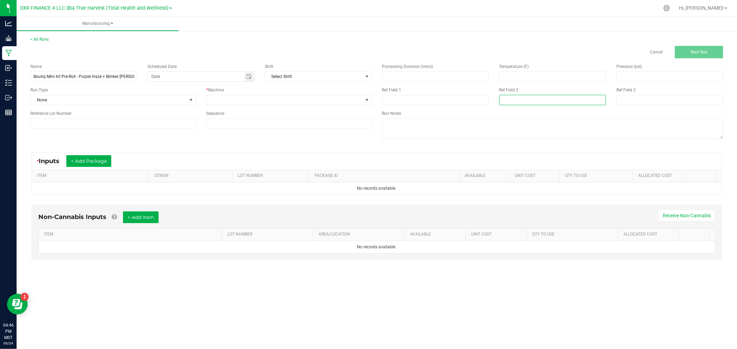
click at [581, 99] on input at bounding box center [552, 100] width 107 height 10
paste input "09-19-25"
type input "09-19-25"
click at [390, 98] on input at bounding box center [435, 100] width 107 height 10
paste input "Boutiq Mini"
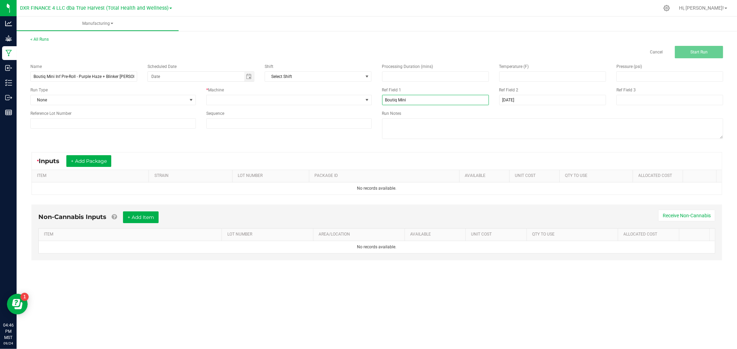
type input "Boutiq Mini"
click at [106, 126] on input at bounding box center [112, 123] width 165 height 10
paste input "PHBB250919"
type input "PHBB250919"
click at [215, 104] on span at bounding box center [284, 100] width 156 height 10
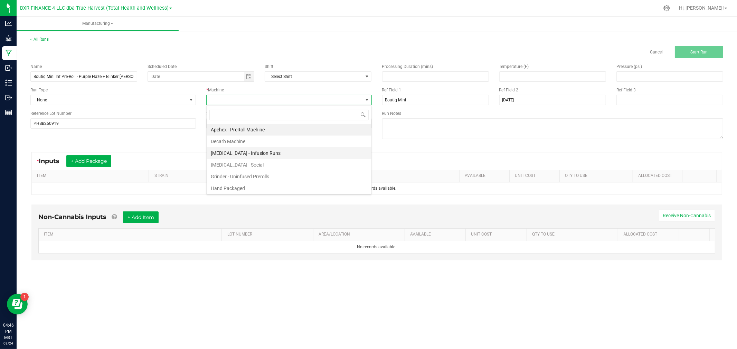
scroll to position [10, 165]
click at [235, 187] on li "Hand Packaged" at bounding box center [288, 189] width 165 height 12
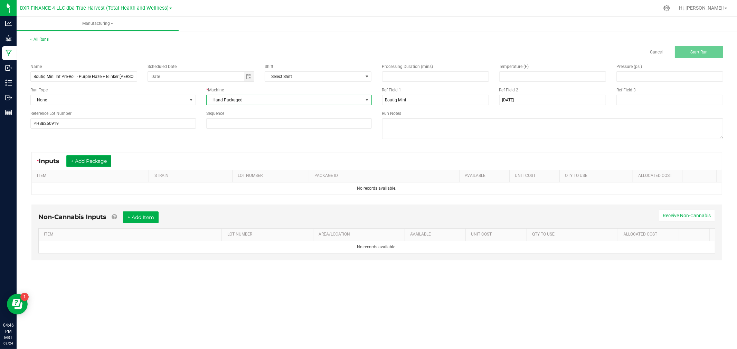
click at [78, 163] on button "+ Add Package" at bounding box center [88, 161] width 45 height 12
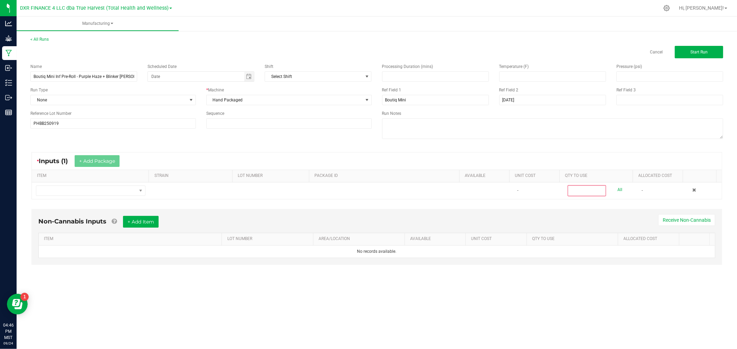
click at [701, 163] on div "* Inputs (1) + Add Package" at bounding box center [377, 161] width 690 height 17
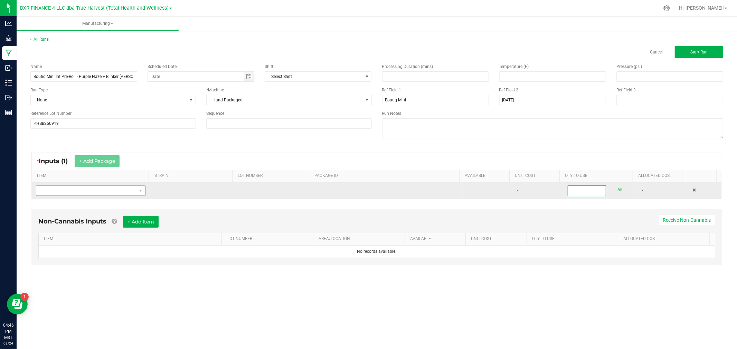
click at [90, 193] on span "NO DATA FOUND" at bounding box center [86, 191] width 100 height 10
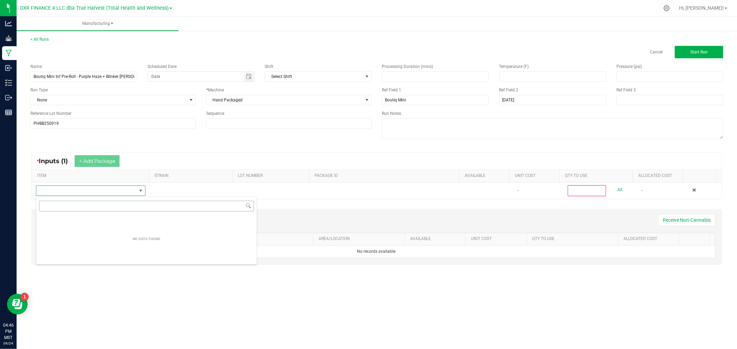
scroll to position [10, 108]
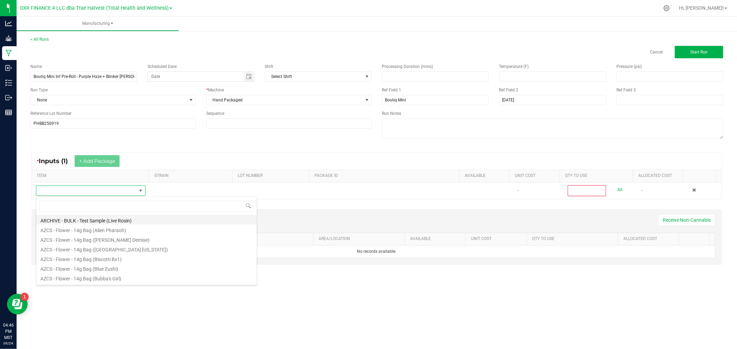
type input "BULK - BTQ - Inf. Pre-Roll Material (Purple Haze + Blinker Berry)"
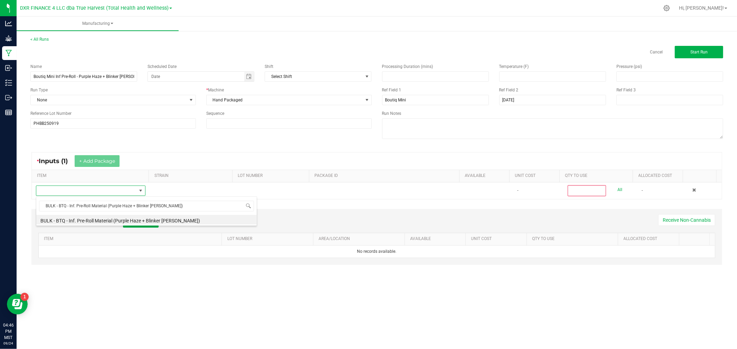
click at [96, 221] on li "BULK - BTQ - Inf. Pre-Roll Material (Purple Haze + Blinker Berry)" at bounding box center [146, 220] width 220 height 10
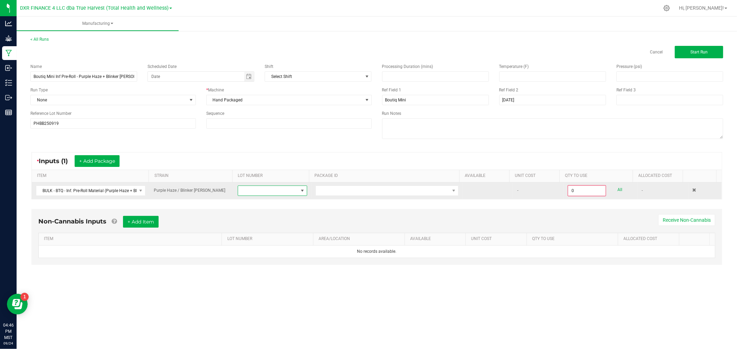
click at [294, 189] on span at bounding box center [268, 191] width 60 height 10
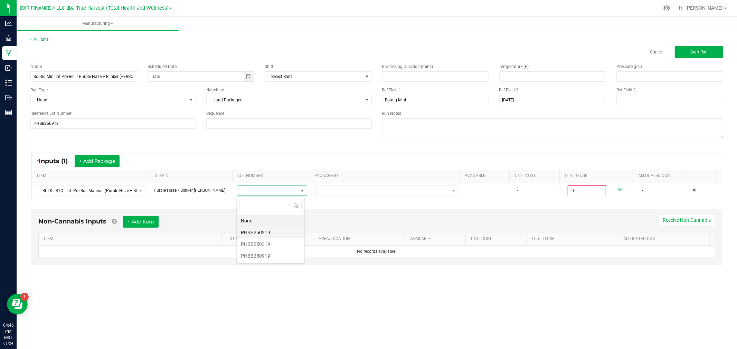
scroll to position [10, 68]
click at [265, 256] on li "PHBB250919" at bounding box center [271, 256] width 68 height 12
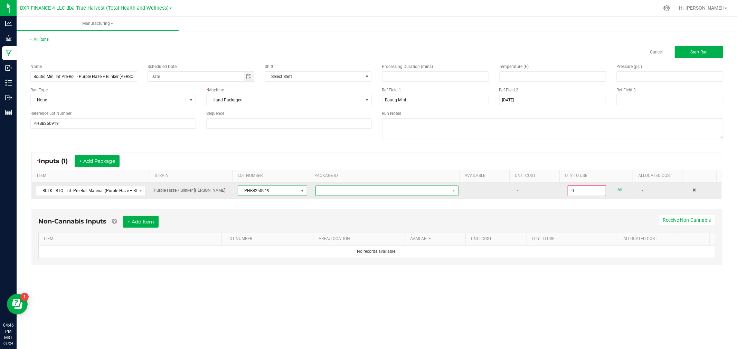
click at [332, 192] on span at bounding box center [383, 191] width 134 height 10
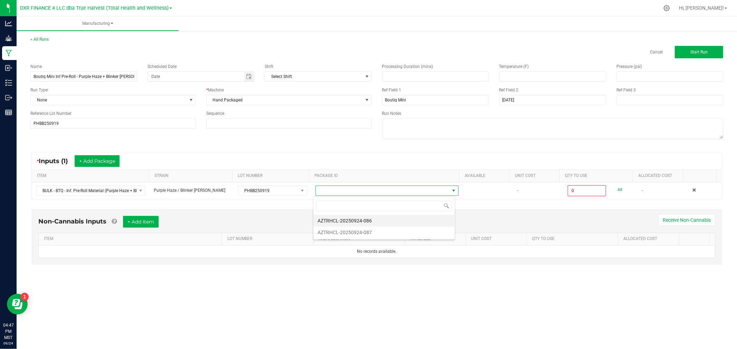
click at [348, 224] on li "AZTRHCL-20250924-086" at bounding box center [383, 221] width 141 height 12
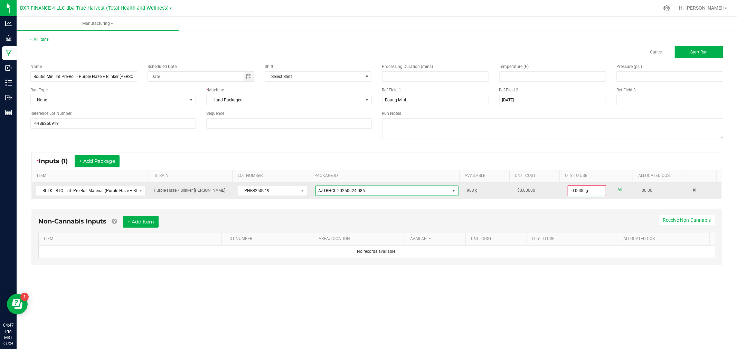
click at [617, 189] on link "All" at bounding box center [619, 189] width 5 height 9
type input "903.0000 g"
click at [105, 159] on button "+ Add Package" at bounding box center [97, 161] width 45 height 12
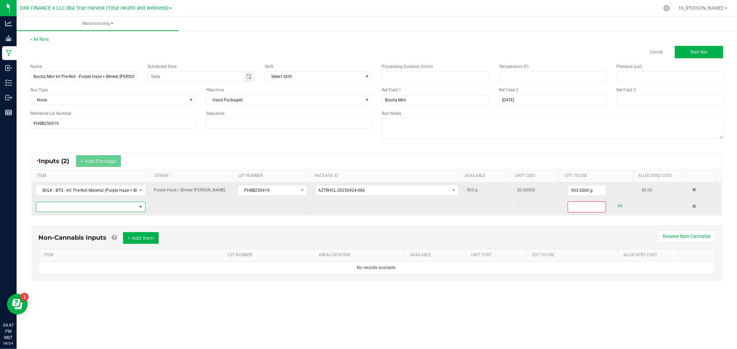
click at [138, 208] on span "NO DATA FOUND" at bounding box center [141, 207] width 6 height 6
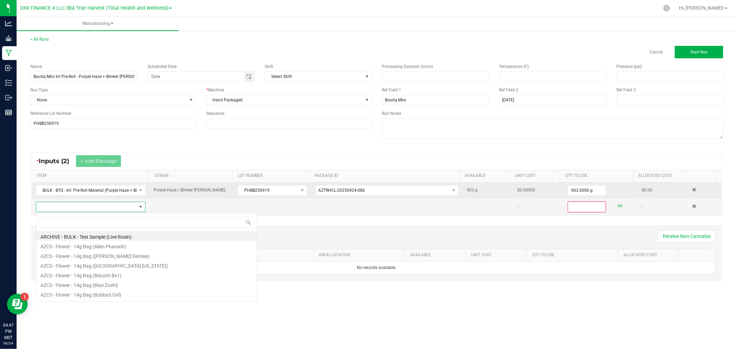
scroll to position [10, 107]
type input "BULK - BTQ - Inf. Pre-Roll Material (Purple Haze + Blinker Berry)"
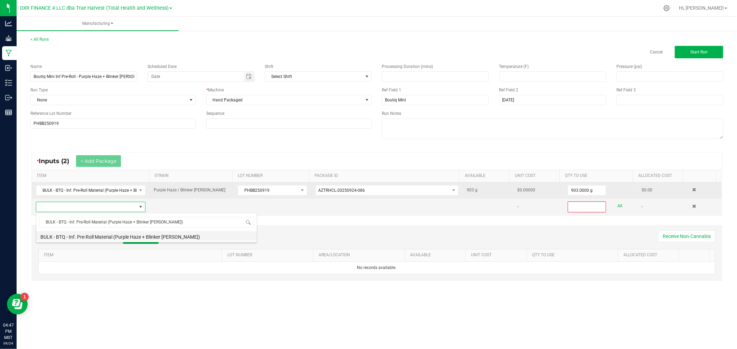
click at [109, 237] on li "BULK - BTQ - Inf. Pre-Roll Material (Purple Haze + Blinker Berry)" at bounding box center [146, 236] width 220 height 10
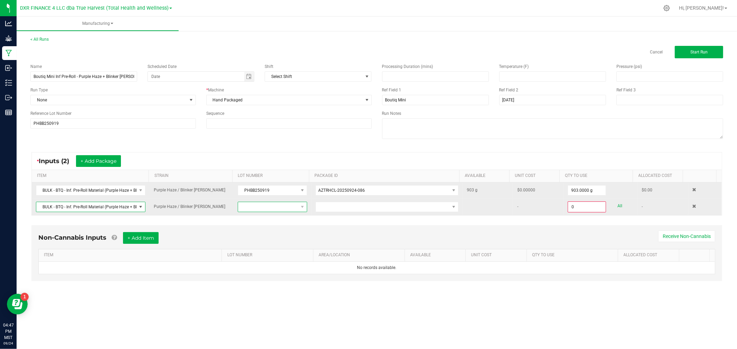
click at [298, 212] on span at bounding box center [302, 207] width 9 height 10
click at [268, 271] on li "PHBB250919" at bounding box center [271, 273] width 68 height 12
click at [361, 206] on span at bounding box center [383, 207] width 134 height 10
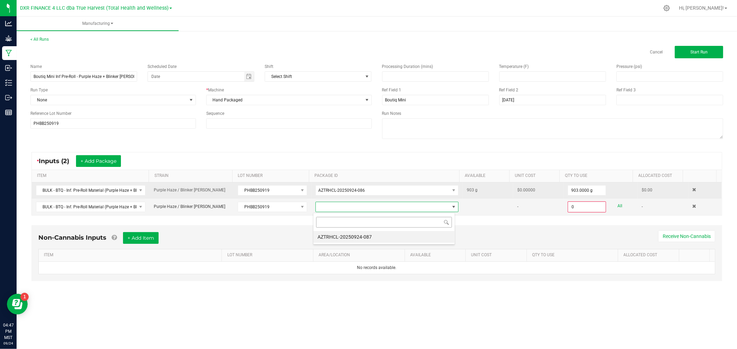
scroll to position [10, 142]
click at [367, 236] on li "AZTRHCL-20250924-087" at bounding box center [383, 237] width 141 height 12
click at [617, 205] on link "All" at bounding box center [619, 206] width 5 height 9
type input "65.0000 g"
click at [701, 55] on button "Start Run" at bounding box center [698, 52] width 48 height 12
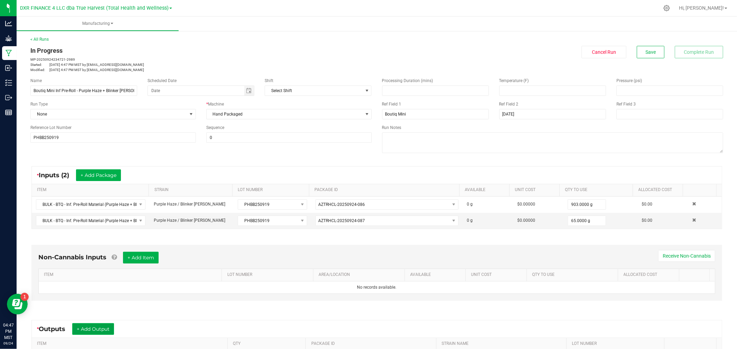
click at [95, 327] on button "+ Add Output" at bounding box center [93, 330] width 42 height 12
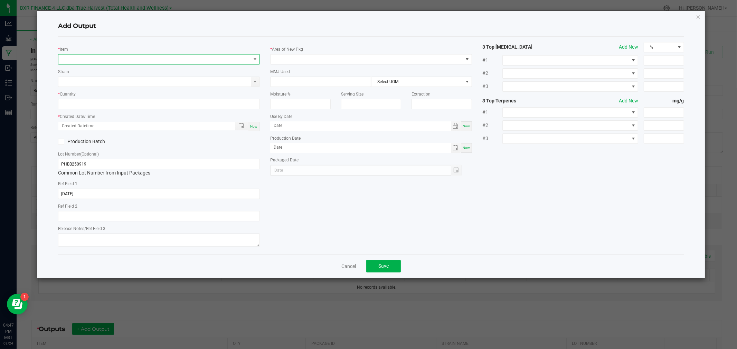
click at [98, 59] on span "NO DATA FOUND" at bounding box center [154, 60] width 192 height 10
type input "BTQ - Inf. Pre-Roll 5pk - 2.5g (Purple Haze + Blinker Berry)"
click at [115, 89] on li "BTQ - Inf. Pre-Roll 5pk - 2.5g (Purple Haze + Blinker Berry)" at bounding box center [169, 88] width 220 height 10
type input "0 ea"
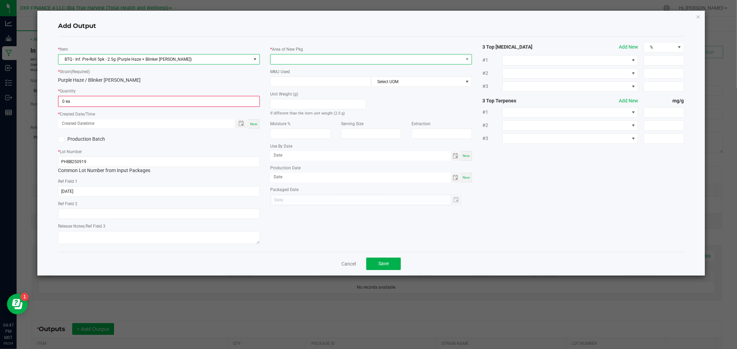
click at [315, 61] on span at bounding box center [366, 60] width 192 height 10
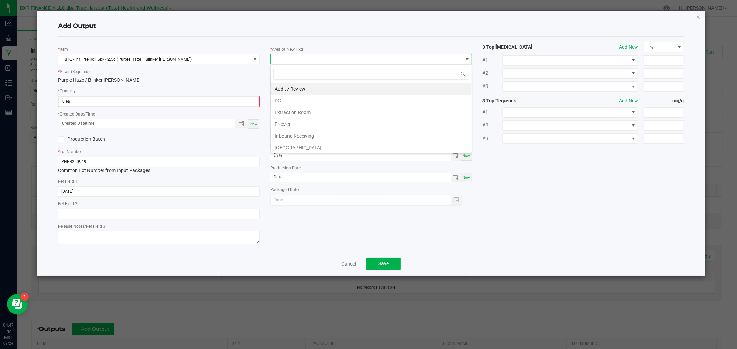
scroll to position [38, 0]
click at [304, 119] on li "Production Room" at bounding box center [370, 121] width 201 height 12
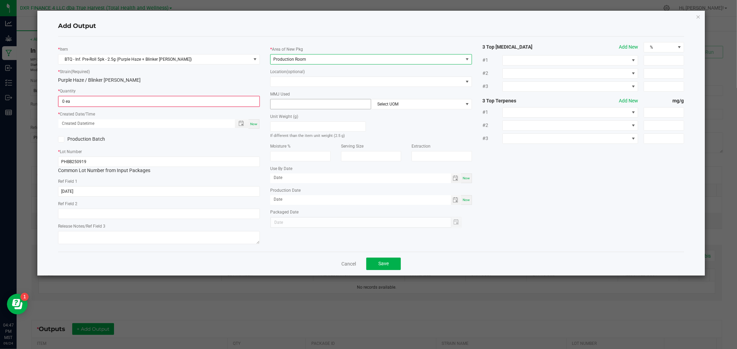
click at [306, 105] on input at bounding box center [320, 104] width 100 height 10
type input "2.5"
click at [390, 108] on span "Select UOM" at bounding box center [417, 104] width 92 height 10
click at [388, 145] on li "Gram" at bounding box center [421, 146] width 100 height 12
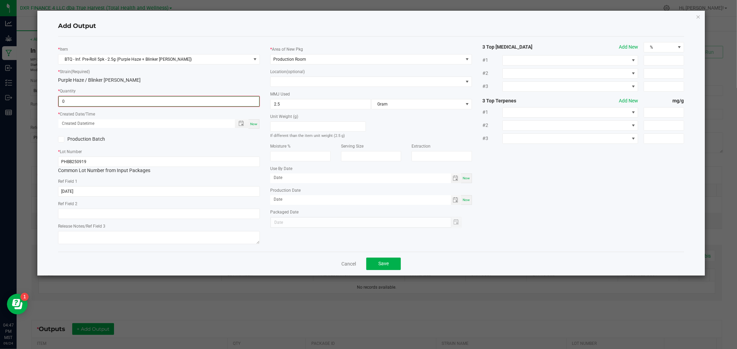
click at [211, 101] on input "0" at bounding box center [159, 102] width 200 height 10
click at [240, 121] on span "Toggle popup" at bounding box center [241, 124] width 6 height 6
type input "0 ea"
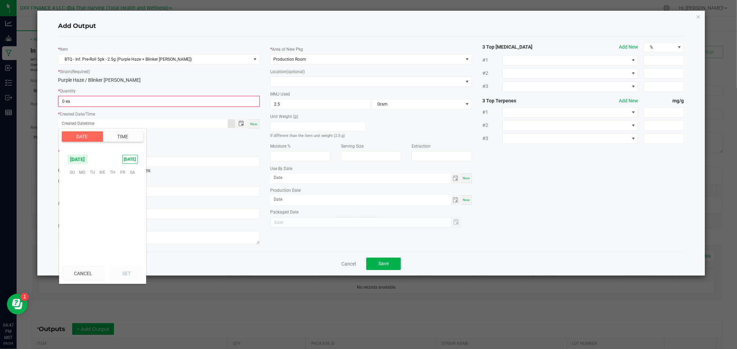
scroll to position [111989, 0]
click at [123, 203] on span "19" at bounding box center [122, 204] width 10 height 11
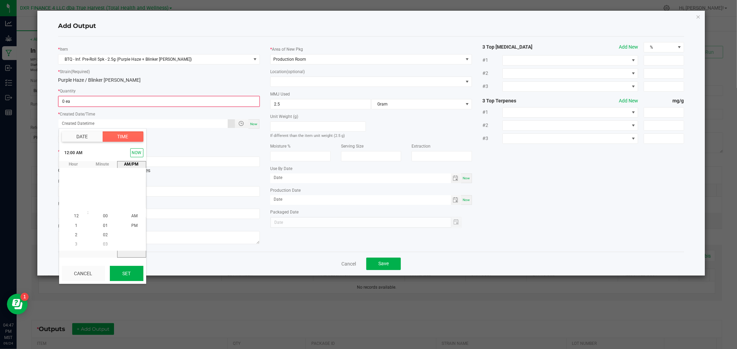
click at [133, 272] on button "Set" at bounding box center [126, 273] width 33 height 15
type input "09/19/2025 12:00 AM"
type input "09/19/2025"
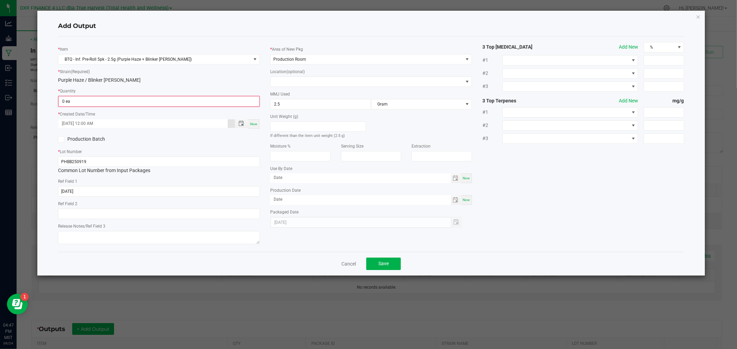
click at [61, 140] on icon at bounding box center [61, 140] width 4 height 0
click at [0, 0] on input "Production Batch" at bounding box center [0, 0] width 0 height 0
click at [72, 193] on input "2025-09-19" at bounding box center [159, 191] width 202 height 10
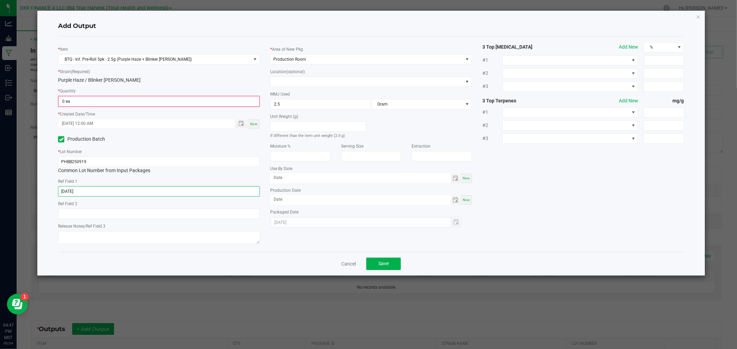
paste input "8-13"
type input "[DATE]"
click at [92, 100] on input "0" at bounding box center [159, 102] width 200 height 10
click at [148, 103] on input "0" at bounding box center [159, 102] width 200 height 10
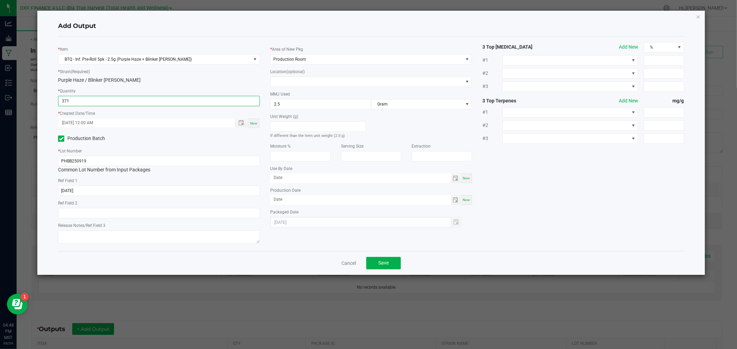
type input "371 ea"
click at [388, 261] on button "Save" at bounding box center [383, 263] width 35 height 12
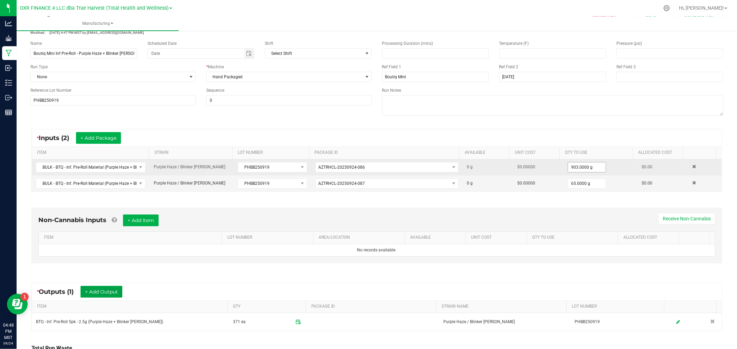
scroll to position [0, 0]
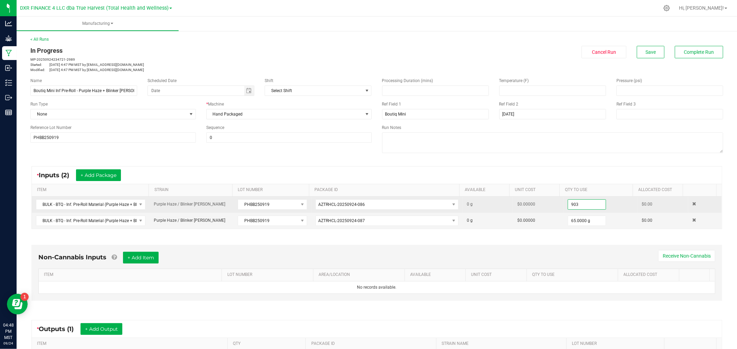
click at [573, 205] on input "903" at bounding box center [587, 205] width 38 height 10
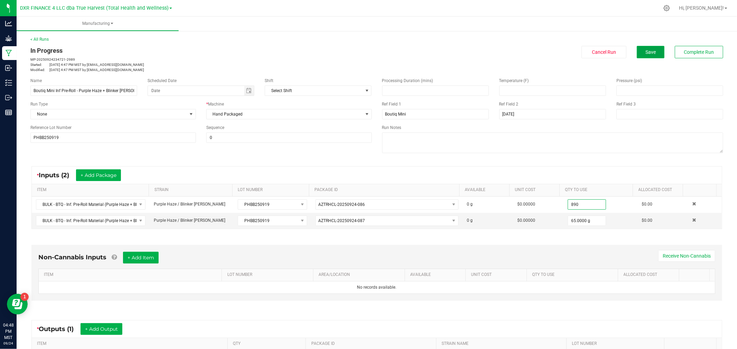
type input "890.0000 g"
click at [655, 50] on button "Save" at bounding box center [650, 52] width 28 height 12
click at [688, 48] on button "Complete Run" at bounding box center [698, 52] width 48 height 12
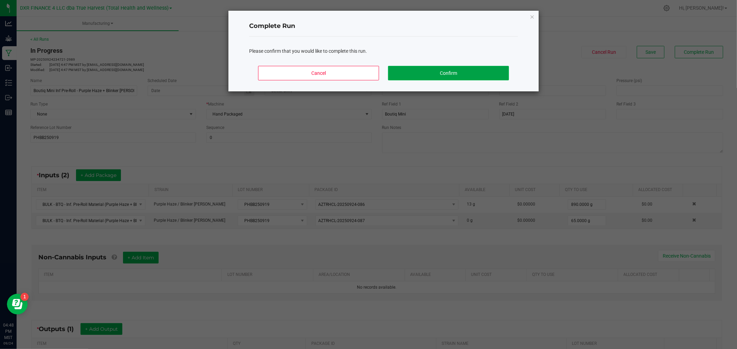
click at [464, 74] on button "Confirm" at bounding box center [448, 73] width 121 height 15
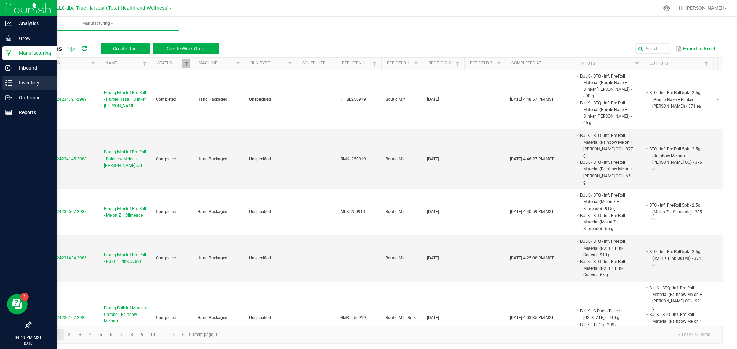
click at [15, 80] on p "Inventory" at bounding box center [32, 83] width 41 height 8
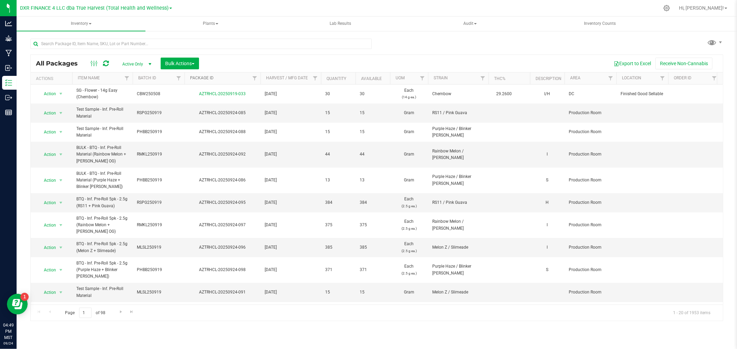
click at [205, 77] on link "Package ID" at bounding box center [201, 78] width 23 height 5
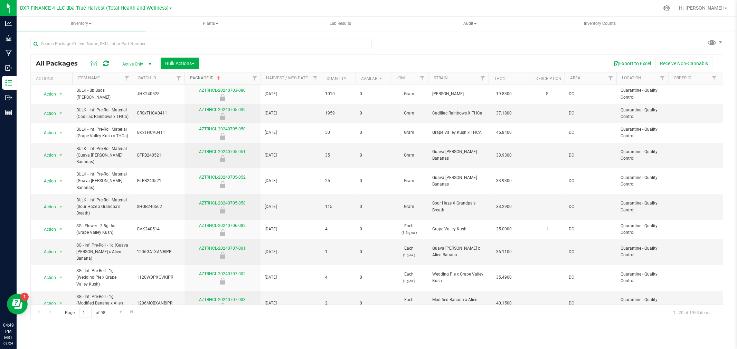
click at [205, 77] on link "Package ID" at bounding box center [205, 78] width 31 height 5
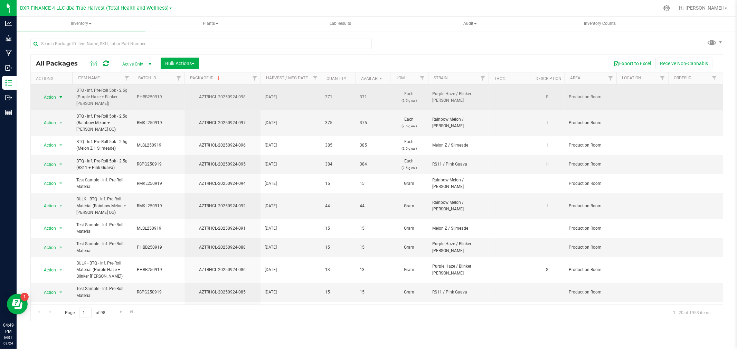
click at [49, 97] on span "Action" at bounding box center [47, 98] width 19 height 10
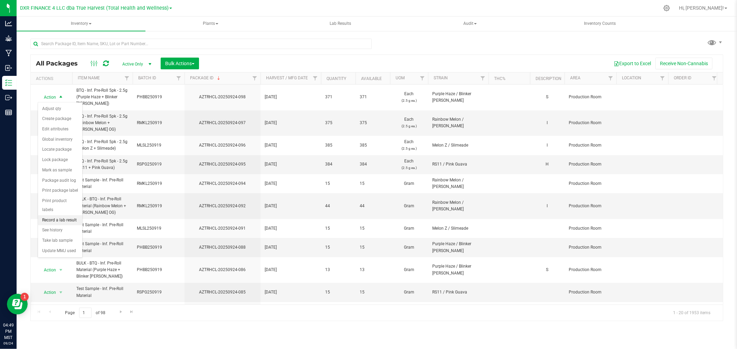
click at [57, 223] on li "Record a lab result" at bounding box center [60, 220] width 44 height 10
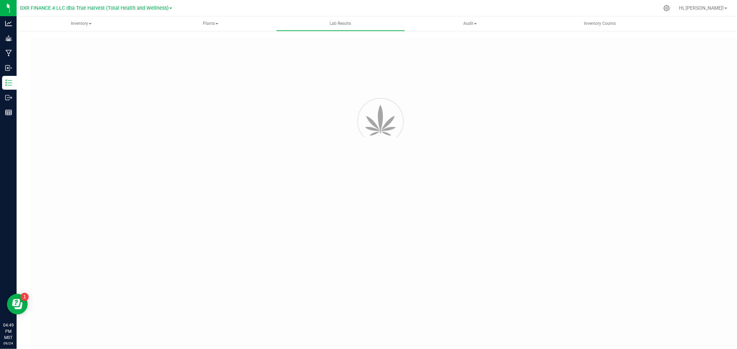
type input "AZTRHCL-20250924-098"
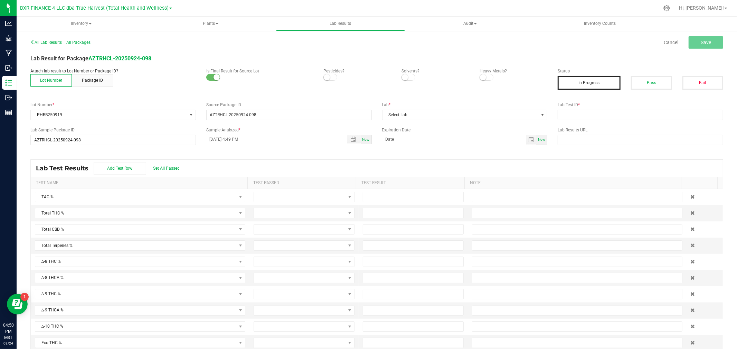
click at [331, 79] on span at bounding box center [330, 77] width 14 height 7
click at [404, 77] on small at bounding box center [405, 77] width 6 height 6
click at [482, 77] on span at bounding box center [486, 77] width 14 height 7
click at [636, 84] on button "Pass" at bounding box center [651, 83] width 41 height 14
click at [531, 113] on span "Select Lab" at bounding box center [460, 115] width 156 height 10
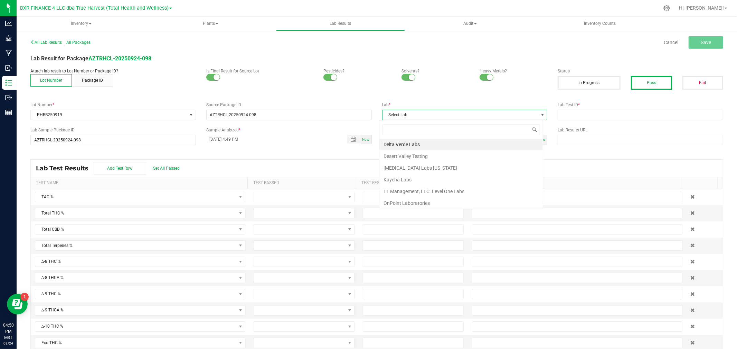
scroll to position [10, 164]
click at [421, 178] on li "Kaycha Labs" at bounding box center [460, 180] width 163 height 12
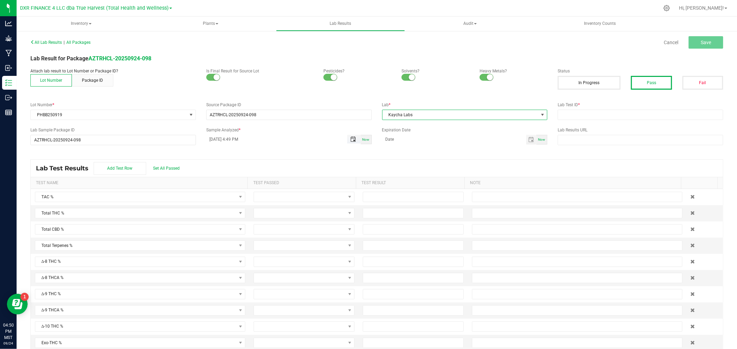
click at [351, 139] on span "Toggle popup" at bounding box center [353, 140] width 6 height 6
click at [239, 228] on span "23" at bounding box center [238, 230] width 10 height 11
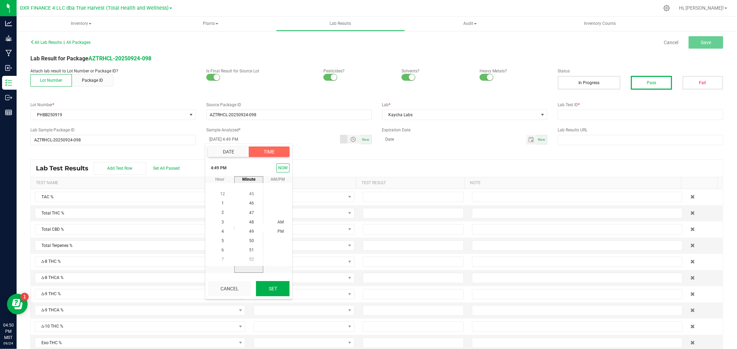
click at [266, 287] on button "Set" at bounding box center [272, 288] width 33 height 15
type input "09/23/2025 4:49 PM"
click at [529, 137] on span "Toggle calendar" at bounding box center [531, 140] width 10 height 10
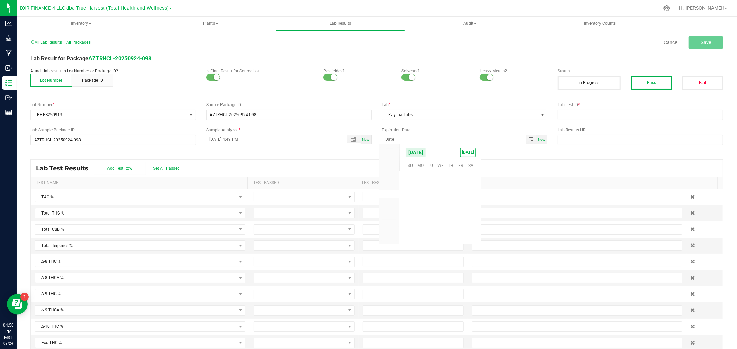
scroll to position [111988, 0]
click at [415, 152] on span "September 2025" at bounding box center [415, 152] width 21 height 10
click at [394, 201] on span "2026" at bounding box center [389, 203] width 10 height 5
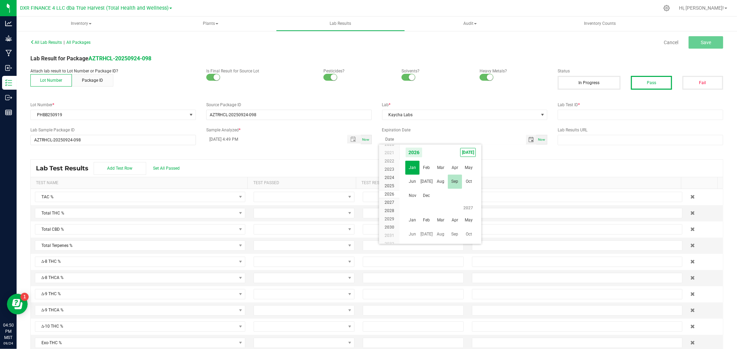
click at [454, 180] on span "Sep" at bounding box center [455, 182] width 14 height 14
click at [441, 206] on span "23" at bounding box center [440, 207] width 10 height 11
type input "09/23/2026"
click at [581, 110] on div "Lab Test ID *" at bounding box center [640, 111] width 176 height 18
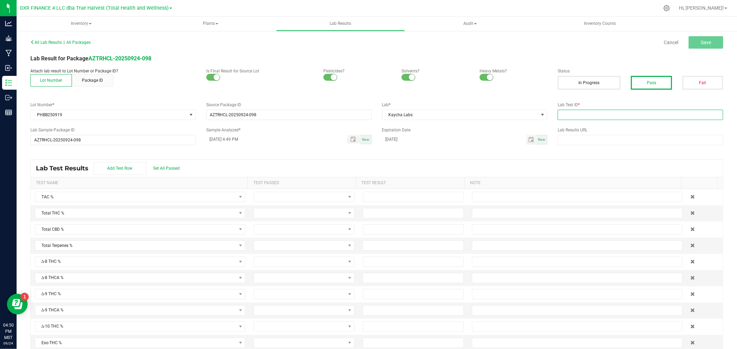
click at [581, 114] on input "text" at bounding box center [639, 115] width 165 height 10
paste input "2509KLAZ1089.4673"
type input "2509KLAZ1089.4673"
click at [161, 169] on span "Set All Passed" at bounding box center [166, 168] width 27 height 5
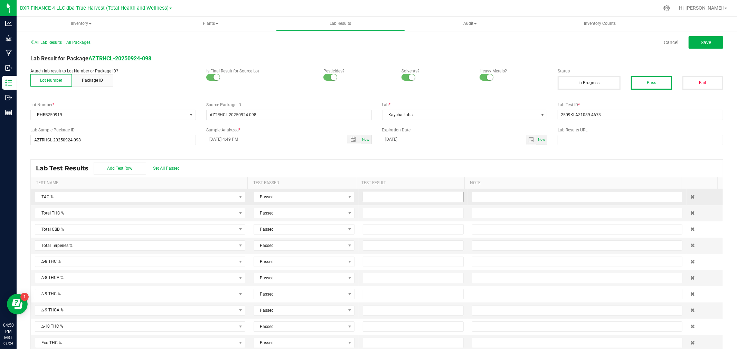
click at [371, 195] on input at bounding box center [413, 197] width 100 height 10
type input "62.4800"
type input "54.2400"
type input "0.0000"
type input "ND"
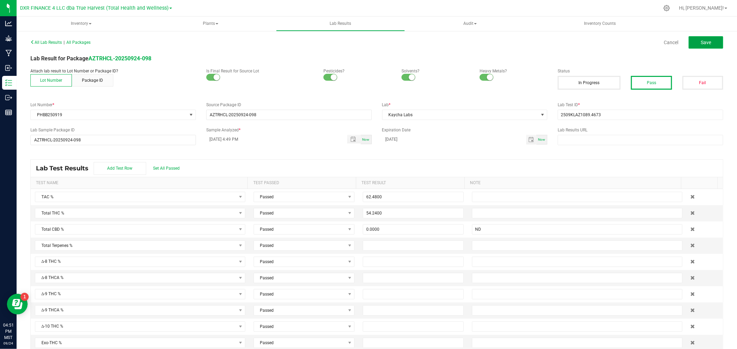
click at [700, 40] on span "Save" at bounding box center [705, 43] width 10 height 6
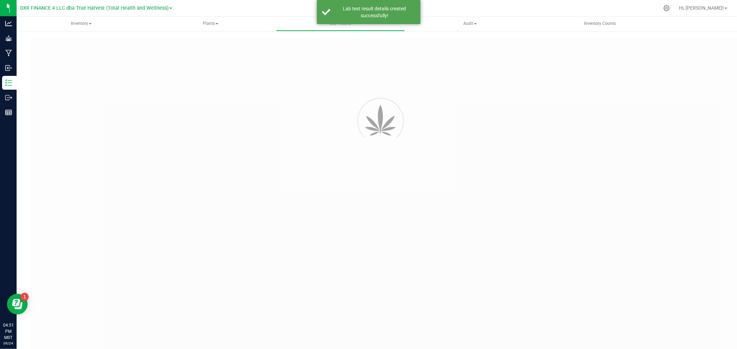
type input "AZTRHCL-20250924-098"
type input "2509KLAZ1089.4673"
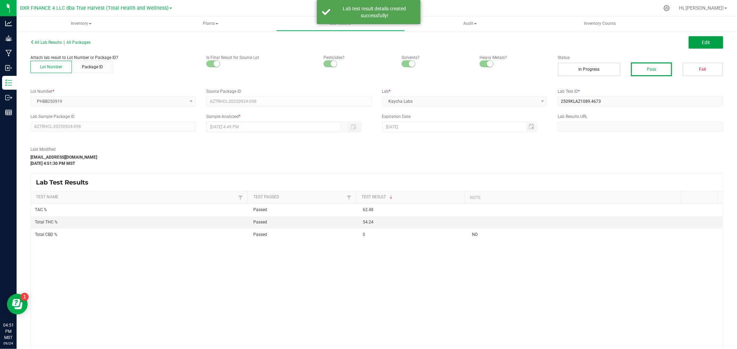
click at [690, 47] on button "Edit" at bounding box center [705, 42] width 35 height 12
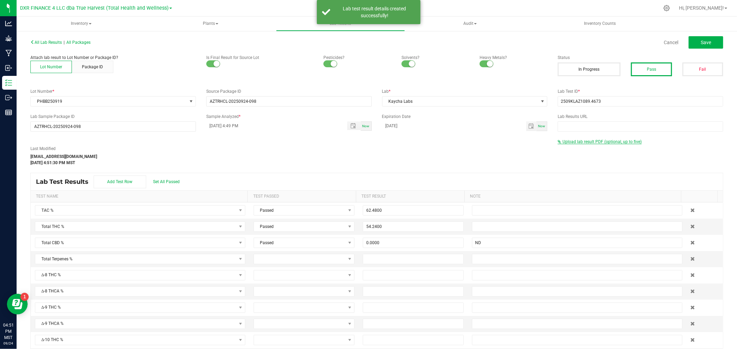
click at [578, 143] on span "Upload lab result PDF (optional, up to five)" at bounding box center [601, 142] width 79 height 5
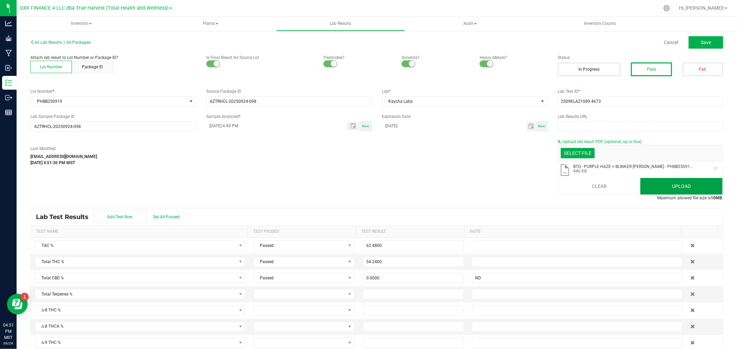
click at [651, 186] on button "Upload" at bounding box center [681, 186] width 82 height 17
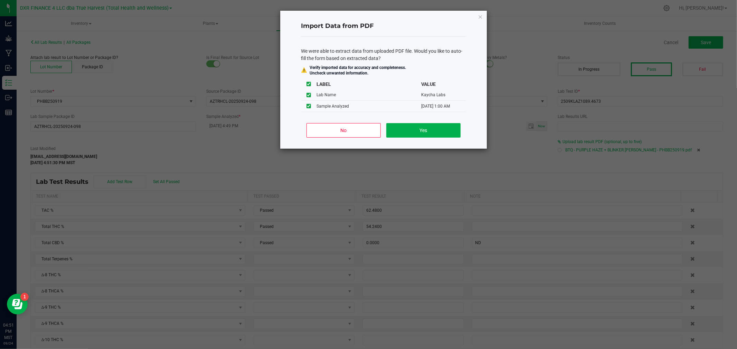
click at [361, 123] on div "No Yes" at bounding box center [383, 133] width 165 height 31
click at [362, 133] on button "No" at bounding box center [343, 130] width 74 height 15
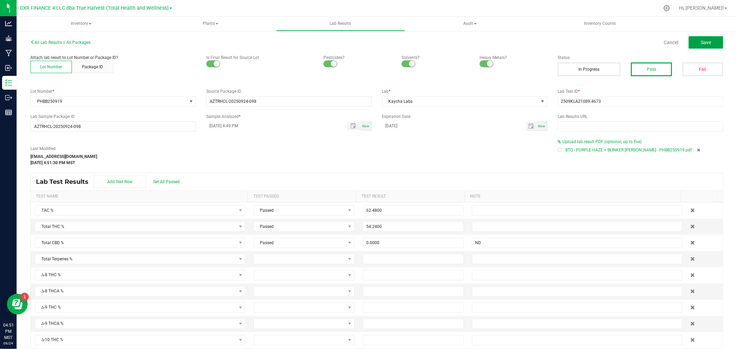
click at [702, 38] on button "Save" at bounding box center [705, 42] width 35 height 12
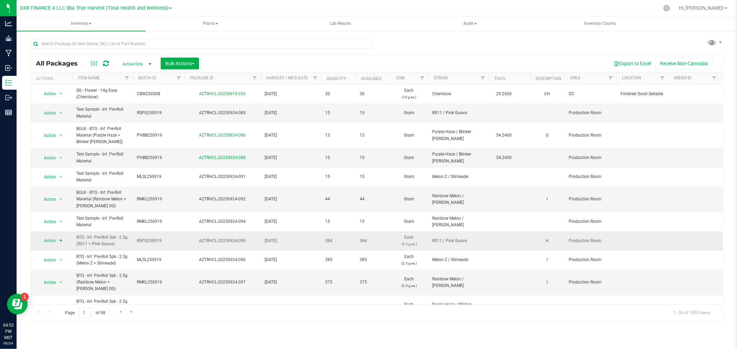
click at [50, 240] on span "Action" at bounding box center [47, 241] width 19 height 10
click at [58, 198] on li "Record a lab result" at bounding box center [60, 198] width 44 height 10
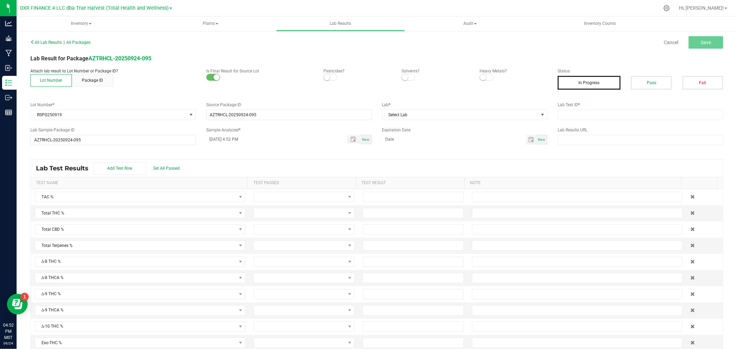
click at [327, 76] on small at bounding box center [327, 77] width 6 height 6
click at [407, 77] on span at bounding box center [408, 77] width 14 height 7
click at [485, 77] on span at bounding box center [486, 77] width 14 height 7
click at [631, 80] on button "Pass" at bounding box center [651, 83] width 41 height 14
click at [523, 116] on span "Select Lab" at bounding box center [460, 115] width 156 height 10
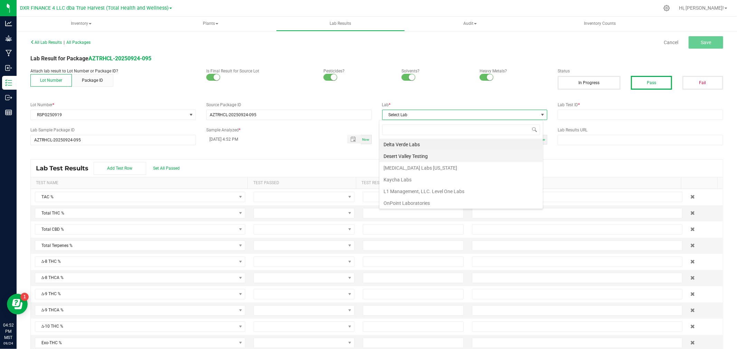
scroll to position [10, 164]
click at [403, 180] on li "Kaycha Labs" at bounding box center [460, 180] width 163 height 12
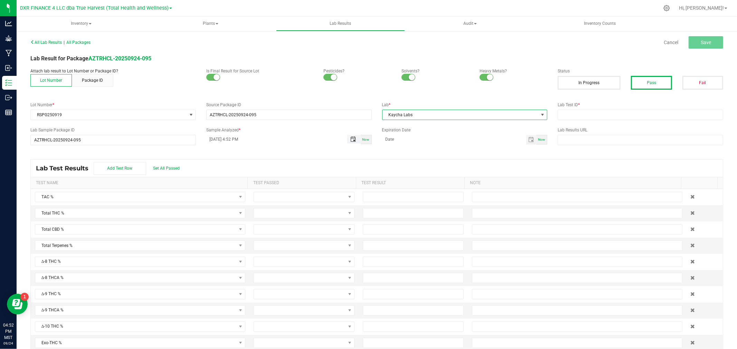
click at [352, 139] on span "Toggle popup" at bounding box center [353, 140] width 6 height 6
click at [238, 231] on span "23" at bounding box center [238, 230] width 10 height 11
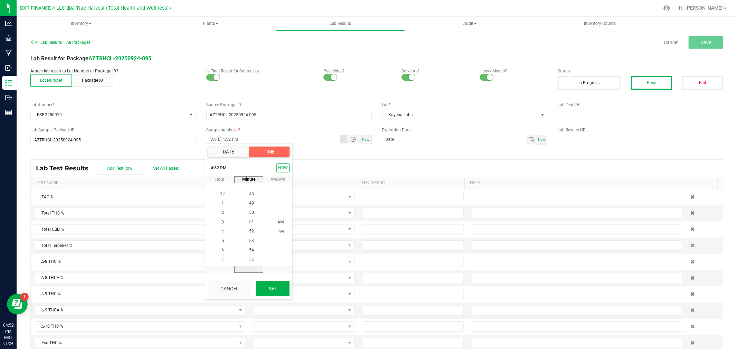
click at [263, 288] on button "Set" at bounding box center [272, 288] width 33 height 15
click at [528, 140] on span "Toggle calendar" at bounding box center [531, 140] width 6 height 6
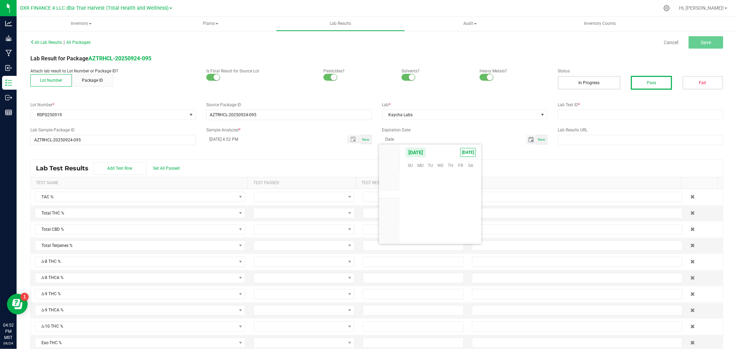
scroll to position [111988, 0]
click at [423, 152] on span "September 2025" at bounding box center [415, 152] width 21 height 10
click at [393, 204] on span "2026" at bounding box center [389, 203] width 10 height 5
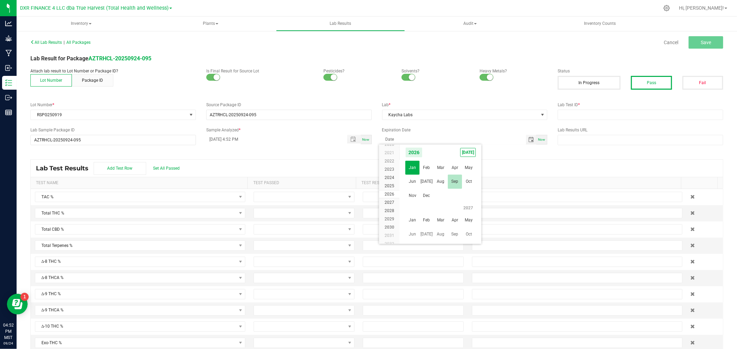
click at [457, 182] on span "Sep" at bounding box center [455, 182] width 14 height 14
click at [437, 210] on span "23" at bounding box center [440, 207] width 10 height 11
click at [594, 112] on input "text" at bounding box center [639, 115] width 165 height 10
paste input "2509KLAZ1089.4680"
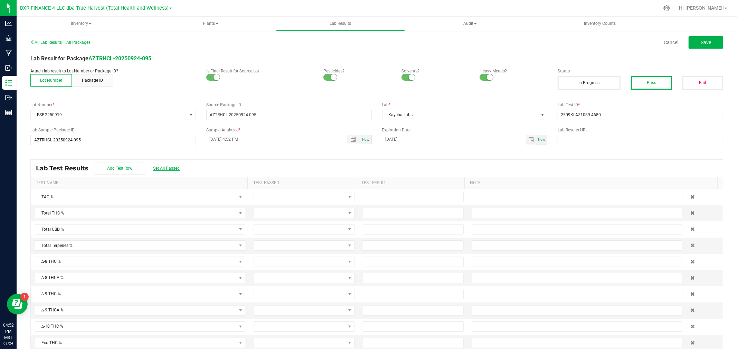
click at [163, 167] on span "Set All Passed" at bounding box center [166, 168] width 27 height 5
click at [407, 195] on input at bounding box center [413, 197] width 100 height 10
click at [700, 40] on span "Save" at bounding box center [705, 43] width 10 height 6
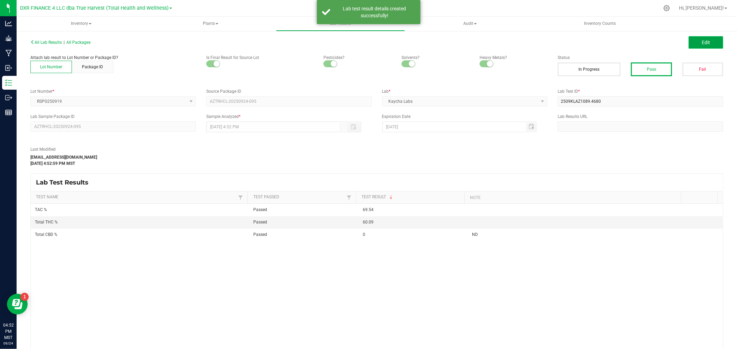
click at [701, 44] on span "Edit" at bounding box center [705, 43] width 8 height 6
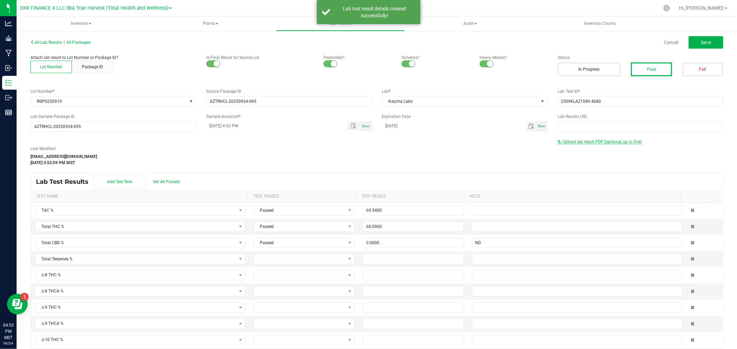
click at [574, 141] on span "Upload lab result PDF (optional, up to five)" at bounding box center [601, 142] width 79 height 5
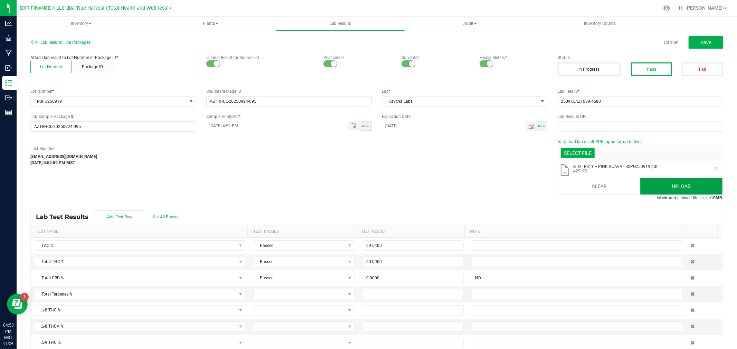
click at [652, 185] on button "Upload" at bounding box center [681, 186] width 82 height 17
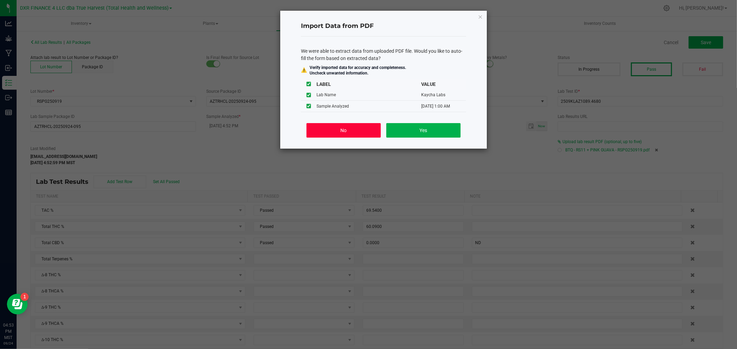
click at [331, 135] on button "No" at bounding box center [343, 130] width 74 height 15
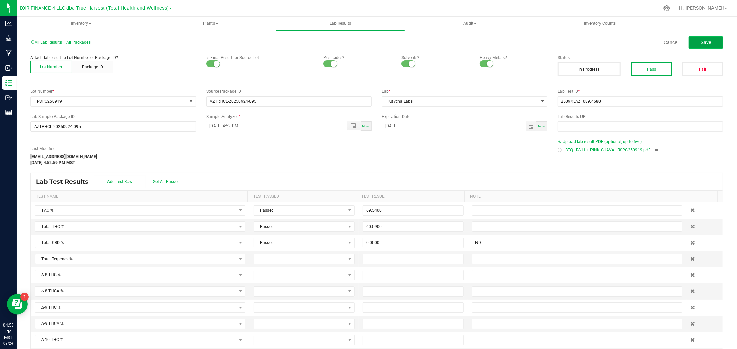
click at [691, 42] on button "Save" at bounding box center [705, 42] width 35 height 12
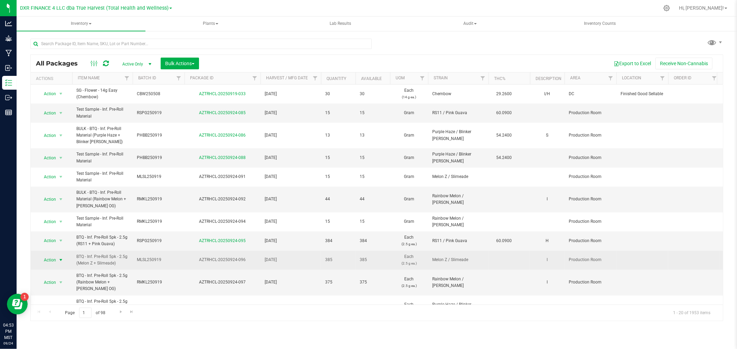
click at [55, 261] on span "Action" at bounding box center [47, 261] width 19 height 10
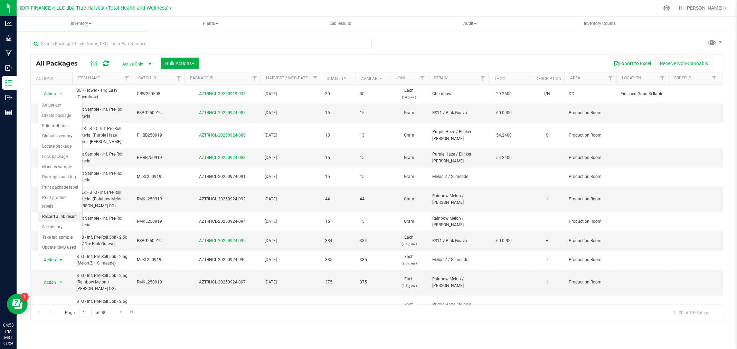
click at [62, 215] on li "Record a lab result" at bounding box center [60, 217] width 44 height 10
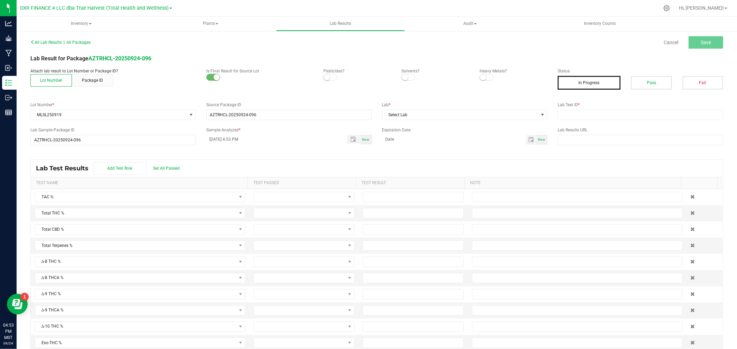
click at [330, 79] on span at bounding box center [330, 77] width 14 height 7
click at [403, 79] on small at bounding box center [405, 77] width 6 height 6
click at [479, 80] on span at bounding box center [486, 77] width 14 height 7
click at [480, 80] on small at bounding box center [483, 77] width 6 height 6
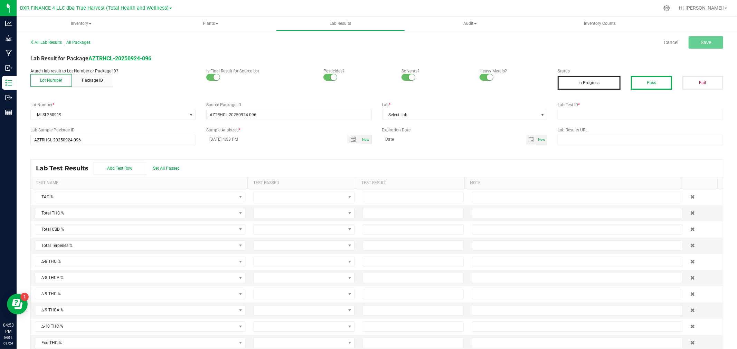
click at [639, 80] on button "Pass" at bounding box center [651, 83] width 41 height 14
click at [510, 117] on span "Select Lab" at bounding box center [460, 115] width 156 height 10
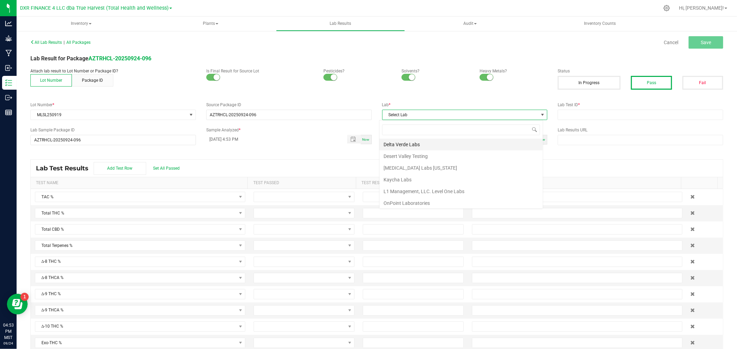
scroll to position [10, 164]
click at [421, 177] on li "Kaycha Labs" at bounding box center [460, 180] width 163 height 12
drag, startPoint x: 355, startPoint y: 139, endPoint x: 347, endPoint y: 144, distance: 8.7
click at [354, 139] on span "Toggle popup" at bounding box center [353, 140] width 12 height 6
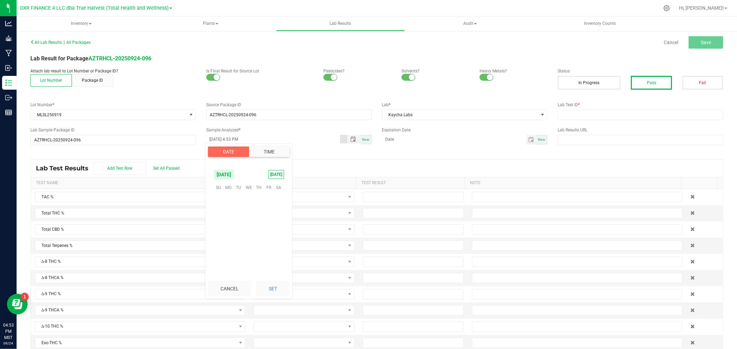
scroll to position [9, 0]
click at [239, 230] on span "23" at bounding box center [238, 230] width 10 height 11
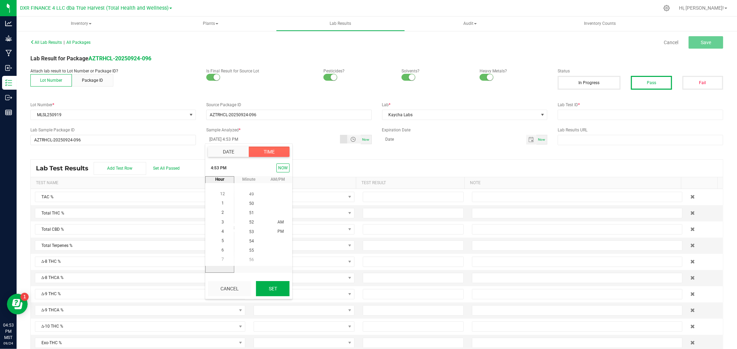
drag, startPoint x: 267, startPoint y: 290, endPoint x: 288, endPoint y: 258, distance: 38.5
click at [267, 289] on button "Set" at bounding box center [272, 288] width 33 height 15
click at [528, 137] on span "Toggle calendar" at bounding box center [531, 140] width 6 height 6
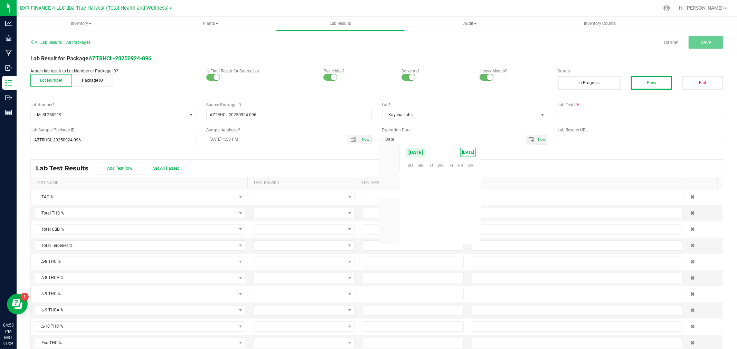
scroll to position [111988, 0]
click at [426, 153] on span "September 2025" at bounding box center [415, 152] width 21 height 10
click at [390, 202] on span "2026" at bounding box center [389, 203] width 10 height 5
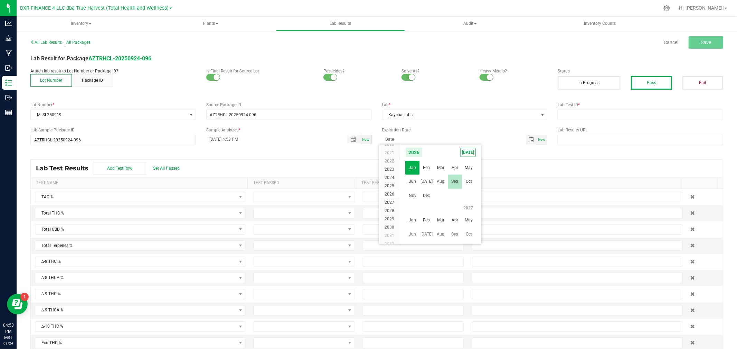
click at [453, 181] on span "Sep" at bounding box center [455, 182] width 14 height 14
click at [443, 206] on span "23" at bounding box center [440, 207] width 10 height 11
click at [165, 166] on span "Set All Passed" at bounding box center [166, 168] width 27 height 5
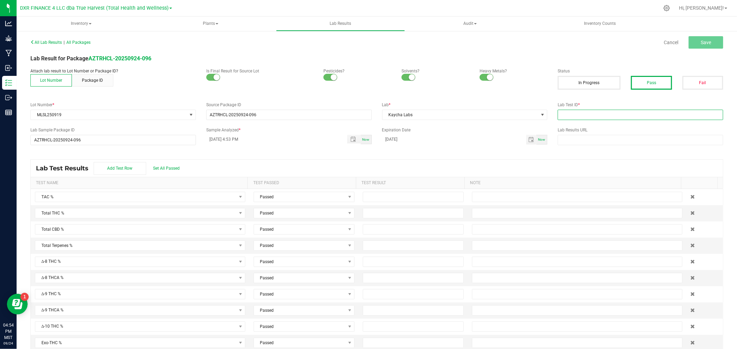
click at [597, 116] on input "text" at bounding box center [639, 115] width 165 height 10
paste input "2509KLAZ1089.4675"
click at [162, 170] on span "Set All Passed" at bounding box center [166, 168] width 27 height 5
drag, startPoint x: 410, startPoint y: 194, endPoint x: 414, endPoint y: 194, distance: 3.5
click at [414, 194] on input at bounding box center [413, 197] width 100 height 10
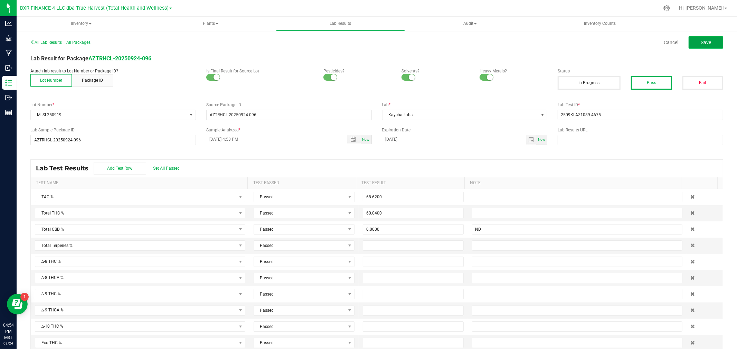
click at [702, 39] on button "Save" at bounding box center [705, 42] width 35 height 12
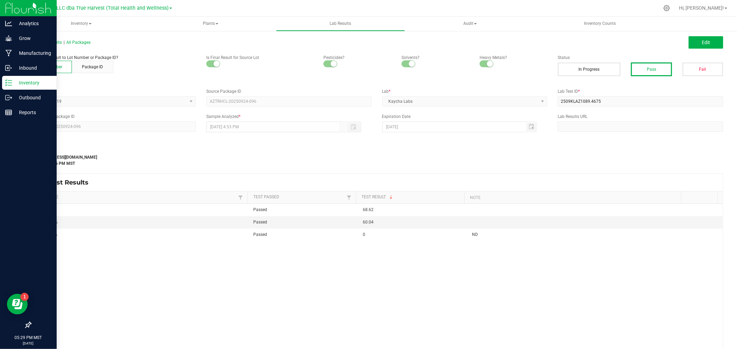
click at [21, 84] on p "Inventory" at bounding box center [32, 83] width 41 height 8
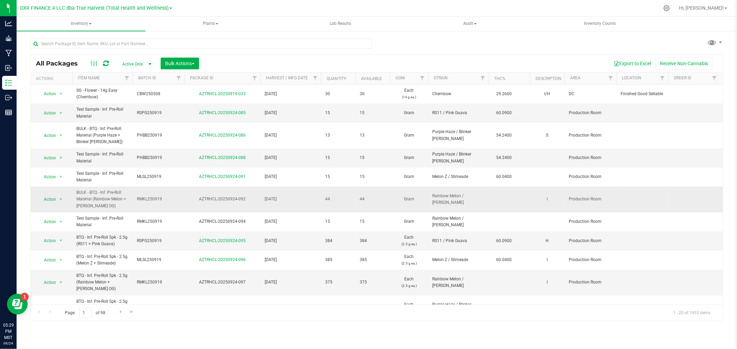
click at [31, 189] on td "Action Action Adjust qty Create package Edit attributes Global inventory Locate…" at bounding box center [51, 200] width 41 height 26
click at [53, 201] on span "Action" at bounding box center [47, 200] width 19 height 10
click at [61, 127] on li "Print package label" at bounding box center [60, 127] width 44 height 10
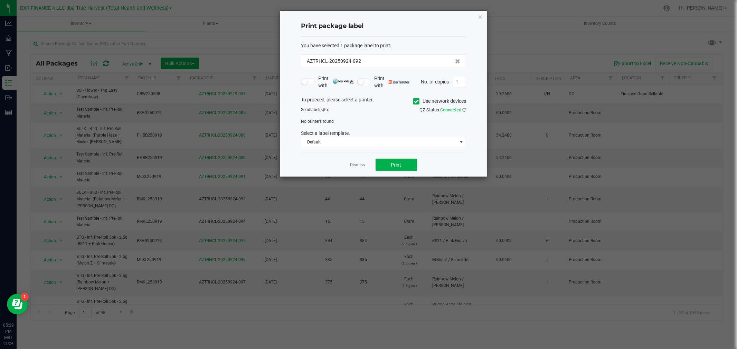
click at [416, 104] on span at bounding box center [416, 101] width 6 height 6
click at [0, 0] on input "Use network devices" at bounding box center [0, 0] width 0 height 0
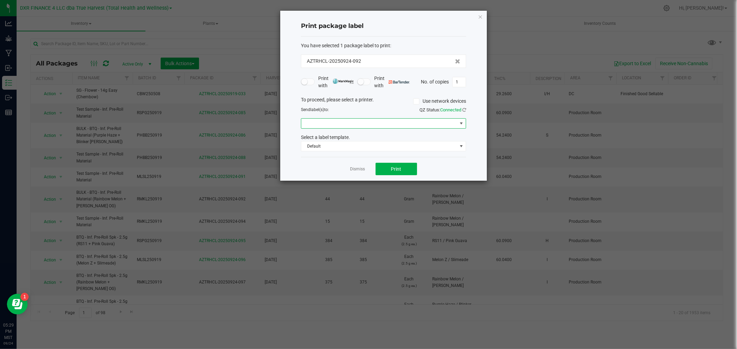
click at [362, 128] on span at bounding box center [379, 124] width 156 height 10
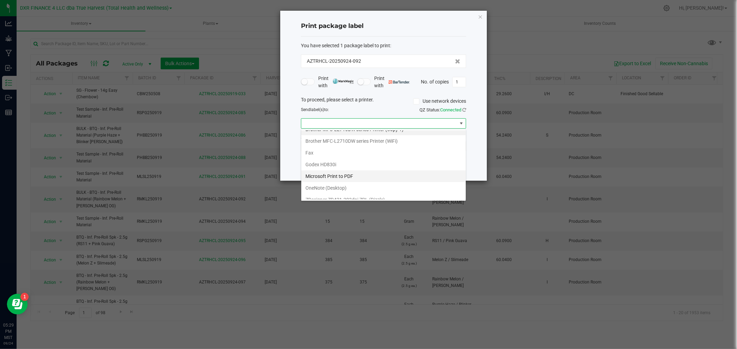
scroll to position [13, 0]
click at [346, 192] on \(Dizzle\) "ZDesigner ZD421-203dpi ZPL (Dizzle)" at bounding box center [383, 194] width 164 height 12
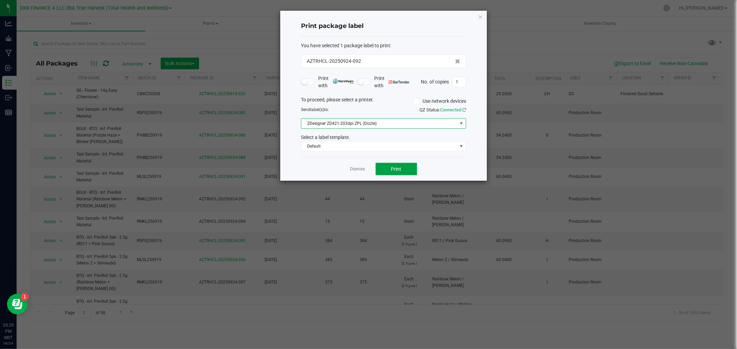
click at [391, 167] on button "Print" at bounding box center [395, 169] width 41 height 12
click at [357, 172] on link "Dismiss" at bounding box center [357, 169] width 15 height 6
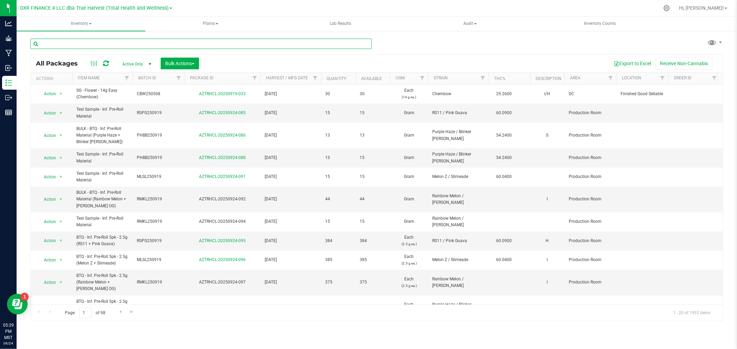
click at [102, 40] on input "text" at bounding box center [200, 44] width 341 height 10
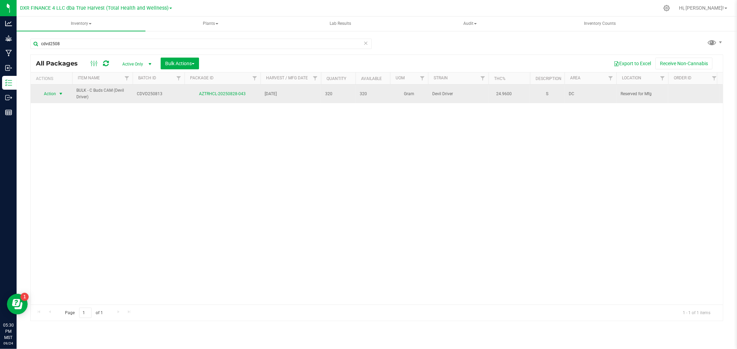
click at [57, 94] on span "select" at bounding box center [61, 94] width 9 height 10
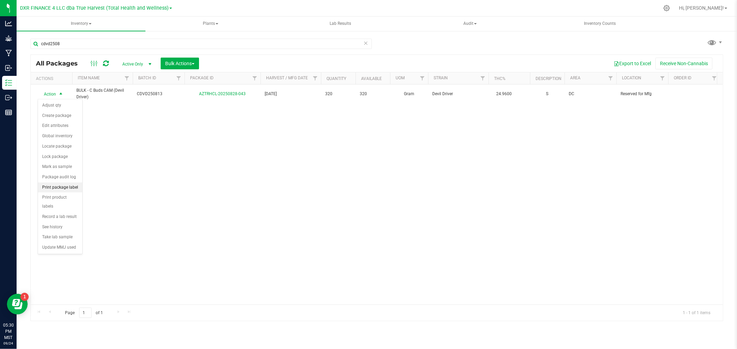
click at [56, 189] on li "Print package label" at bounding box center [60, 188] width 44 height 10
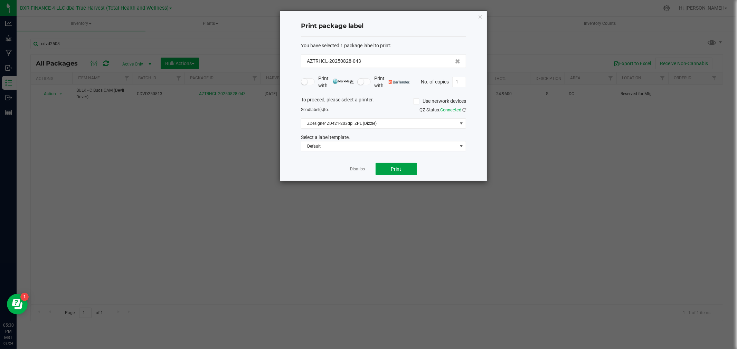
click at [409, 167] on button "Print" at bounding box center [395, 169] width 41 height 12
click at [64, 45] on ngb-modal-window "Print package label You have selected 1 package label to print : AZTRHCL-202508…" at bounding box center [371, 174] width 742 height 349
click at [359, 167] on link "Dismiss" at bounding box center [357, 169] width 15 height 6
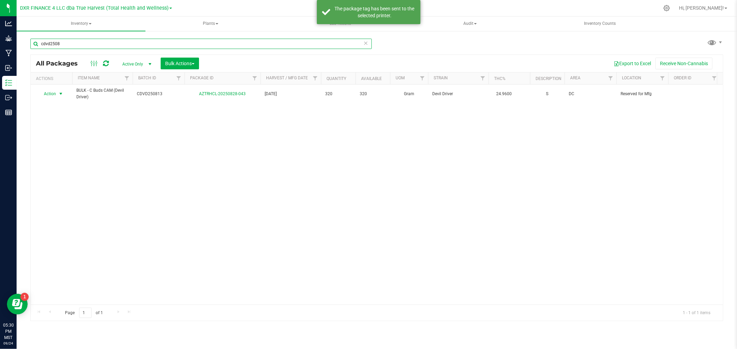
click at [49, 47] on input "cdvd2508" at bounding box center [200, 44] width 341 height 10
drag, startPoint x: 50, startPoint y: 46, endPoint x: 39, endPoint y: 45, distance: 11.1
click at [39, 45] on input "cdvd2508" at bounding box center [200, 44] width 341 height 10
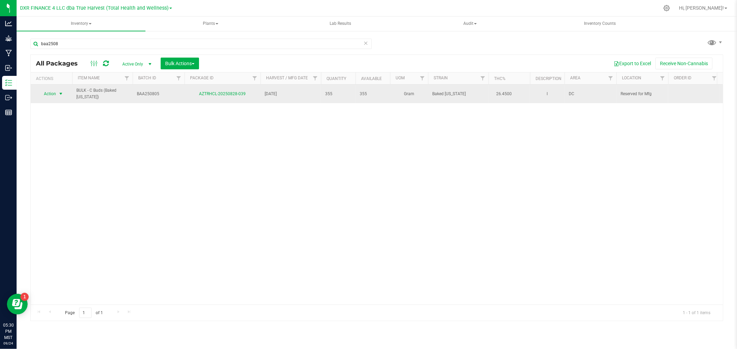
click at [50, 92] on span "Action" at bounding box center [47, 94] width 19 height 10
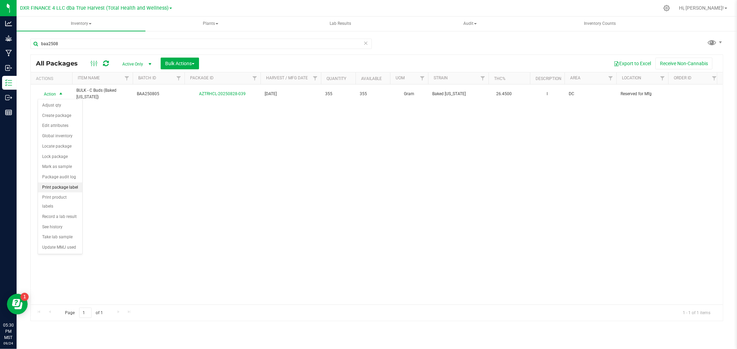
click at [64, 189] on li "Print package label" at bounding box center [60, 188] width 44 height 10
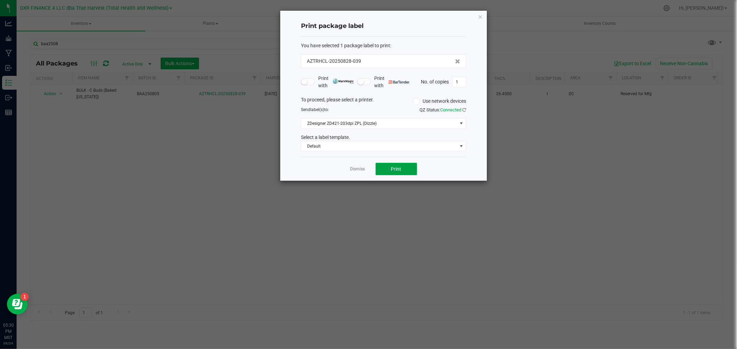
click at [403, 171] on button "Print" at bounding box center [395, 169] width 41 height 12
click at [355, 171] on link "Dismiss" at bounding box center [357, 169] width 15 height 6
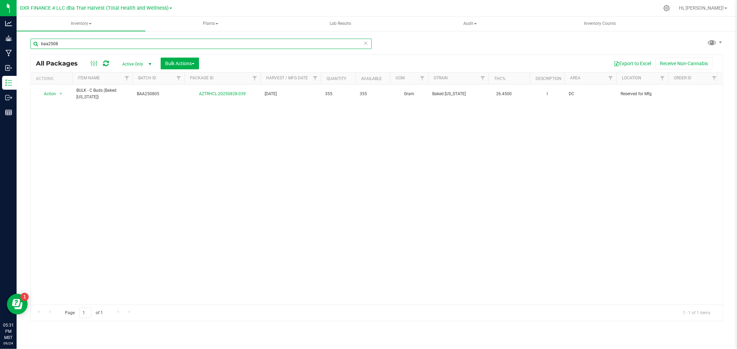
click at [51, 41] on input "baa2508" at bounding box center [200, 44] width 341 height 10
drag, startPoint x: 49, startPoint y: 41, endPoint x: 28, endPoint y: 46, distance: 22.1
click at [28, 46] on div "baa2508 All Packages Active Only Active Only Lab Samples Locked All Bulk Action…" at bounding box center [377, 135] width 720 height 211
click at [56, 94] on span "Action" at bounding box center [47, 94] width 19 height 10
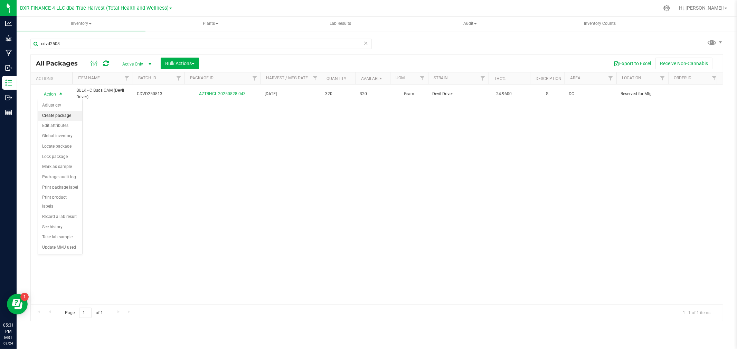
click at [56, 119] on li "Create package" at bounding box center [60, 116] width 44 height 10
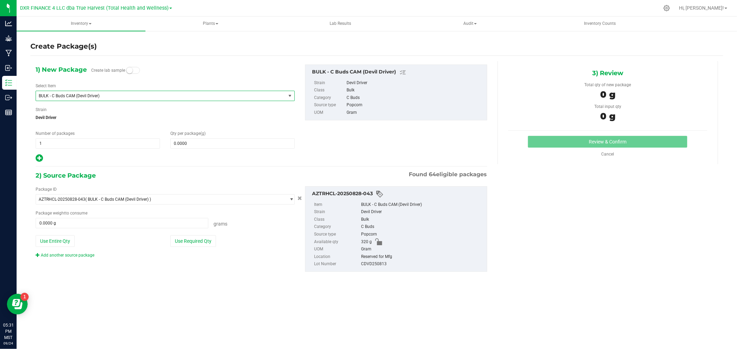
click at [116, 93] on span "BULK - C Buds CAM (Devil Driver)" at bounding box center [161, 96] width 250 height 10
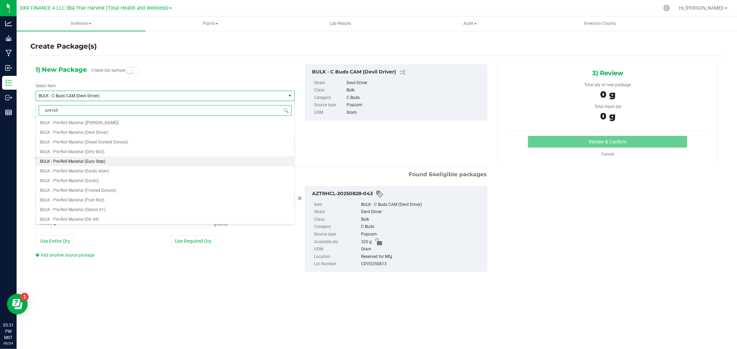
scroll to position [997, 0]
click at [62, 170] on span "BULK - Pre-Roll Material (Devil Driver)" at bounding box center [74, 171] width 68 height 5
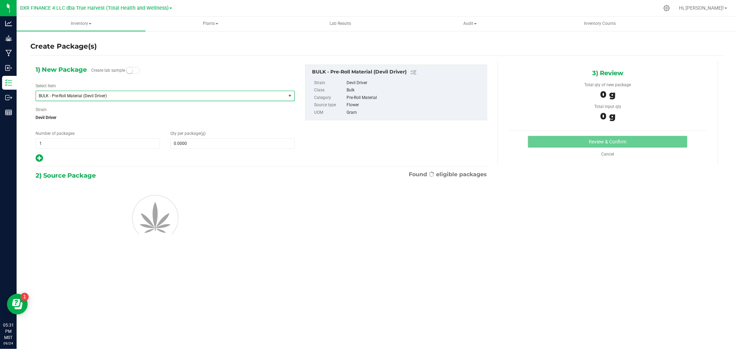
scroll to position [0, 0]
click at [83, 96] on span "BULK - Pre-Roll Material (Devil Driver)" at bounding box center [156, 96] width 234 height 5
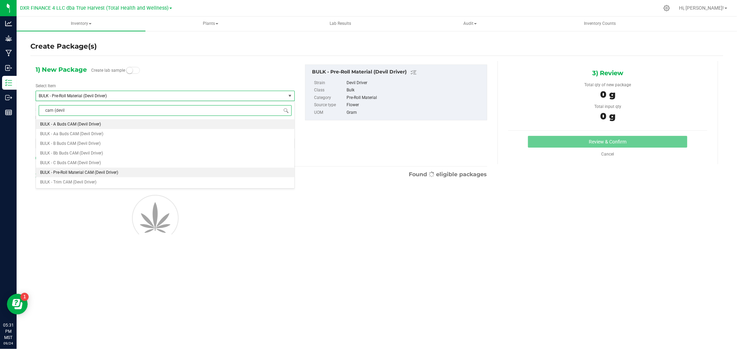
click at [100, 170] on li "BULK - Pre-Roll Material CAM (Devil Driver)" at bounding box center [165, 173] width 258 height 10
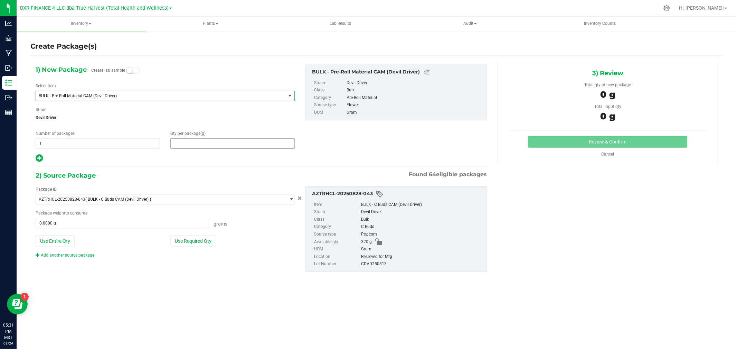
click at [216, 144] on span at bounding box center [232, 143] width 124 height 10
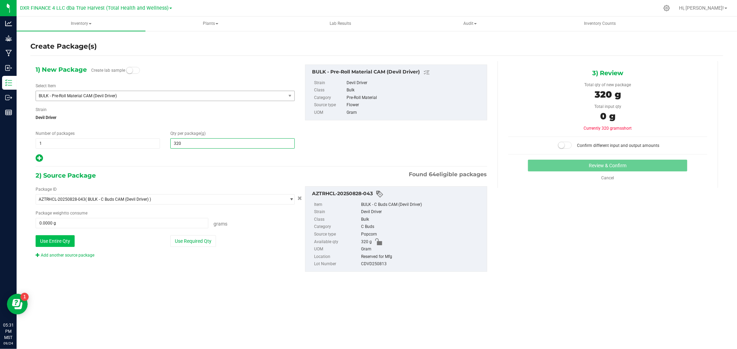
click at [44, 246] on button "Use Entire Qty" at bounding box center [55, 241] width 39 height 12
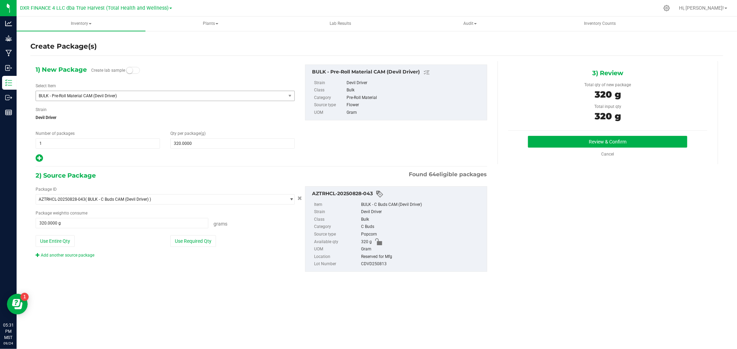
click at [610, 135] on div "3) Review Total qty of new package 320 g Total input qty 320 g Review & Confirm" at bounding box center [607, 112] width 220 height 103
click at [612, 137] on button "Review & Confirm" at bounding box center [607, 142] width 159 height 12
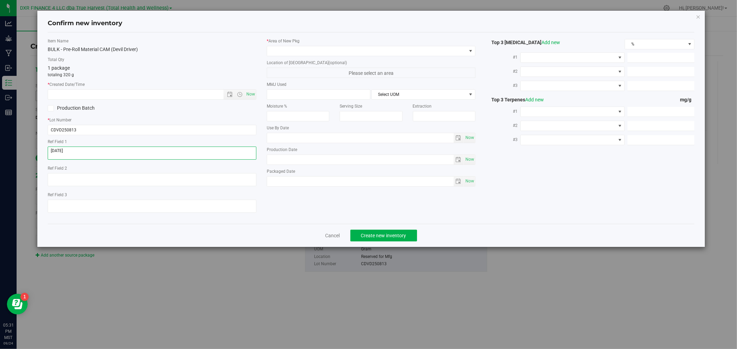
click at [93, 157] on textarea at bounding box center [152, 153] width 209 height 13
click at [119, 95] on input "text" at bounding box center [141, 95] width 187 height 10
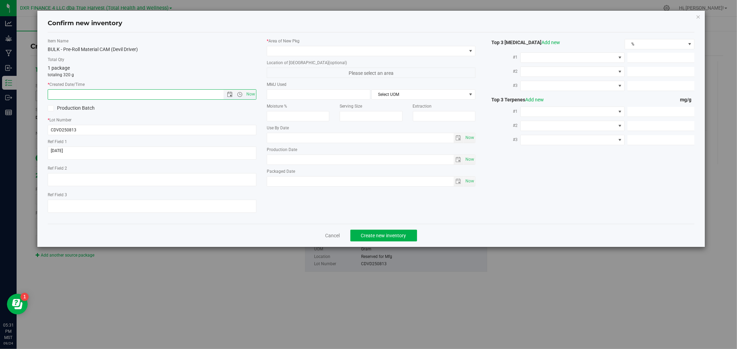
paste input "[DATE]"
click at [357, 45] on div "* Area of New Pkg" at bounding box center [371, 47] width 209 height 18
click at [359, 55] on span at bounding box center [366, 51] width 199 height 10
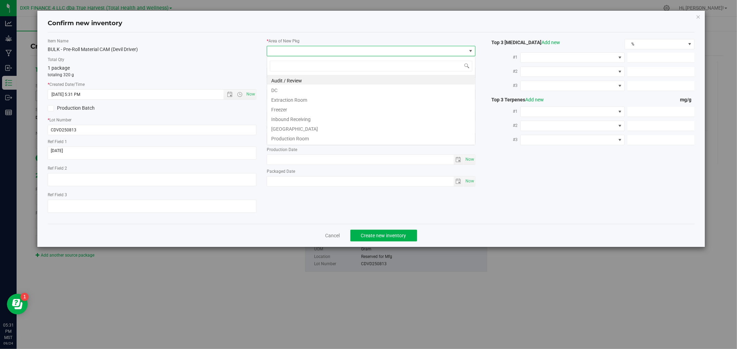
scroll to position [10, 209]
click at [294, 92] on li "DC" at bounding box center [371, 90] width 208 height 10
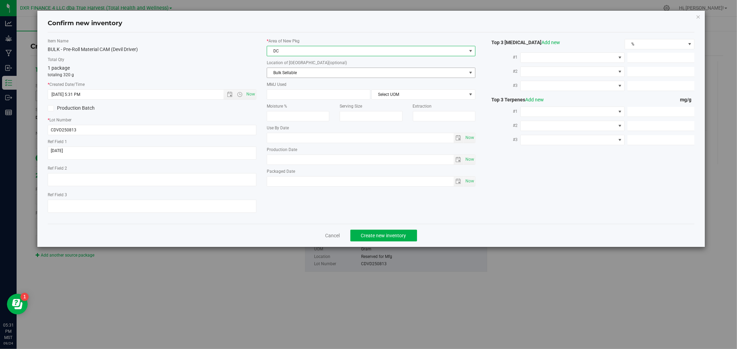
click at [299, 73] on span "Bulk Sellable" at bounding box center [366, 73] width 199 height 10
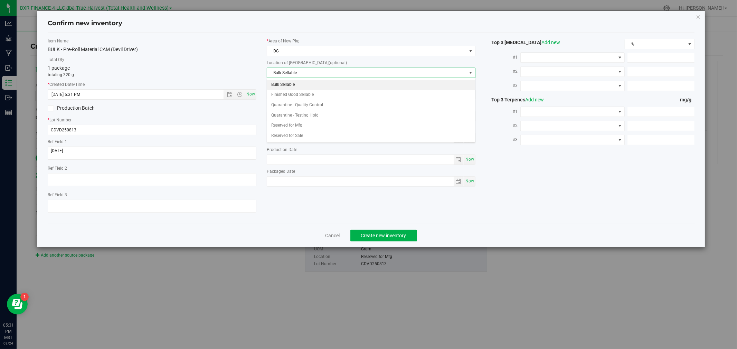
click at [299, 73] on span "Bulk Sellable" at bounding box center [366, 73] width 199 height 10
click at [296, 71] on span "Bulk Sellable" at bounding box center [366, 73] width 199 height 10
click at [297, 87] on li "Bulk Sellable" at bounding box center [371, 85] width 208 height 10
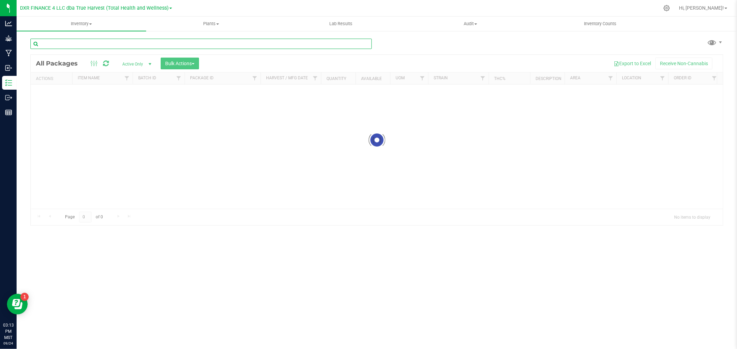
click at [122, 44] on input "text" at bounding box center [200, 44] width 341 height 10
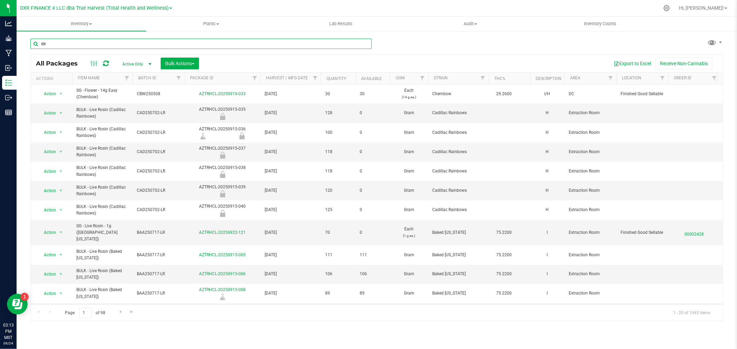
type input "d"
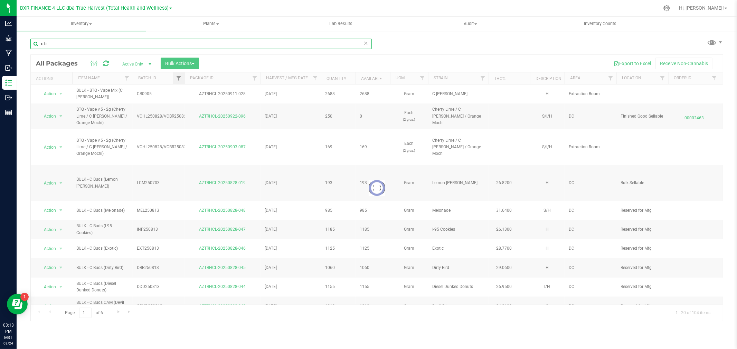
type input "c b"
click at [180, 78] on span "Filter" at bounding box center [179, 79] width 6 height 6
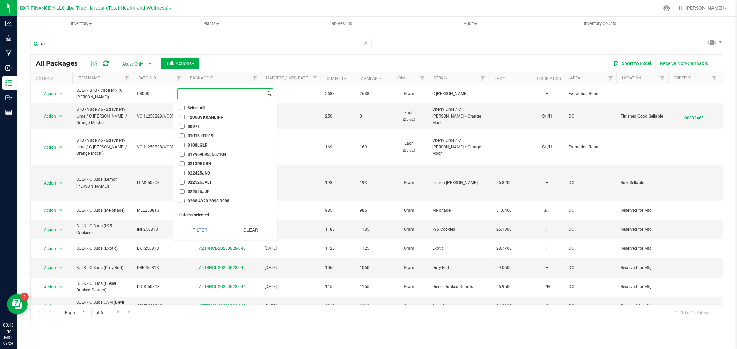
click at [187, 92] on input at bounding box center [220, 94] width 87 height 10
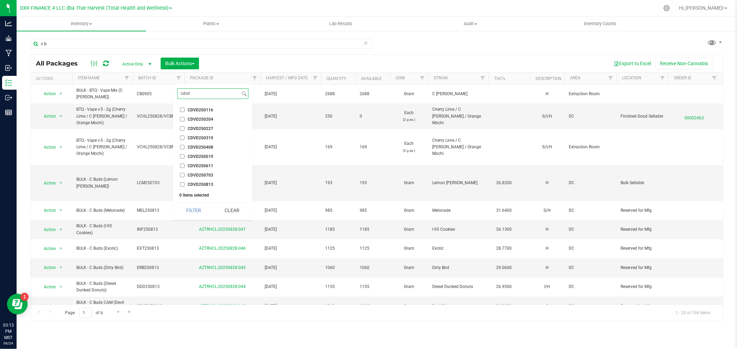
type input "cdvd"
click at [194, 185] on span "CDVD250813" at bounding box center [200, 185] width 26 height 4
click at [184, 185] on input "CDVD250813" at bounding box center [182, 184] width 4 height 4
checkbox input "true"
click at [199, 211] on button "Filter" at bounding box center [193, 210] width 33 height 15
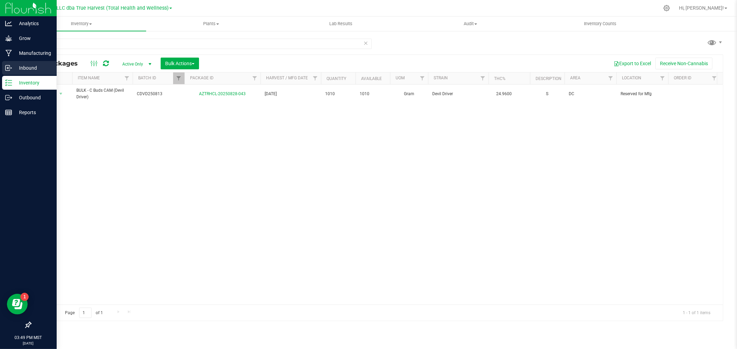
click at [15, 68] on p "Inbound" at bounding box center [32, 68] width 41 height 8
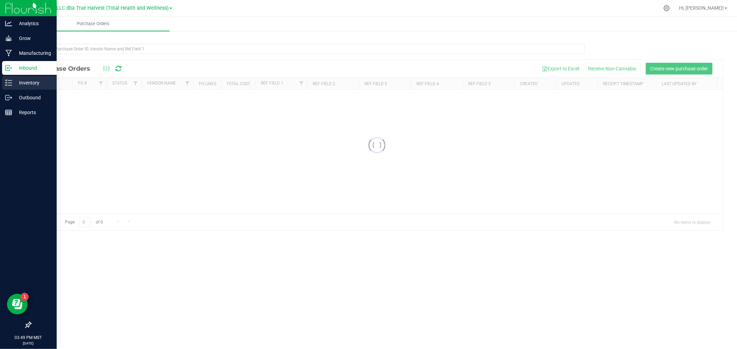
click at [19, 86] on p "Inventory" at bounding box center [32, 83] width 41 height 8
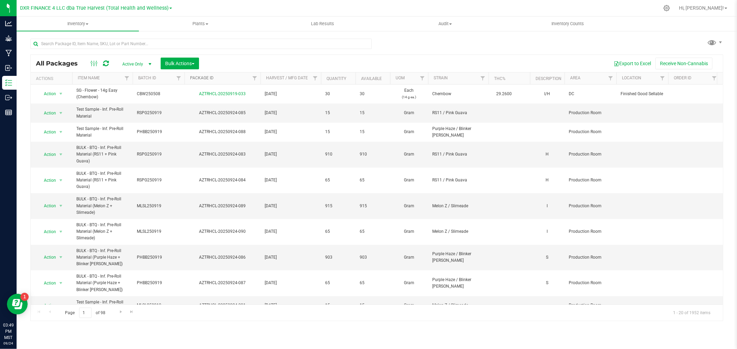
click at [208, 78] on link "Package ID" at bounding box center [201, 78] width 23 height 5
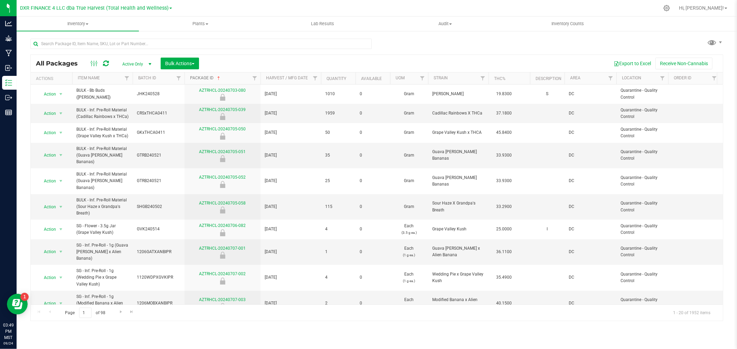
click at [209, 77] on link "Package ID" at bounding box center [205, 78] width 31 height 5
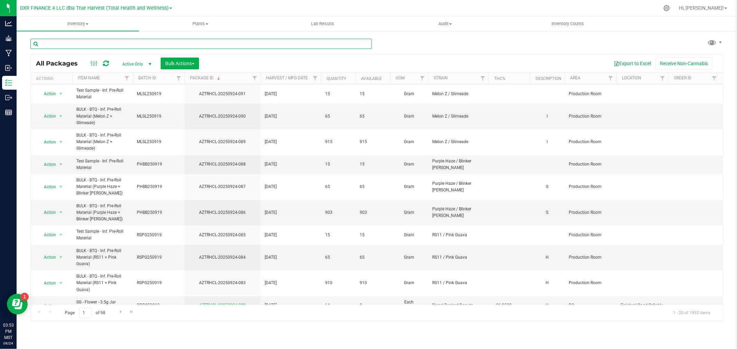
click at [97, 47] on input "text" at bounding box center [200, 44] width 341 height 10
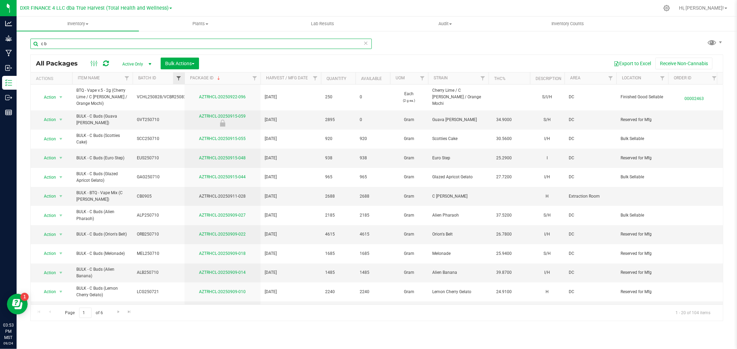
type input "c b"
click at [180, 78] on span "Filter" at bounding box center [179, 79] width 6 height 6
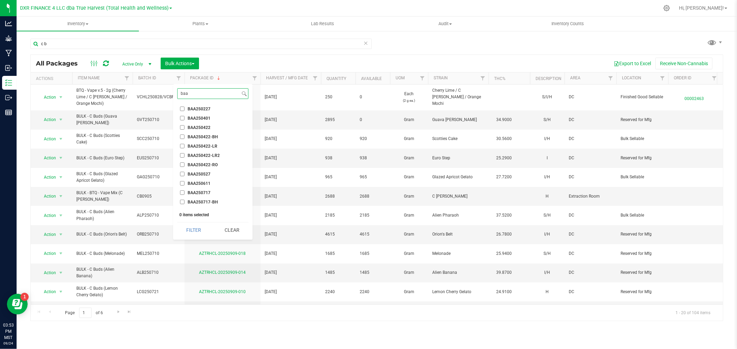
scroll to position [119, 0]
type input "baa"
click at [197, 185] on span "BAA250805" at bounding box center [198, 186] width 23 height 4
click at [184, 185] on input "BAA250805" at bounding box center [182, 186] width 4 height 4
checkbox input "true"
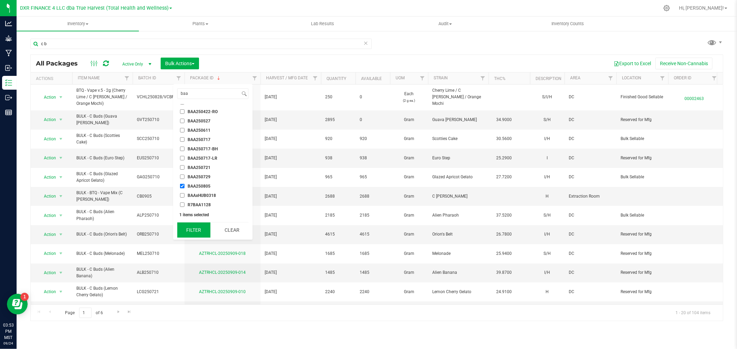
click at [202, 229] on button "Filter" at bounding box center [193, 230] width 33 height 15
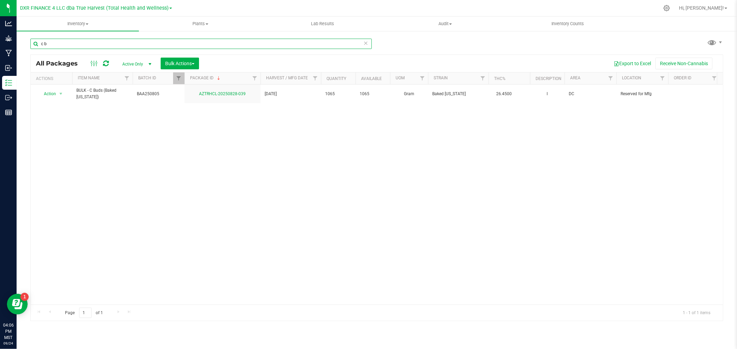
click at [37, 44] on input "c b" at bounding box center [200, 44] width 341 height 10
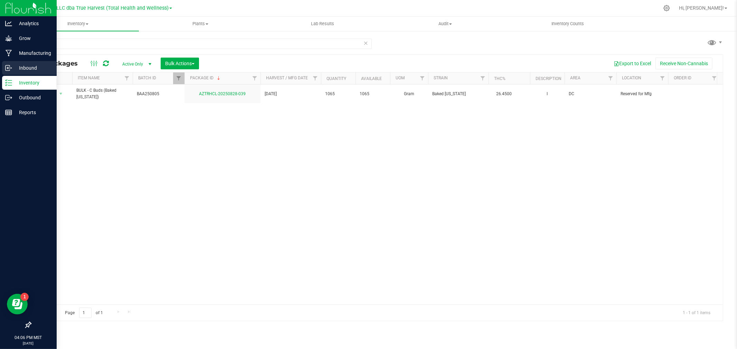
click at [12, 73] on div "Inbound" at bounding box center [29, 68] width 55 height 14
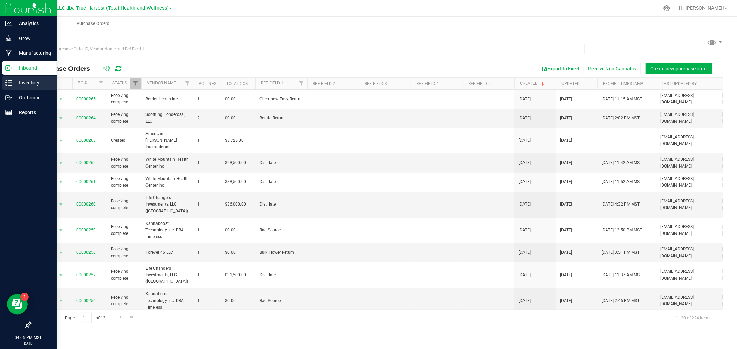
click at [20, 84] on p "Inventory" at bounding box center [32, 83] width 41 height 8
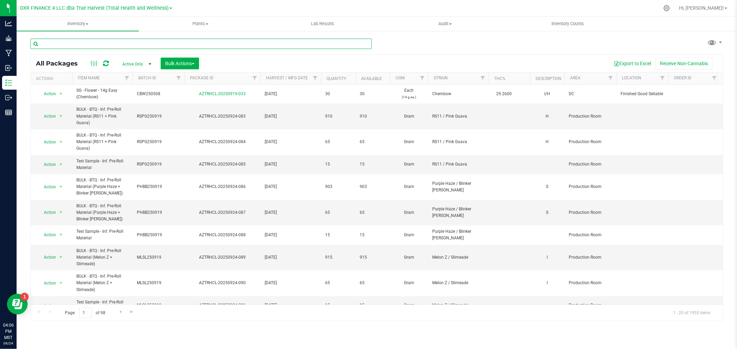
click at [167, 44] on input "text" at bounding box center [200, 44] width 341 height 10
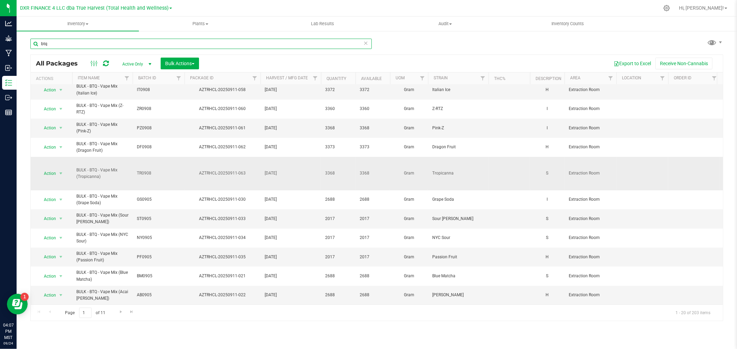
scroll to position [235, 0]
type input "btq"
click at [119, 313] on span "Go to the next page" at bounding box center [121, 312] width 6 height 6
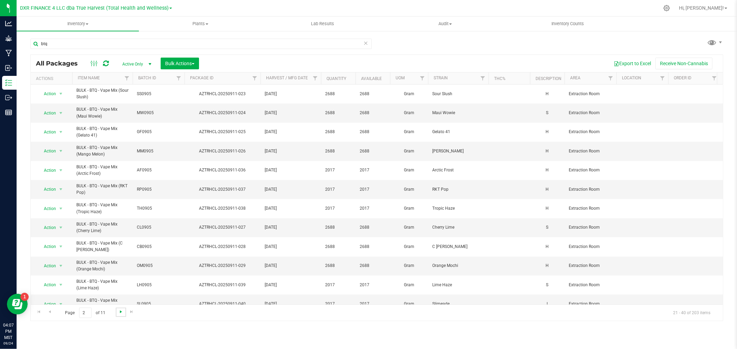
click at [119, 314] on span "Go to the next page" at bounding box center [121, 312] width 6 height 6
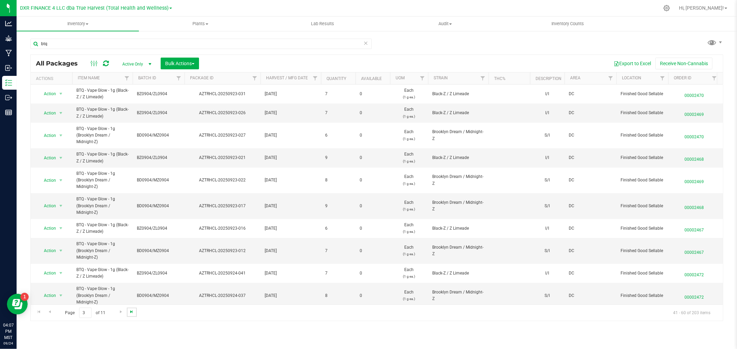
click at [129, 313] on span "Go to the last page" at bounding box center [132, 312] width 6 height 6
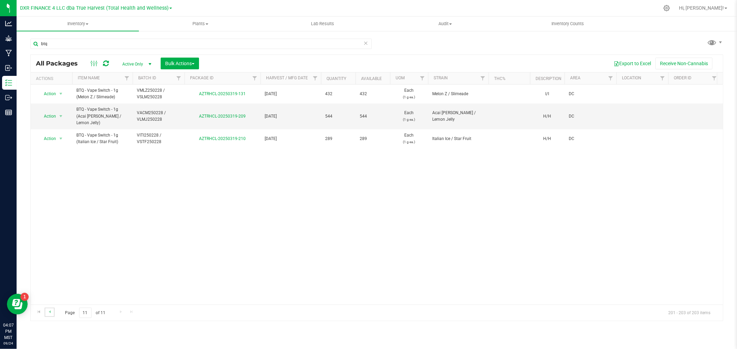
click at [45, 311] on link "Go to the previous page" at bounding box center [50, 312] width 10 height 9
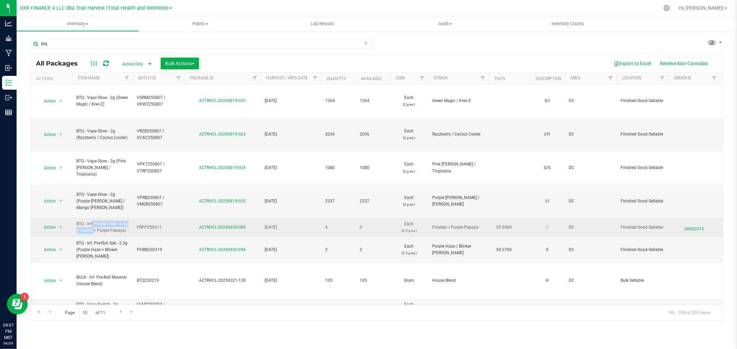
drag, startPoint x: 76, startPoint y: 224, endPoint x: 77, endPoint y: 234, distance: 10.1
click at [77, 234] on span "BTQ - Inf. Pre-Roll 5pk - 2.5g (Frostiez + Purple Papaya)" at bounding box center [102, 227] width 52 height 13
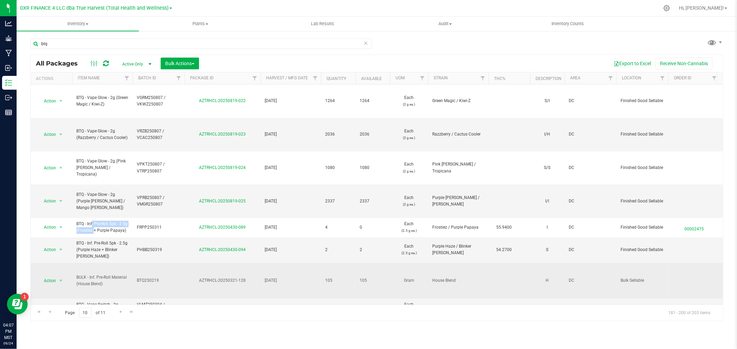
copy span "BTQ - Inf. Pre-Roll 5pk - 2.5g ("
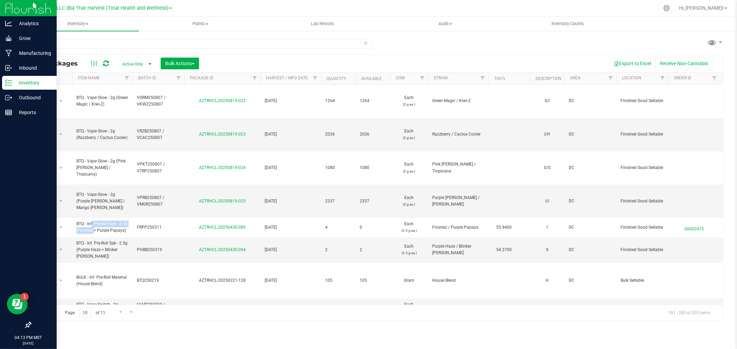
drag, startPoint x: 0, startPoint y: 80, endPoint x: 4, endPoint y: 77, distance: 5.7
click at [0, 80] on link "Inventory" at bounding box center [28, 83] width 57 height 15
click at [8, 74] on div "Inbound" at bounding box center [29, 68] width 55 height 14
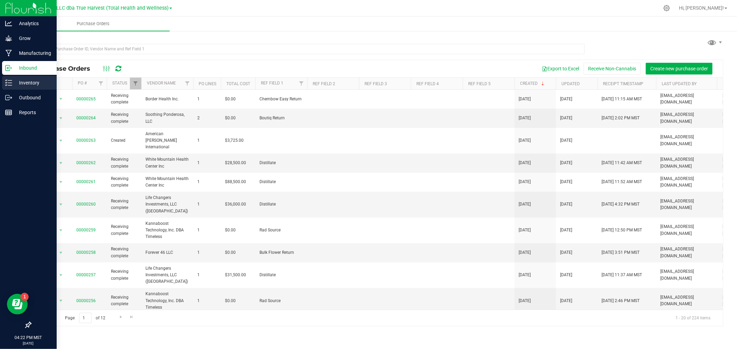
click at [13, 79] on p "Inventory" at bounding box center [32, 83] width 41 height 8
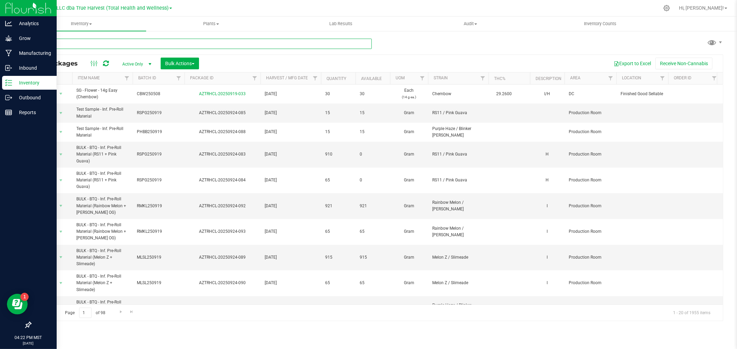
click at [102, 46] on input "text" at bounding box center [200, 44] width 341 height 10
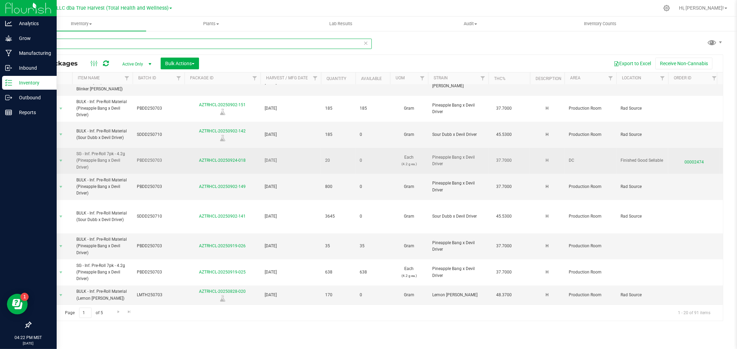
scroll to position [278, 0]
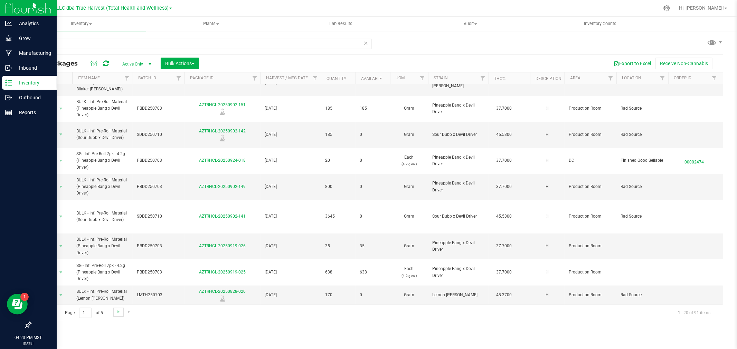
click at [116, 316] on link "Go to the next page" at bounding box center [118, 312] width 10 height 9
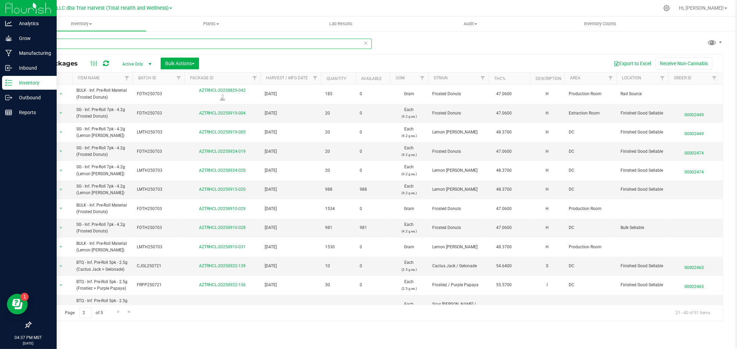
click at [67, 43] on input "inf. pre" at bounding box center [200, 44] width 341 height 10
type input "btq -"
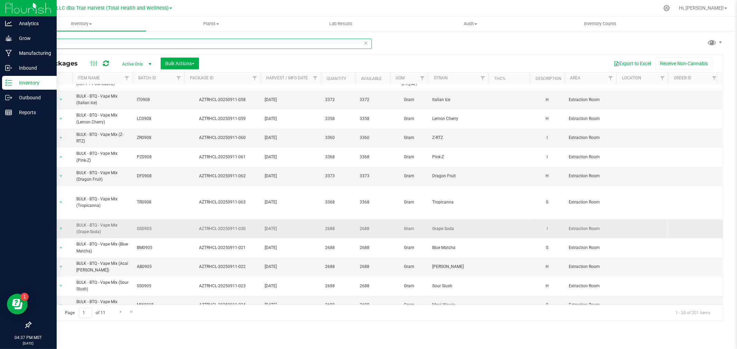
scroll to position [222, 0]
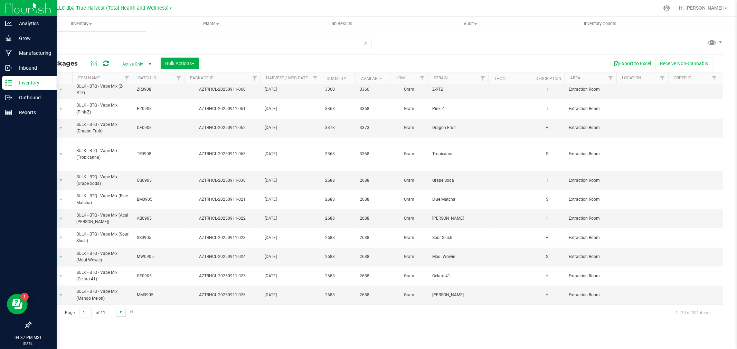
click at [121, 313] on span "Go to the next page" at bounding box center [121, 312] width 6 height 6
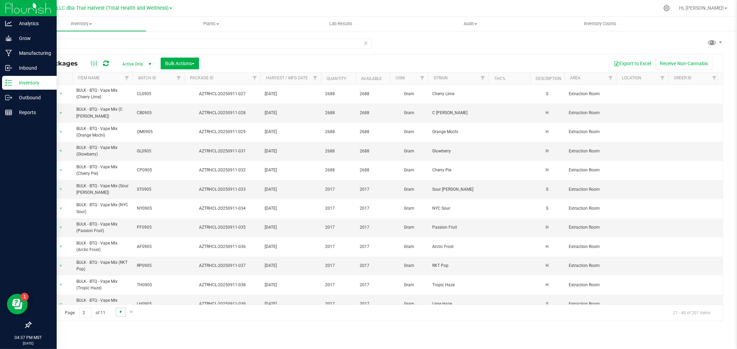
click at [122, 311] on span "Go to the next page" at bounding box center [121, 312] width 6 height 6
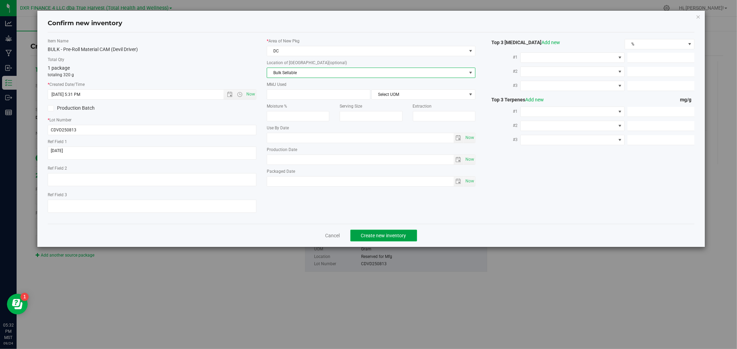
click at [380, 237] on span "Create new inventory" at bounding box center [383, 236] width 45 height 6
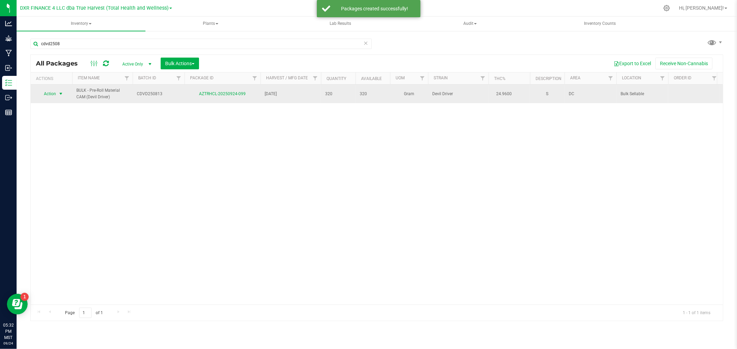
click at [52, 93] on span "Action" at bounding box center [47, 94] width 19 height 10
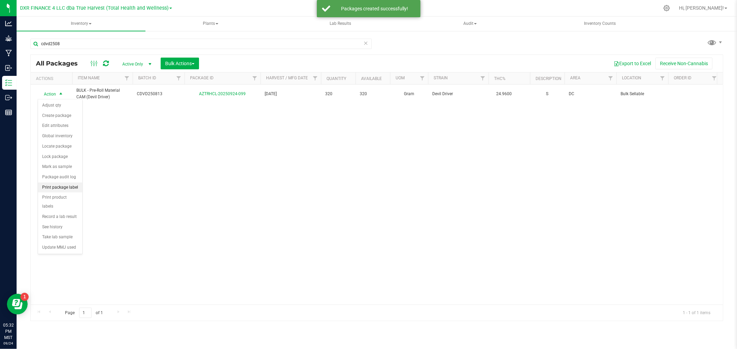
click at [60, 188] on li "Print package label" at bounding box center [60, 188] width 44 height 10
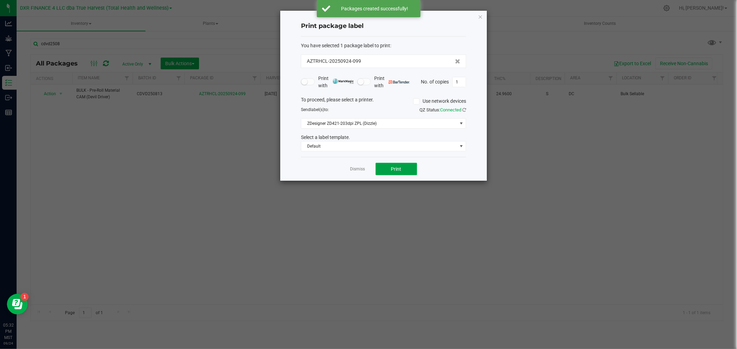
click at [401, 170] on button "Print" at bounding box center [395, 169] width 41 height 12
click at [360, 168] on link "Dismiss" at bounding box center [357, 169] width 15 height 6
